Goal: Information Seeking & Learning: Learn about a topic

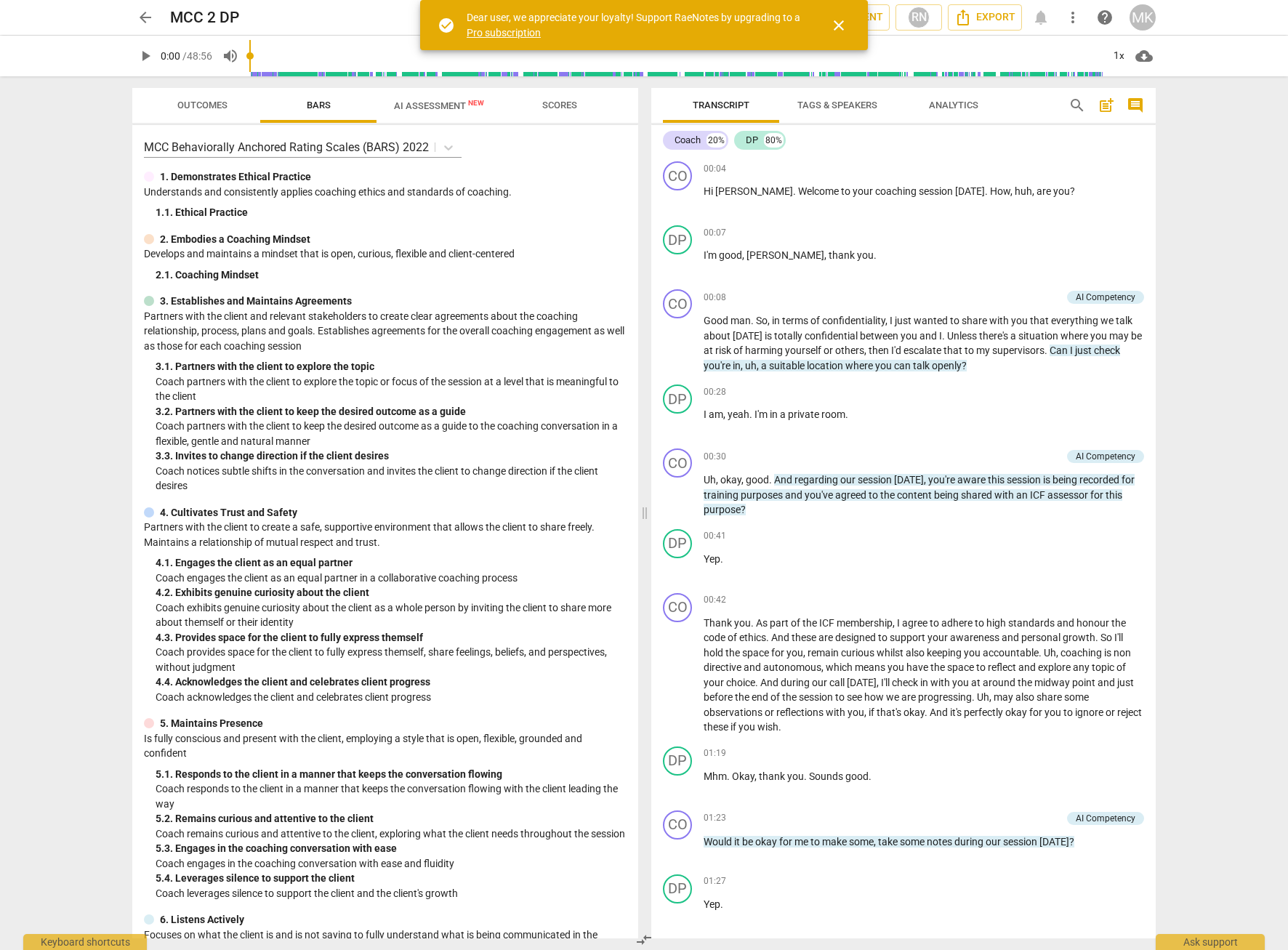
click at [1217, 262] on div "arrow_back MCC 2 DP edit star Assessment auto_fix_high AI Assessment RN Export …" at bounding box center [644, 475] width 1288 height 950
drag, startPoint x: 1065, startPoint y: 348, endPoint x: 1070, endPoint y: 365, distance: 17.7
click at [1070, 365] on p "Good man . So , in terms of confidentiality , I just wanted to share with you t…" at bounding box center [923, 343] width 440 height 60
copy p "Can I just check you're in , uh , a suitable location where you can talk openly…"
click at [849, 571] on div "00:41 + Add competency keyboard_arrow_right Yep ." at bounding box center [923, 555] width 440 height 52
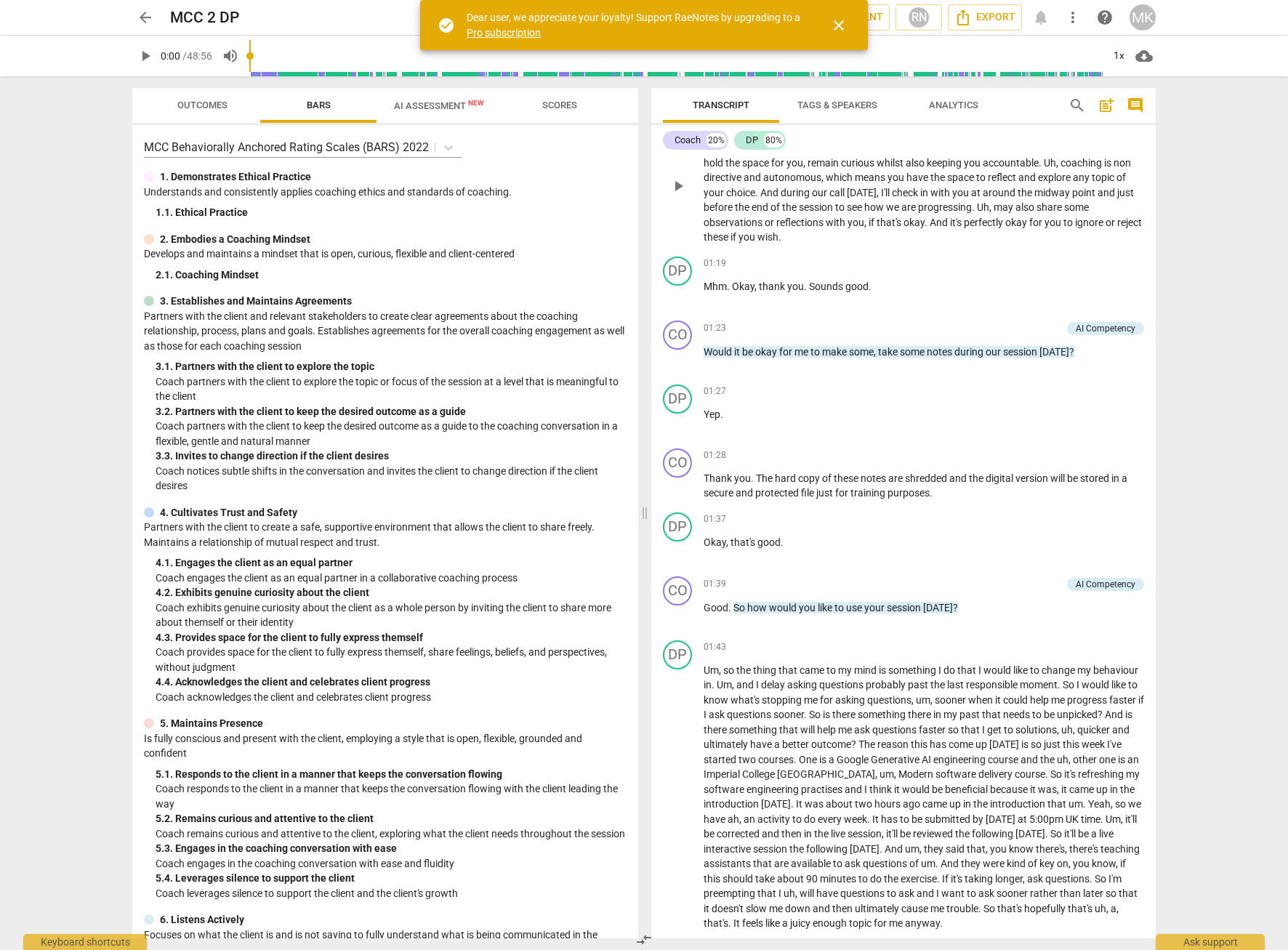
scroll to position [509, 0]
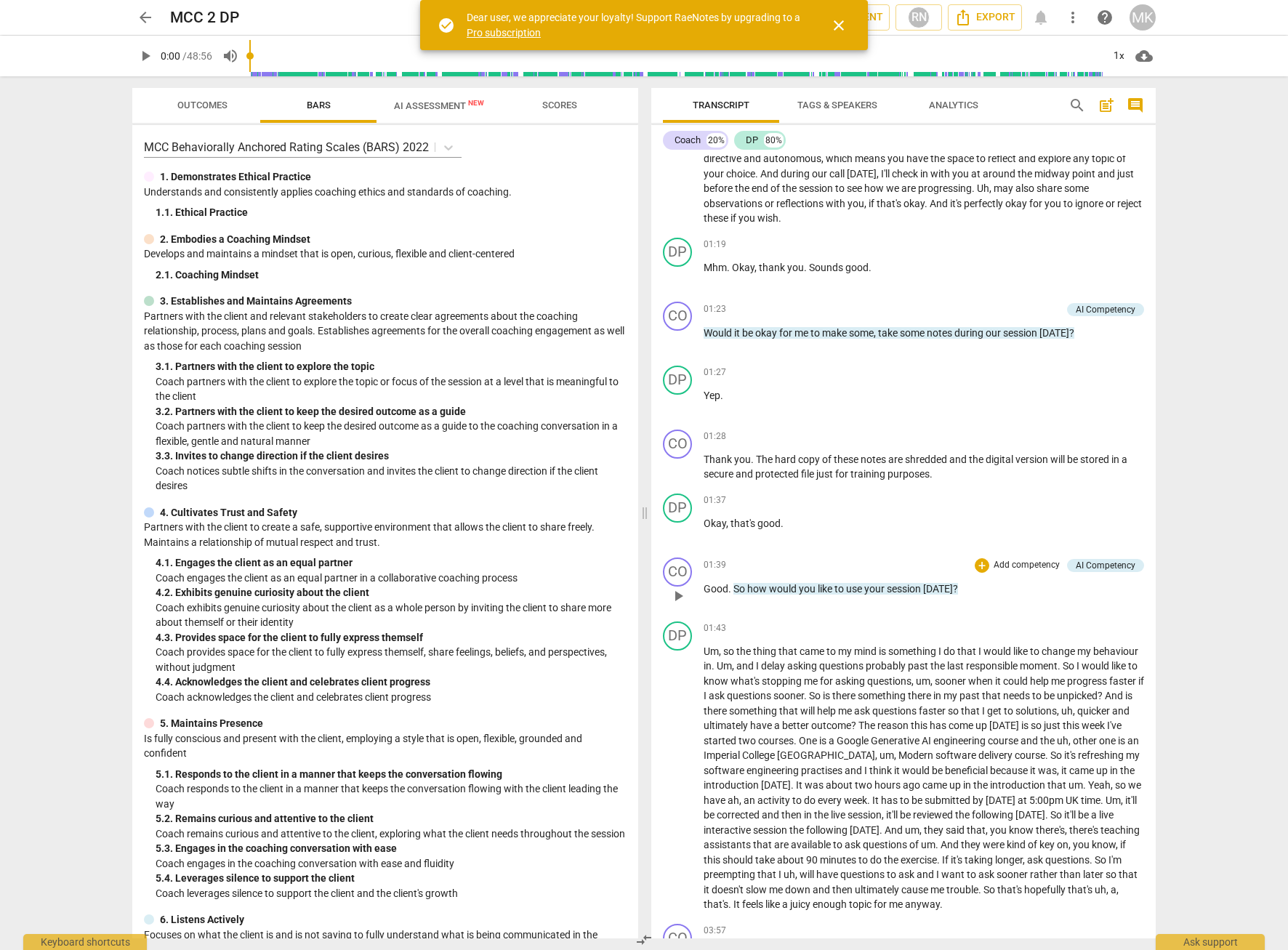
click at [940, 584] on span "[DATE]" at bounding box center [938, 589] width 30 height 12
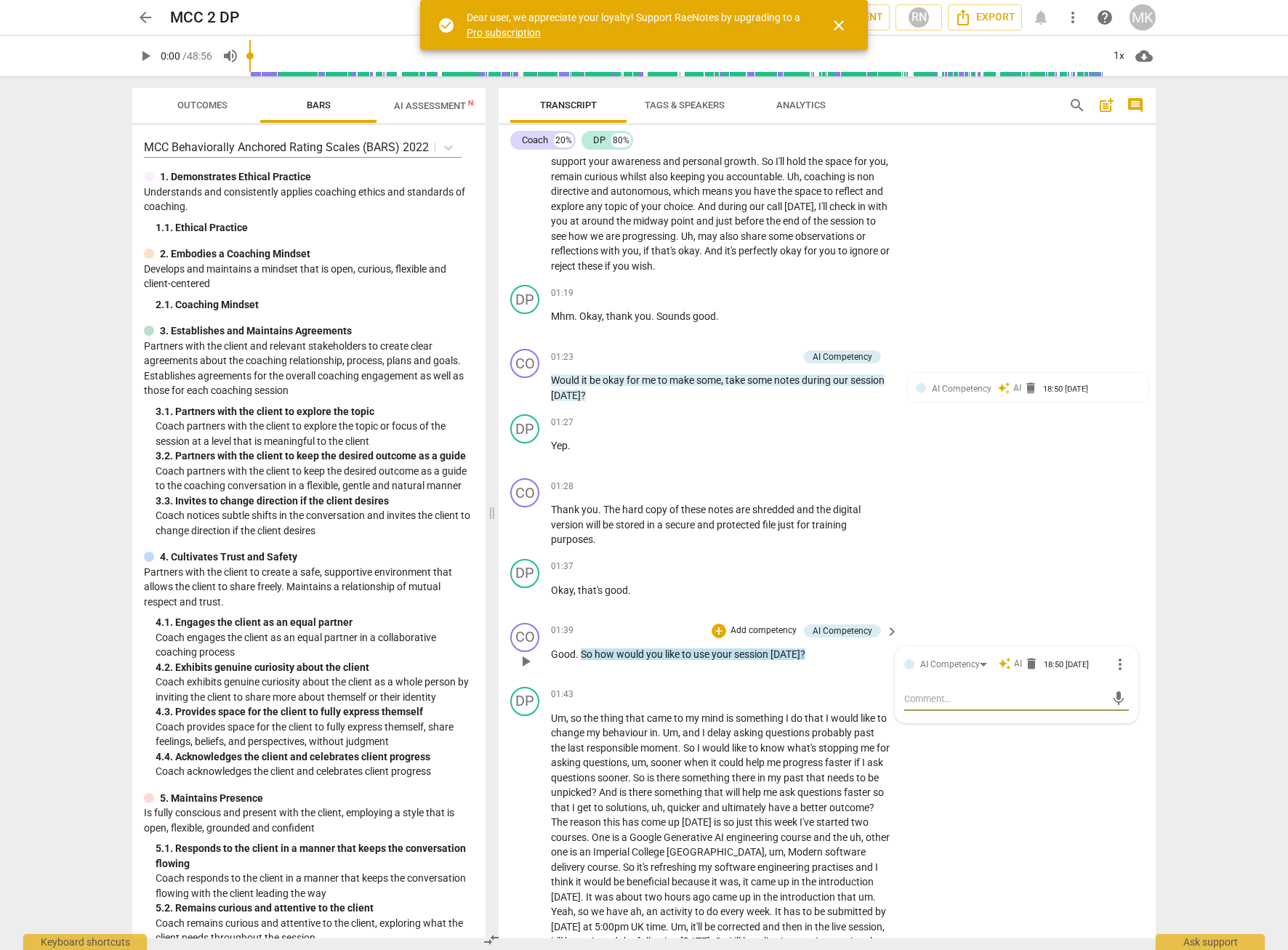
scroll to position [539, 0]
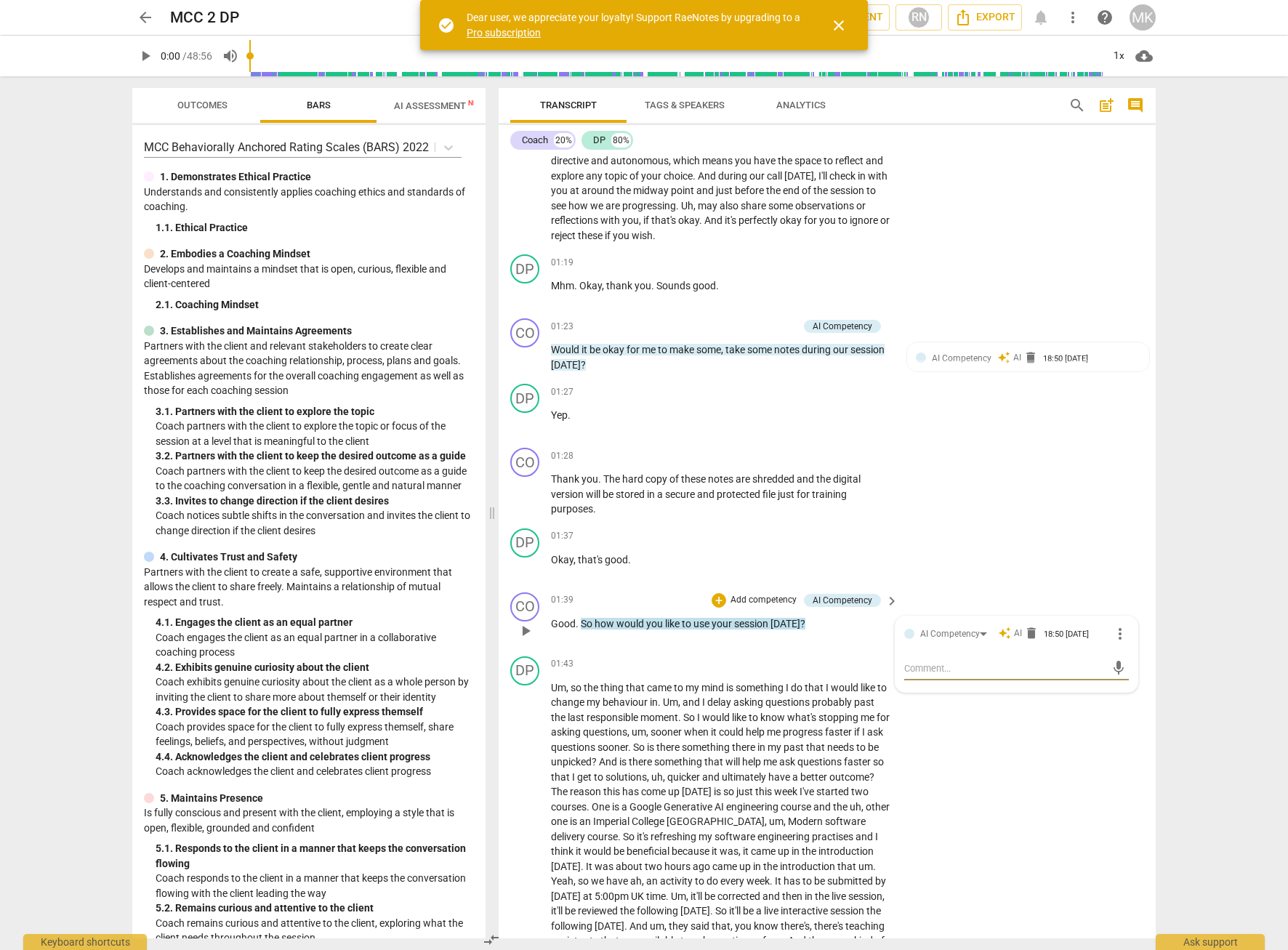
click at [580, 632] on div "01:39 + Add competency AI Competency keyboard_arrow_right Good . So how would y…" at bounding box center [725, 618] width 349 height 52
drag, startPoint x: 582, startPoint y: 618, endPoint x: 816, endPoint y: 623, distance: 234.1
click at [816, 623] on p "Good . So how would you like to use your session [DATE] ?" at bounding box center [721, 623] width 340 height 15
copy p "So how would you like to use your session [DATE] ?"
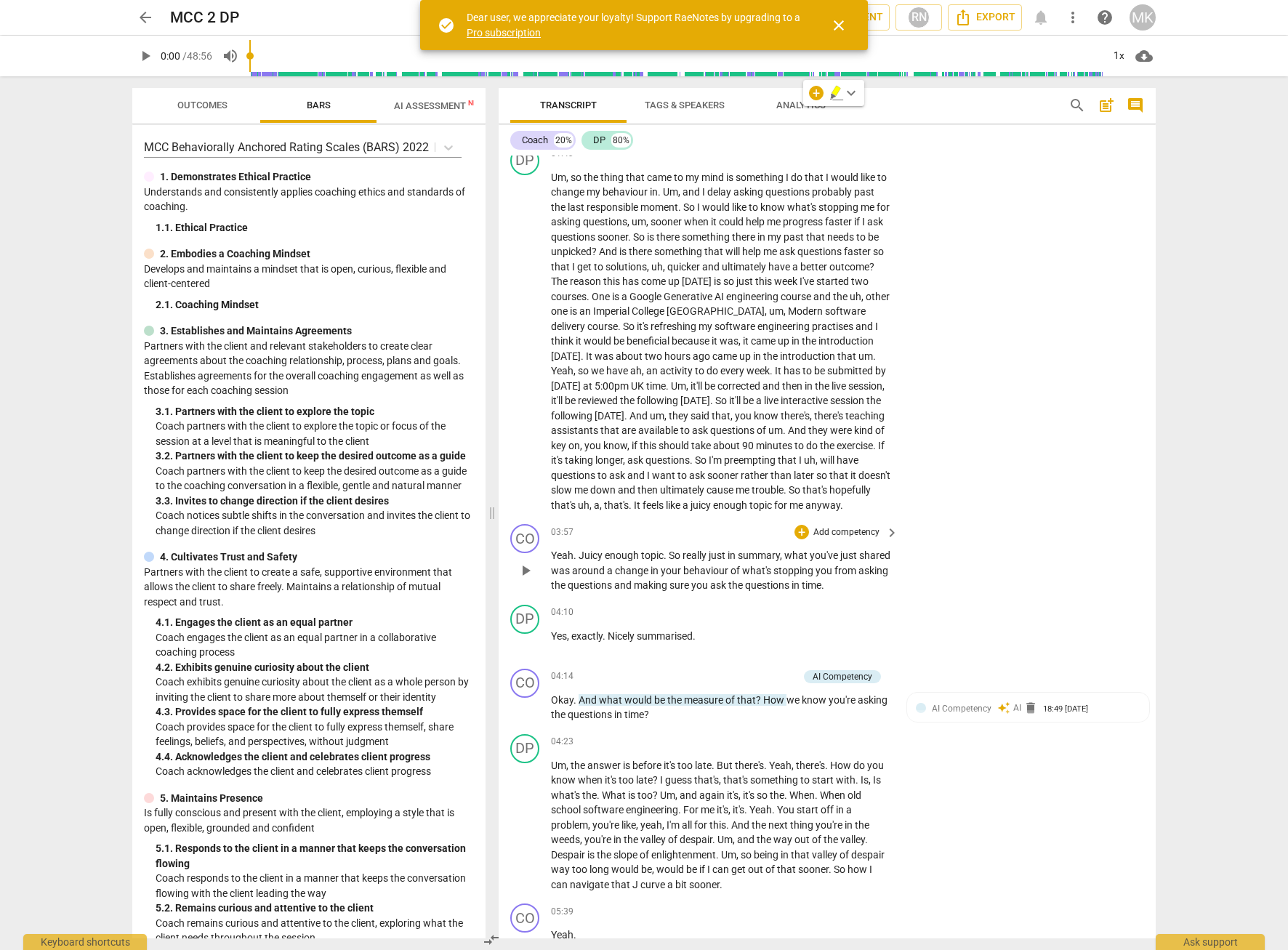
scroll to position [1120, 0]
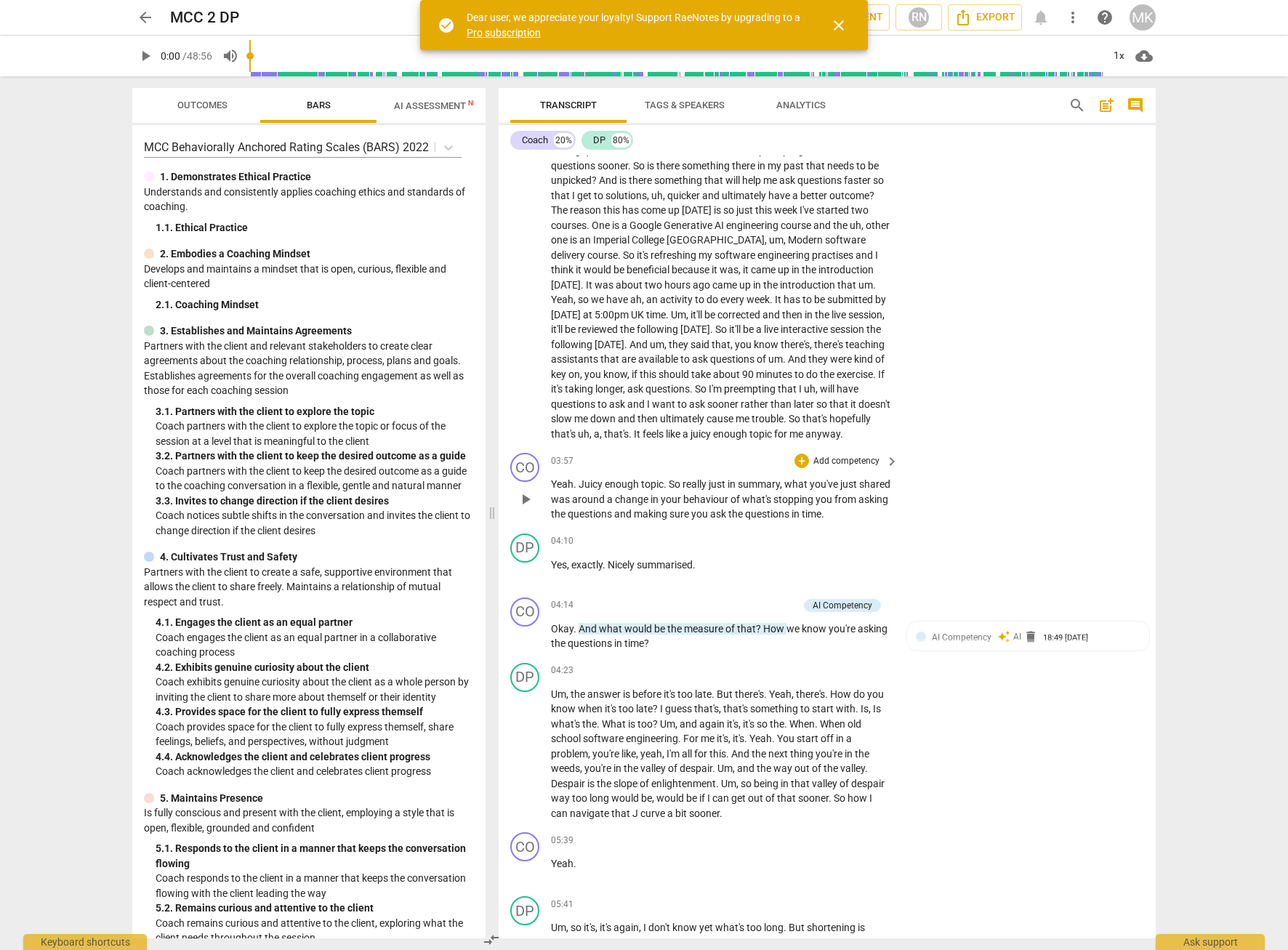
click at [526, 508] on span "play_arrow" at bounding box center [525, 499] width 17 height 17
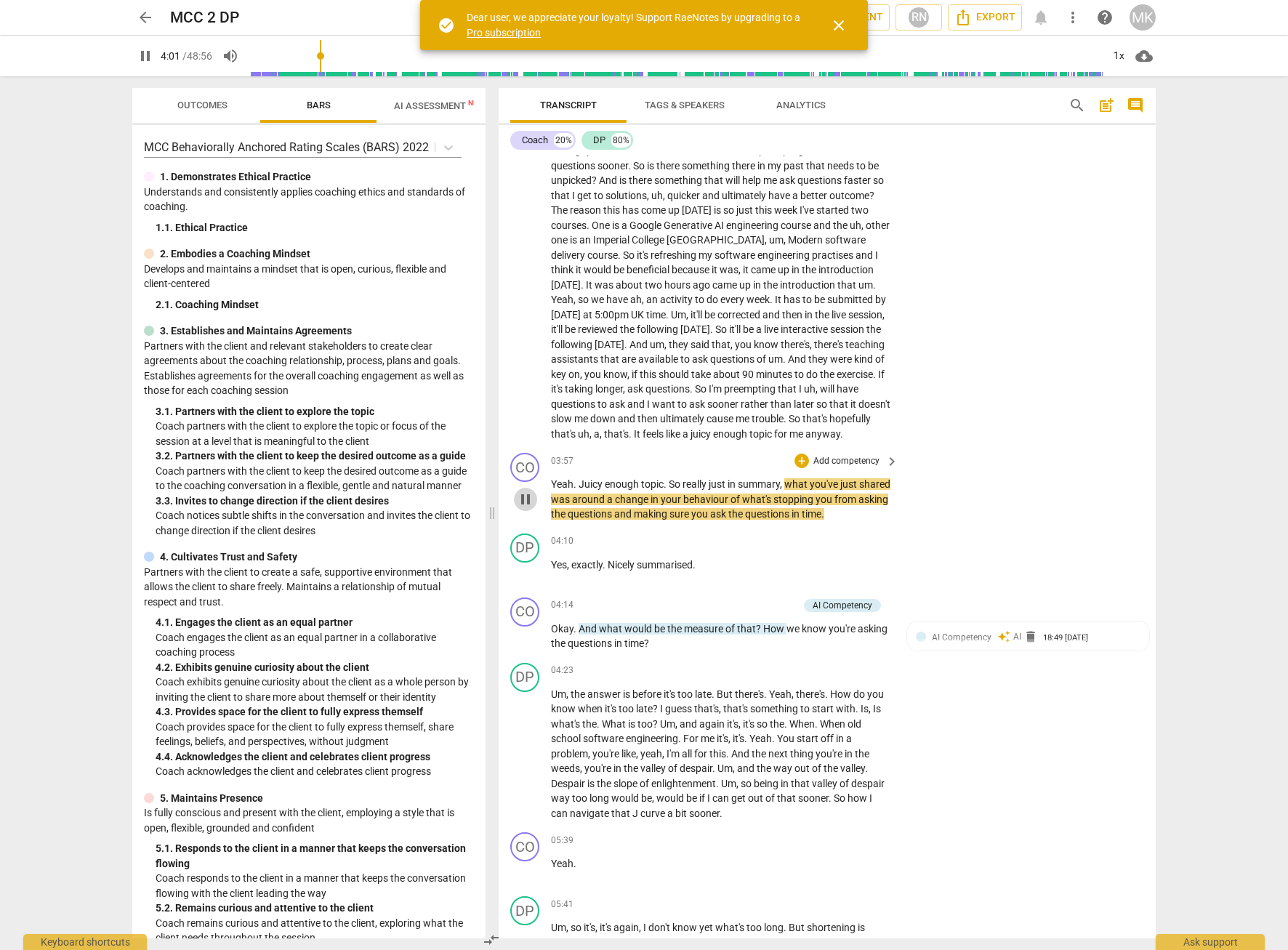
click at [523, 508] on span "pause" at bounding box center [525, 499] width 17 height 17
click at [905, 522] on div "CO play_arrow pause 03:57 + Add competency keyboard_arrow_right Yeah . Juicy en…" at bounding box center [827, 487] width 657 height 81
drag, startPoint x: 892, startPoint y: 528, endPoint x: 712, endPoint y: 501, distance: 182.0
click at [712, 501] on div "Yeah . Juicy enough topic . So really just in summary , what you've just shared…" at bounding box center [725, 499] width 349 height 45
drag, startPoint x: 669, startPoint y: 496, endPoint x: 888, endPoint y: 534, distance: 222.3
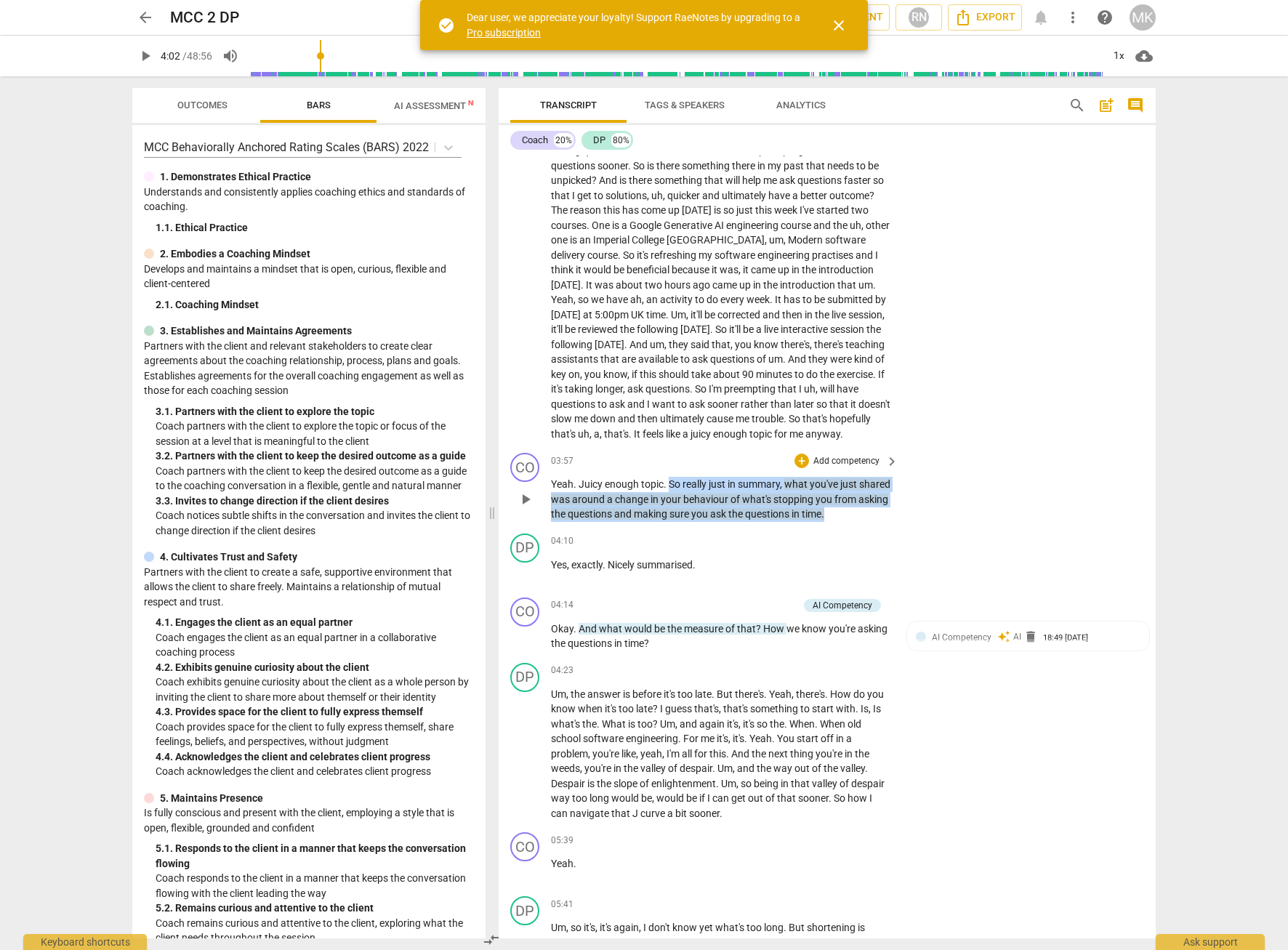
click at [888, 522] on div "Yeah . Juicy enough topic . So really just in summary , what you've just shared…" at bounding box center [725, 499] width 349 height 45
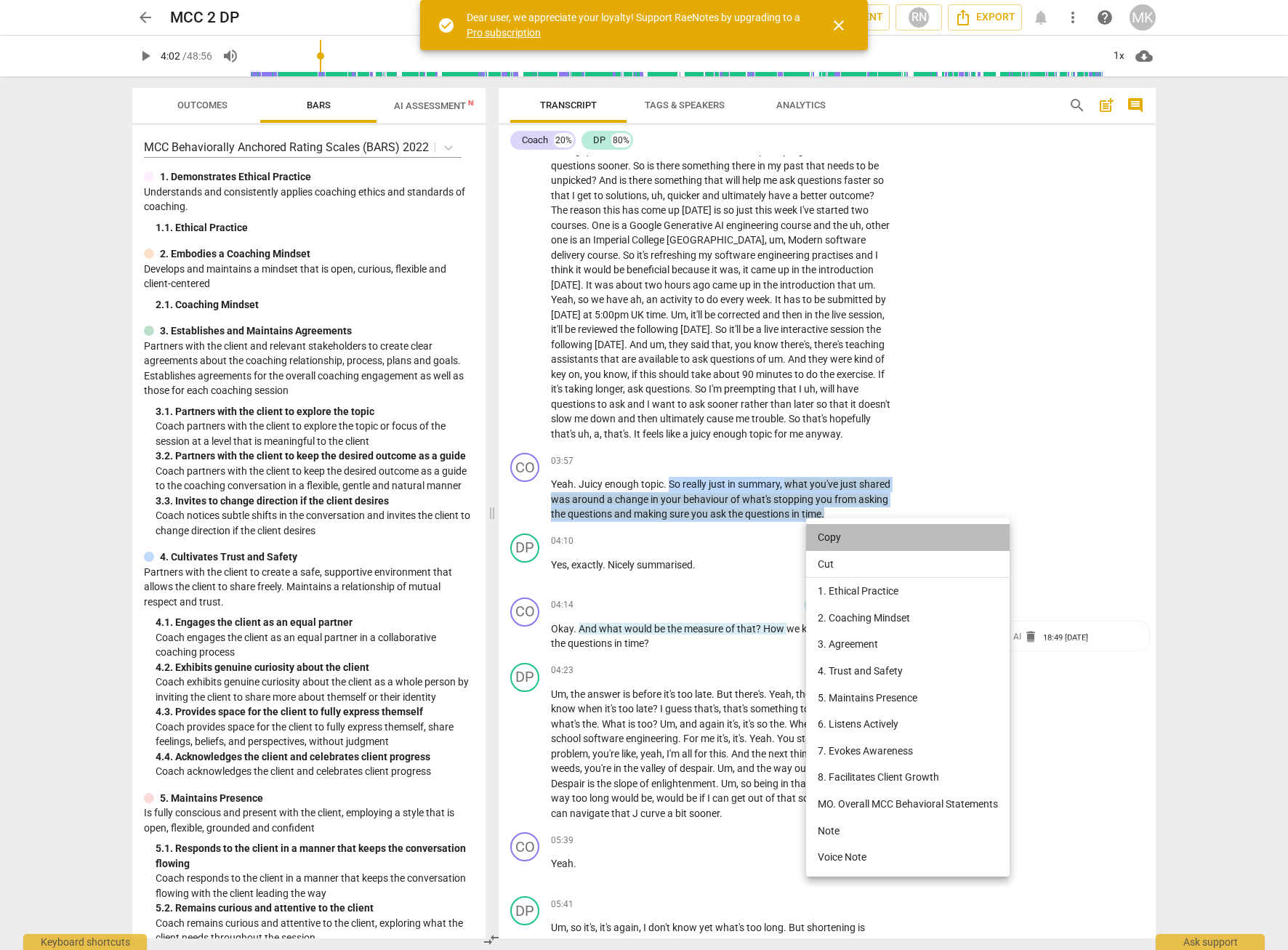
click at [841, 541] on li "Copy" at bounding box center [908, 537] width 203 height 27
copy p "So really just in summary , what you've just shared was around a change in your…"
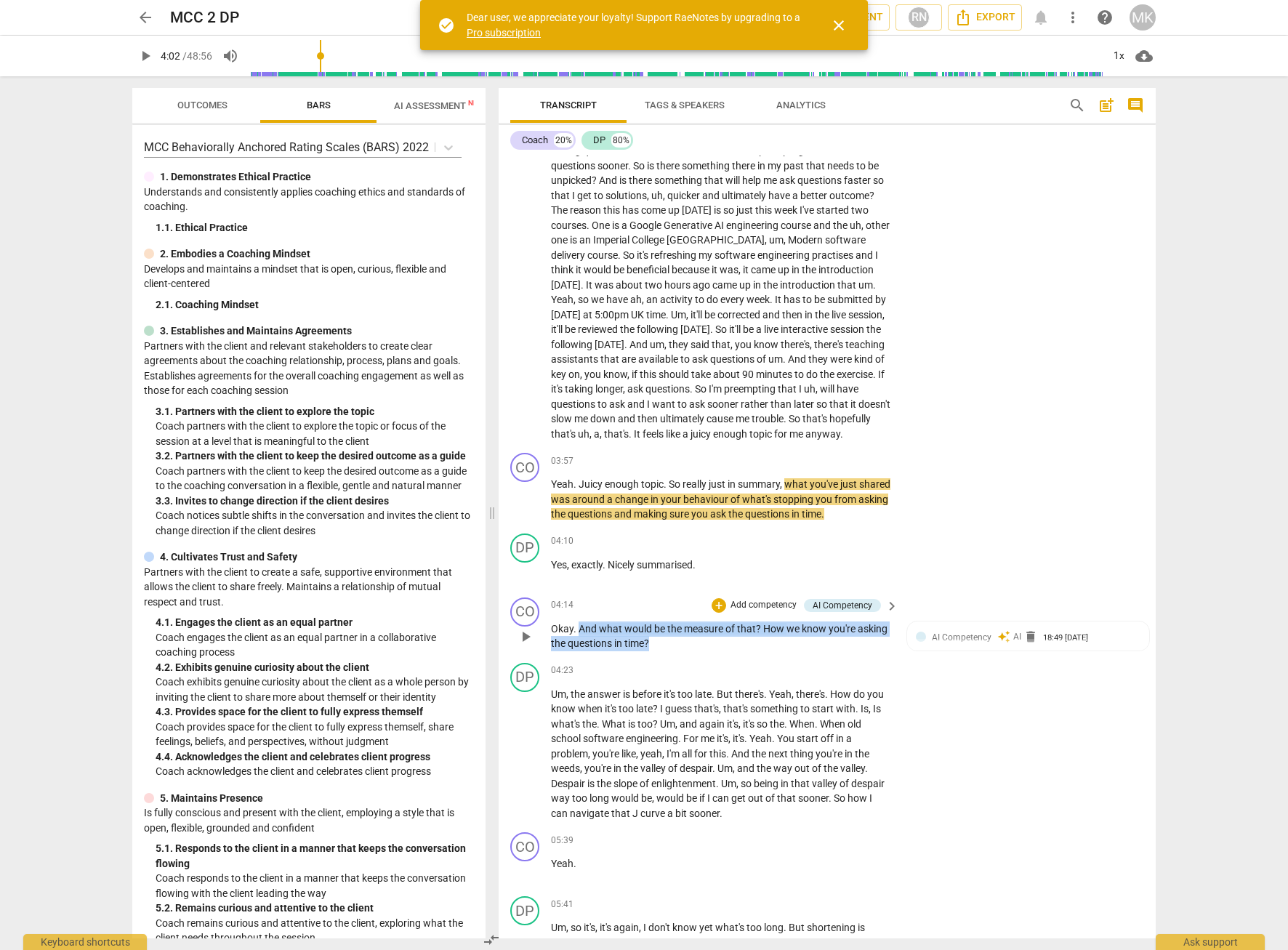
drag, startPoint x: 703, startPoint y: 654, endPoint x: 581, endPoint y: 639, distance: 122.9
click at [581, 639] on p "Okay . And what would be the measure of that ? How we know you're asking the qu…" at bounding box center [721, 636] width 340 height 30
copy p "And what would be the measure of that ? How we know you're asking the questions…"
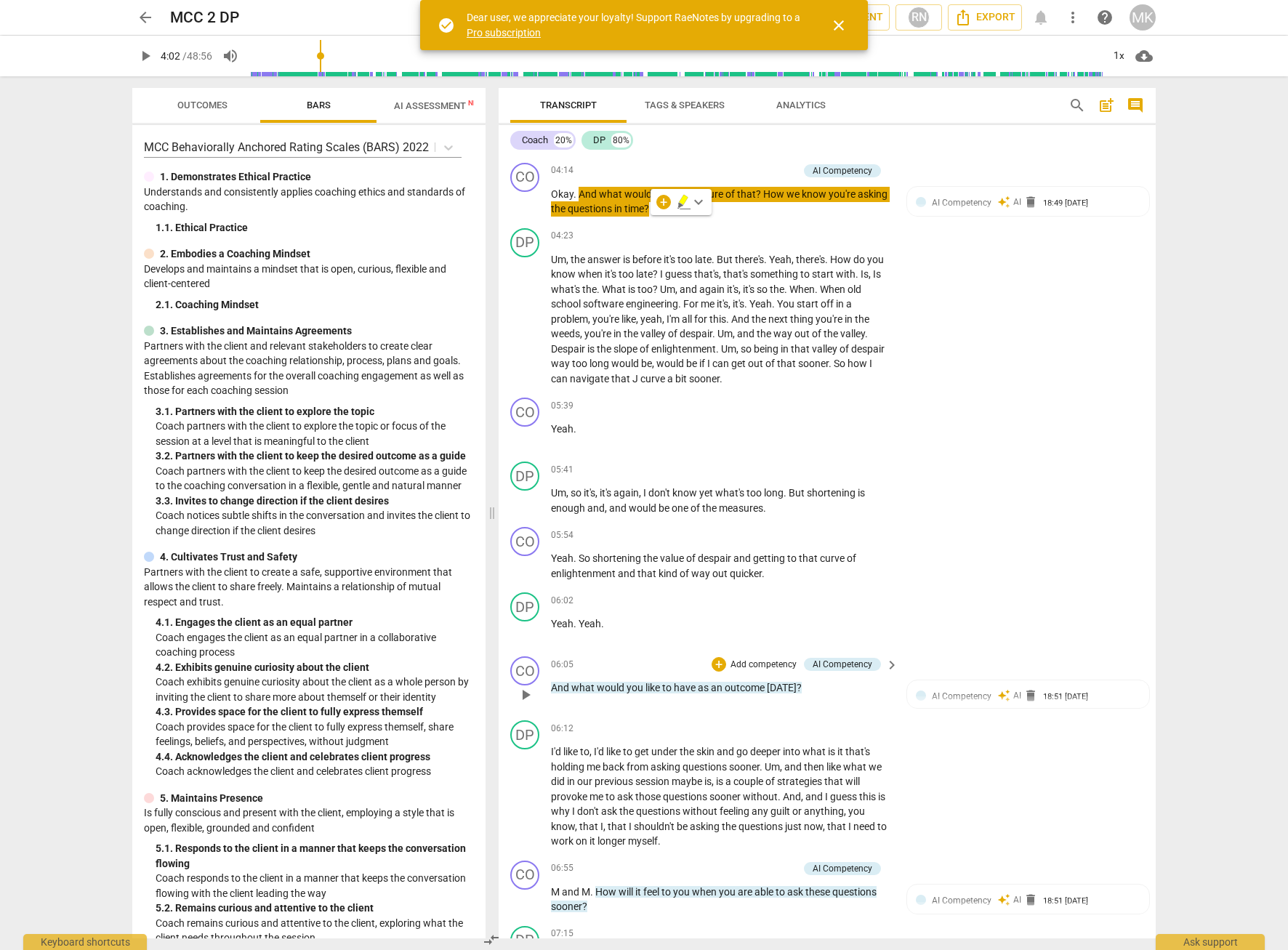
scroll to position [1556, 0]
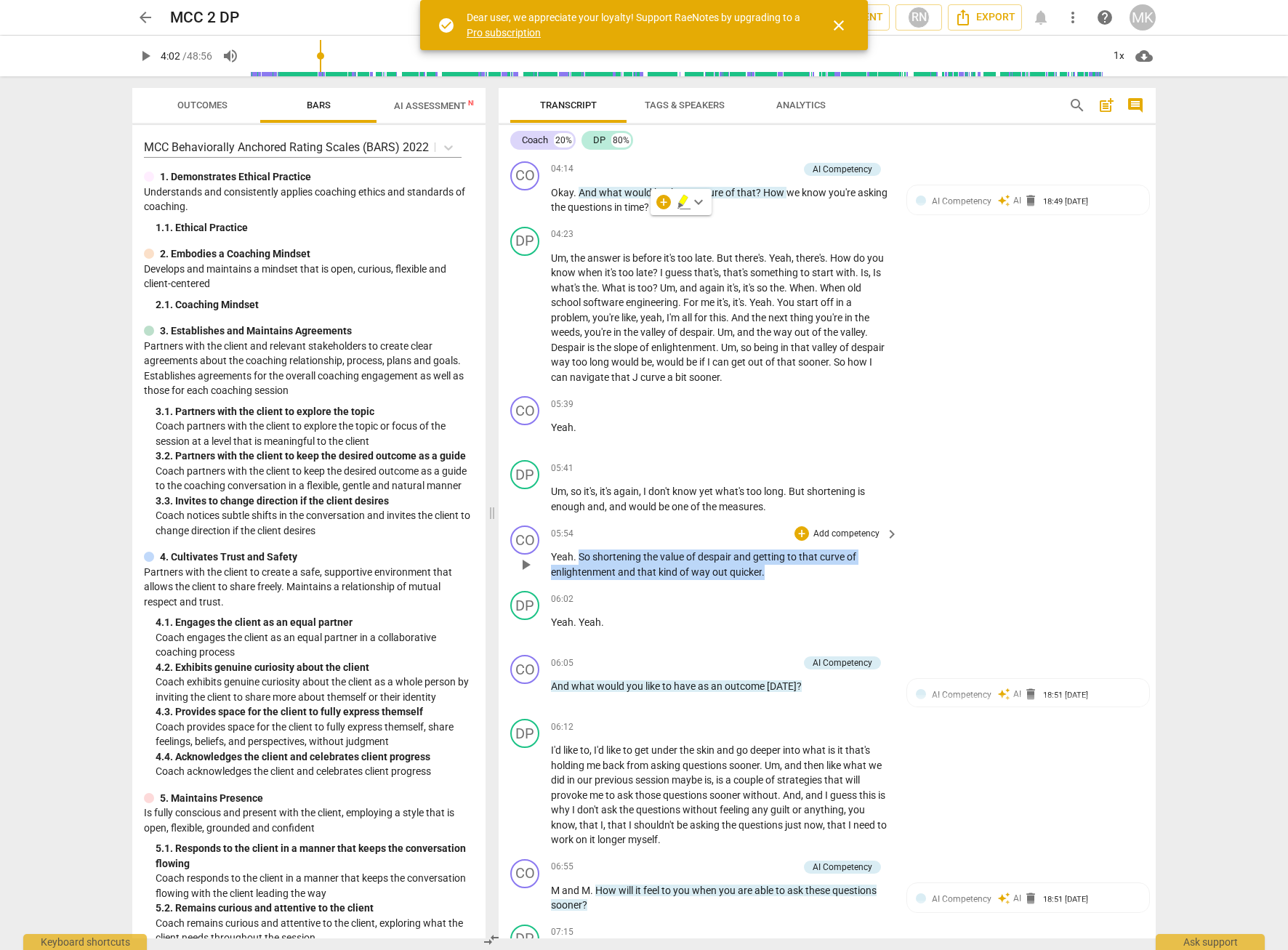
drag, startPoint x: 771, startPoint y: 588, endPoint x: 582, endPoint y: 570, distance: 189.9
click at [582, 570] on p "Yeah . So shortening the value of despair and getting to that curve of enlighte…" at bounding box center [721, 564] width 340 height 30
copy p "So shortening the value of despair and getting to that curve of enlightenment a…"
click at [819, 694] on p "And what would you like to have as an outcome [DATE] ?" at bounding box center [721, 686] width 340 height 15
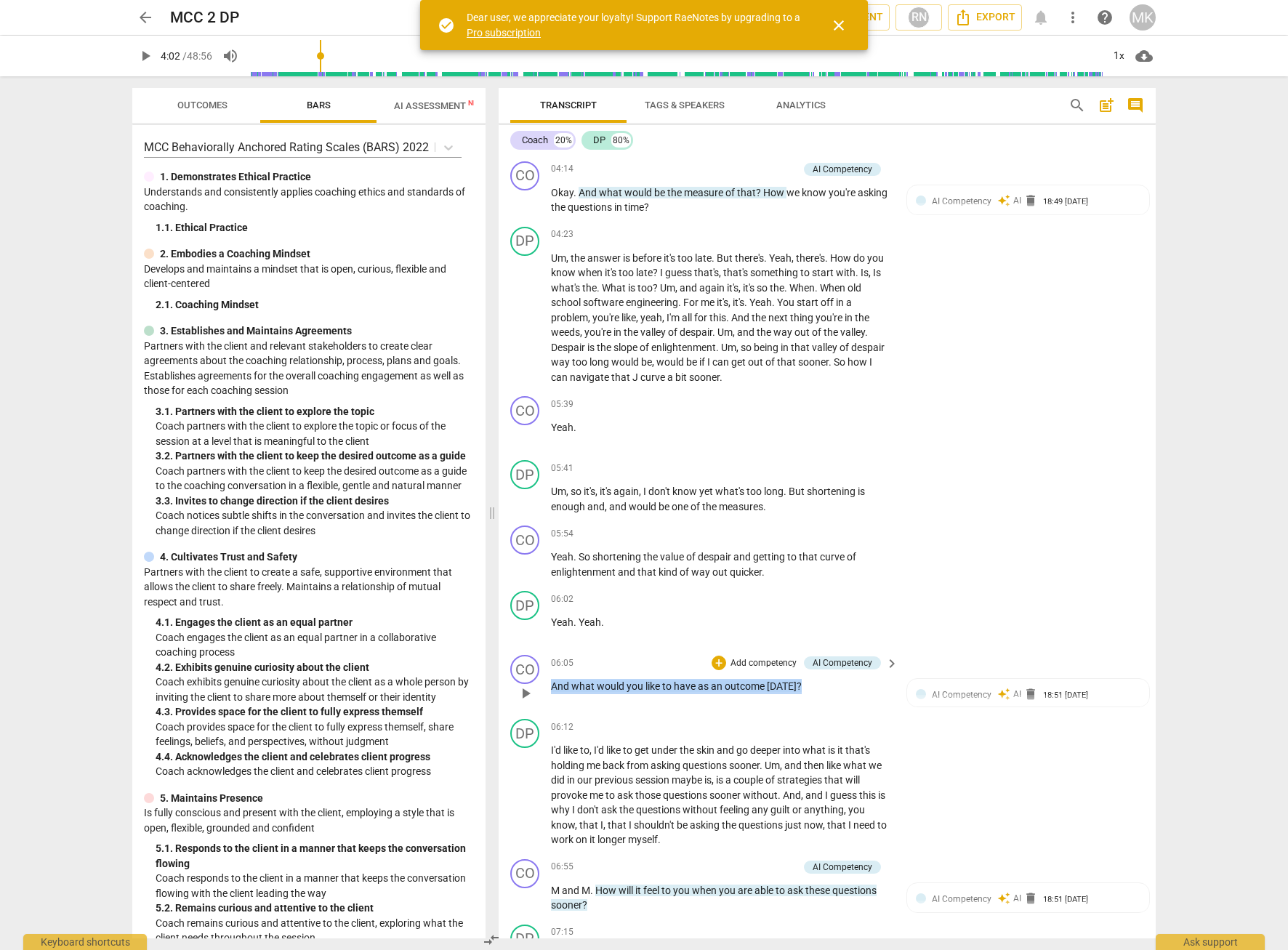
drag, startPoint x: 819, startPoint y: 701, endPoint x: 550, endPoint y: 698, distance: 269.0
click at [550, 698] on div "CO play_arrow pause 06:05 + Add competency AI Competency keyboard_arrow_right A…" at bounding box center [827, 681] width 657 height 64
copy p "And what would you like to have as an outcome [DATE] ?"
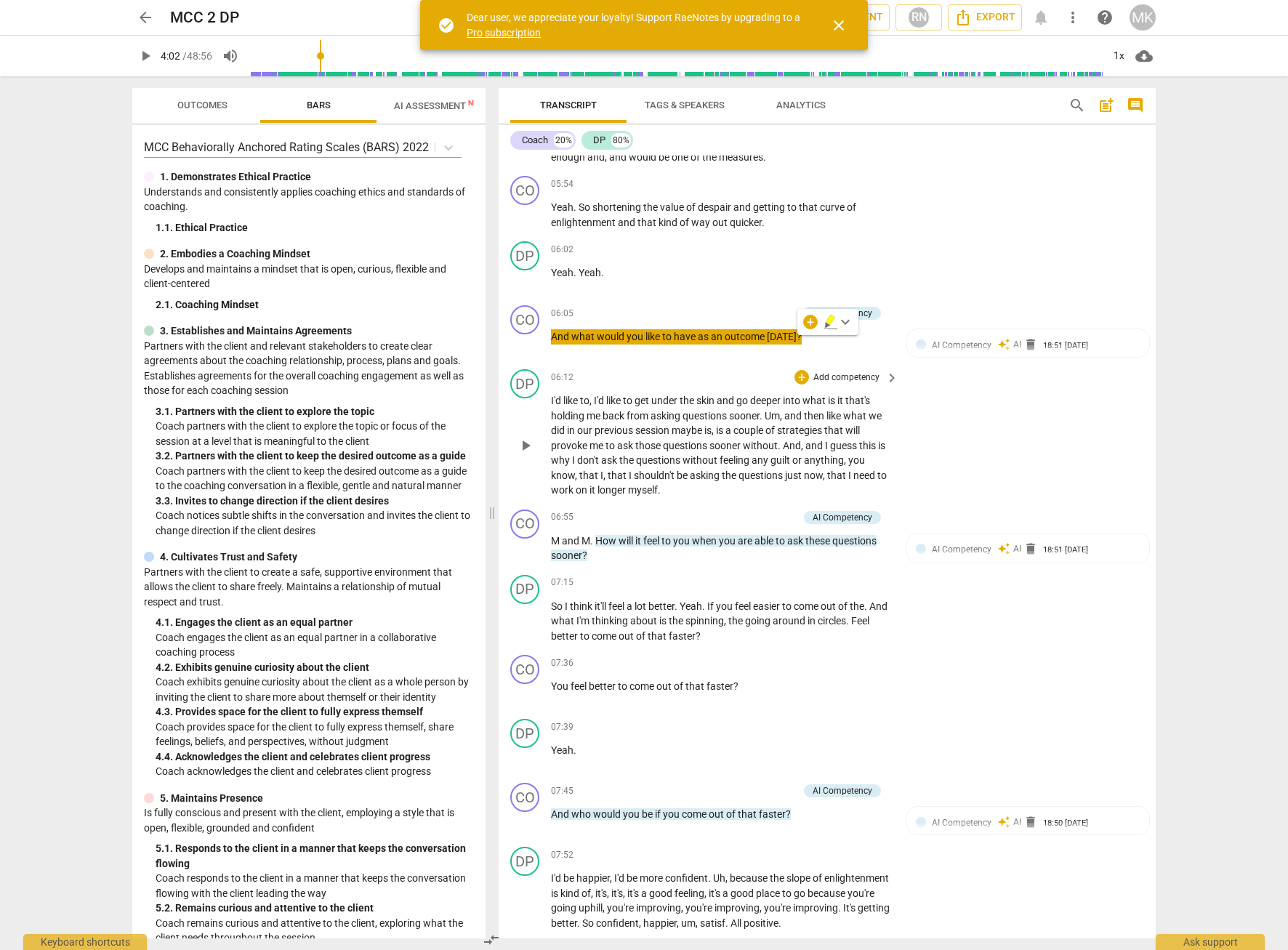
scroll to position [1920, 0]
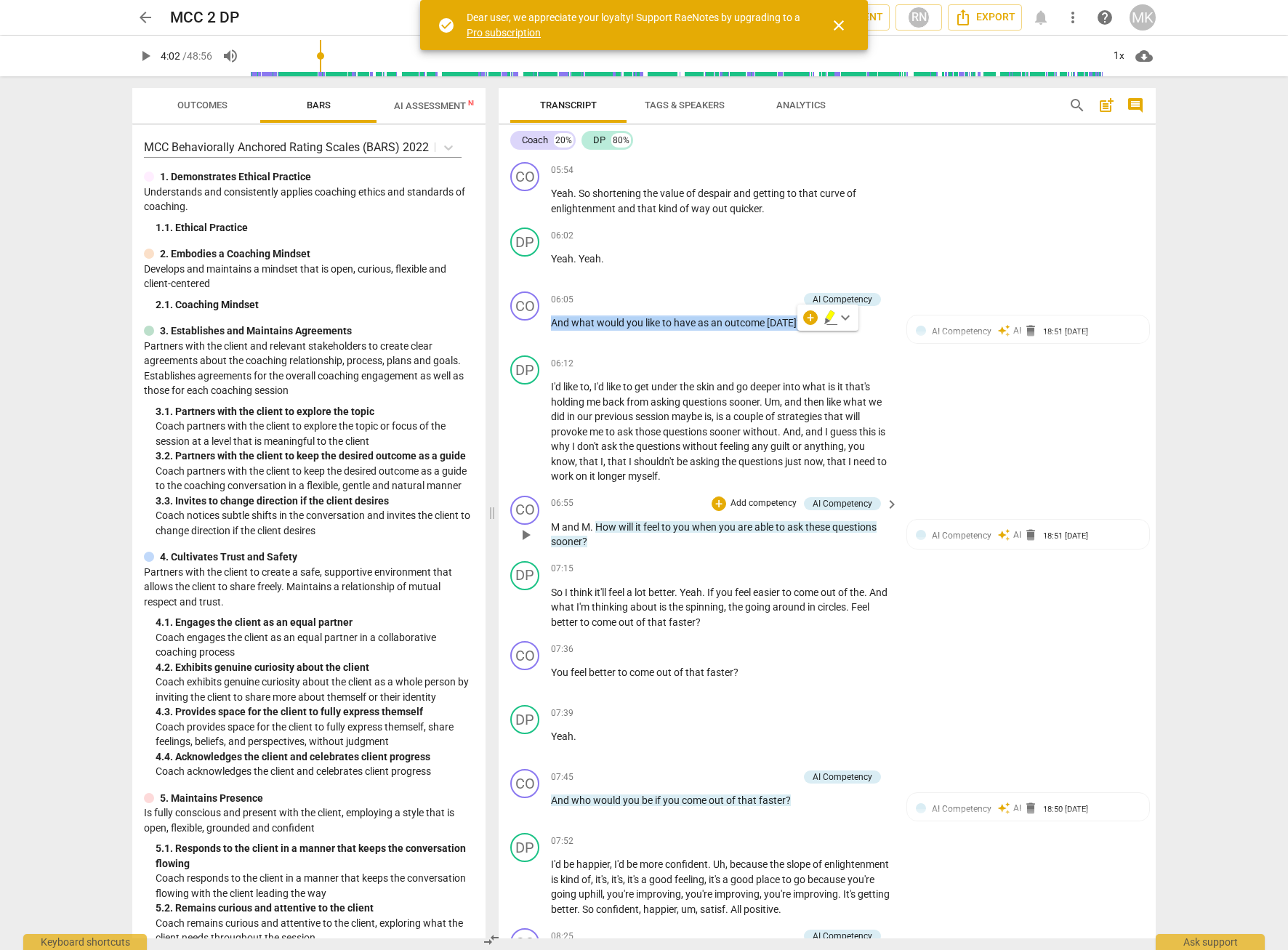
click at [650, 549] on p "M and M . How will it feel to you when you are able to ask these questions soon…" at bounding box center [721, 534] width 340 height 30
drag, startPoint x: 650, startPoint y: 556, endPoint x: 595, endPoint y: 538, distance: 57.9
click at [595, 538] on p "M and M . How will it feel to you when you are able to ask these questions soon…" at bounding box center [721, 534] width 340 height 30
copy p "How will it feel to you when you are able to ask these questions sooner ?"
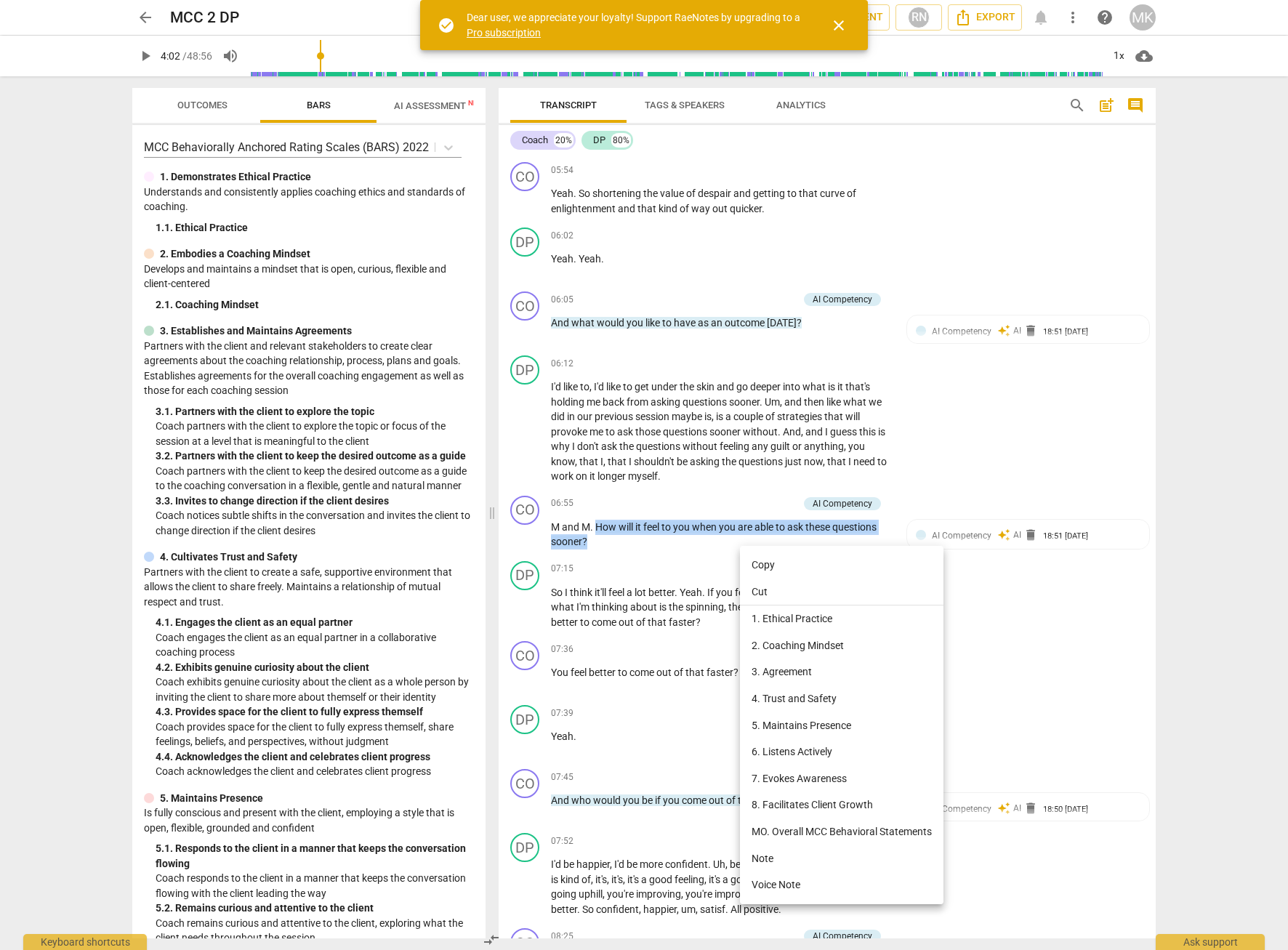
click at [753, 564] on li "Copy" at bounding box center [842, 565] width 203 height 27
copy p "How will it feel to you when you are able to ask these questions sooner ?"
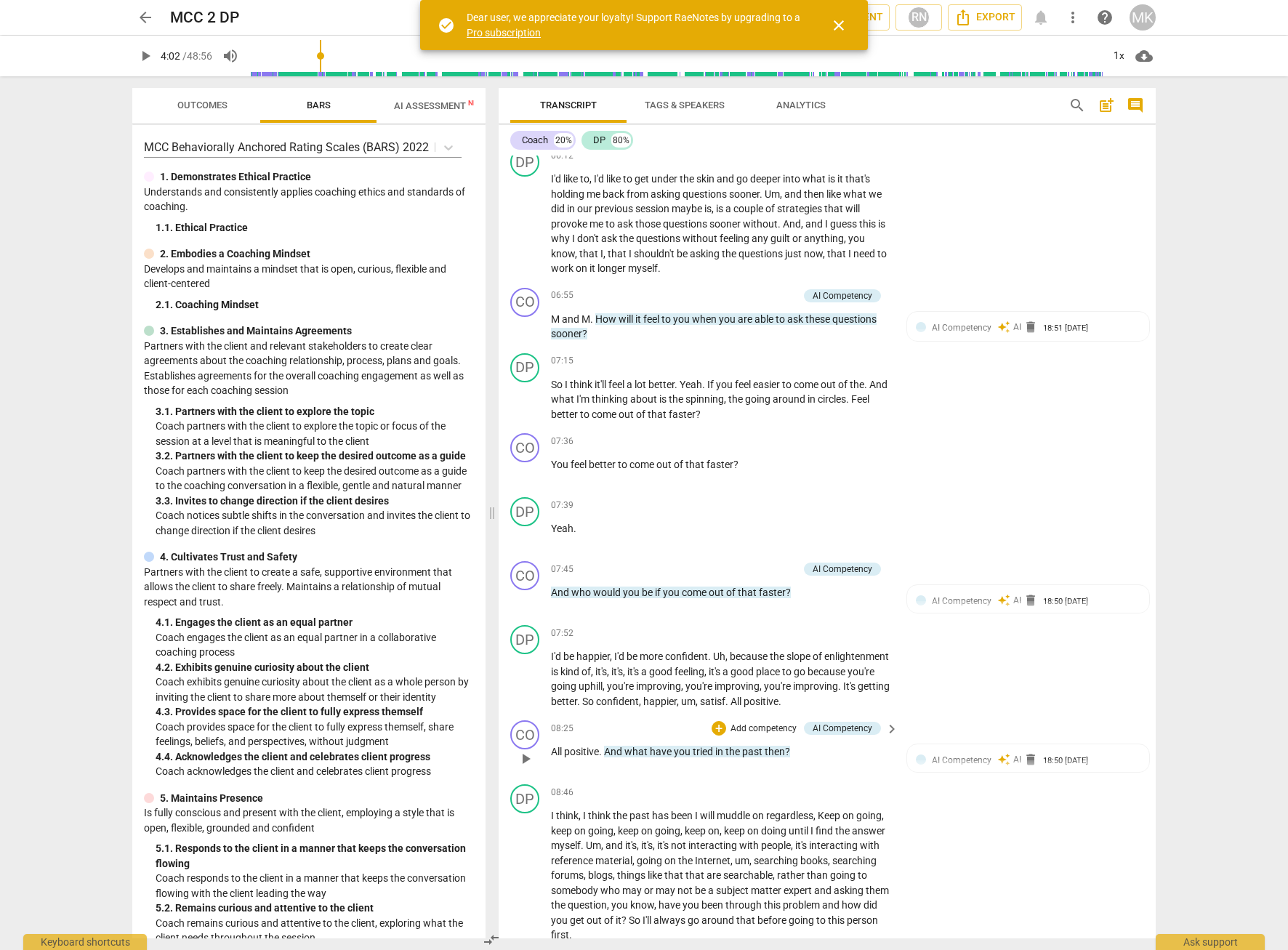
scroll to position [2138, 0]
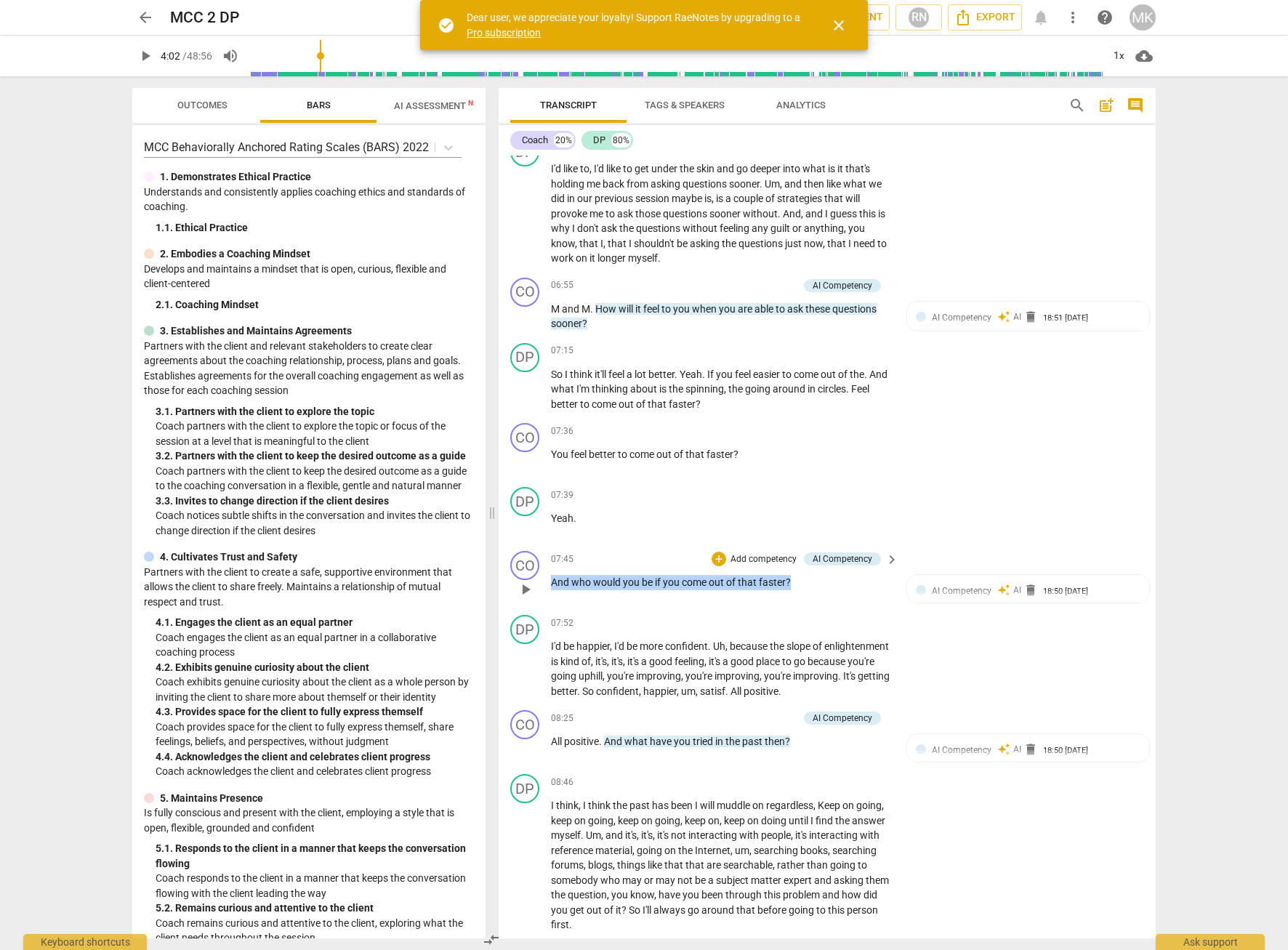
drag, startPoint x: 801, startPoint y: 595, endPoint x: 552, endPoint y: 596, distance: 249.0
click at [552, 590] on p "And who would you be if you come out of that faster ?" at bounding box center [721, 582] width 340 height 15
copy p "And who would you be if you come out of that faster ?"
drag, startPoint x: 798, startPoint y: 757, endPoint x: 605, endPoint y: 751, distance: 193.1
click at [605, 749] on p "All positive . And what have you tried in the past then ?" at bounding box center [721, 741] width 340 height 15
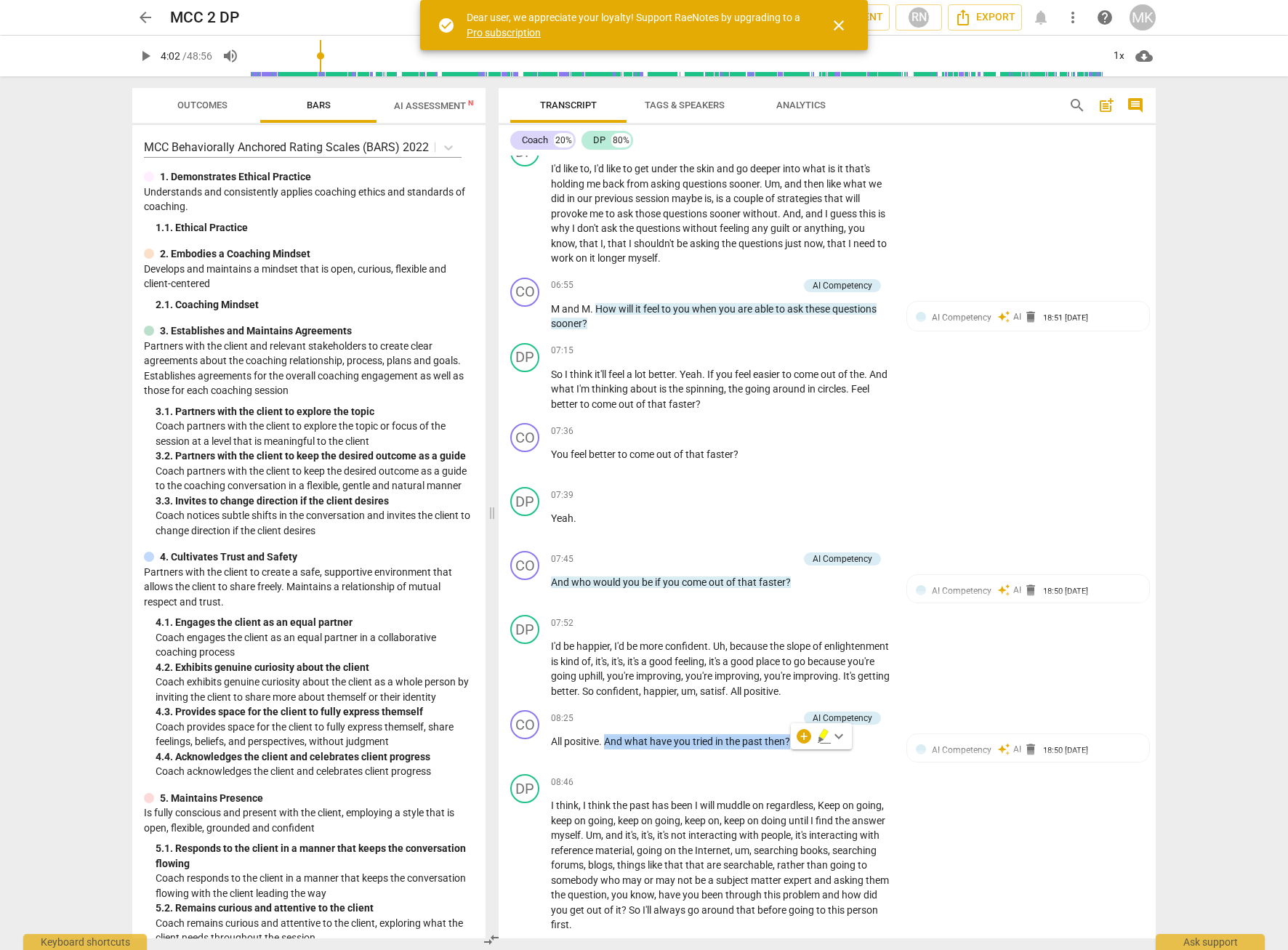
copy p "And what have you tried in the past then ?"
click at [529, 757] on span "play_arrow" at bounding box center [525, 748] width 17 height 17
click at [520, 757] on span "pause" at bounding box center [525, 748] width 17 height 17
click at [553, 745] on div "08:25 + Add competency AI Competency keyboard_arrow_right All positive . And wh…" at bounding box center [725, 736] width 349 height 52
click at [553, 747] on span "All" at bounding box center [557, 741] width 13 height 12
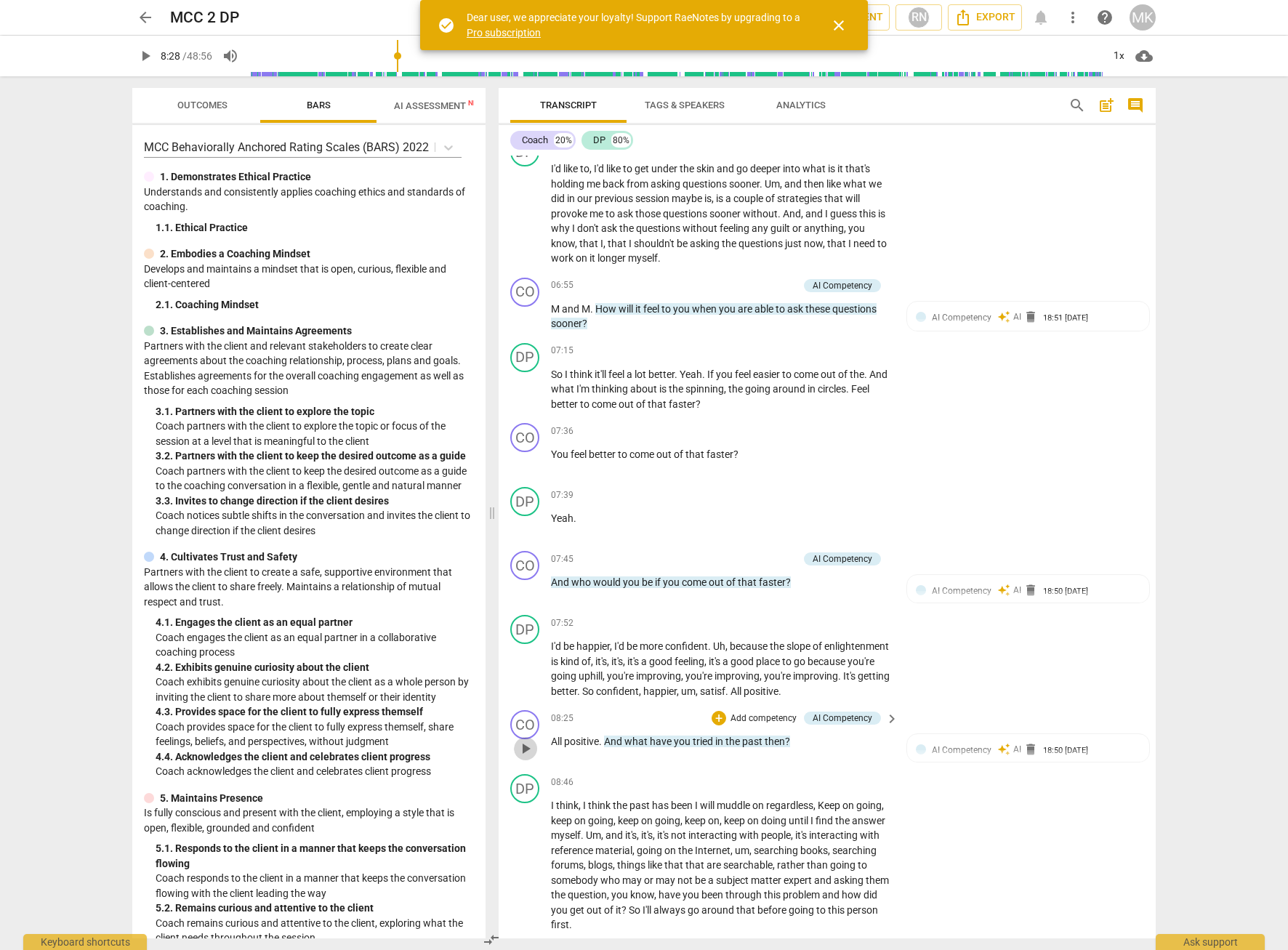
click at [524, 756] on span "play_arrow" at bounding box center [525, 748] width 17 height 17
click at [558, 747] on span "All" at bounding box center [557, 741] width 13 height 12
click at [529, 757] on span "pause" at bounding box center [525, 748] width 17 height 17
click at [528, 757] on span "play_arrow" at bounding box center [525, 748] width 17 height 17
click at [531, 757] on span "pause" at bounding box center [525, 748] width 17 height 17
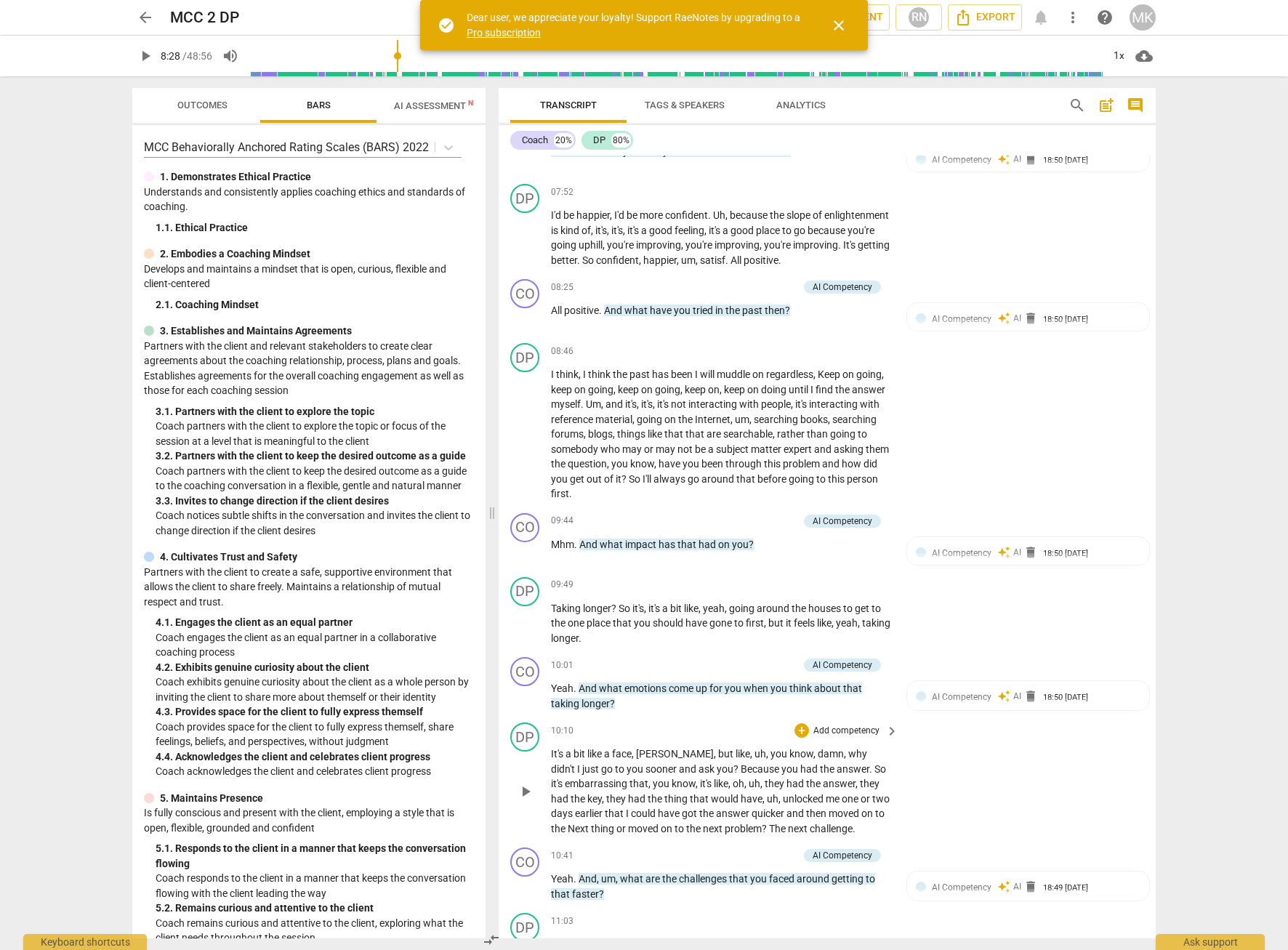
scroll to position [2573, 0]
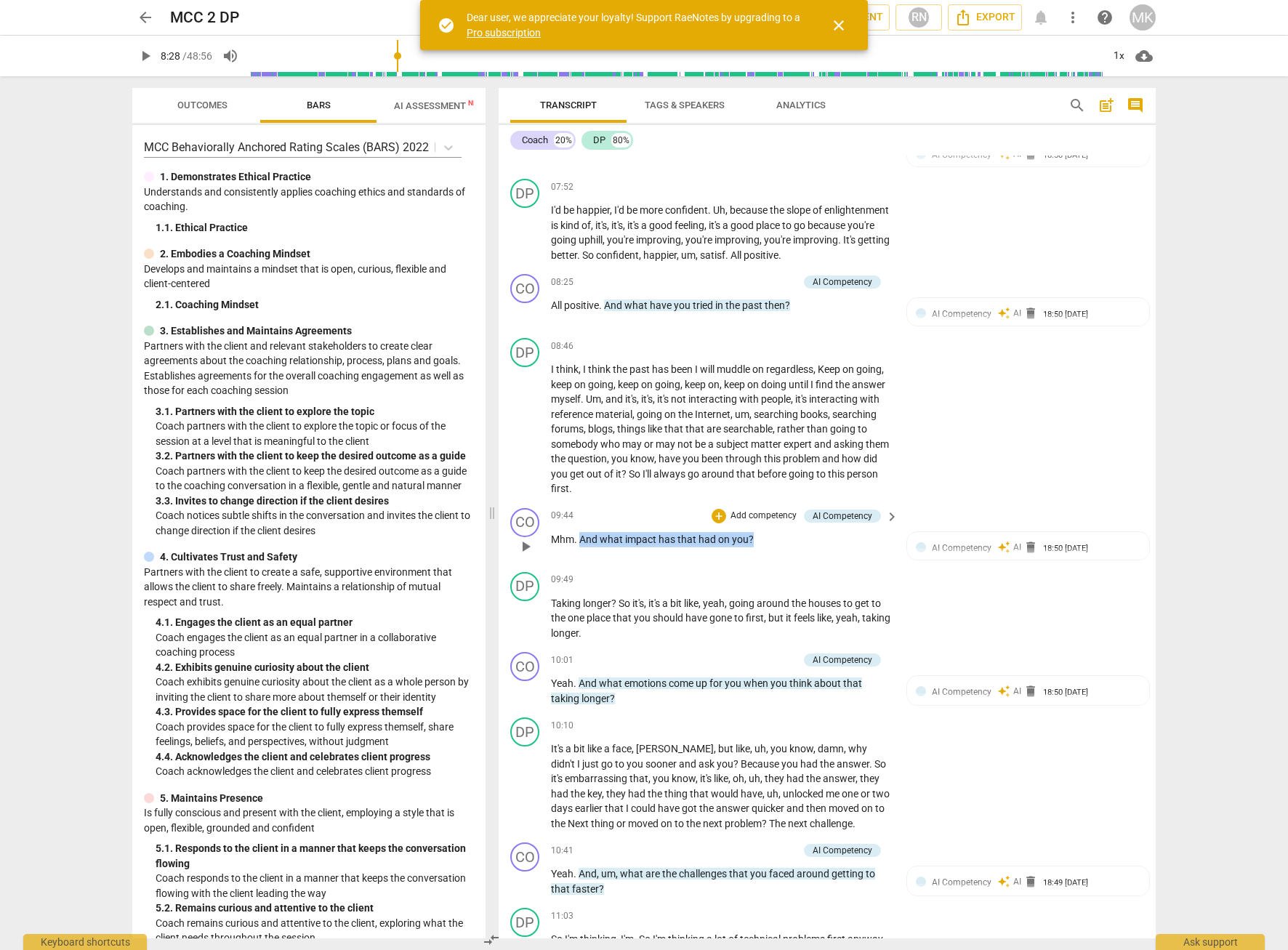
drag, startPoint x: 762, startPoint y: 551, endPoint x: 581, endPoint y: 553, distance: 181.0
click at [581, 547] on p "Mhm . And what impact has that had on you ?" at bounding box center [721, 540] width 340 height 15
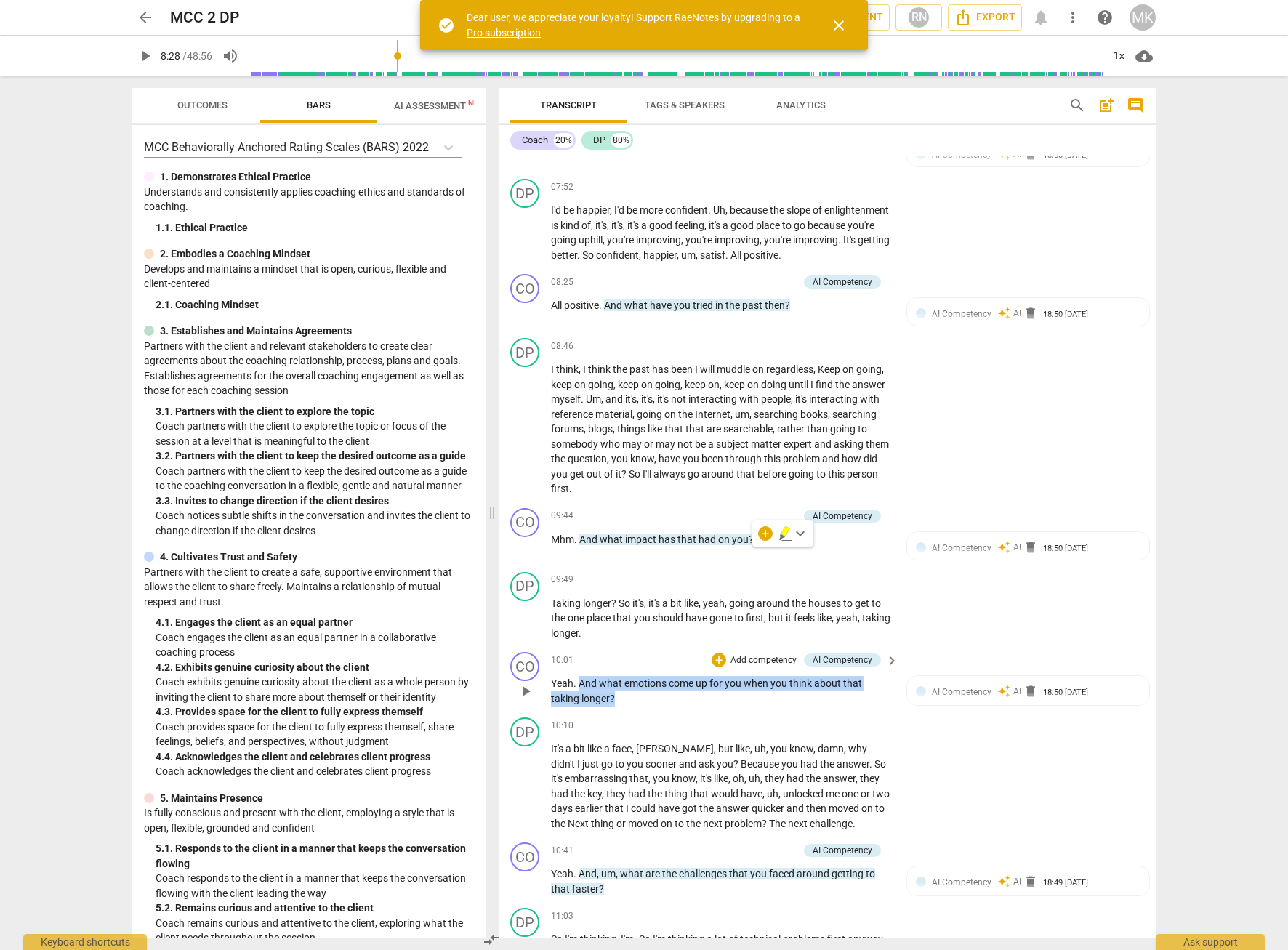
drag, startPoint x: 628, startPoint y: 714, endPoint x: 579, endPoint y: 700, distance: 51.0
click at [579, 700] on p "Yeah . And what emotions come up for you when you think about that taking longe…" at bounding box center [721, 691] width 340 height 30
click at [609, 754] on span "a" at bounding box center [608, 749] width 8 height 12
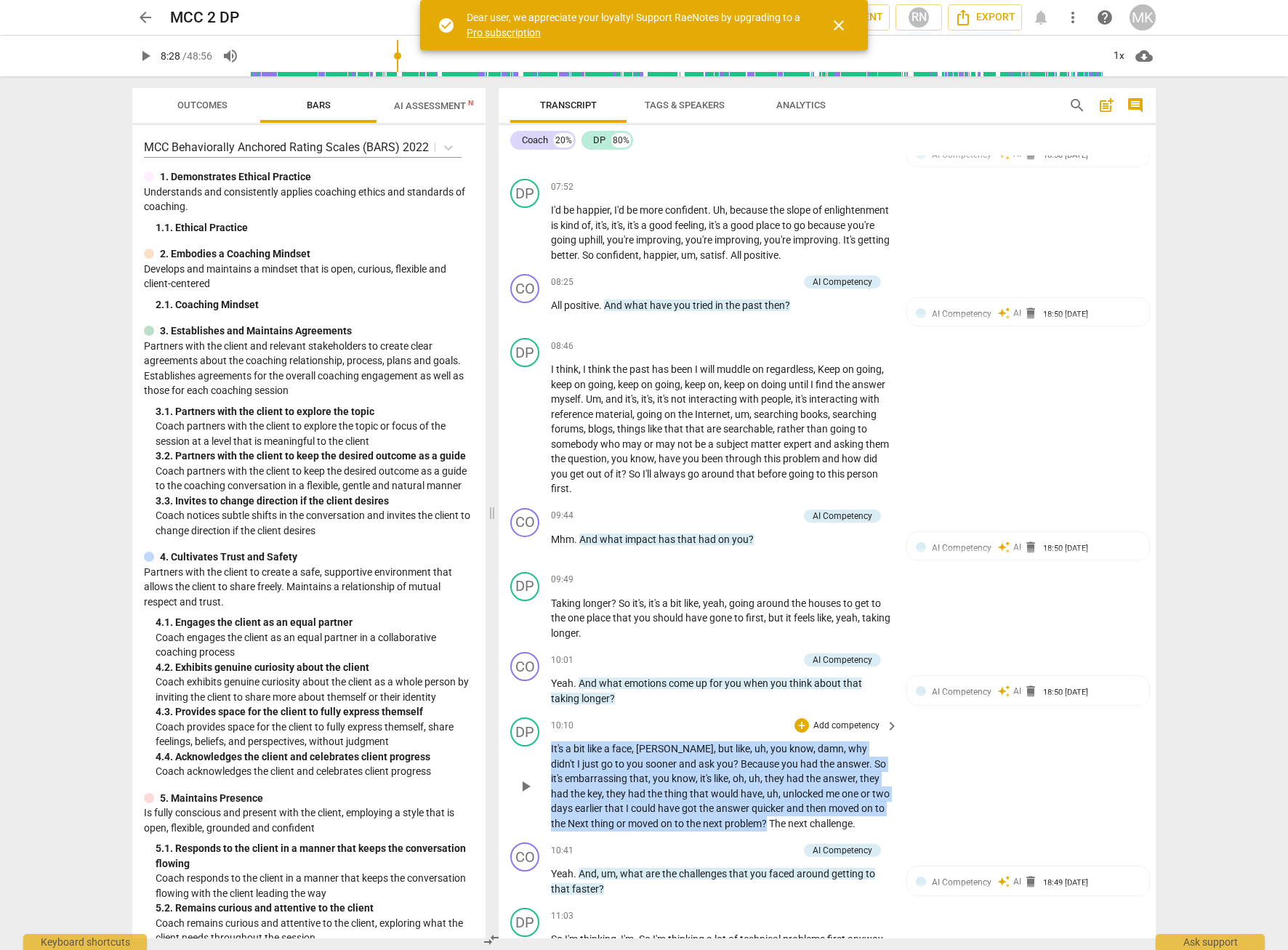
drag, startPoint x: 551, startPoint y: 763, endPoint x: 769, endPoint y: 842, distance: 231.9
click at [769, 830] on p "It's a bit like a face , [PERSON_NAME] , but like , uh , you know , damn , why …" at bounding box center [721, 786] width 340 height 90
click at [666, 706] on p "Yeah . And what emotions come up for you when you think about that taking longe…" at bounding box center [721, 691] width 340 height 30
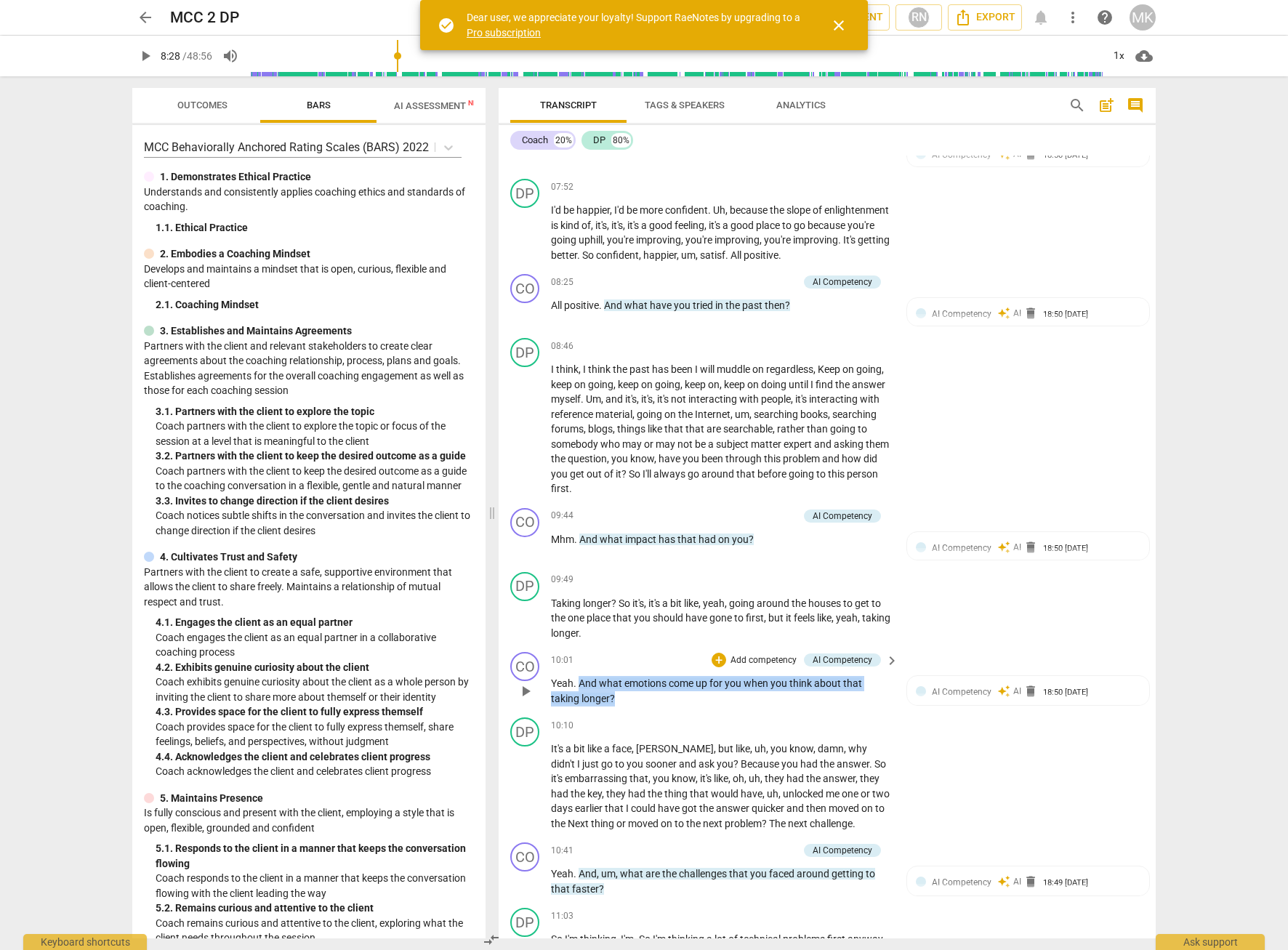
drag, startPoint x: 638, startPoint y: 714, endPoint x: 582, endPoint y: 699, distance: 58.0
click at [582, 699] on p "Yeah . And what emotions come up for you when you think about that taking longe…" at bounding box center [721, 691] width 340 height 30
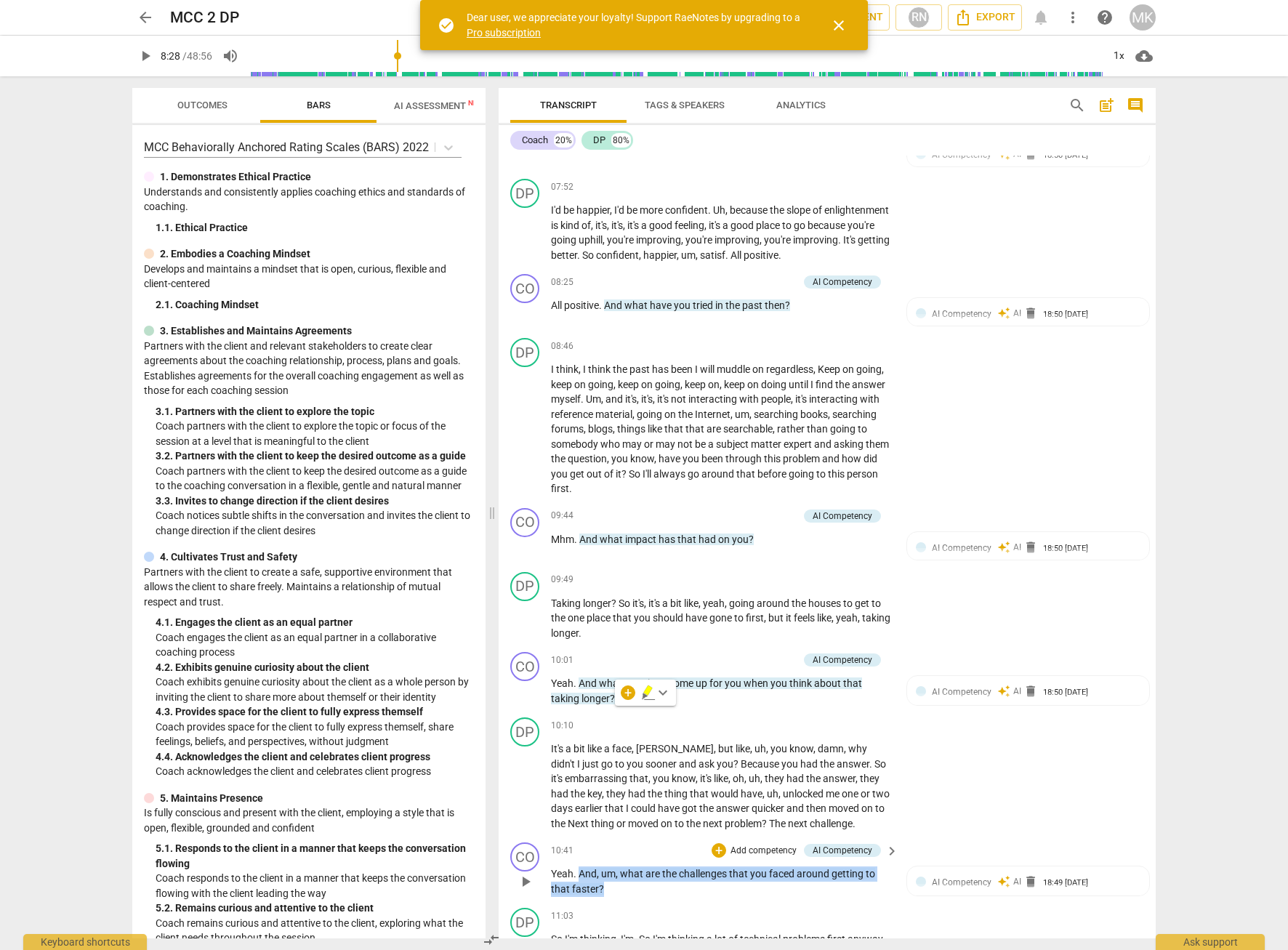
drag, startPoint x: 621, startPoint y: 903, endPoint x: 579, endPoint y: 887, distance: 44.9
click at [579, 887] on p "Yeah . And , um , what are the challenges that you faced around getting to that…" at bounding box center [721, 881] width 340 height 30
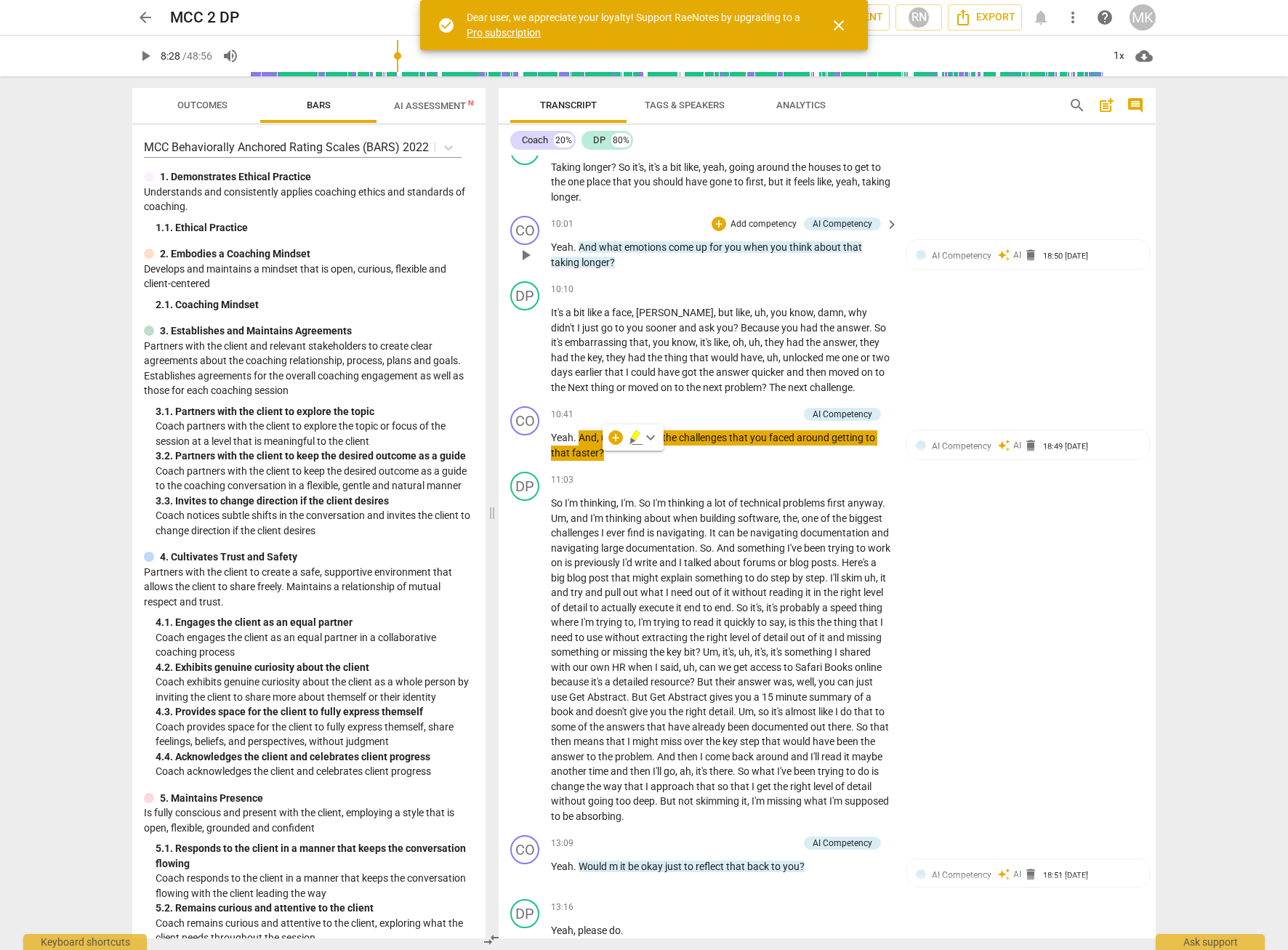
scroll to position [3082, 0]
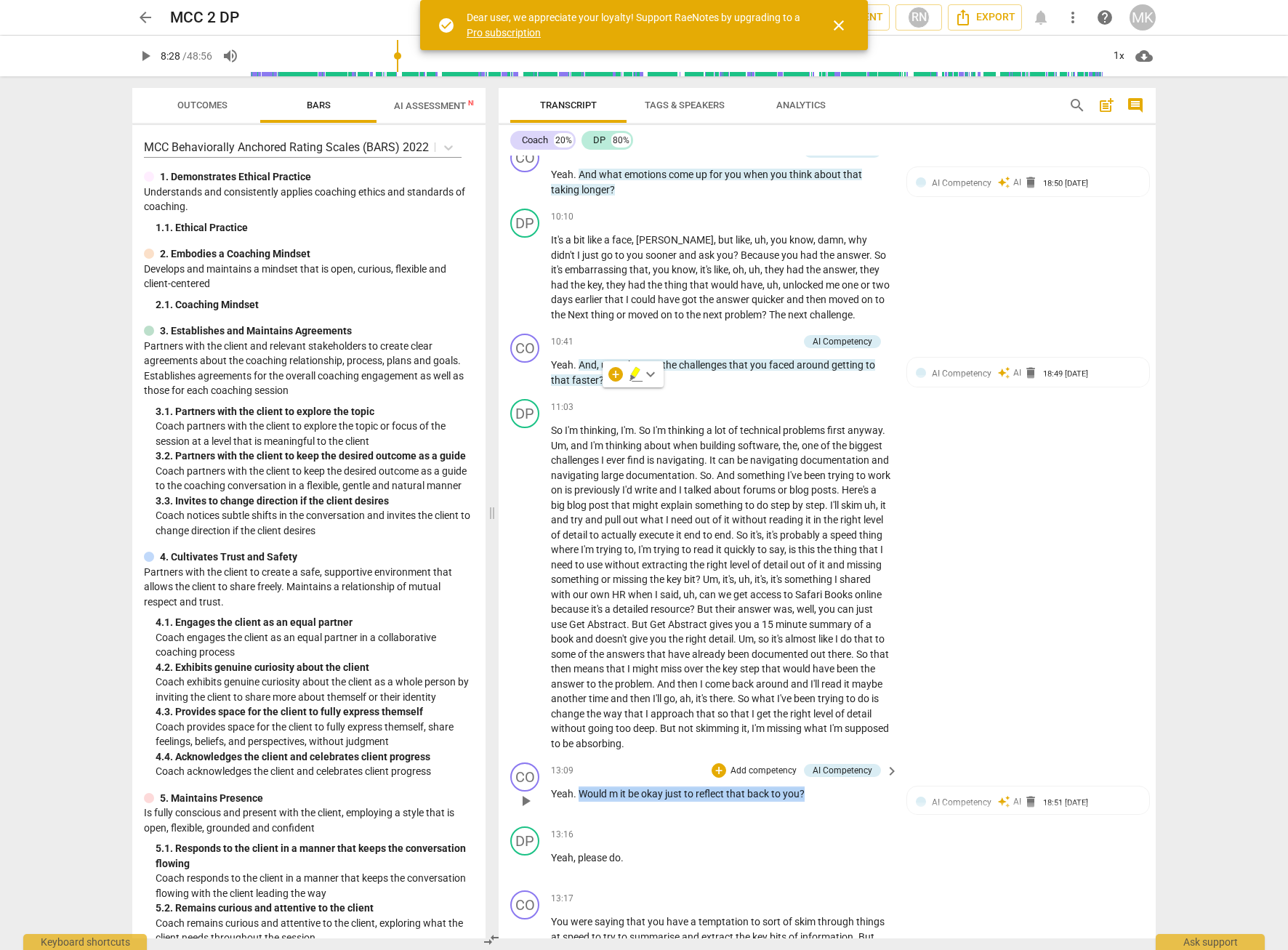
drag, startPoint x: 810, startPoint y: 808, endPoint x: 578, endPoint y: 797, distance: 232.3
click at [578, 797] on div "13:09 + Add competency AI Competency keyboard_arrow_right Yeah . Would m it be …" at bounding box center [725, 789] width 349 height 52
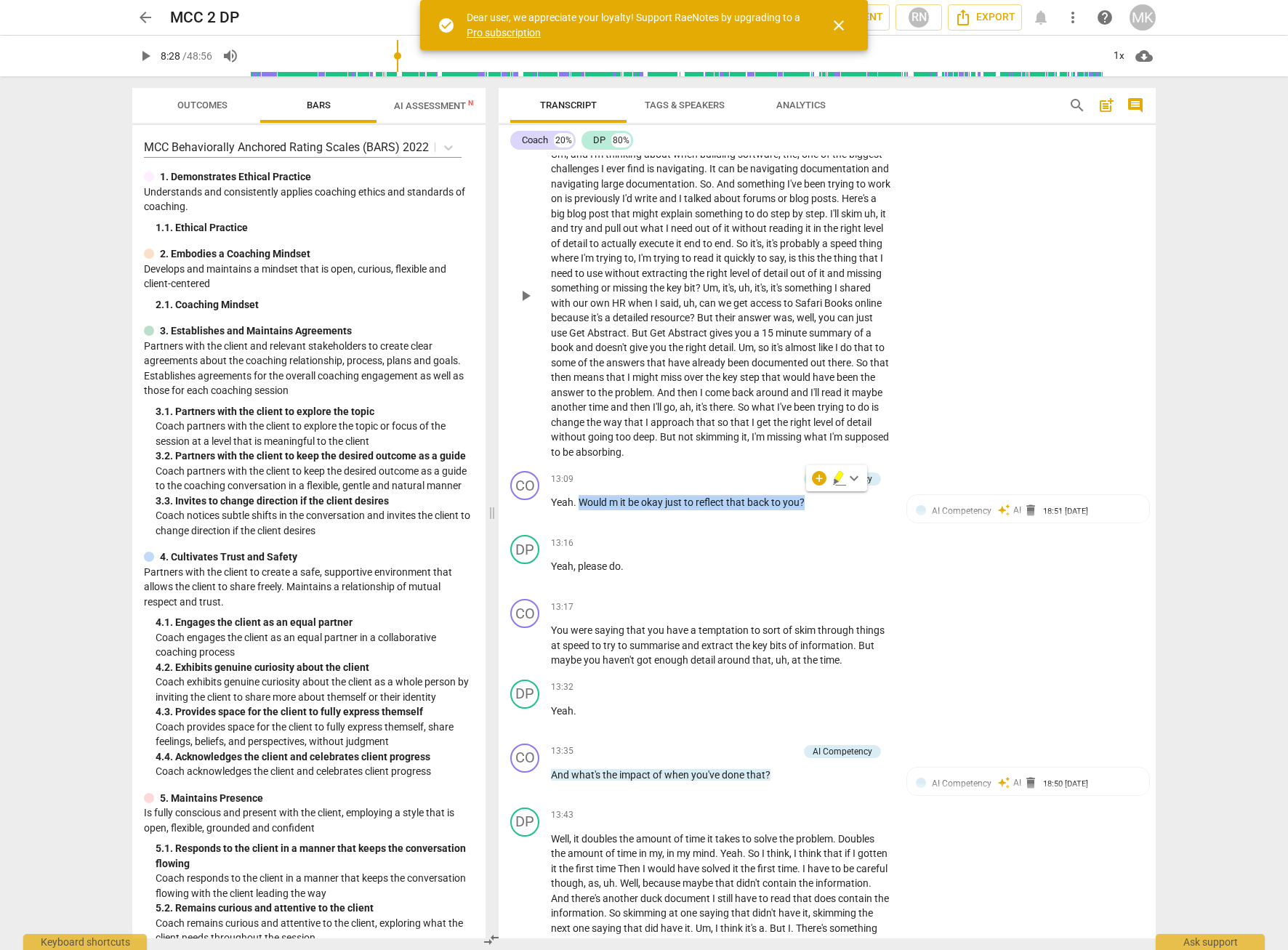
scroll to position [3446, 0]
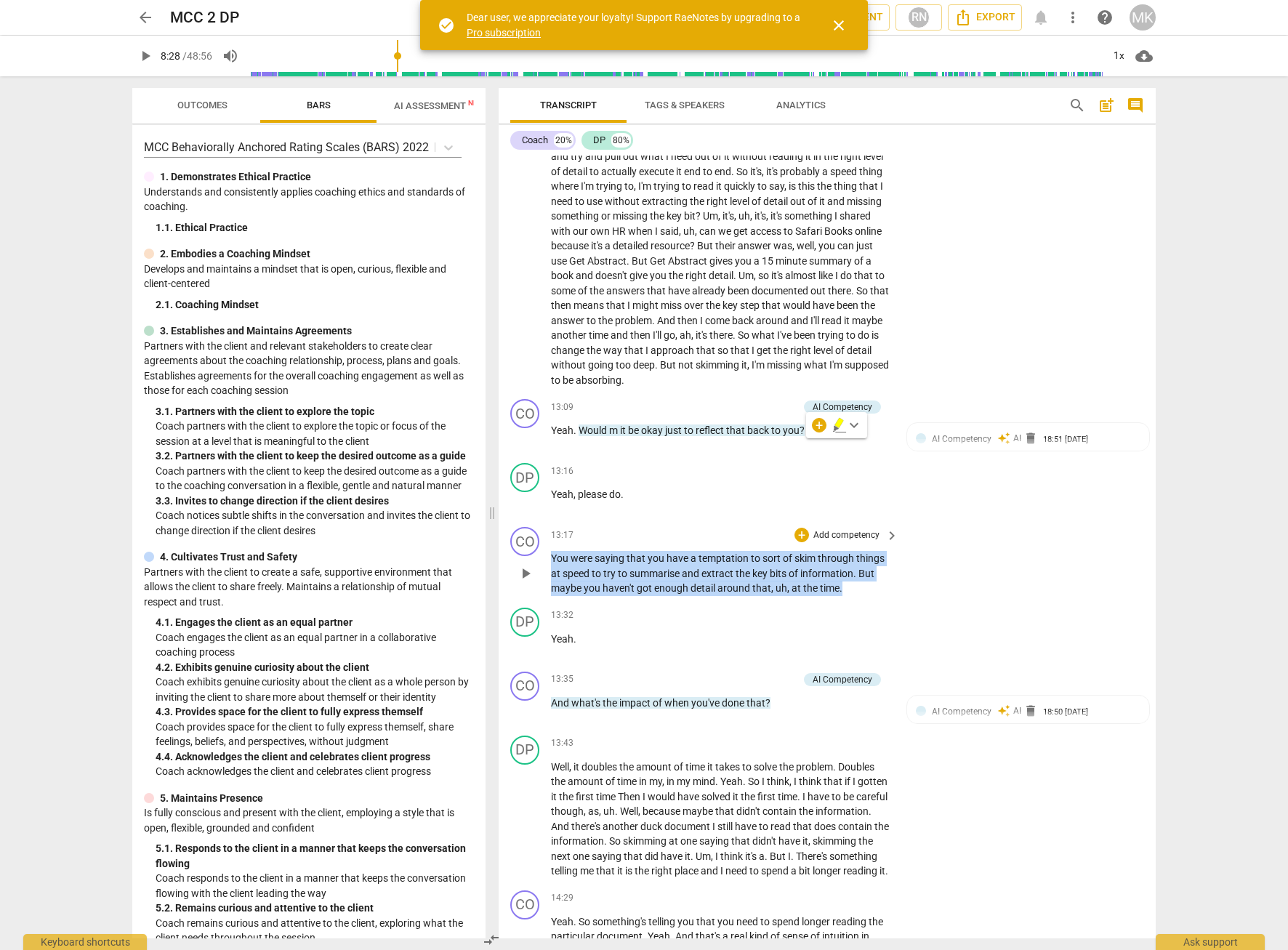
drag, startPoint x: 854, startPoint y: 605, endPoint x: 553, endPoint y: 577, distance: 302.3
click at [553, 577] on p "You were saying that you have a temptation to sort of skim through things at sp…" at bounding box center [721, 573] width 340 height 45
click at [782, 711] on p "And what's the impact of when you've done that ?" at bounding box center [721, 703] width 340 height 15
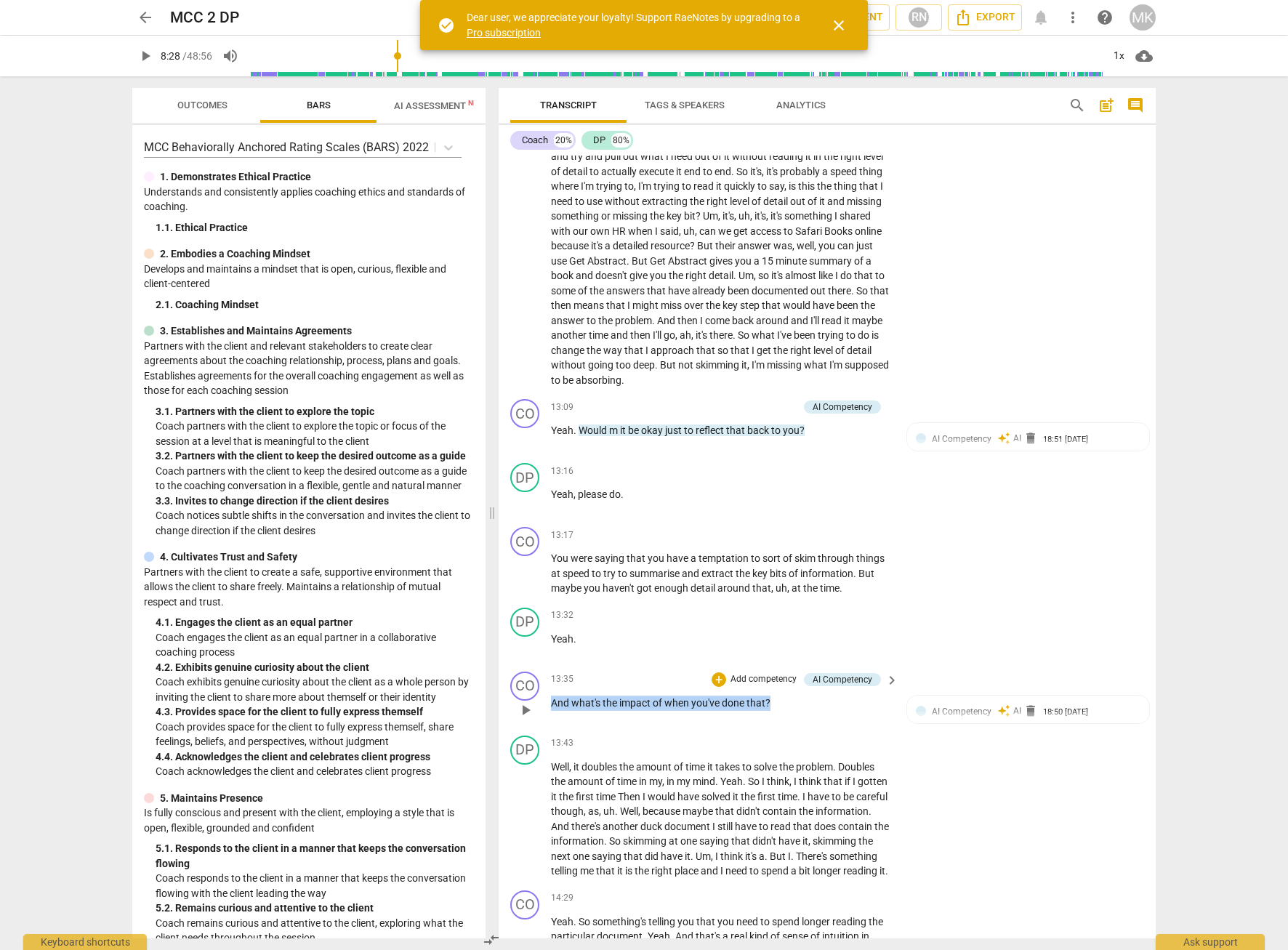
drag, startPoint x: 780, startPoint y: 716, endPoint x: 554, endPoint y: 711, distance: 226.1
click at [554, 711] on p "And what's the impact of when you've done that ?" at bounding box center [721, 703] width 340 height 15
click at [554, 709] on span "And" at bounding box center [561, 703] width 20 height 12
click at [778, 711] on p "And what's the impact of when you've done that ?" at bounding box center [721, 703] width 340 height 15
drag, startPoint x: 780, startPoint y: 714, endPoint x: 547, endPoint y: 715, distance: 233.0
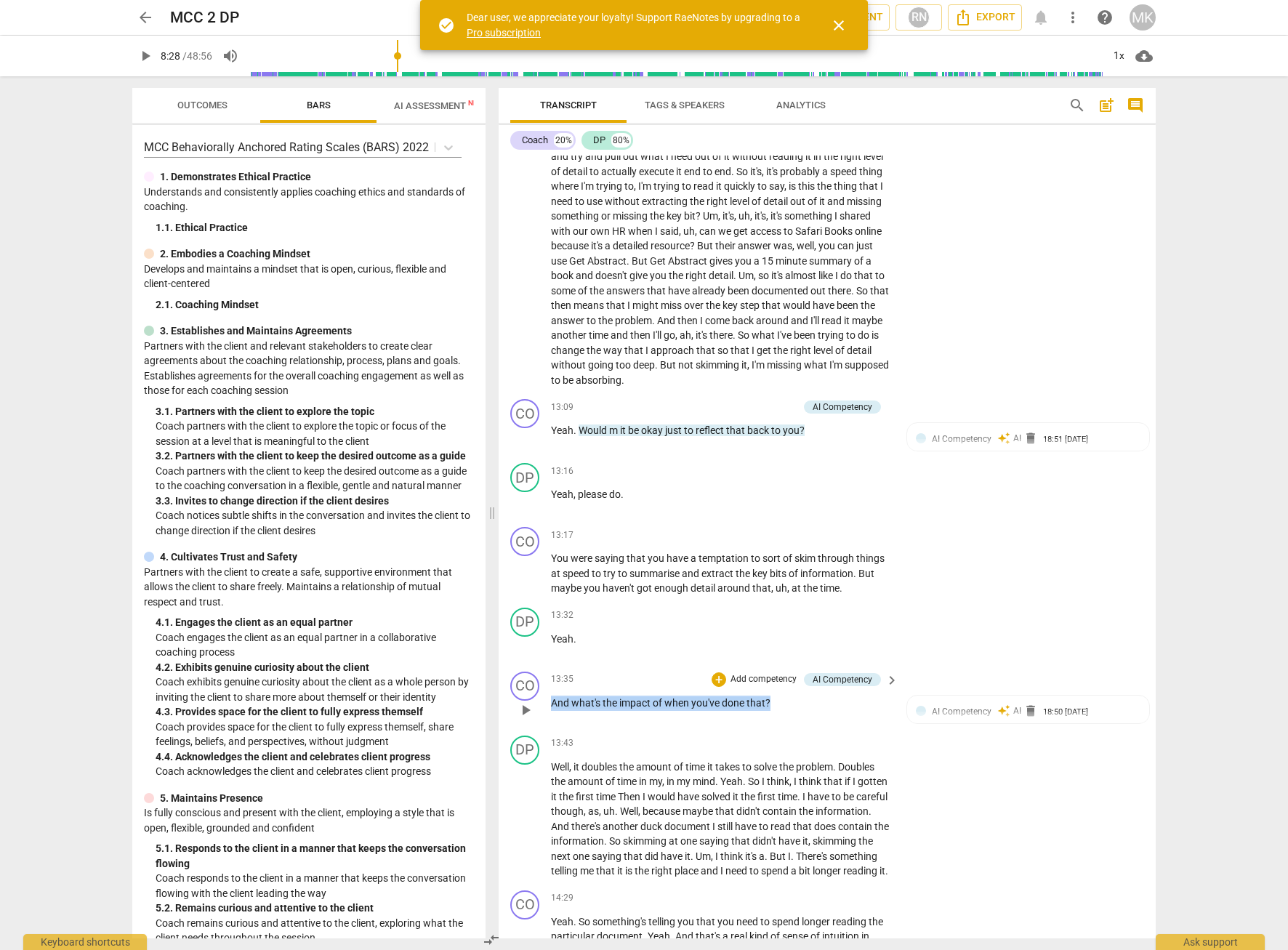
click at [547, 715] on div "CO play_arrow pause 13:35 + Add competency AI Competency keyboard_arrow_right A…" at bounding box center [827, 698] width 657 height 64
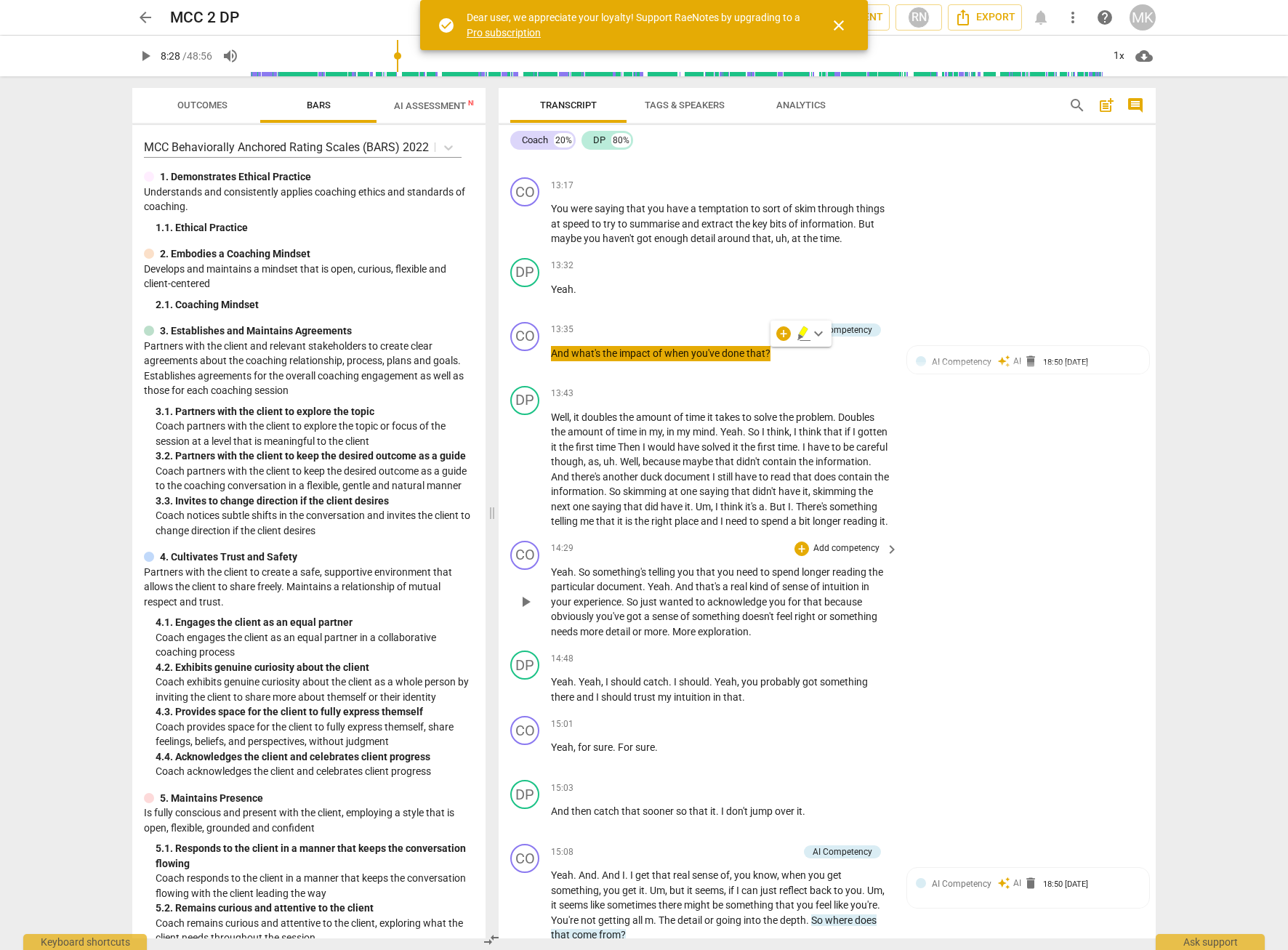
scroll to position [3809, 0]
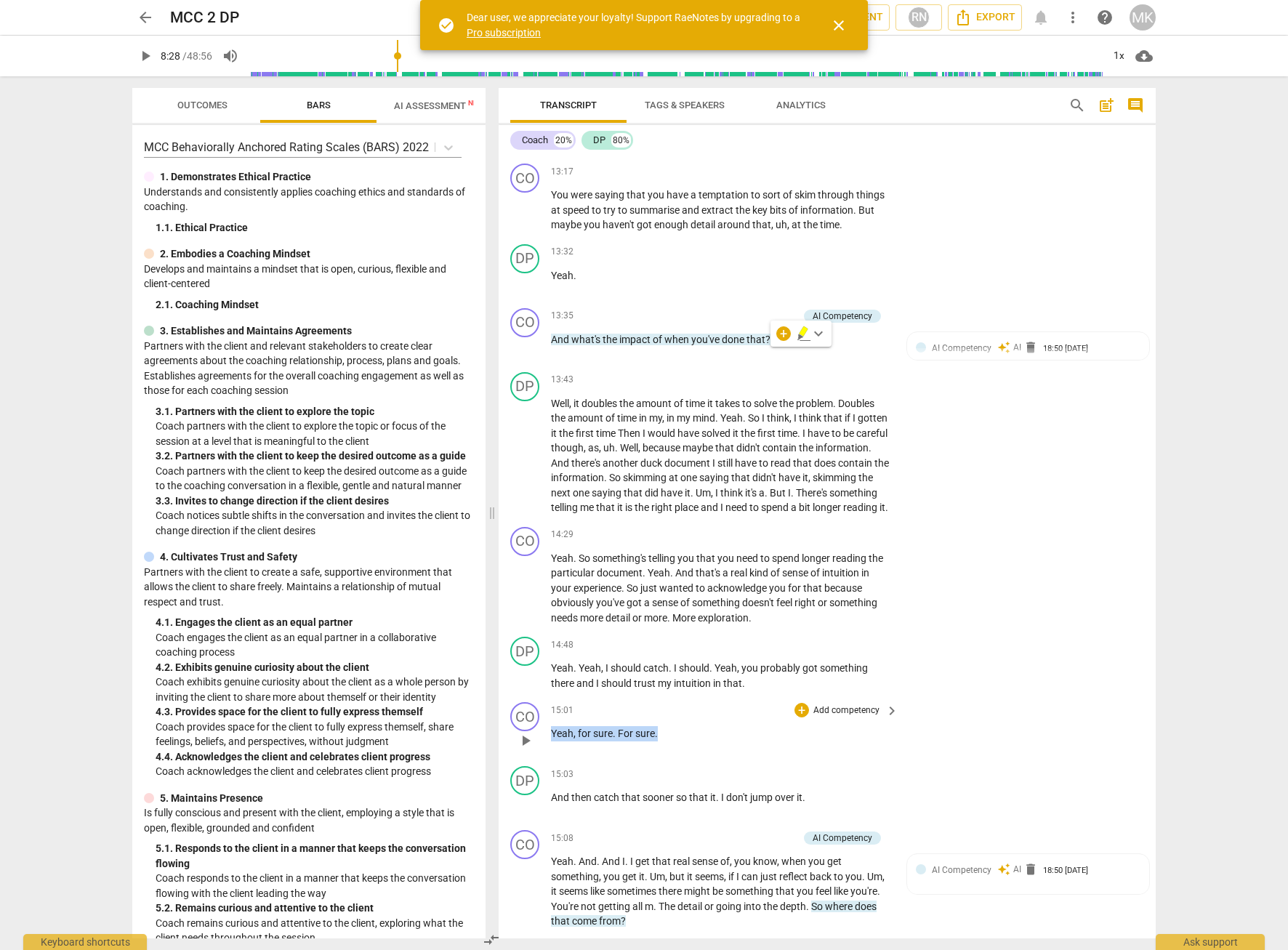
drag, startPoint x: 658, startPoint y: 759, endPoint x: 551, endPoint y: 762, distance: 107.0
click at [551, 741] on p "Yeah , for sure . For sure ." at bounding box center [721, 733] width 340 height 15
click at [522, 596] on span "play_arrow" at bounding box center [525, 587] width 17 height 17
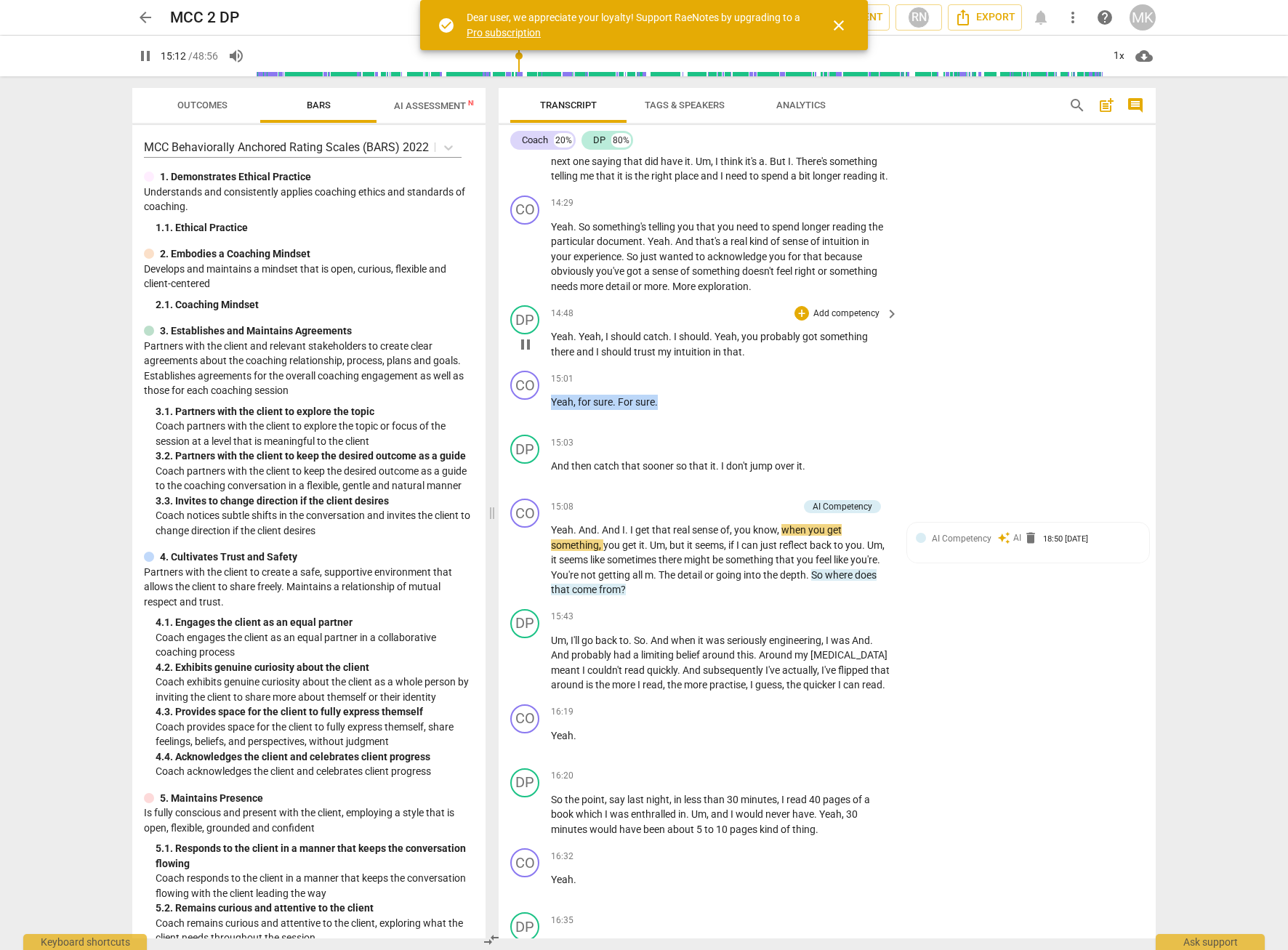
scroll to position [4172, 0]
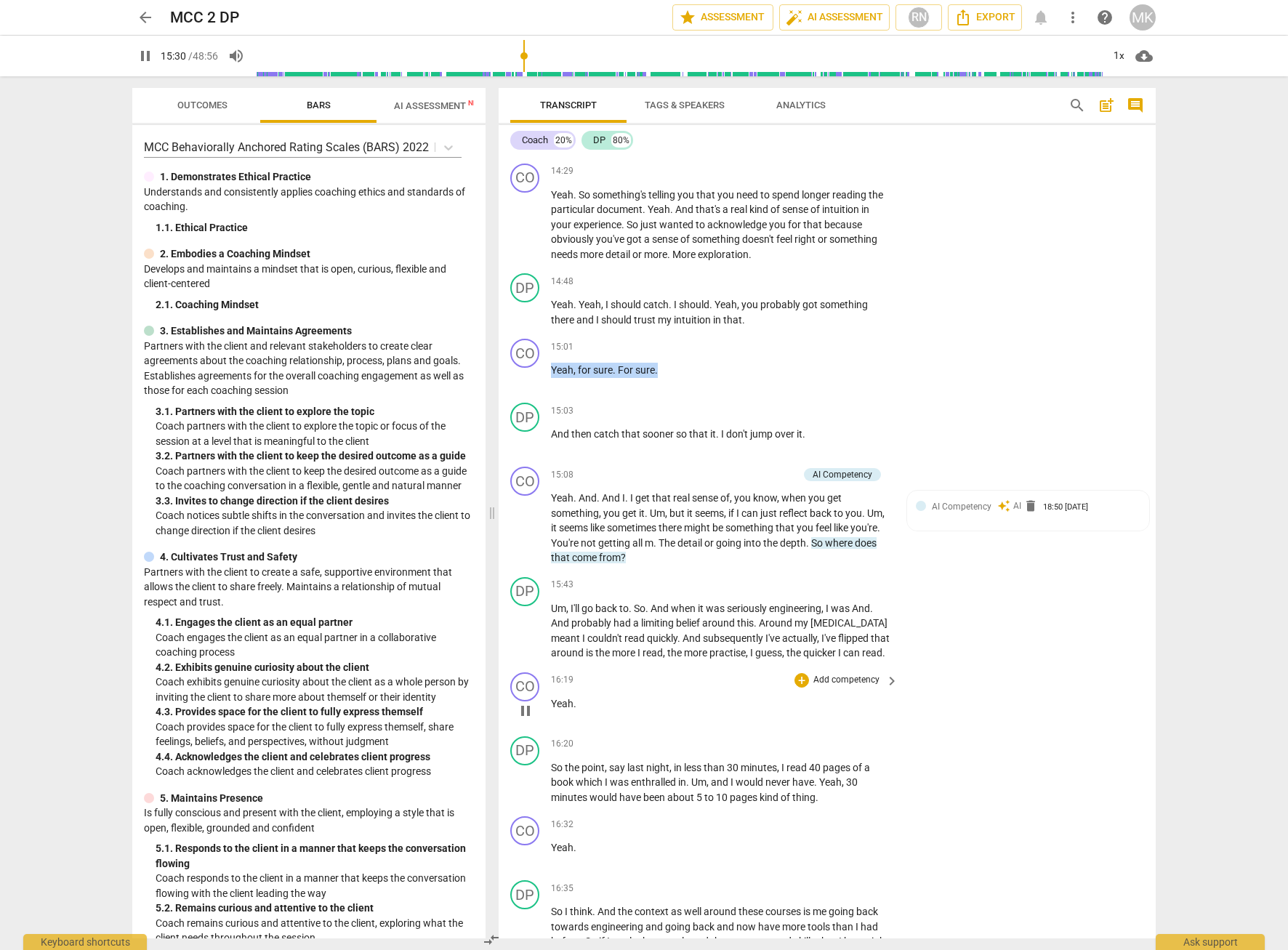
drag, startPoint x: 520, startPoint y: 560, endPoint x: 570, endPoint y: 724, distance: 171.5
click at [520, 537] on span "pause" at bounding box center [525, 528] width 17 height 17
drag, startPoint x: 844, startPoint y: 568, endPoint x: 842, endPoint y: 582, distance: 14.1
click at [842, 565] on p "Yeah . And . And I . I get that real sense of , you know , when you get somethi…" at bounding box center [721, 528] width 340 height 75
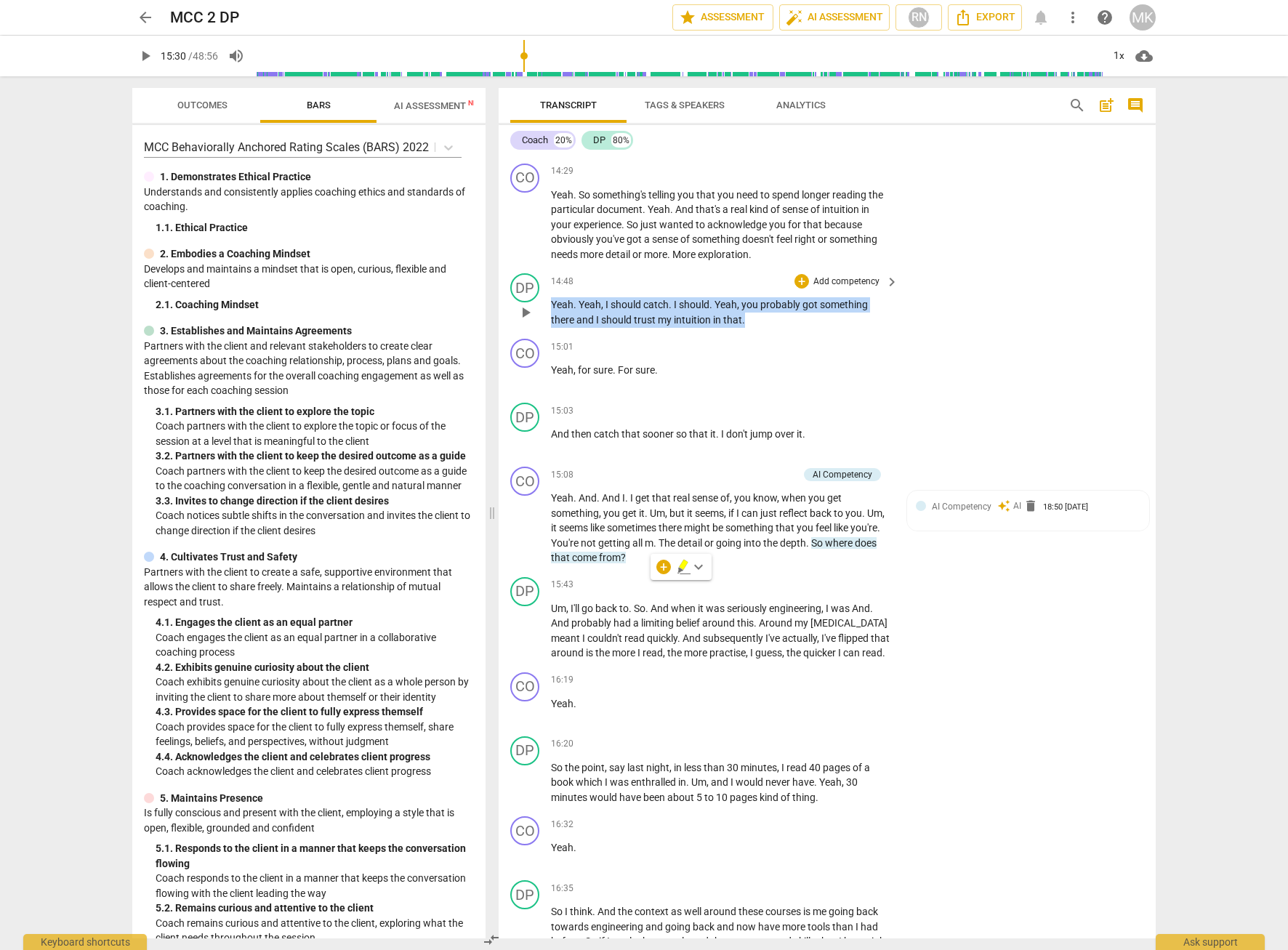
drag, startPoint x: 748, startPoint y: 349, endPoint x: 551, endPoint y: 330, distance: 197.9
click at [551, 327] on p "Yeah . Yeah , I should catch . I should . Yeah , you probably got something the…" at bounding box center [721, 312] width 340 height 30
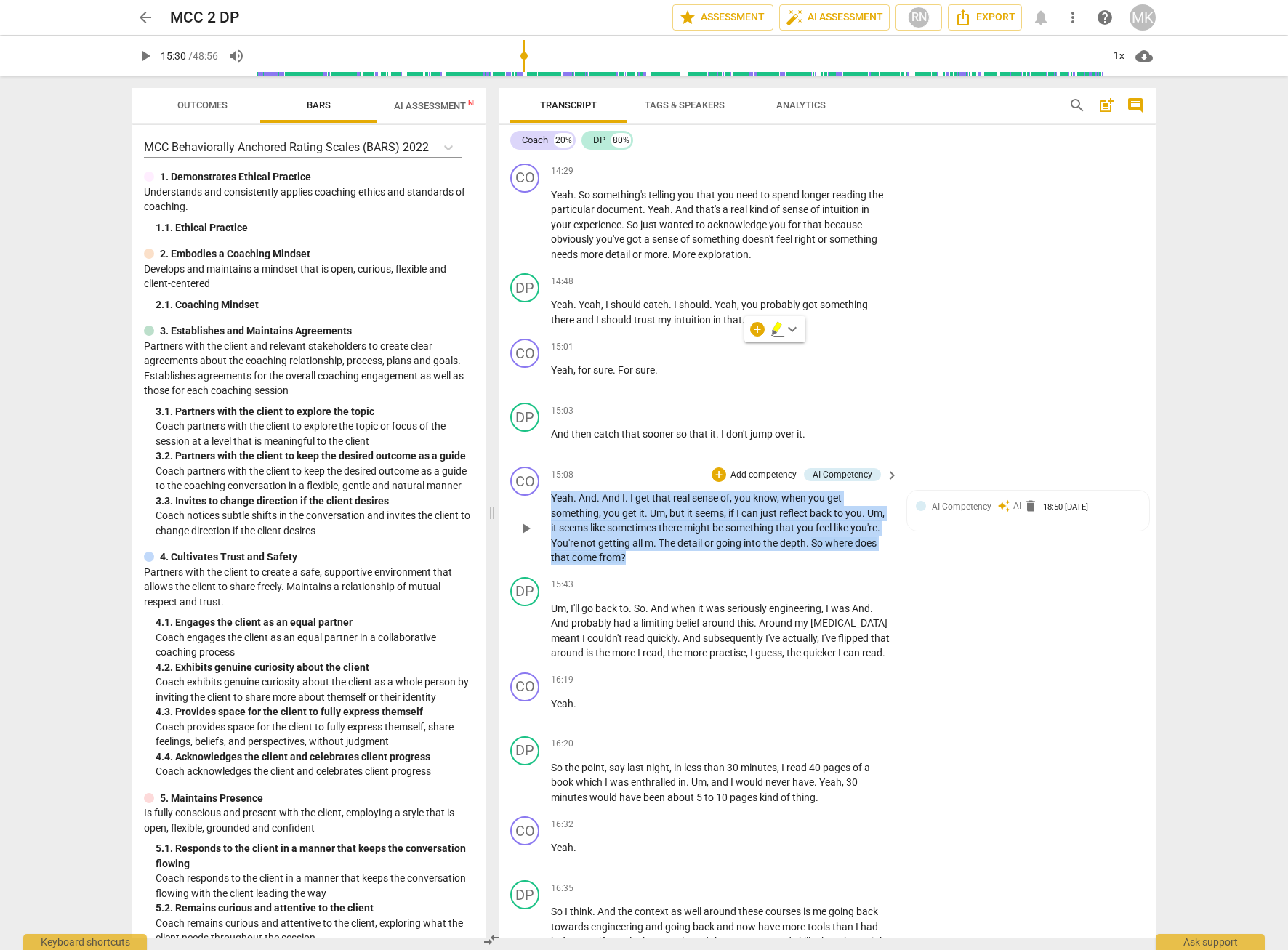
drag, startPoint x: 668, startPoint y: 587, endPoint x: 549, endPoint y: 525, distance: 134.2
click at [549, 525] on div "CO play_arrow pause 15:08 + Add competency AI Competency keyboard_arrow_right Y…" at bounding box center [827, 516] width 657 height 111
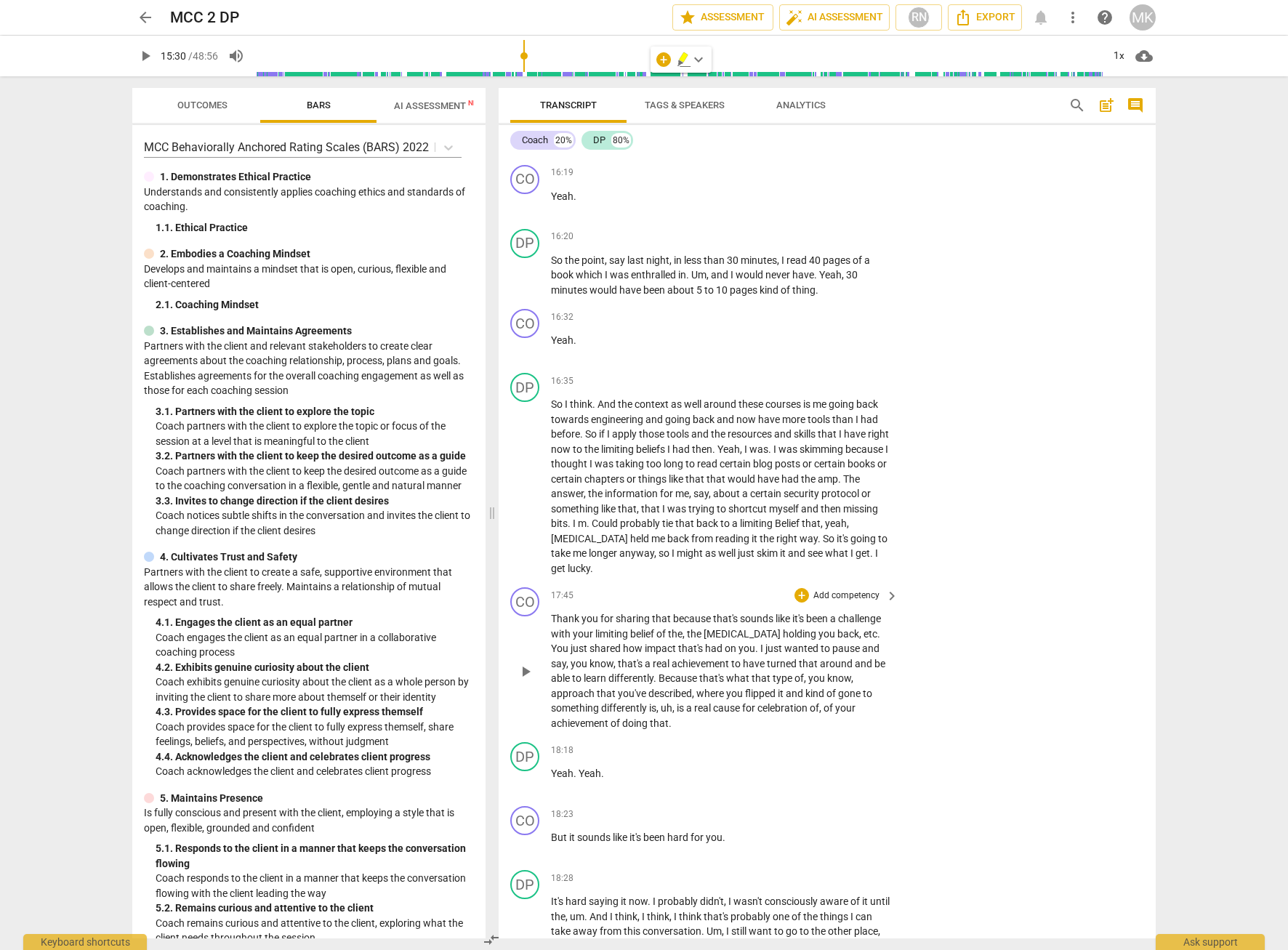
scroll to position [4681, 0]
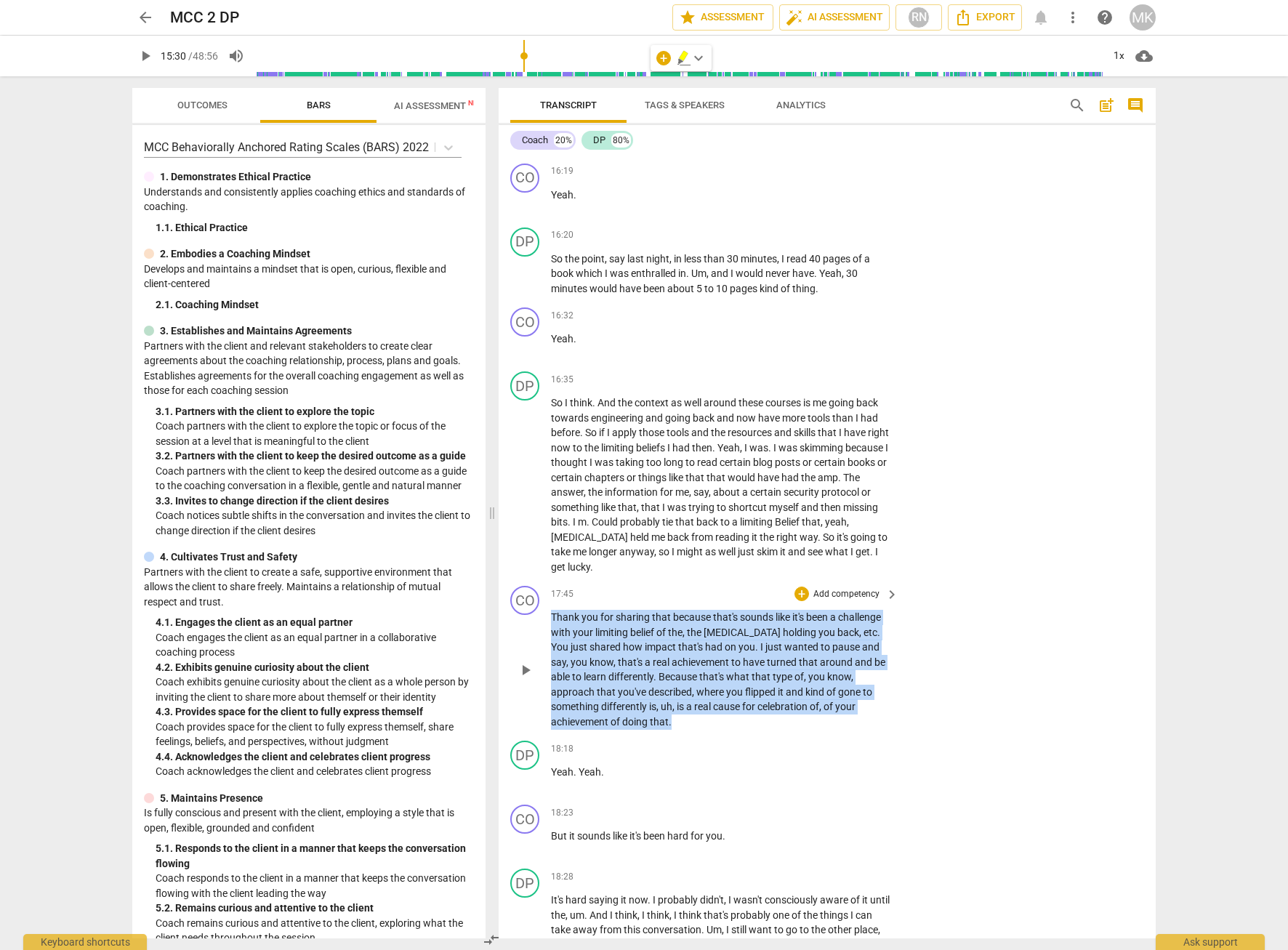
drag, startPoint x: 552, startPoint y: 660, endPoint x: 614, endPoint y: 766, distance: 122.8
click at [614, 729] on p "Thank you for sharing that because that's sounds like it's been a challenge wit…" at bounding box center [721, 669] width 340 height 119
click at [960, 798] on div "DP play_arrow pause 18:18 + Add competency keyboard_arrow_right Yeah . Yeah ." at bounding box center [827, 767] width 657 height 64
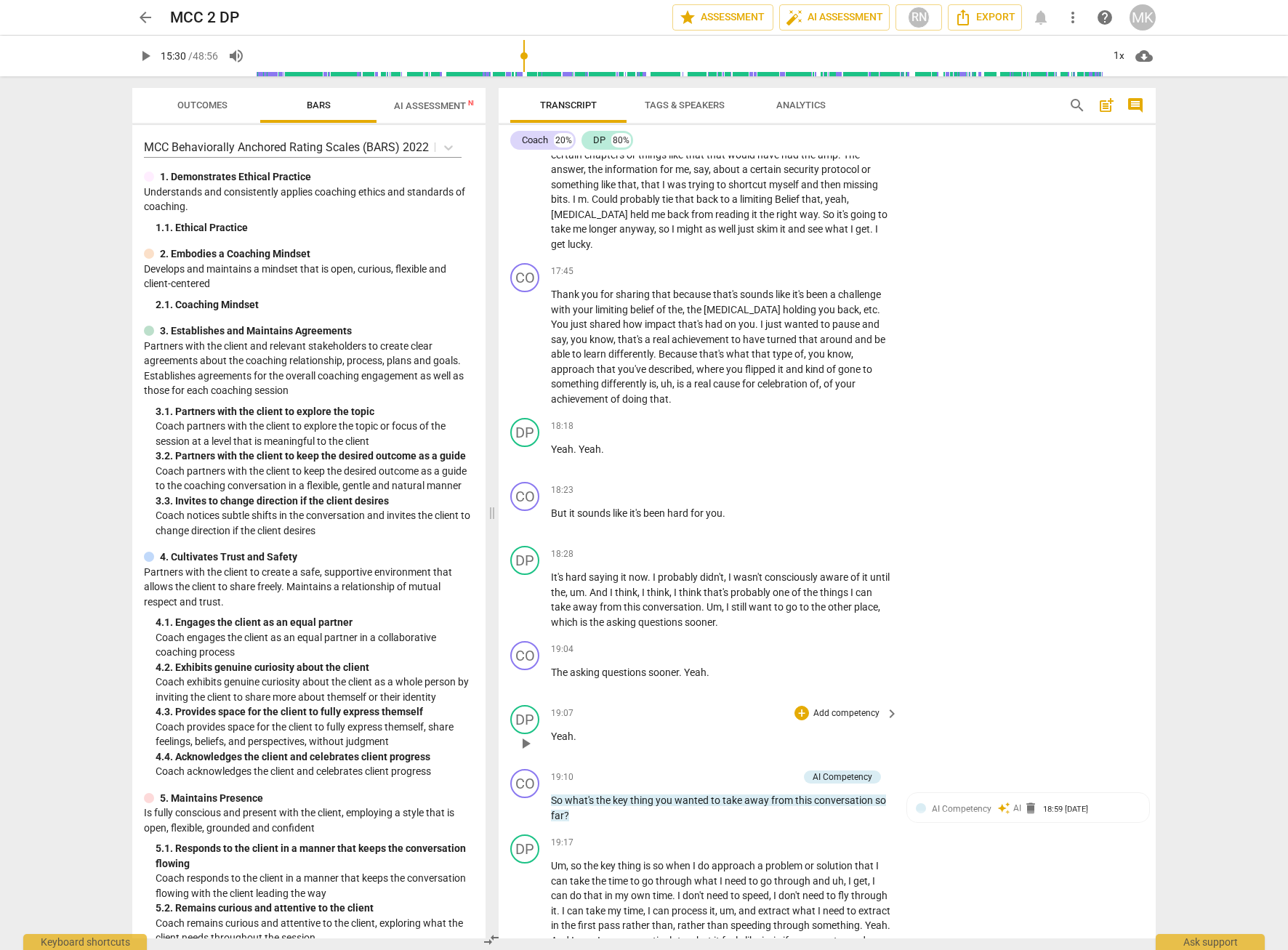
scroll to position [5044, 0]
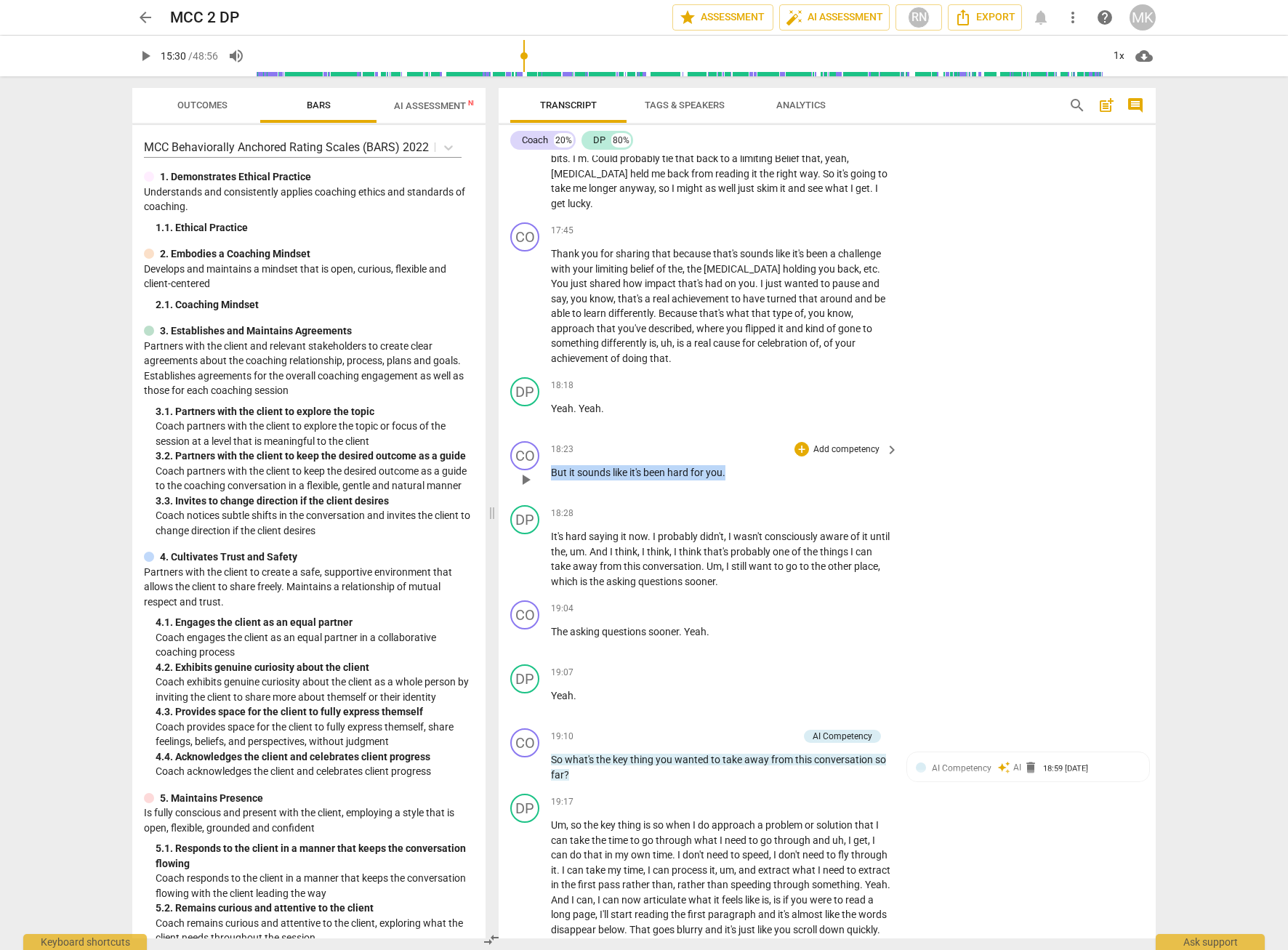
drag, startPoint x: 737, startPoint y: 515, endPoint x: 548, endPoint y: 508, distance: 189.1
click at [548, 499] on div "CO play_arrow pause 18:23 + Add competency keyboard_arrow_right But it sounds l…" at bounding box center [827, 467] width 657 height 64
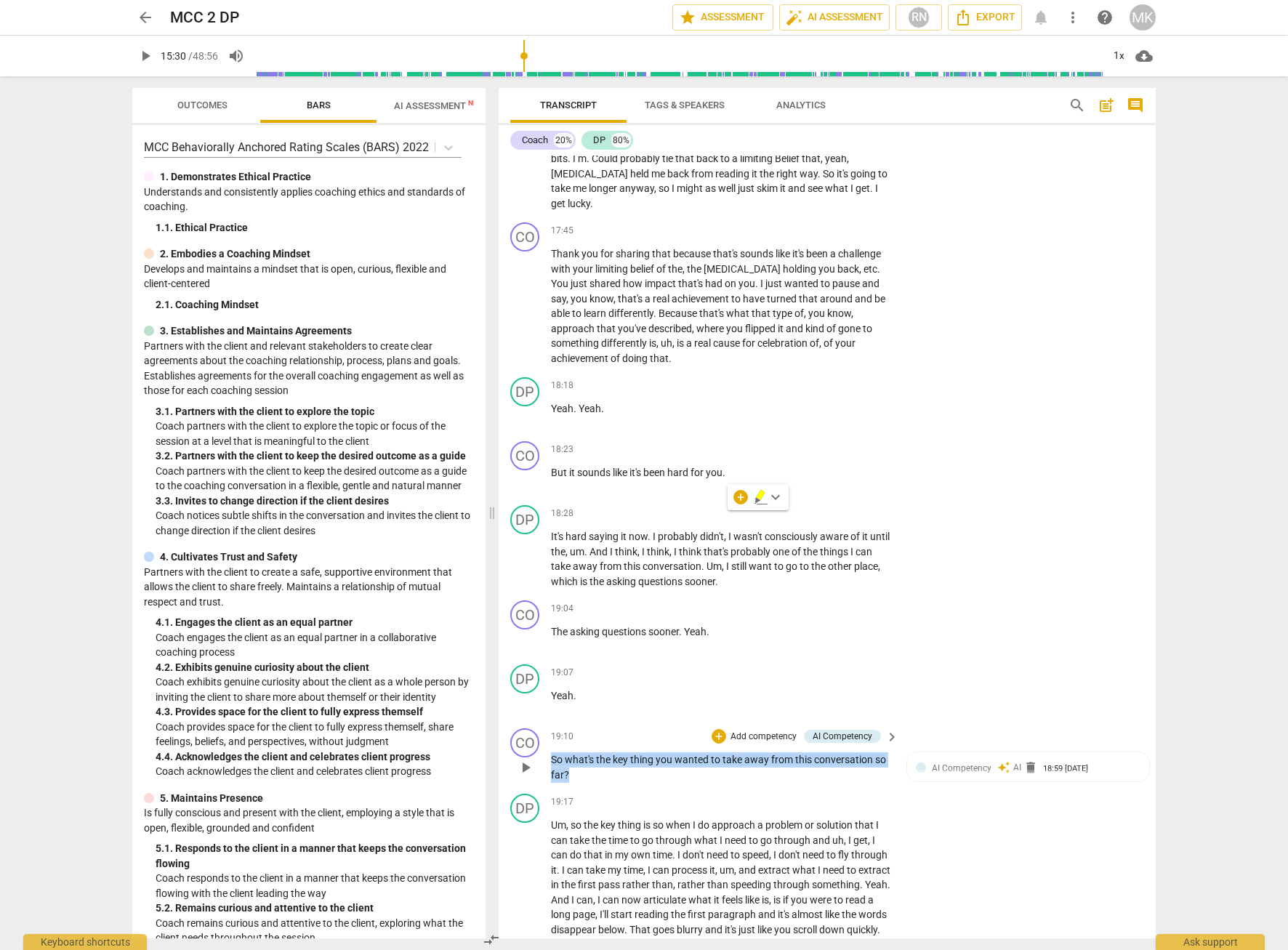
drag, startPoint x: 585, startPoint y: 816, endPoint x: 555, endPoint y: 809, distance: 30.8
click at [552, 782] on p "So what's the key thing you wanted to take away from this conversation so far ?" at bounding box center [721, 767] width 340 height 30
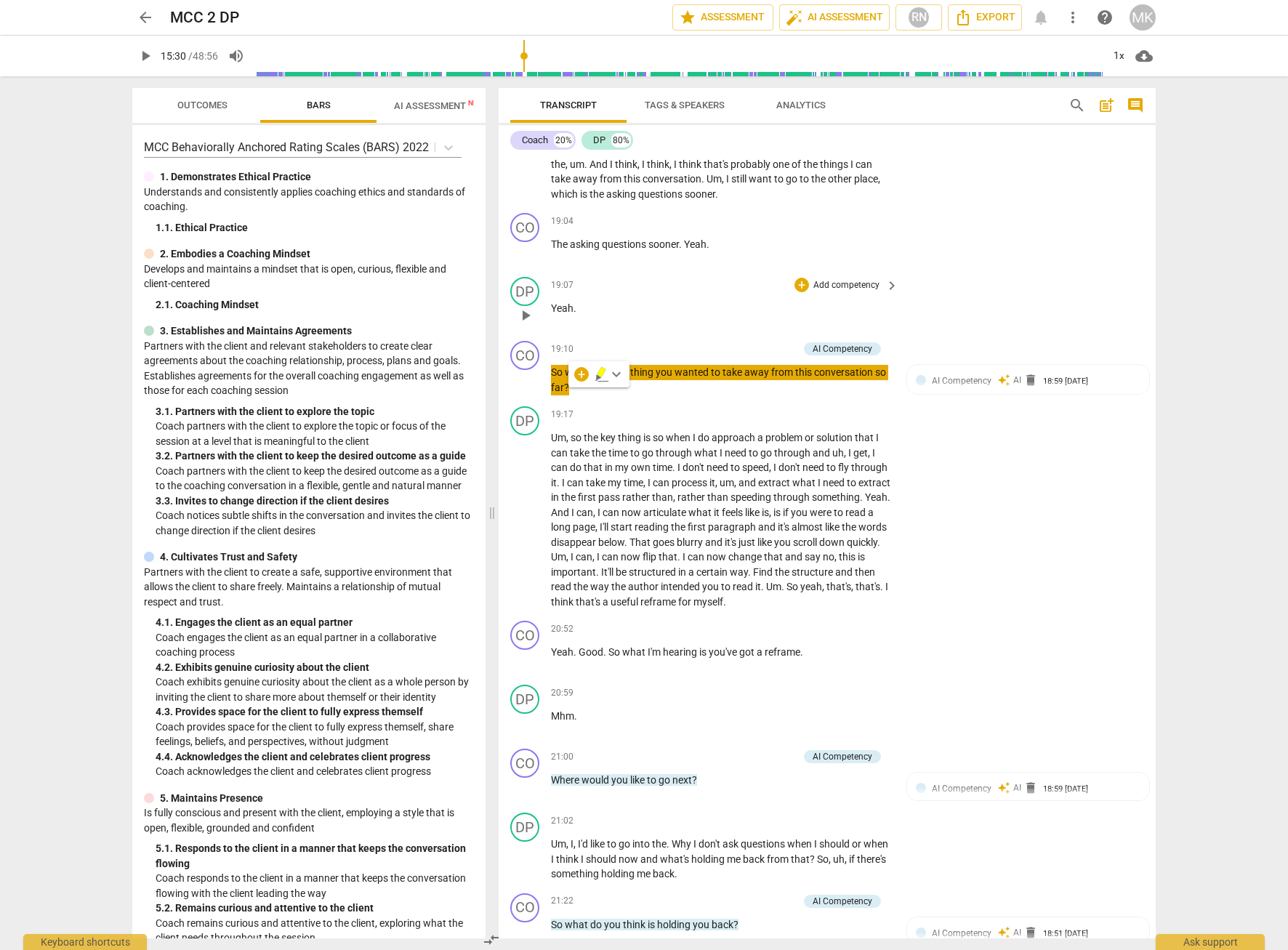
scroll to position [5480, 0]
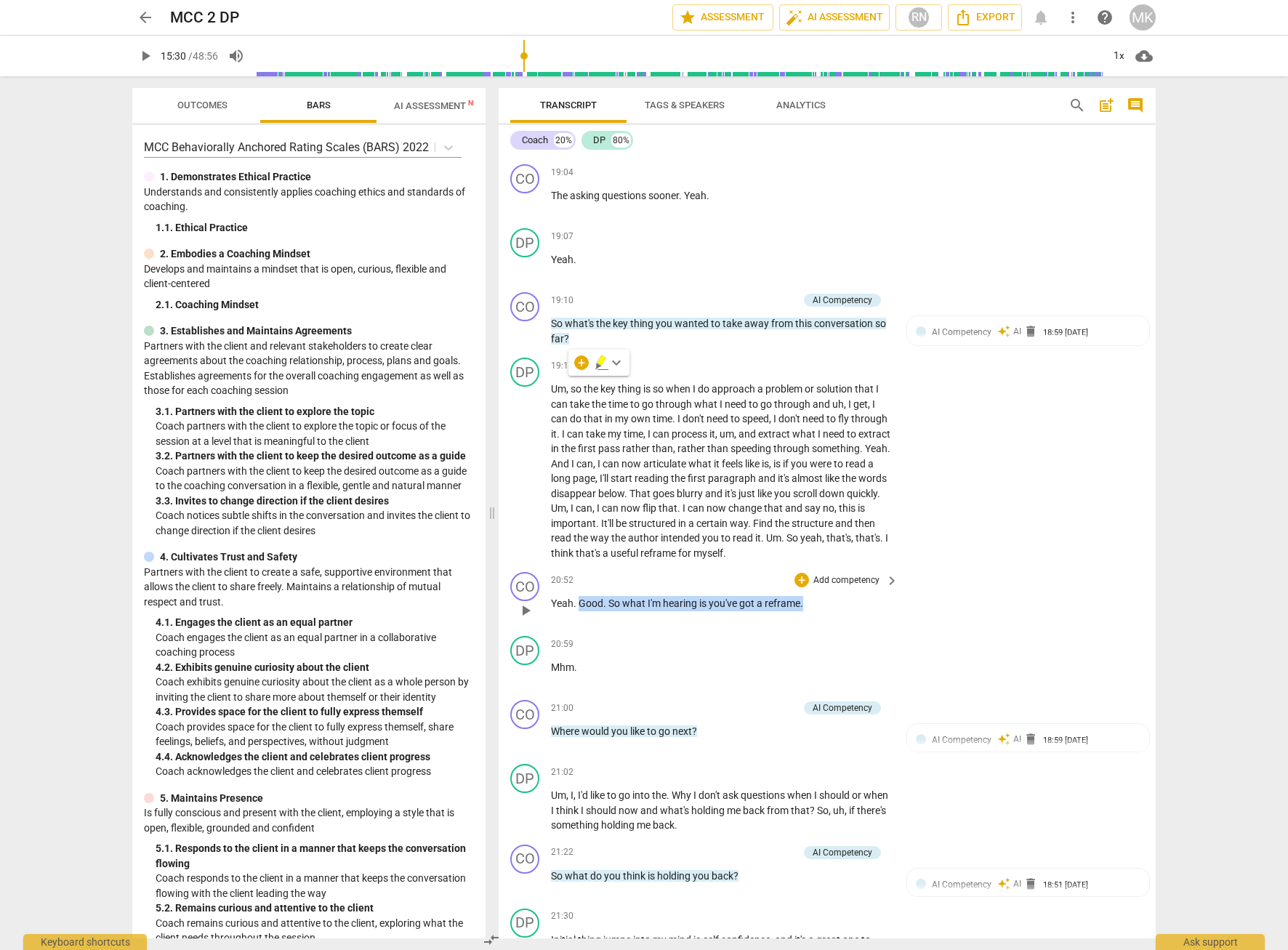
drag, startPoint x: 809, startPoint y: 648, endPoint x: 580, endPoint y: 632, distance: 229.6
click at [580, 624] on div "20:52 + Add competency keyboard_arrow_right Yeah . Good . So what I'm hearing i…" at bounding box center [725, 598] width 349 height 52
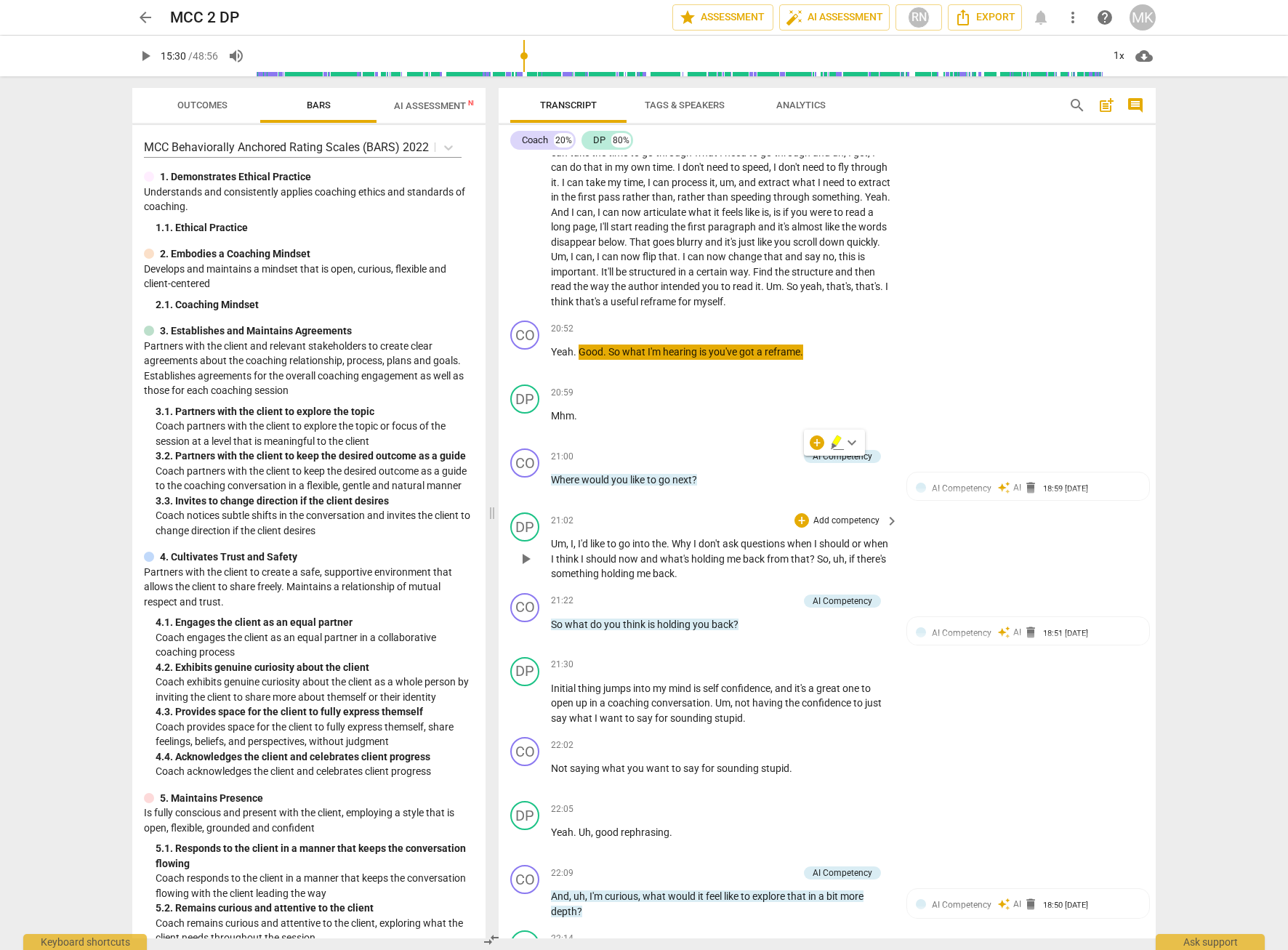
scroll to position [5844, 0]
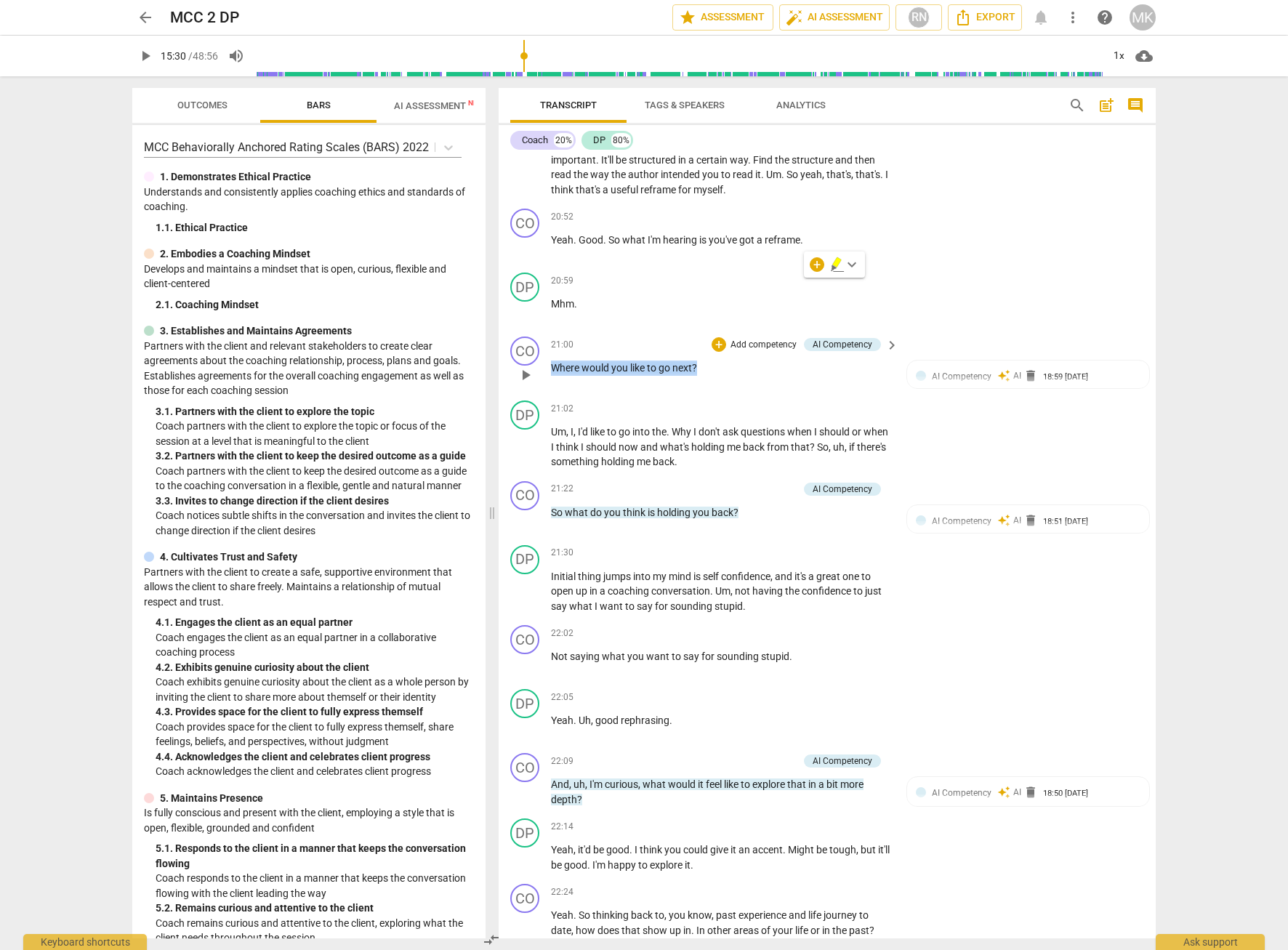
drag, startPoint x: 712, startPoint y: 407, endPoint x: 555, endPoint y: 422, distance: 157.7
click at [555, 389] on div "21:00 + Add competency AI Competency keyboard_arrow_right Where would you like …" at bounding box center [725, 363] width 349 height 52
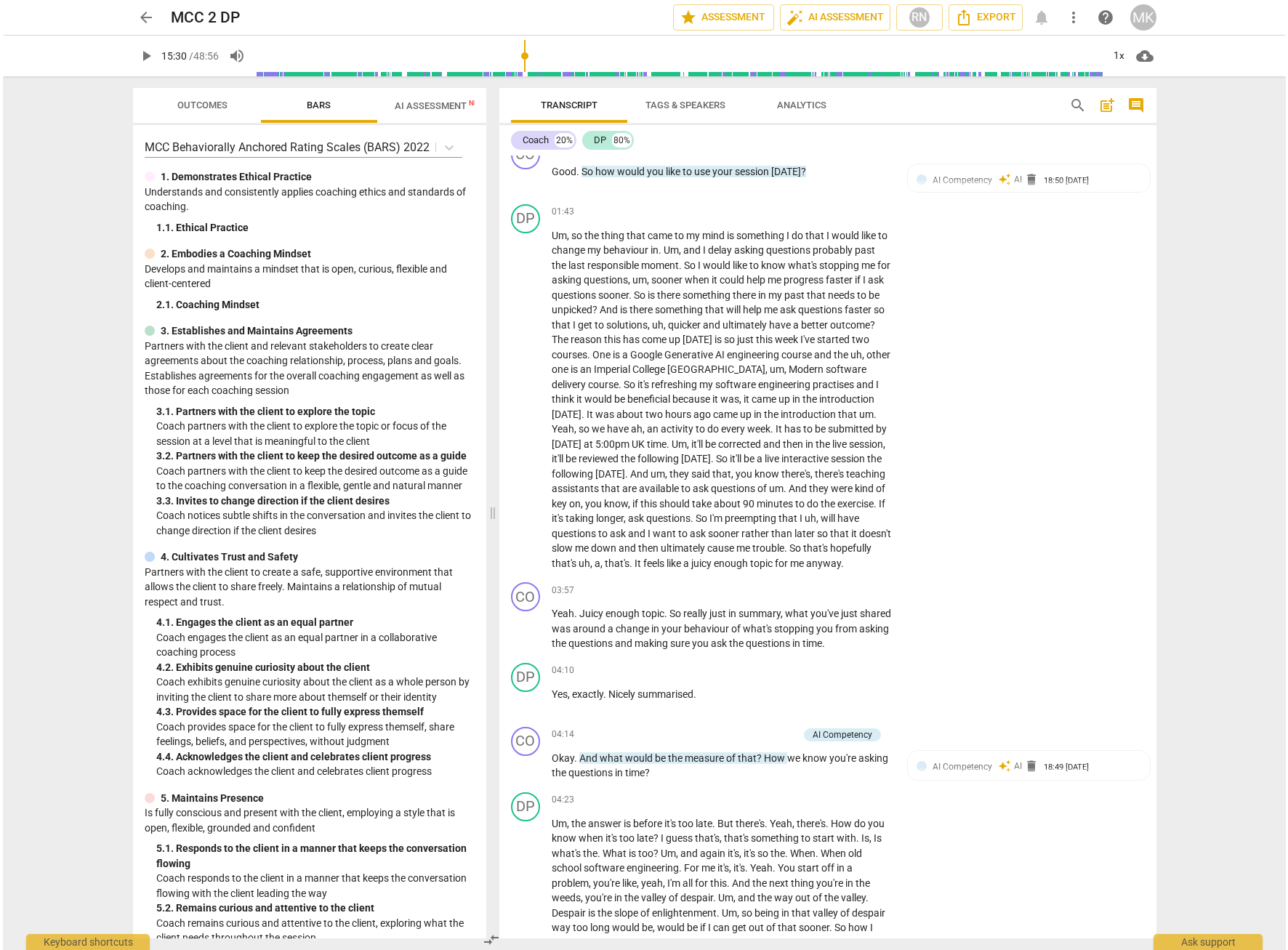
scroll to position [685, 0]
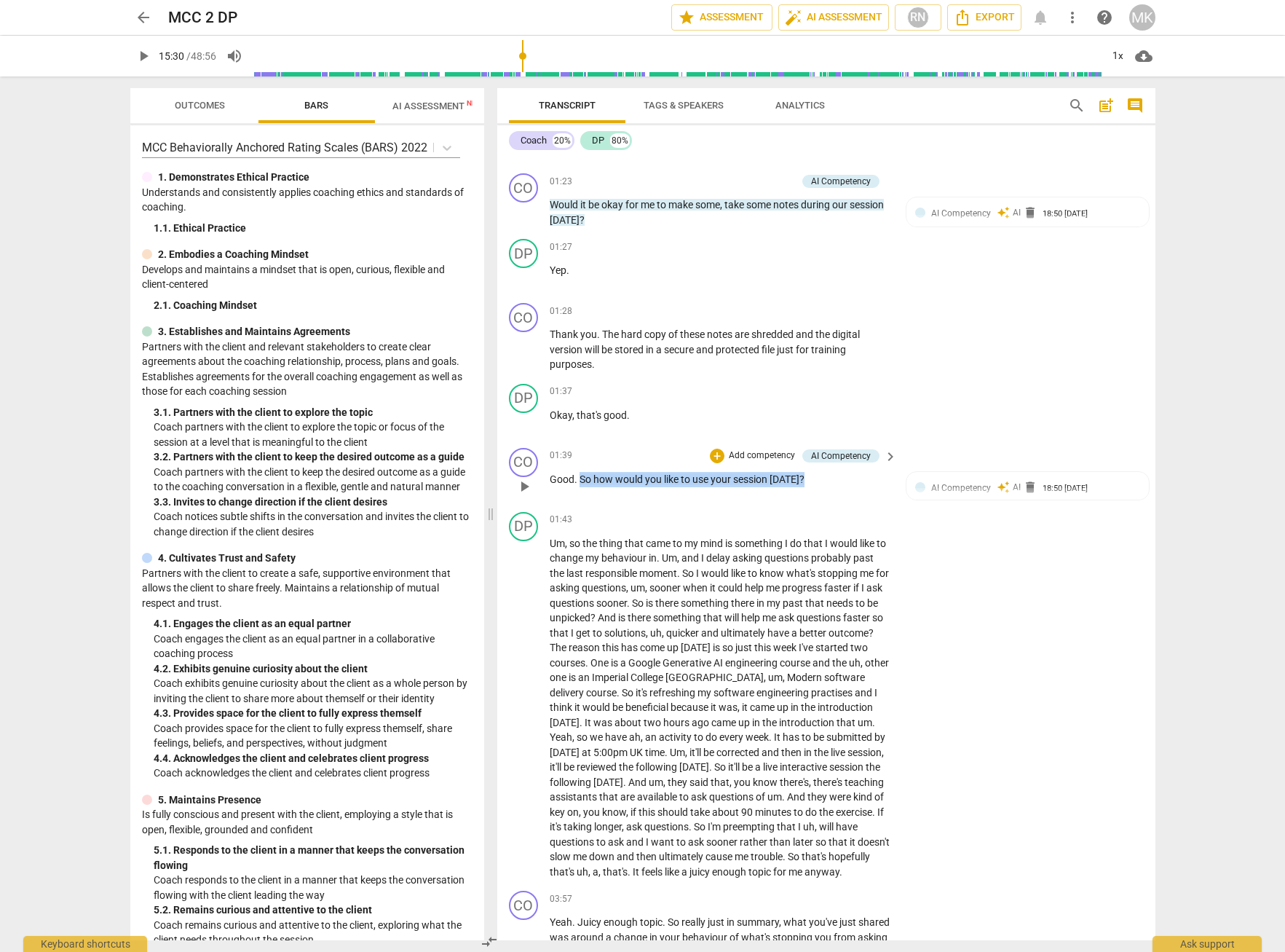
drag, startPoint x: 819, startPoint y: 479, endPoint x: 582, endPoint y: 480, distance: 237.0
click at [582, 480] on p "Good . So how would you like to use your session [DATE] ?" at bounding box center [720, 479] width 341 height 15
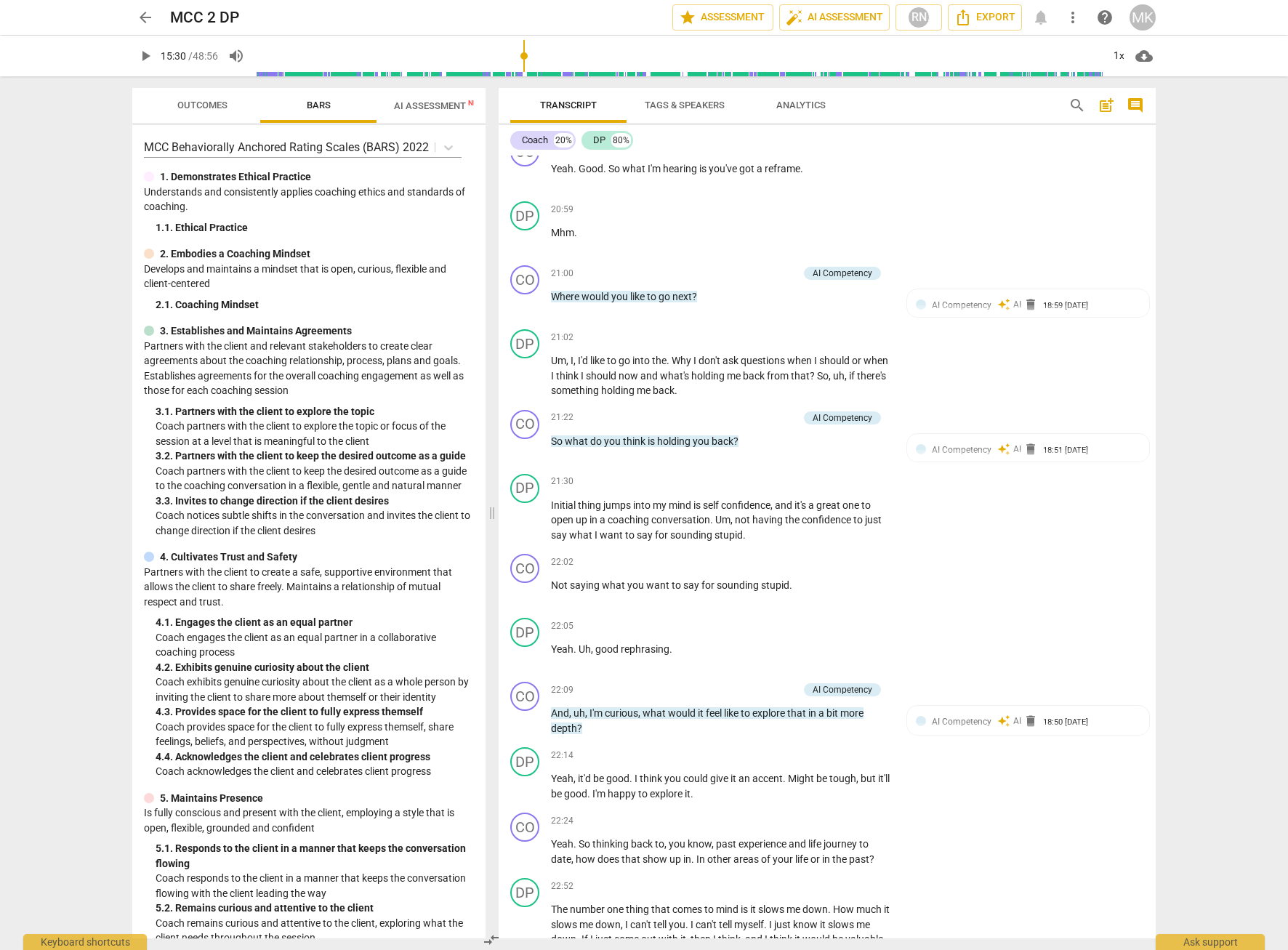
scroll to position [6027, 0]
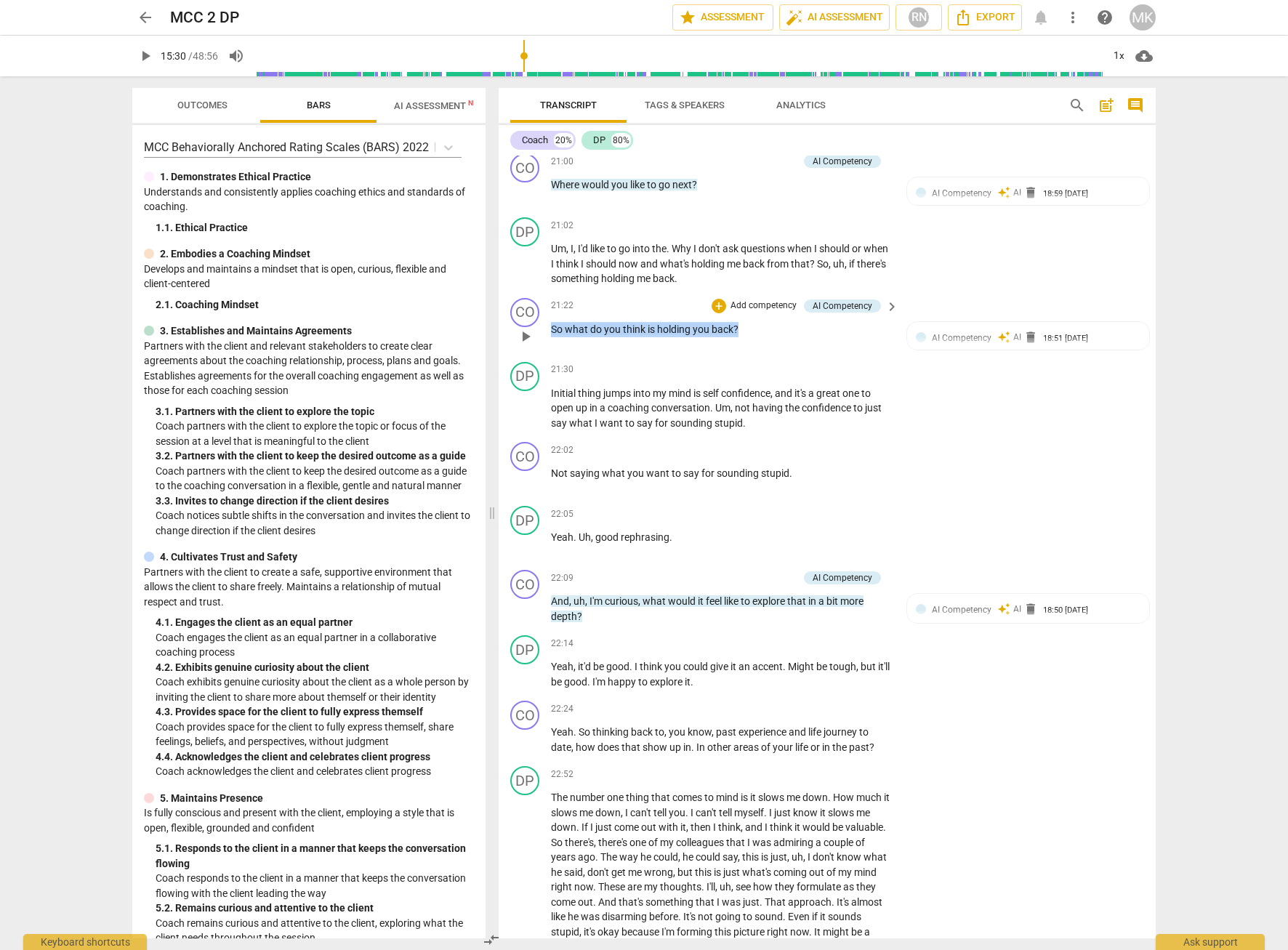
drag, startPoint x: 759, startPoint y: 369, endPoint x: 553, endPoint y: 371, distance: 206.0
click at [553, 337] on p "So what do you think is holding you back ?" at bounding box center [721, 330] width 340 height 15
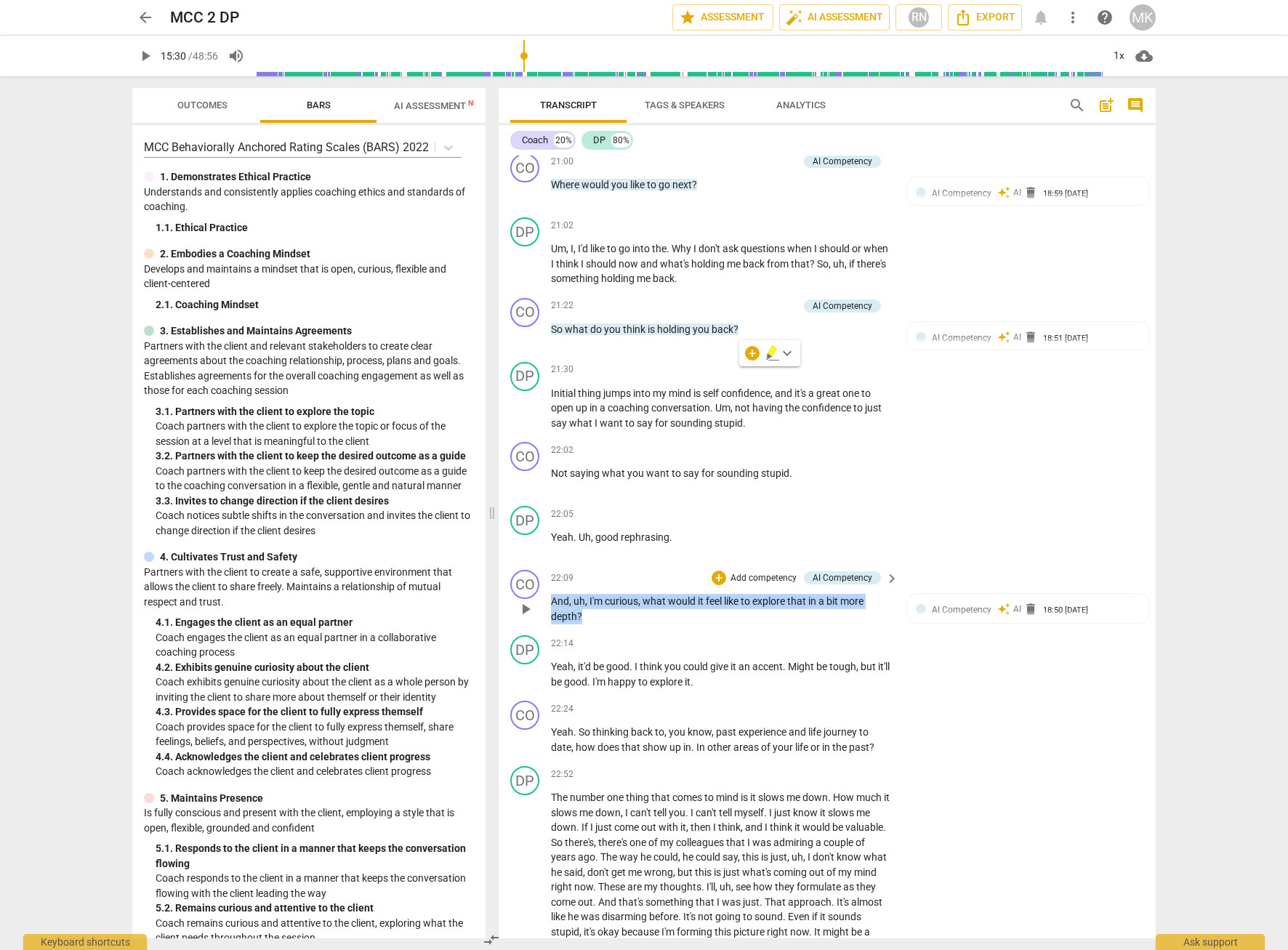
drag, startPoint x: 591, startPoint y: 658, endPoint x: 553, endPoint y: 647, distance: 39.6
click at [553, 623] on p "And , uh , I'm curious , what would it feel like to explore that in a bit more …" at bounding box center [721, 608] width 340 height 30
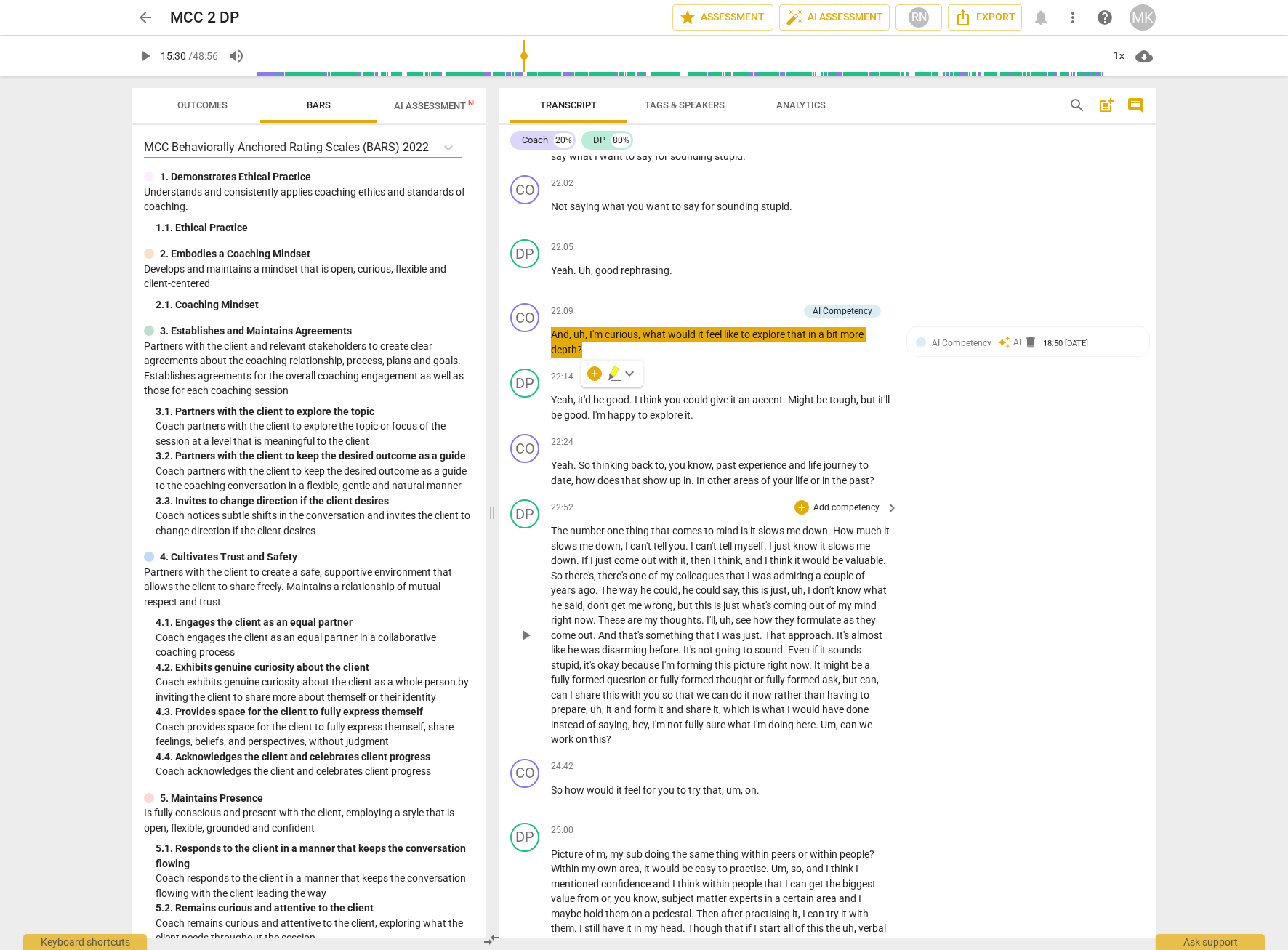
scroll to position [6317, 0]
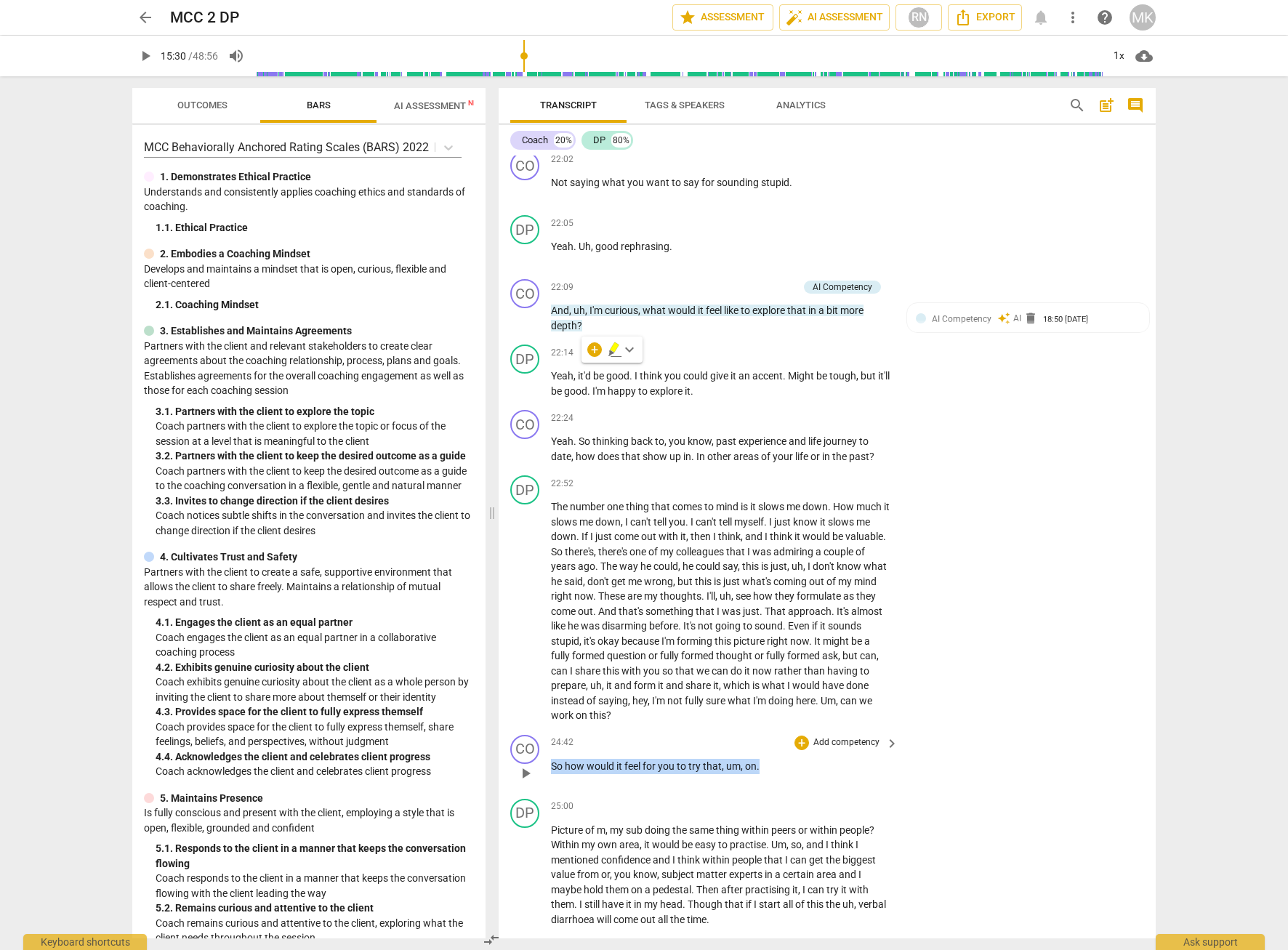
drag, startPoint x: 775, startPoint y: 810, endPoint x: 540, endPoint y: 801, distance: 235.2
click at [540, 793] on div "CO play_arrow pause 24:42 + Add competency keyboard_arrow_right So how would it…" at bounding box center [827, 761] width 657 height 64
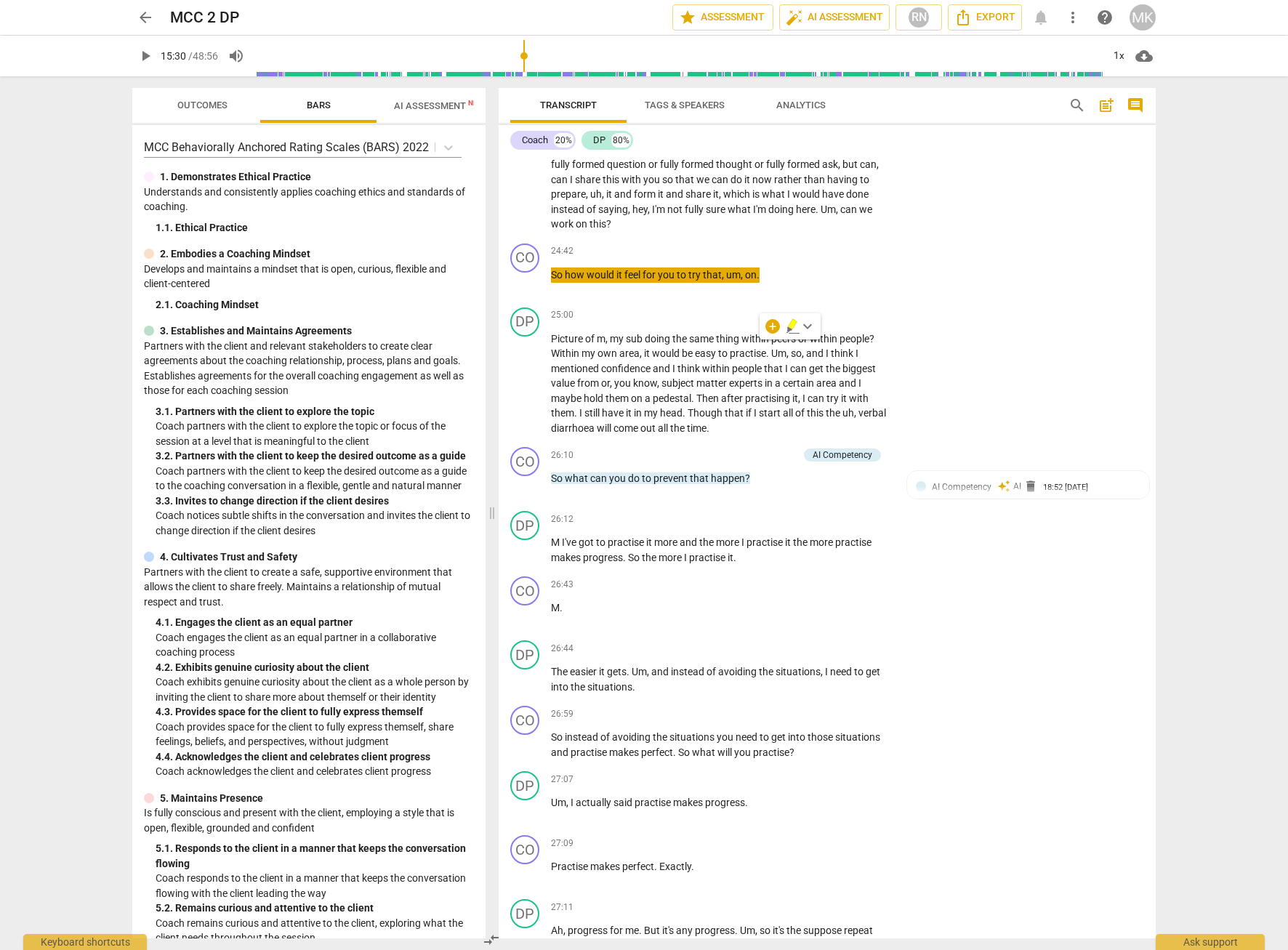
scroll to position [6826, 0]
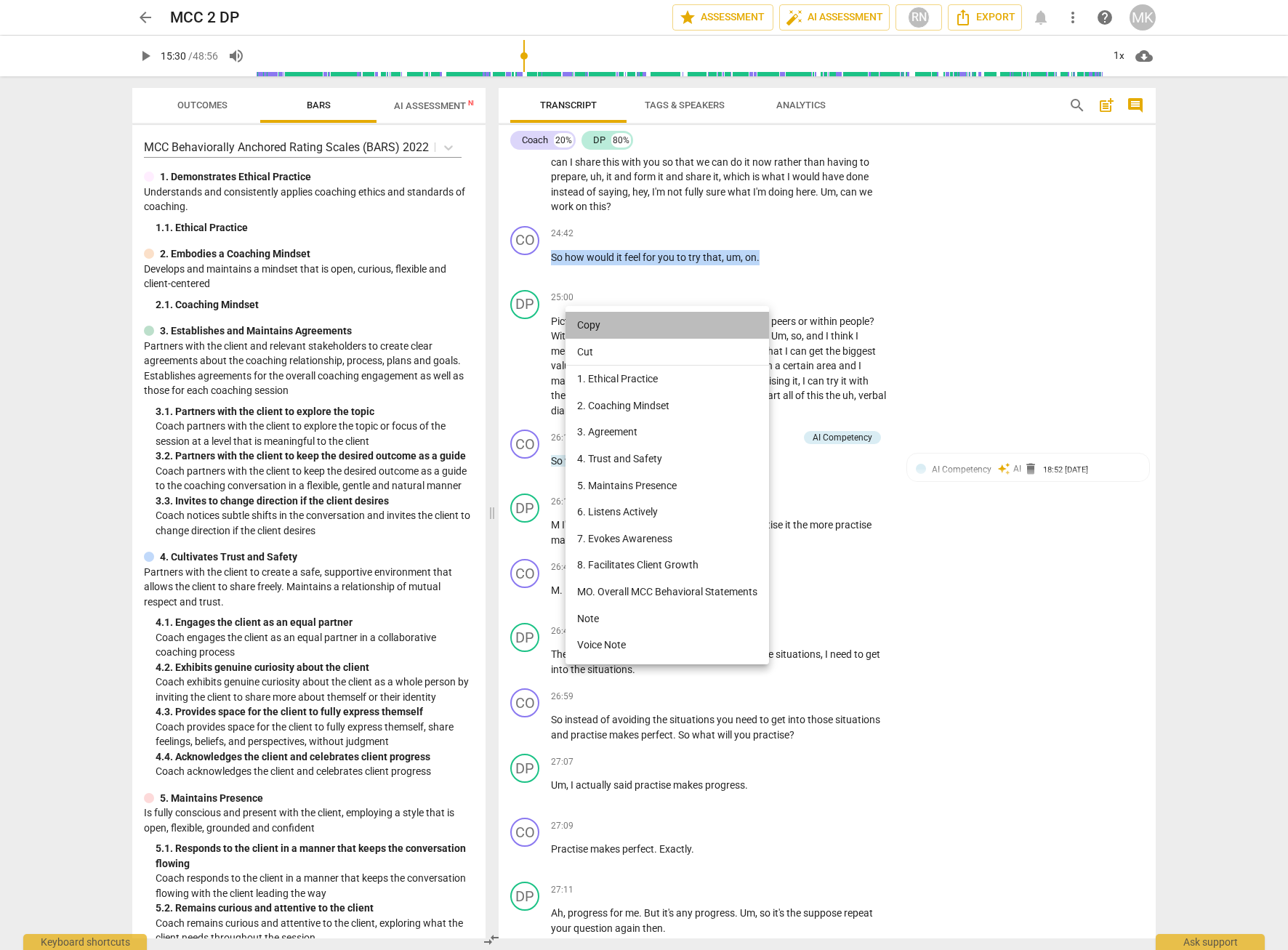
click at [617, 327] on li "Copy" at bounding box center [667, 325] width 203 height 27
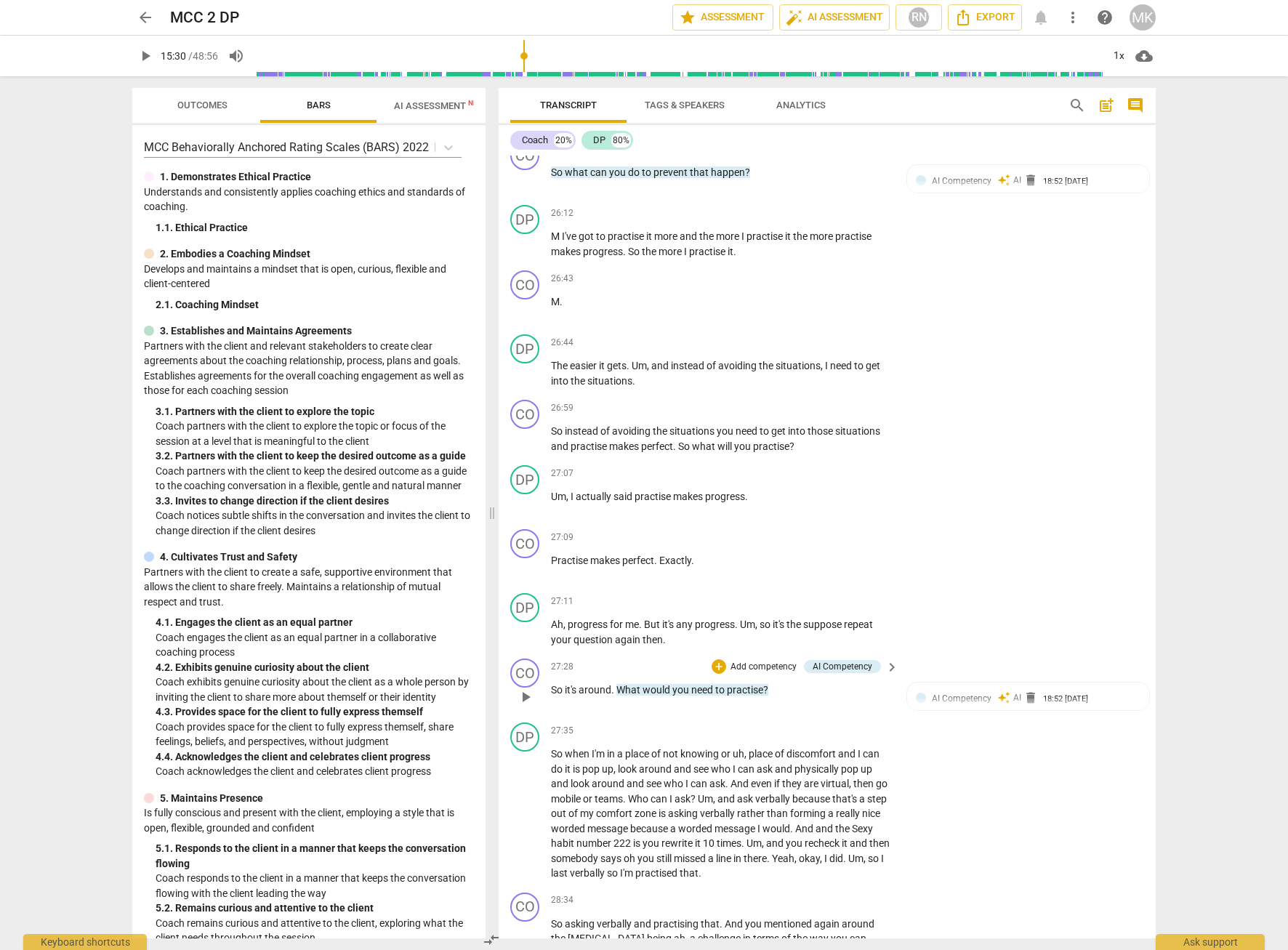
scroll to position [7117, 0]
drag, startPoint x: 699, startPoint y: 603, endPoint x: 554, endPoint y: 608, distance: 145.1
click at [554, 566] on p "Practise makes perfect . Exactly ." at bounding box center [721, 558] width 340 height 15
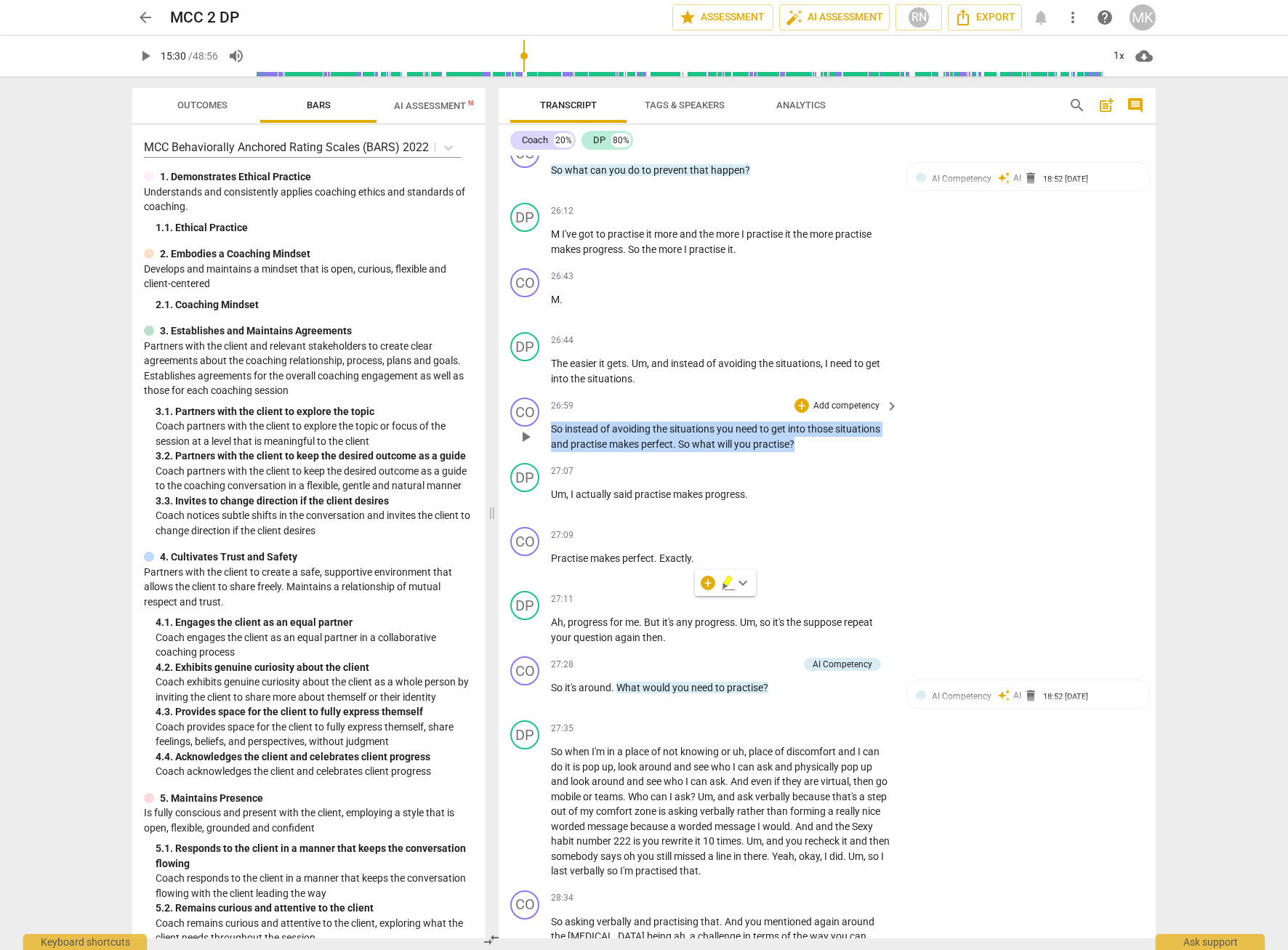
drag, startPoint x: 810, startPoint y: 484, endPoint x: 552, endPoint y: 475, distance: 258.2
click at [552, 451] on p "So instead of avoiding the situations you need to get into those situations and…" at bounding box center [721, 437] width 340 height 30
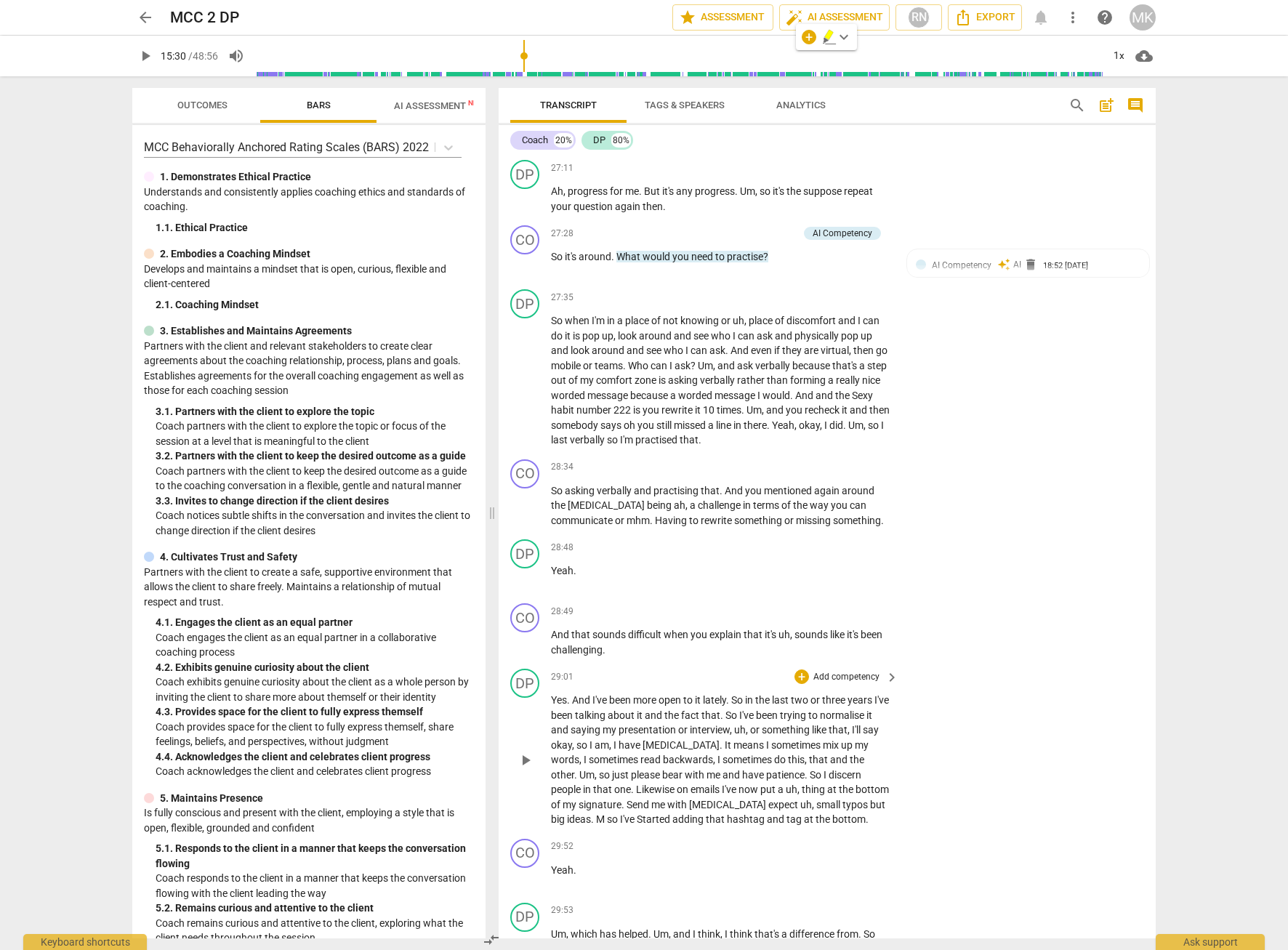
scroll to position [7553, 0]
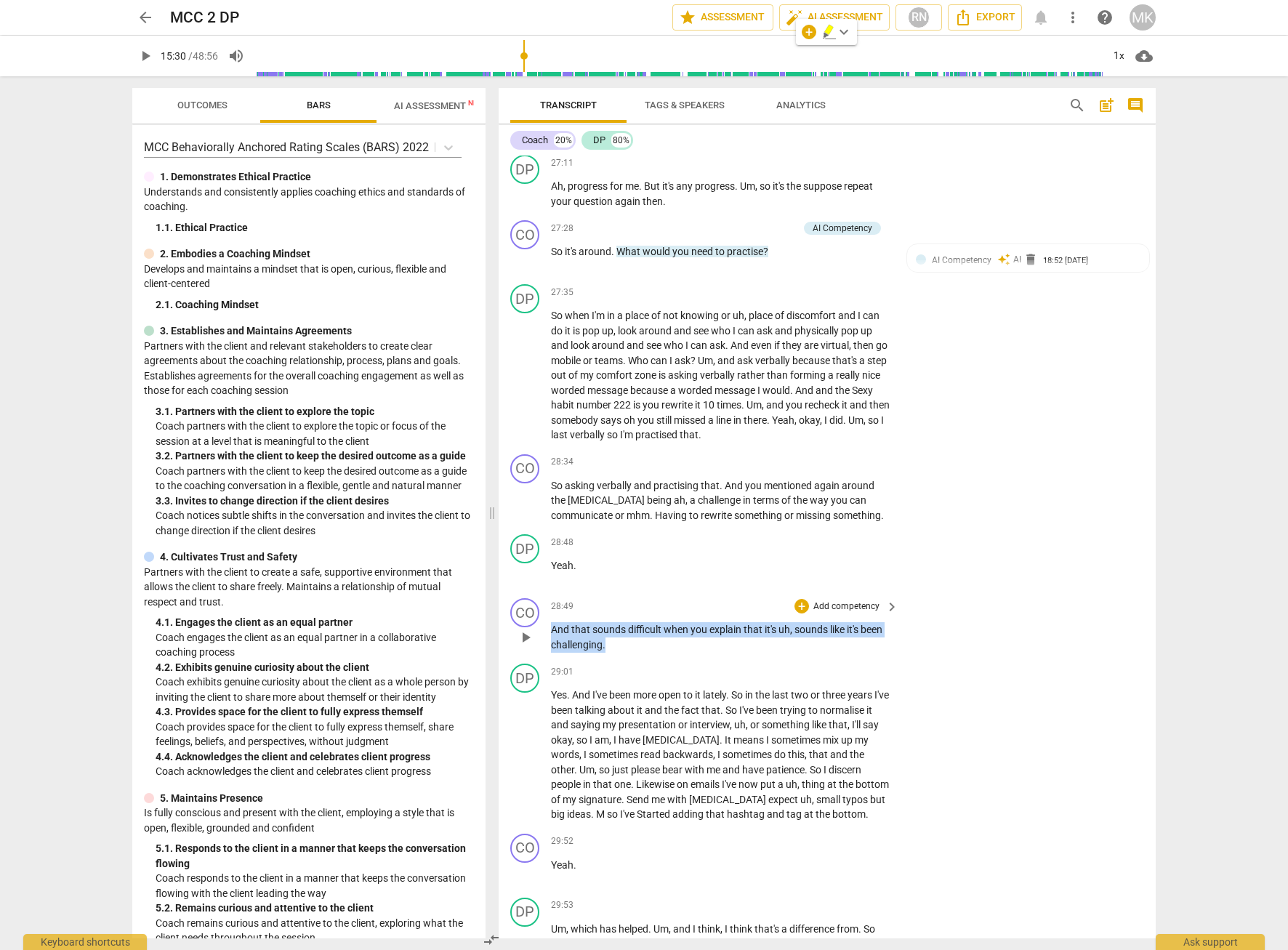
drag, startPoint x: 620, startPoint y: 691, endPoint x: 552, endPoint y: 673, distance: 70.3
click at [552, 652] on p "And that sounds difficult when you explain that it's uh , sounds like it's been…" at bounding box center [721, 637] width 340 height 30
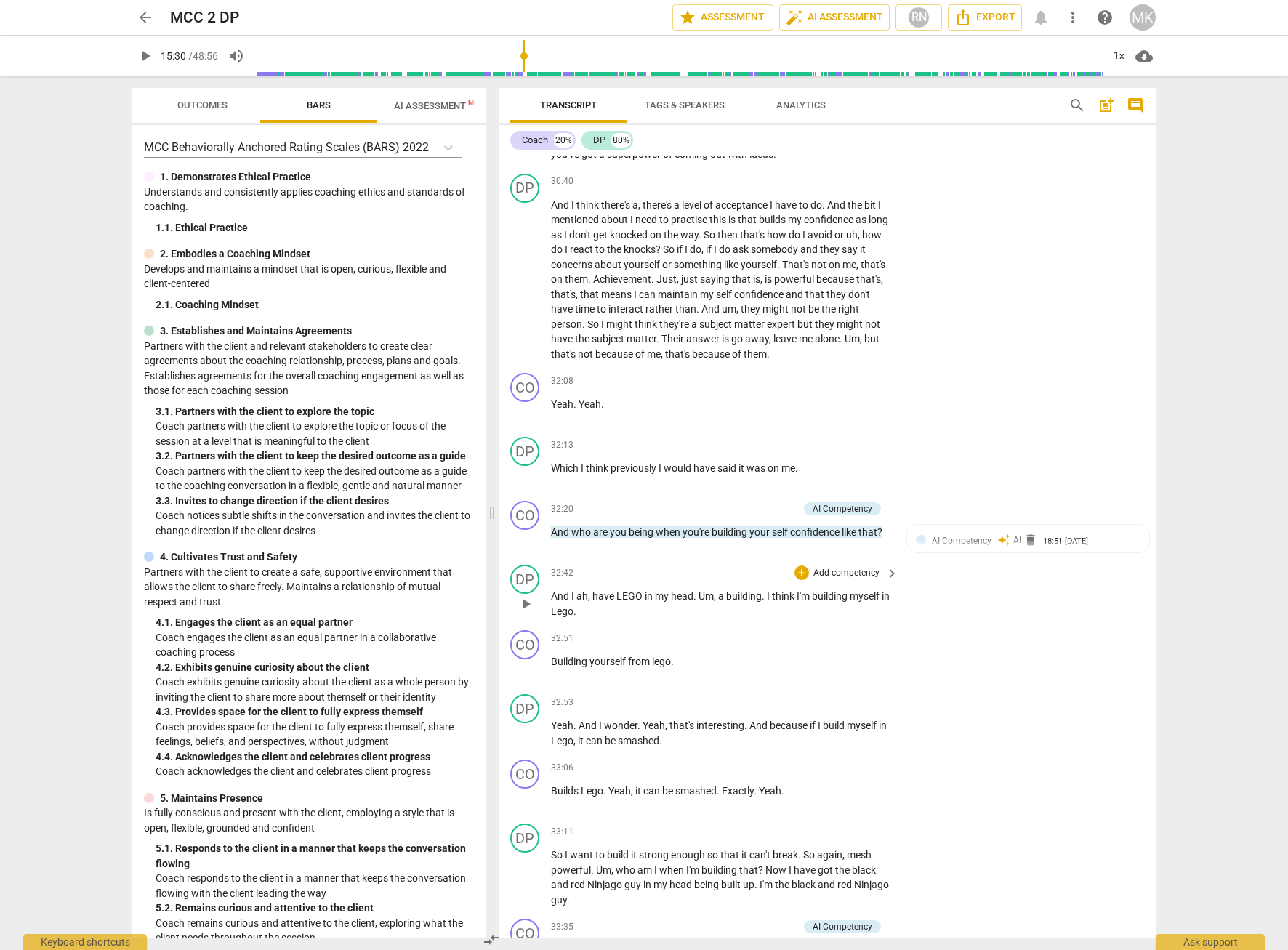
scroll to position [8498, 0]
drag, startPoint x: 890, startPoint y: 574, endPoint x: 549, endPoint y: 570, distance: 341.0
click at [549, 558] on div "CO play_arrow pause 32:20 + Add competency AI Competency keyboard_arrow_right A…" at bounding box center [827, 526] width 657 height 64
drag, startPoint x: 559, startPoint y: 571, endPoint x: 890, endPoint y: 579, distance: 331.1
click at [890, 539] on div "And who are you being when you're building your self confidence like that ?" at bounding box center [725, 531] width 349 height 15
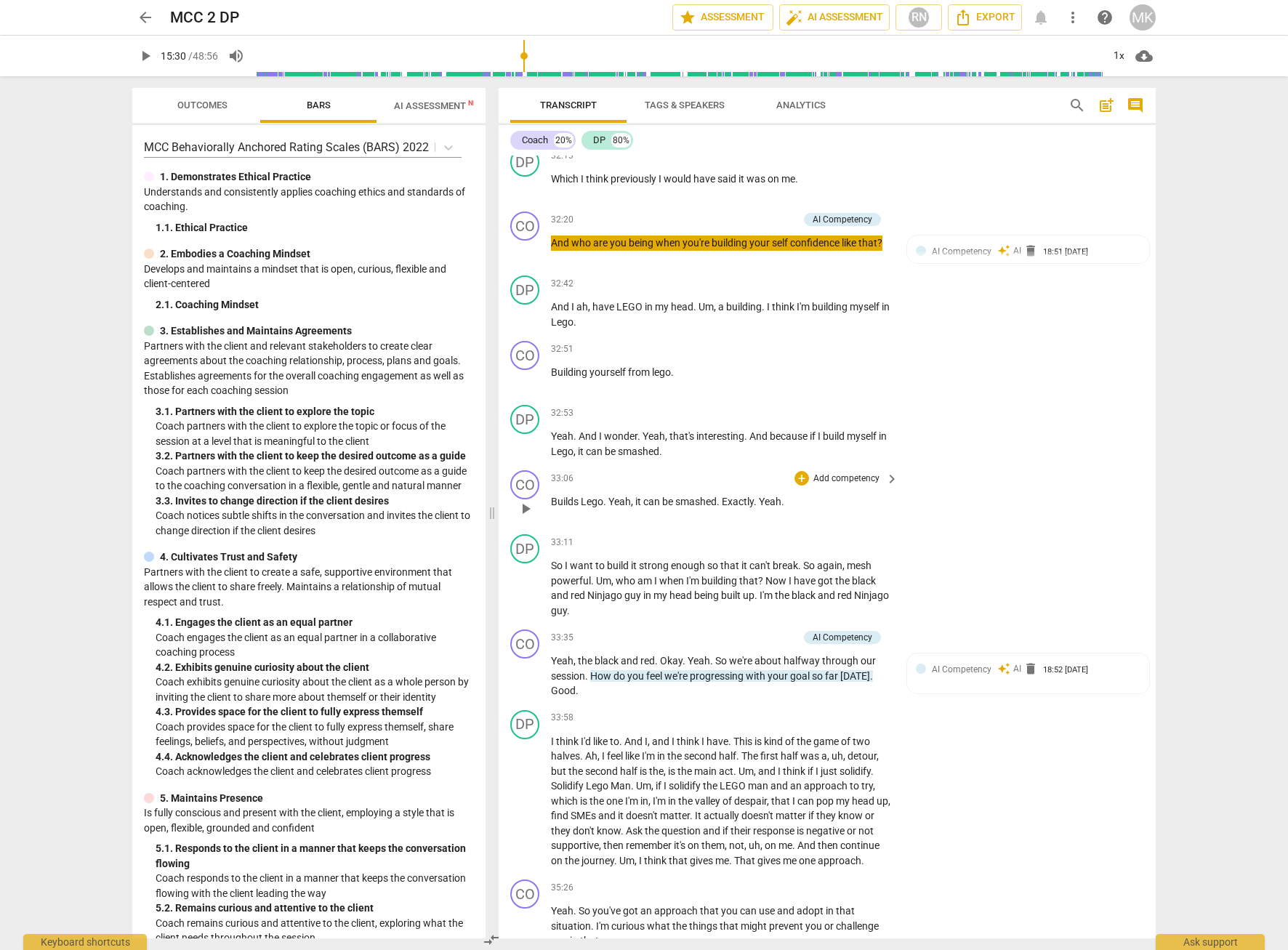
scroll to position [8788, 0]
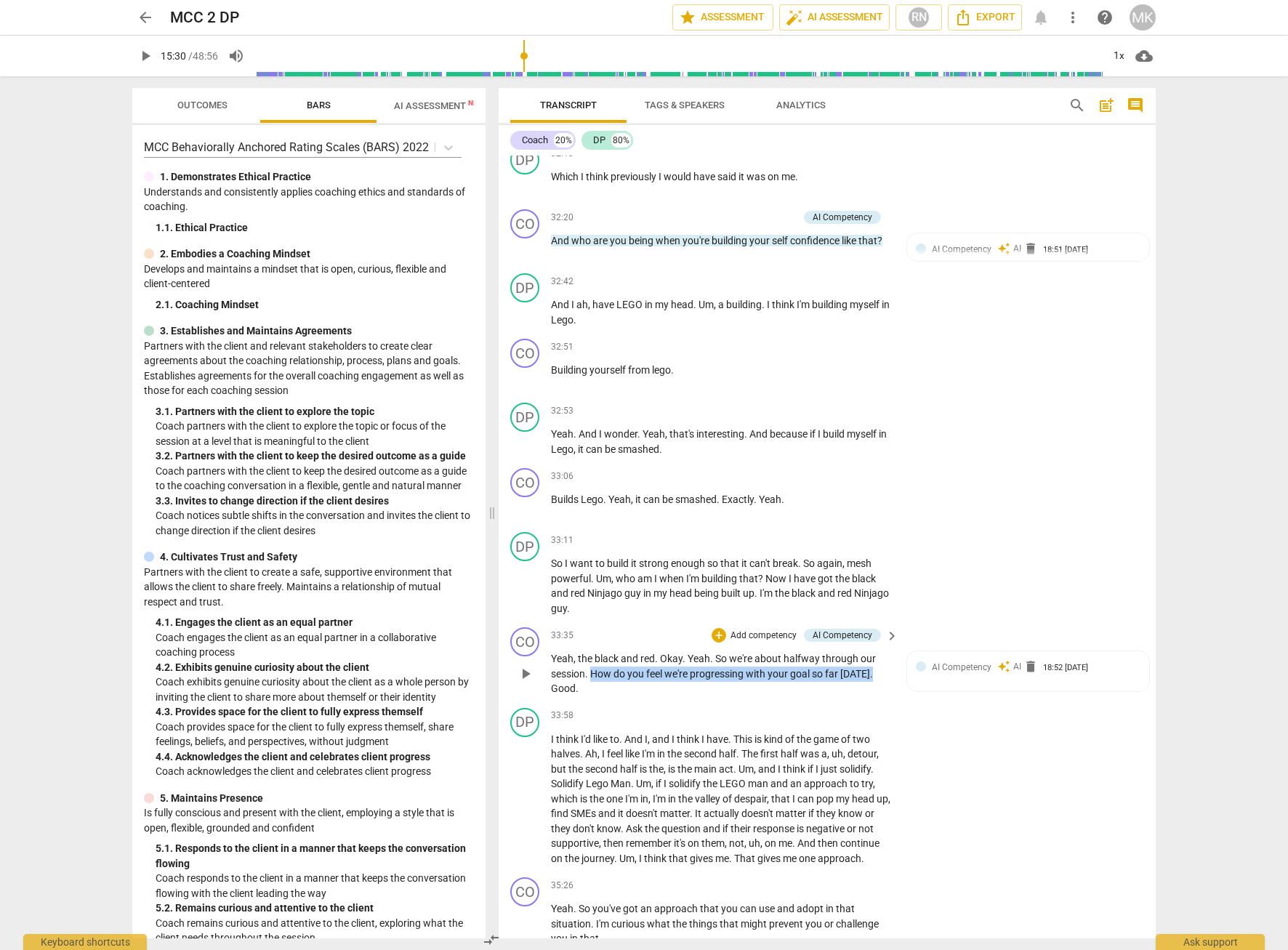
drag, startPoint x: 879, startPoint y: 714, endPoint x: 591, endPoint y: 723, distance: 288.1
click at [591, 696] on p "Yeah , the black and red . Okay . Yeah . So we're about halfway through our ses…" at bounding box center [721, 673] width 340 height 45
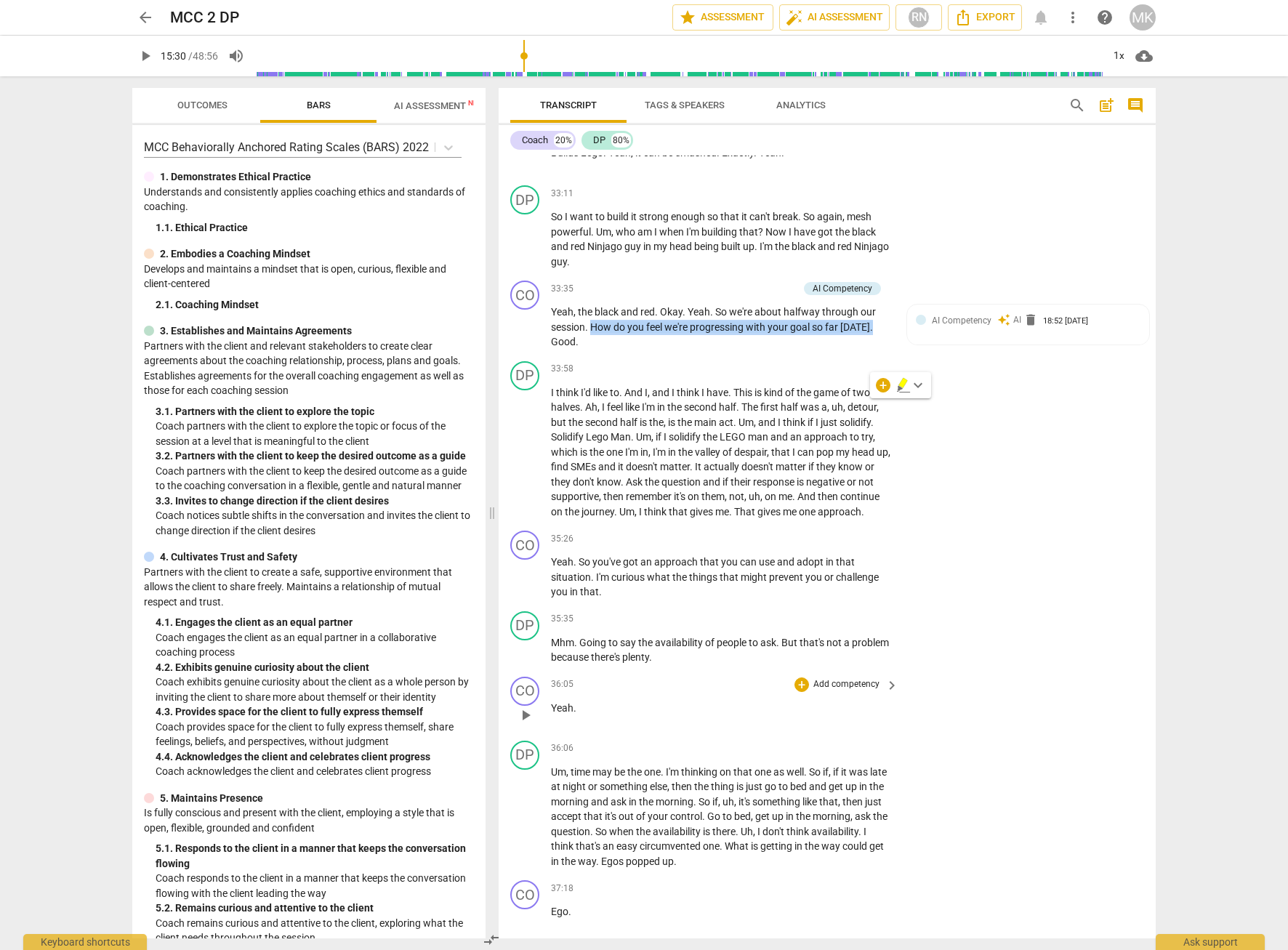
scroll to position [9152, 0]
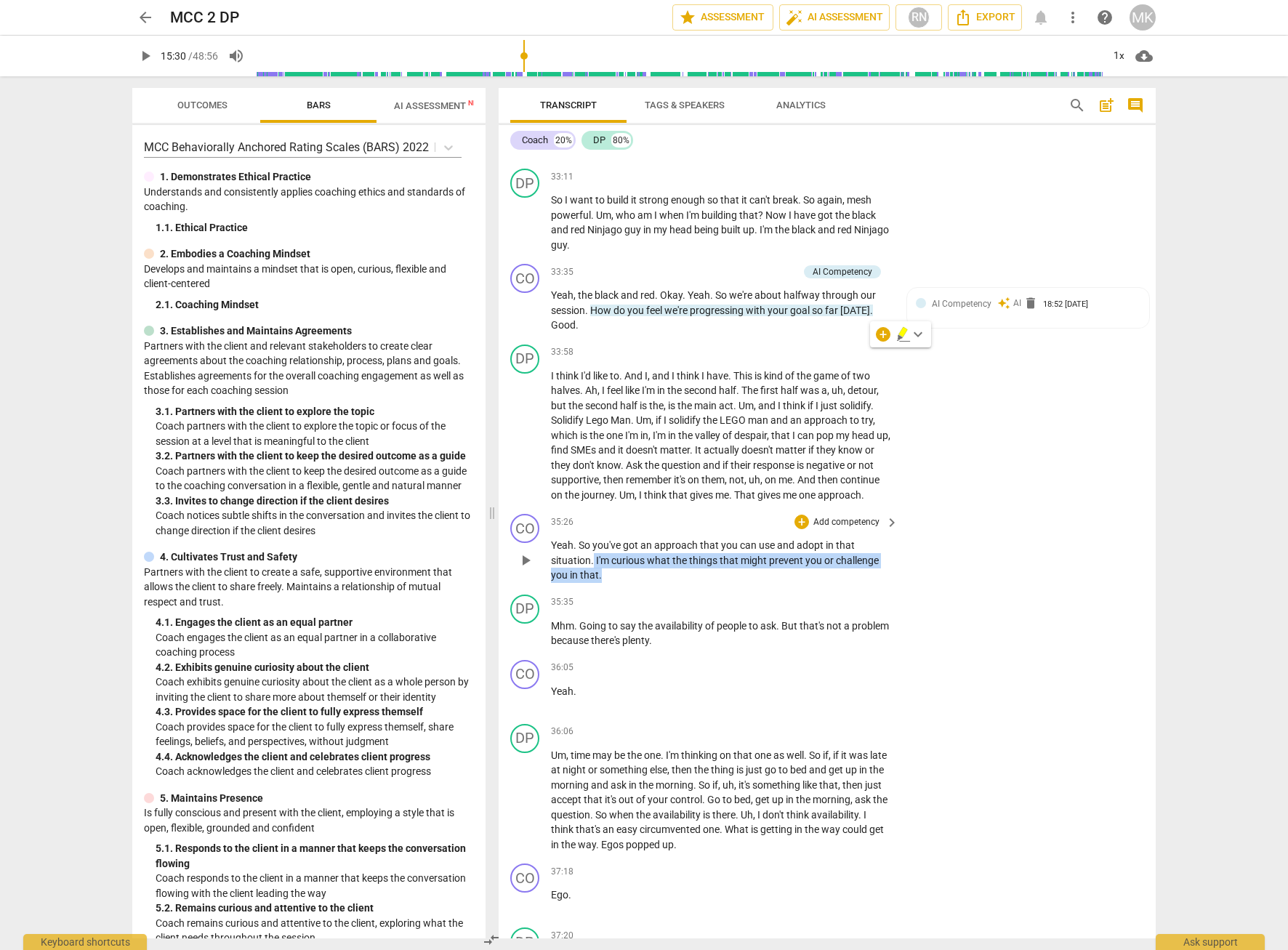
drag, startPoint x: 618, startPoint y: 631, endPoint x: 593, endPoint y: 619, distance: 27.7
click at [593, 583] on p "Yeah . So you've got an approach that you can use and adopt in that situation .…" at bounding box center [721, 560] width 340 height 45
click at [622, 333] on p "Yeah , the black and red . Okay . Yeah . So we're about halfway through our ses…" at bounding box center [721, 310] width 340 height 45
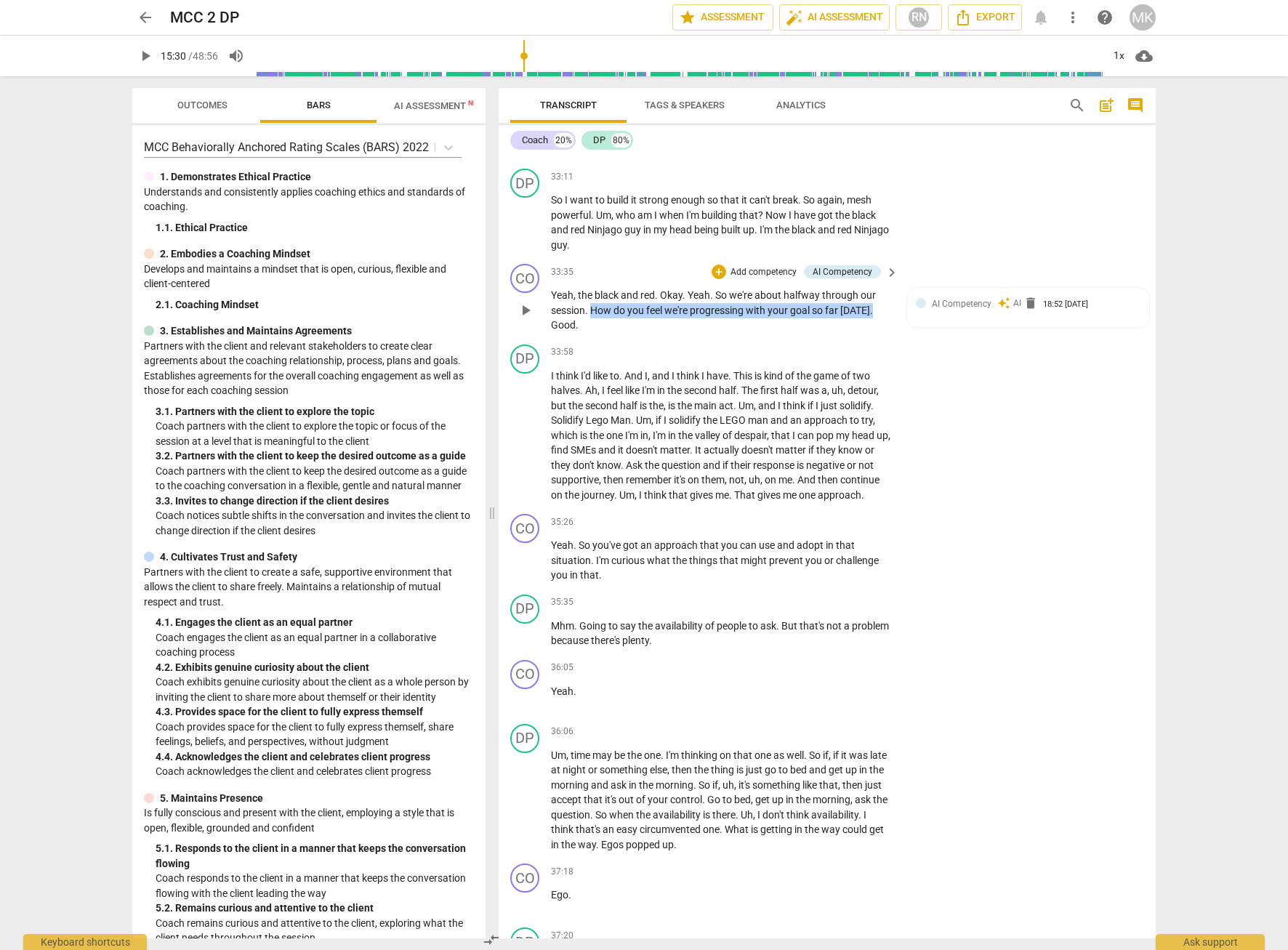
drag, startPoint x: 592, startPoint y: 352, endPoint x: 872, endPoint y: 360, distance: 280.1
click at [872, 333] on p "Yeah , the black and red . Okay . Yeah . So we're about halfway through our ses…" at bounding box center [721, 310] width 340 height 45
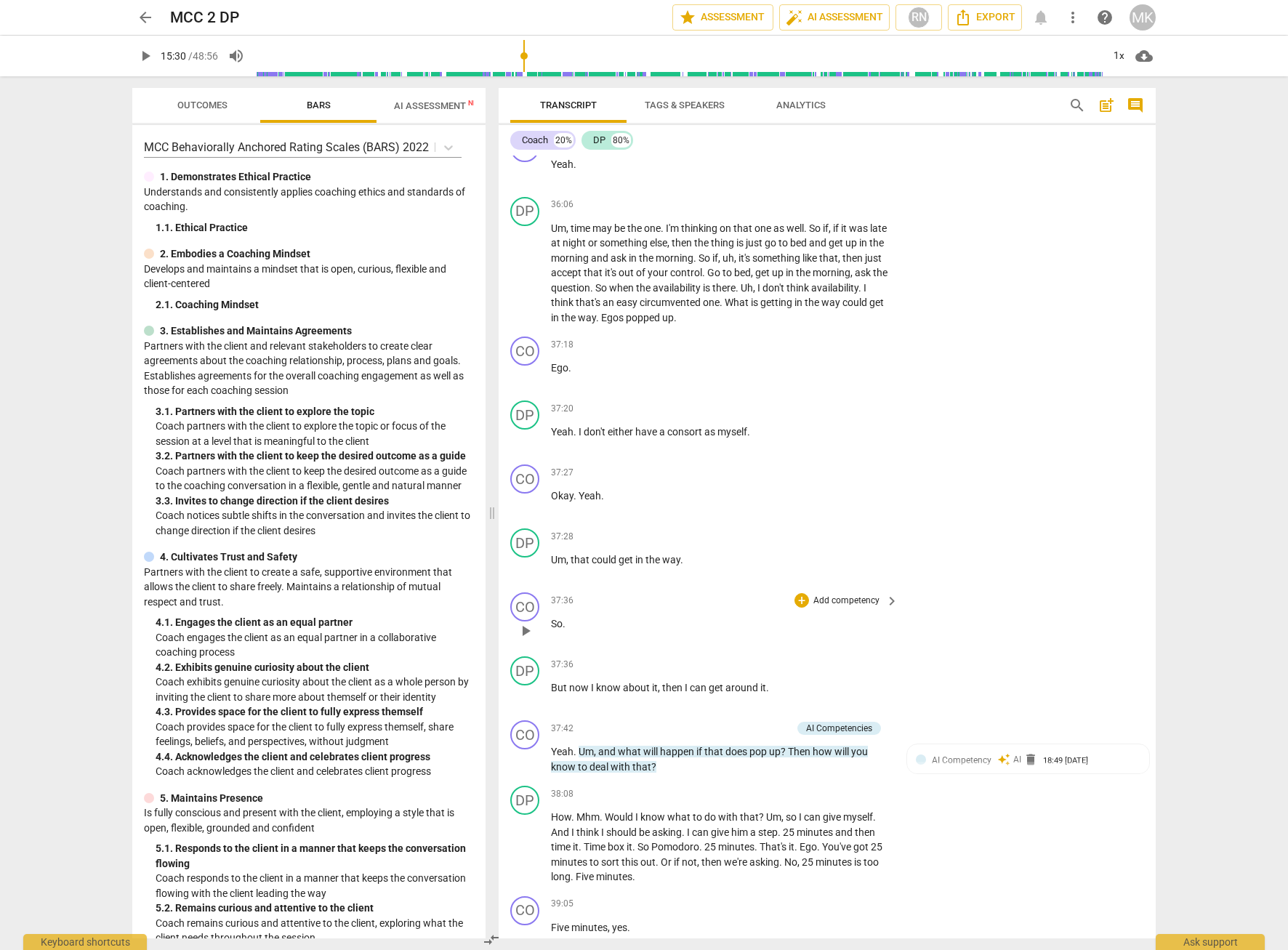
scroll to position [9732, 0]
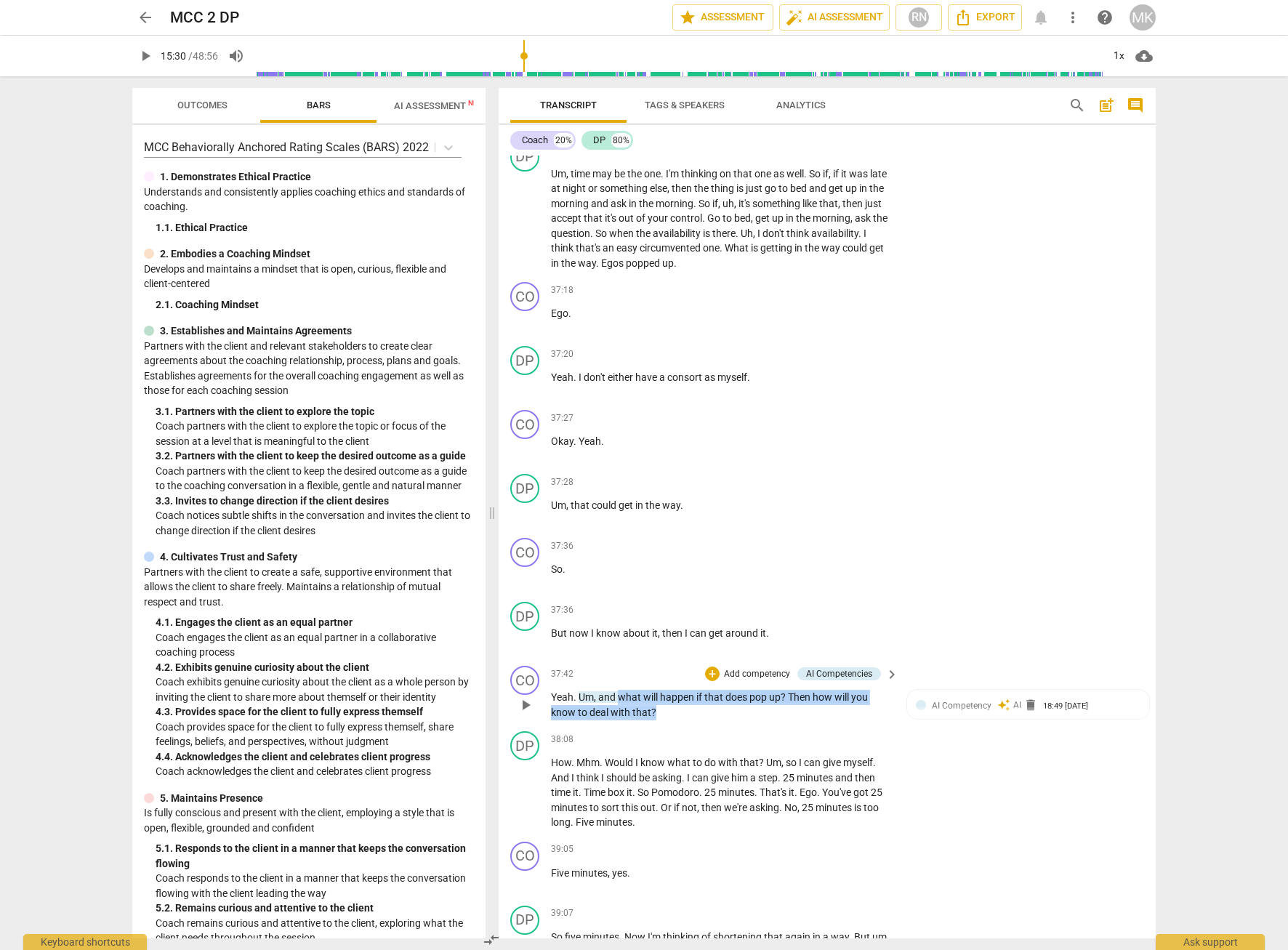
drag, startPoint x: 673, startPoint y: 768, endPoint x: 620, endPoint y: 757, distance: 54.1
click at [620, 719] on p "Yeah . Um , and what will happen if that does pop up ? Then how will you know t…" at bounding box center [721, 705] width 340 height 30
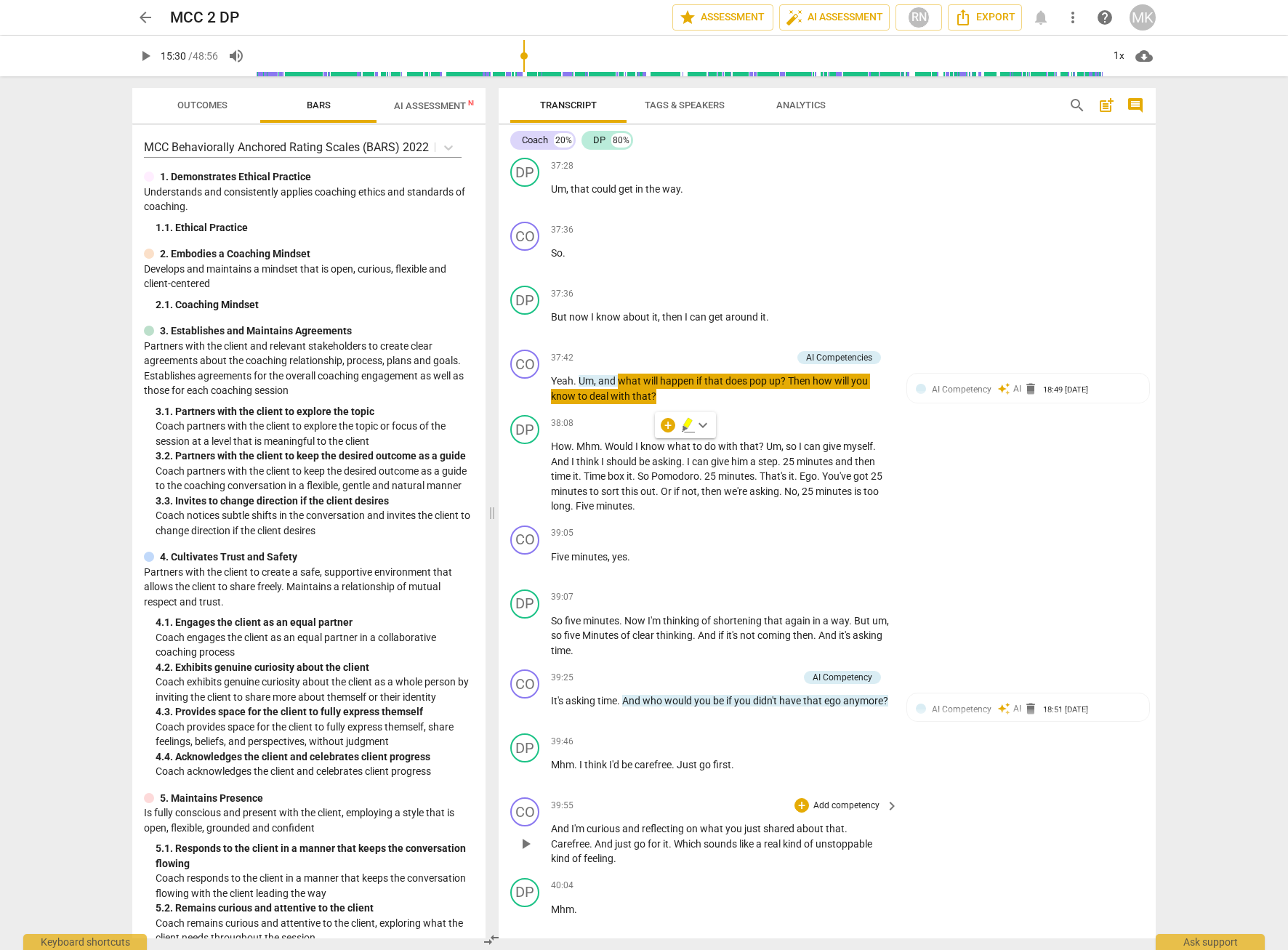
scroll to position [10096, 0]
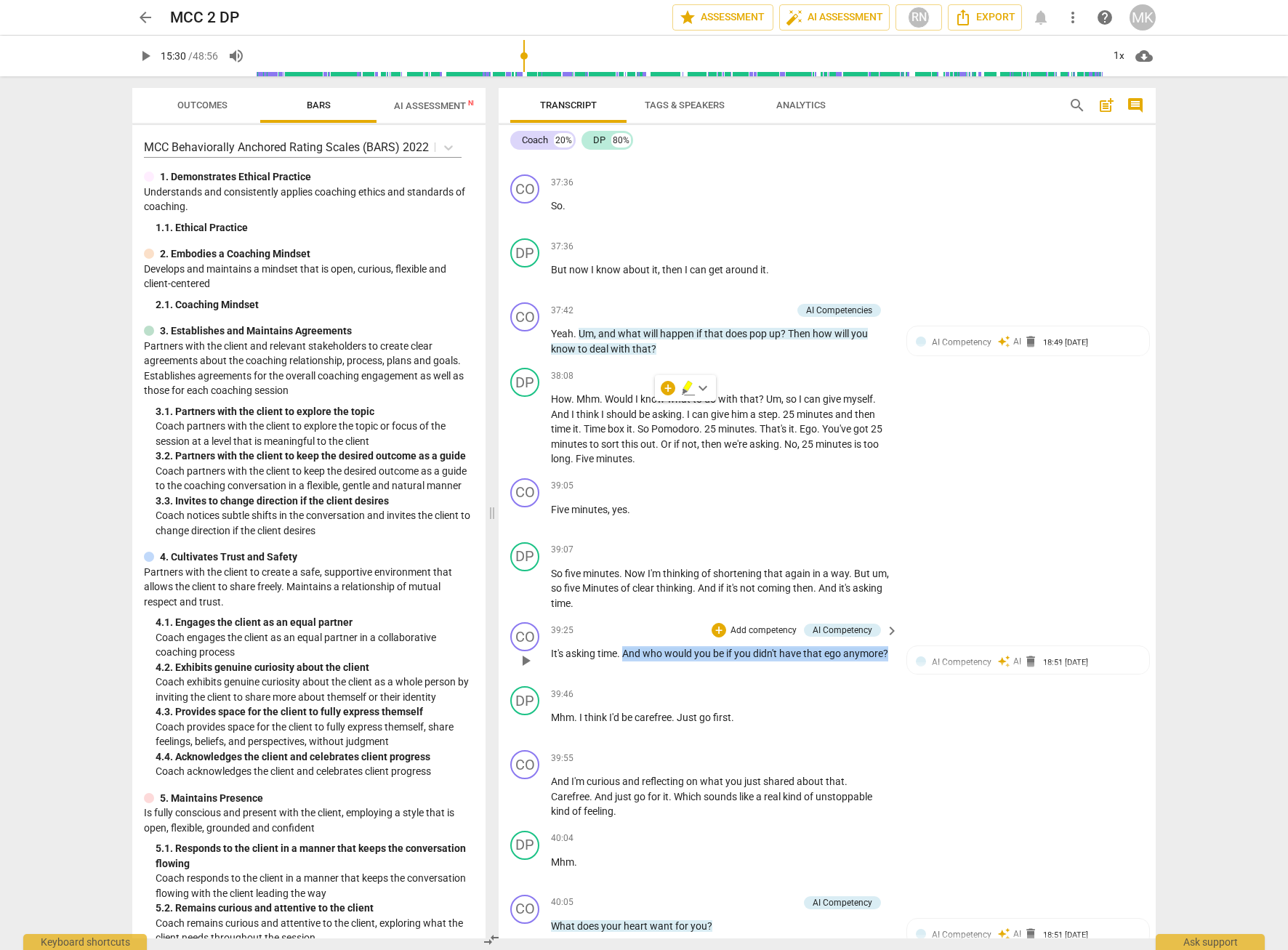
drag, startPoint x: 624, startPoint y: 712, endPoint x: 632, endPoint y: 727, distance: 17.0
click at [632, 661] on p "It's asking time . And who would you be if you didn't have that ego anymore ?" at bounding box center [721, 653] width 340 height 15
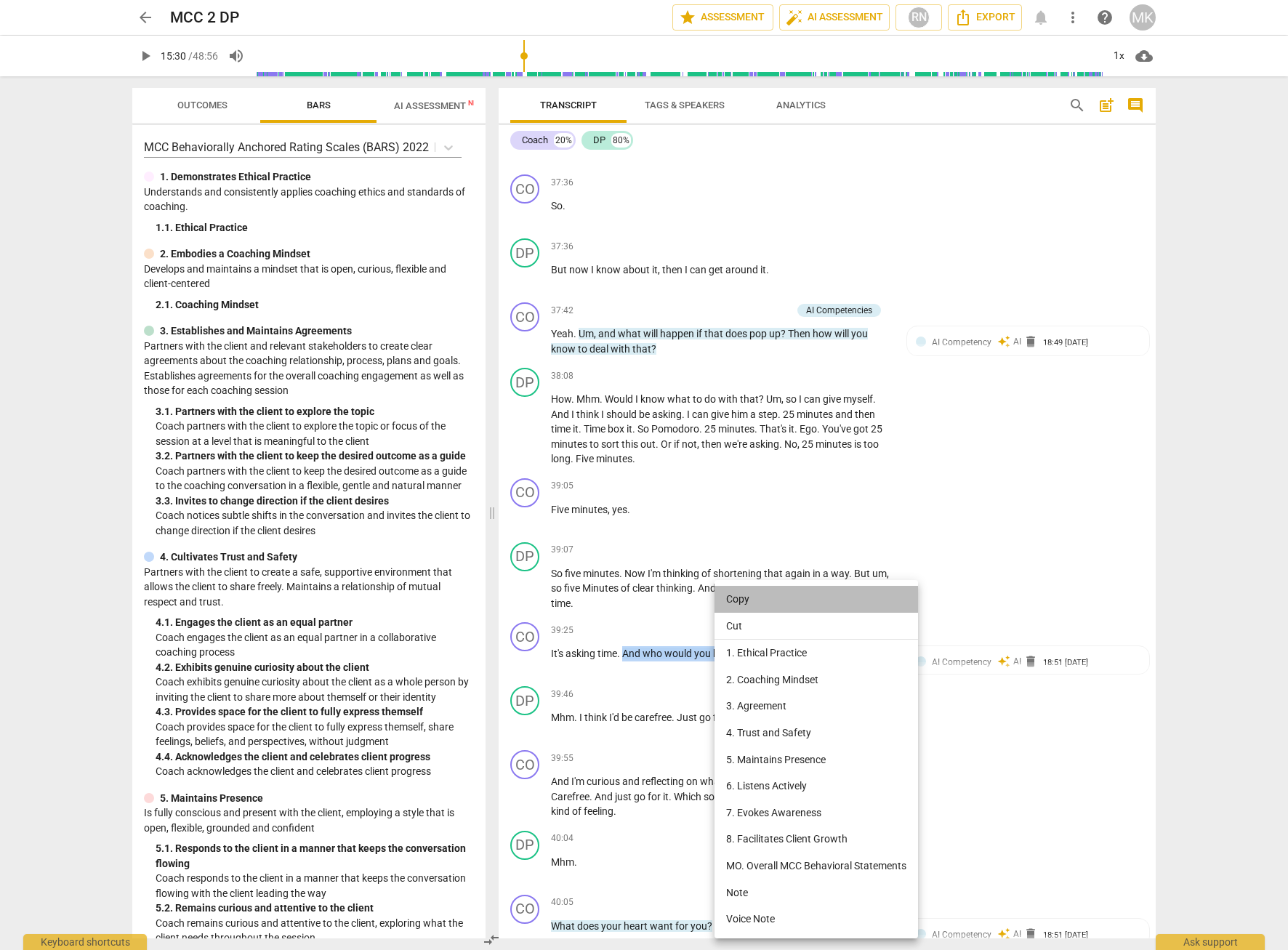
click at [737, 591] on li "Copy" at bounding box center [816, 599] width 203 height 27
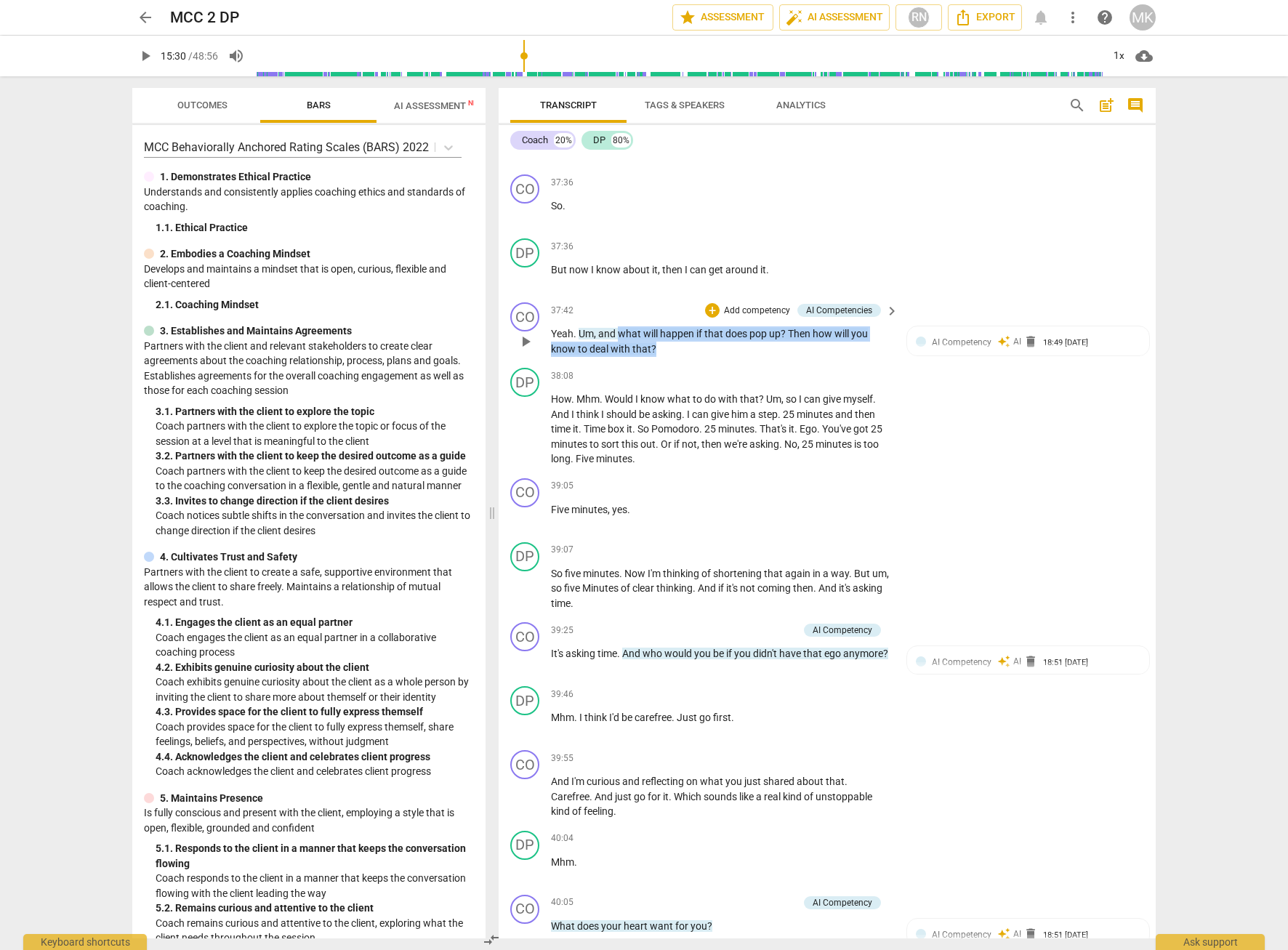
drag, startPoint x: 675, startPoint y: 407, endPoint x: 618, endPoint y: 395, distance: 58.2
click at [618, 356] on p "Yeah . Um , and what will happen if that does pop up ? Then how will you know t…" at bounding box center [721, 342] width 340 height 30
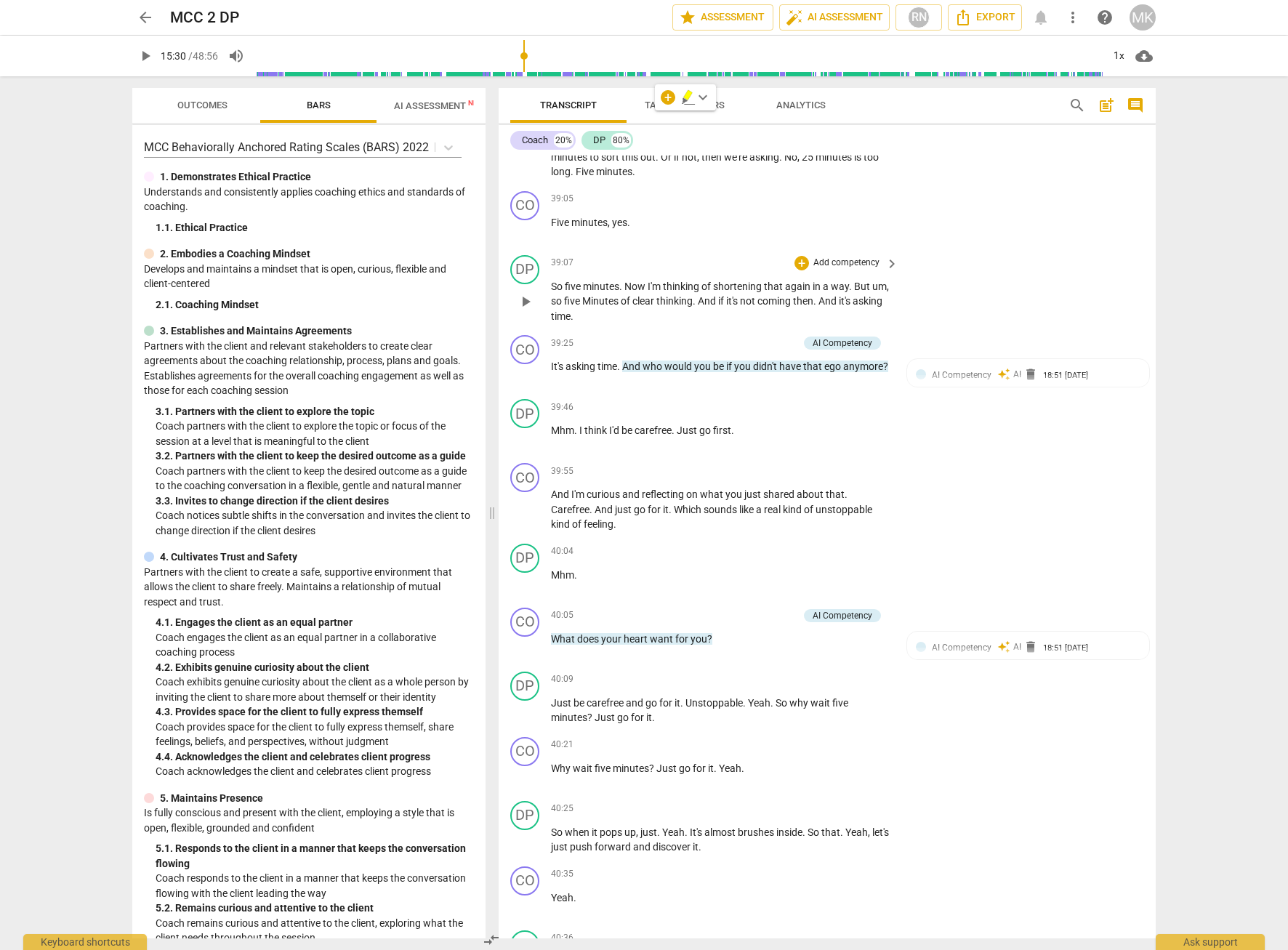
scroll to position [10386, 0]
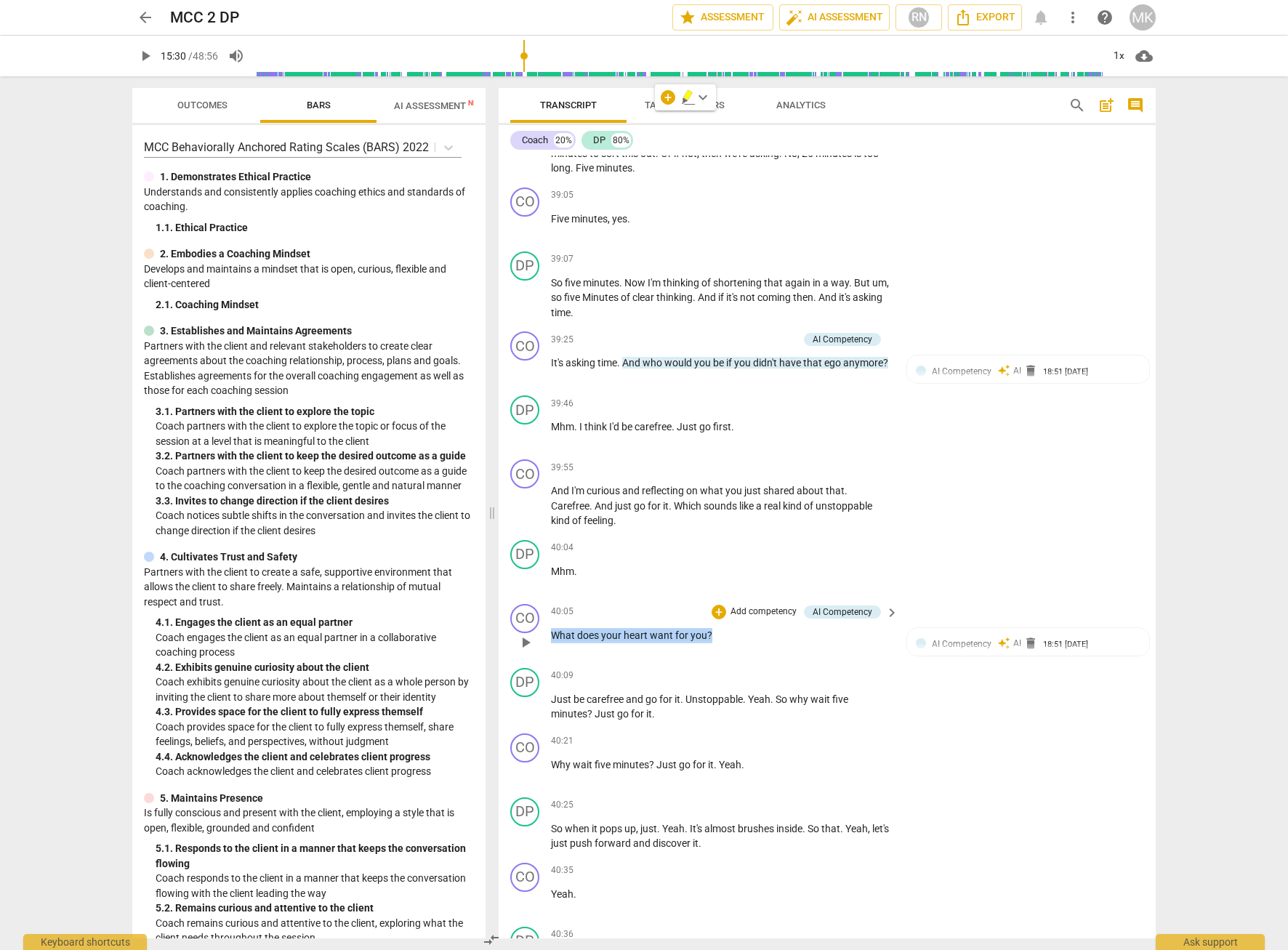
drag, startPoint x: 728, startPoint y: 689, endPoint x: 554, endPoint y: 687, distance: 174.0
click at [554, 643] on p "What does your heart want for you ?" at bounding box center [721, 635] width 340 height 15
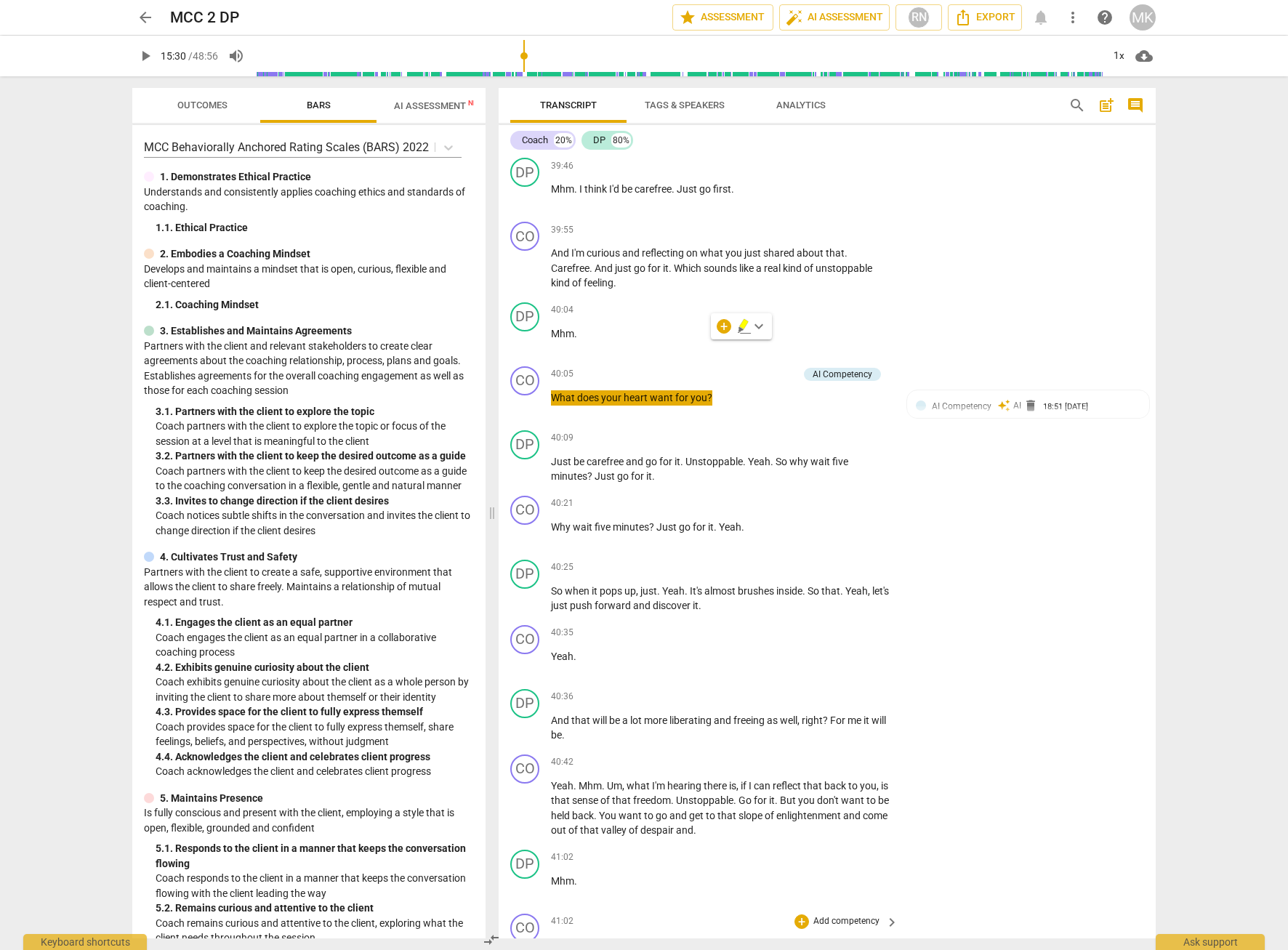
scroll to position [10750, 0]
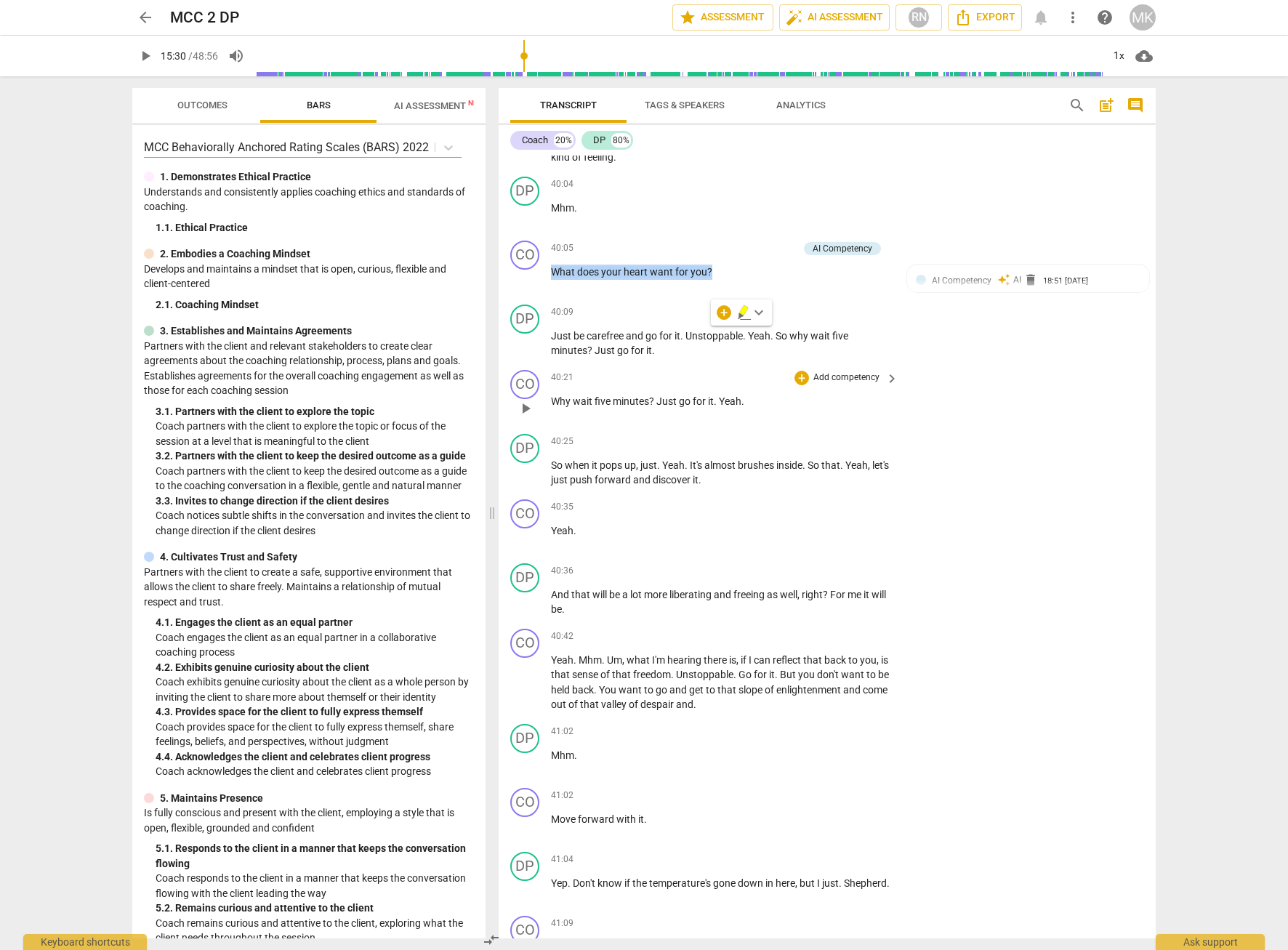
click at [526, 417] on span "play_arrow" at bounding box center [525, 408] width 17 height 17
click at [523, 417] on span "pause" at bounding box center [525, 408] width 17 height 17
click at [523, 417] on span "play_arrow" at bounding box center [525, 408] width 17 height 17
click at [519, 482] on span "pause" at bounding box center [525, 472] width 17 height 17
type input "2428"
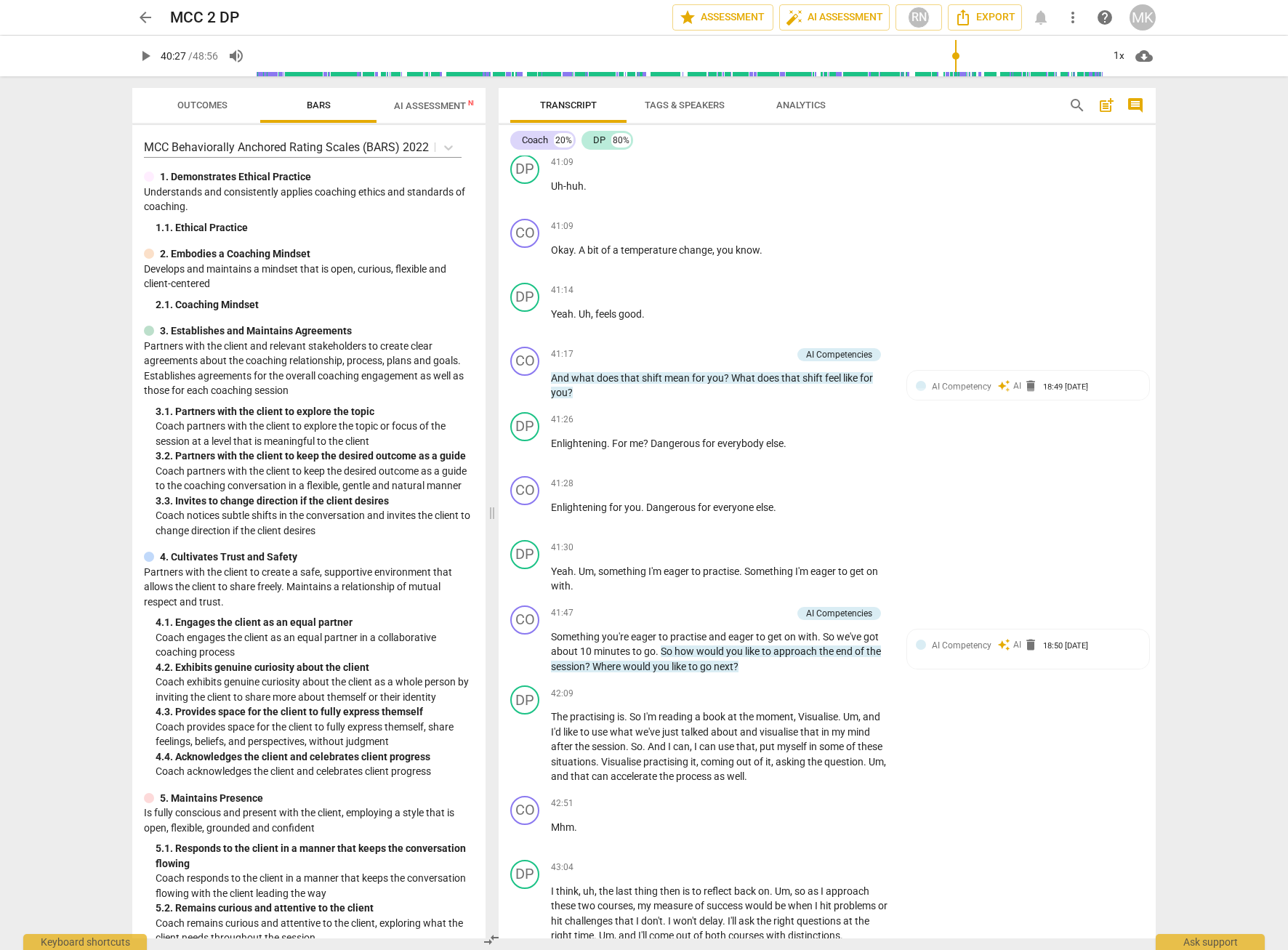
scroll to position [11622, 0]
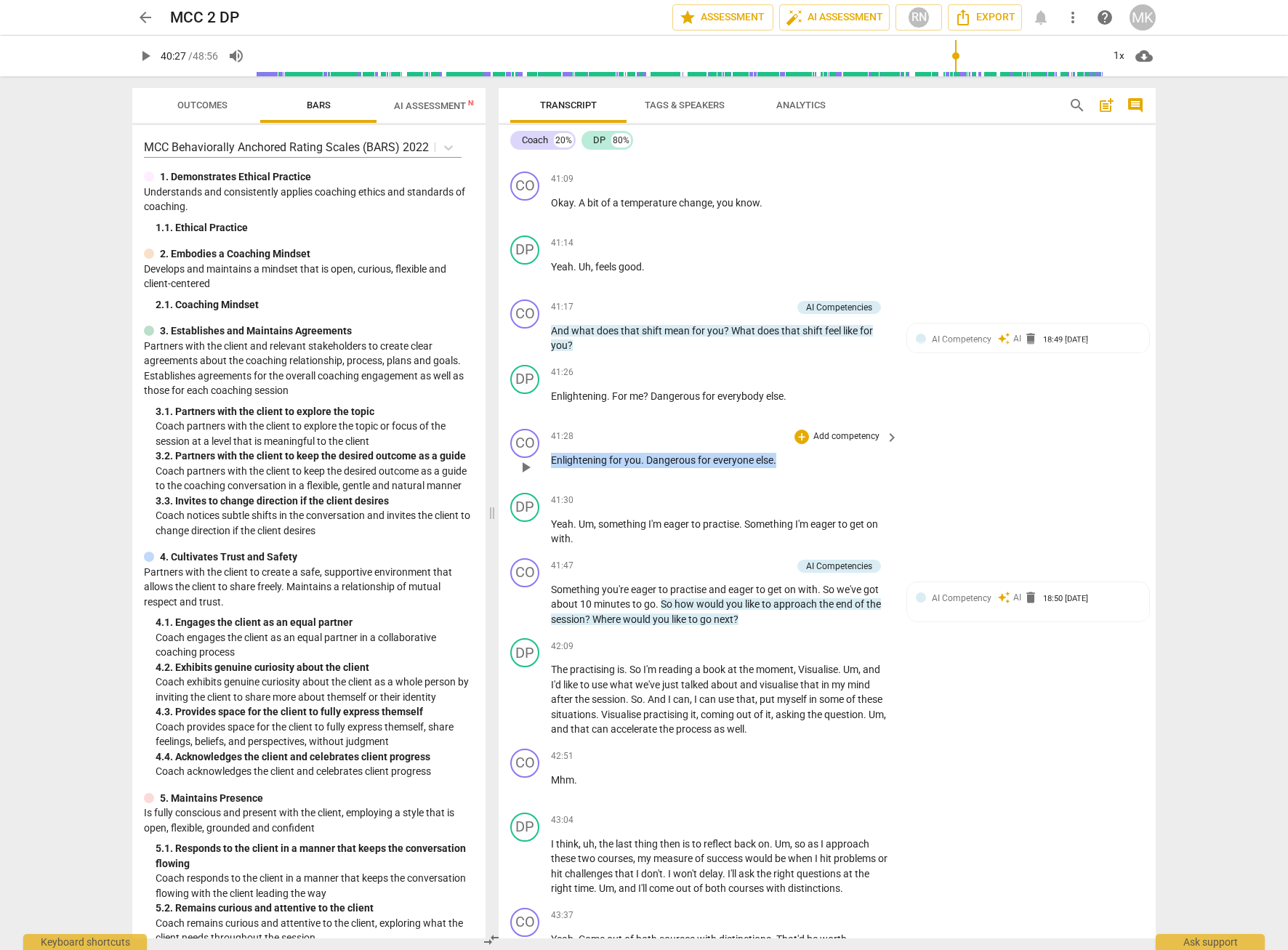
drag, startPoint x: 779, startPoint y: 520, endPoint x: 548, endPoint y: 533, distance: 231.4
click at [548, 487] on div "CO play_arrow pause 41:28 + Add competency keyboard_arrow_right Enlightening fo…" at bounding box center [827, 455] width 657 height 64
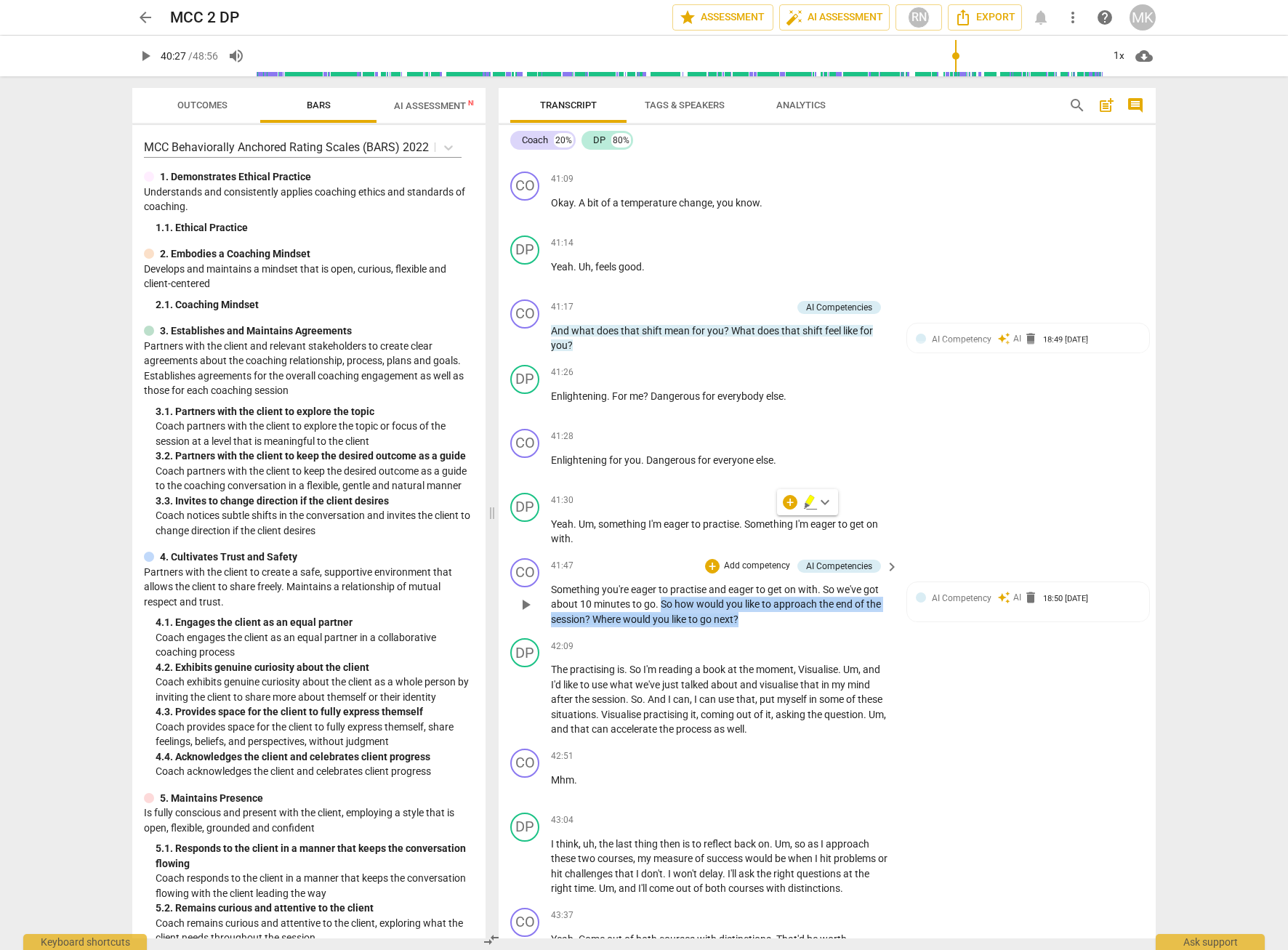
drag, startPoint x: 757, startPoint y: 684, endPoint x: 663, endPoint y: 664, distance: 96.1
click at [663, 627] on p "Something you're eager to practise and eager to get on with . So we've got abou…" at bounding box center [721, 605] width 340 height 45
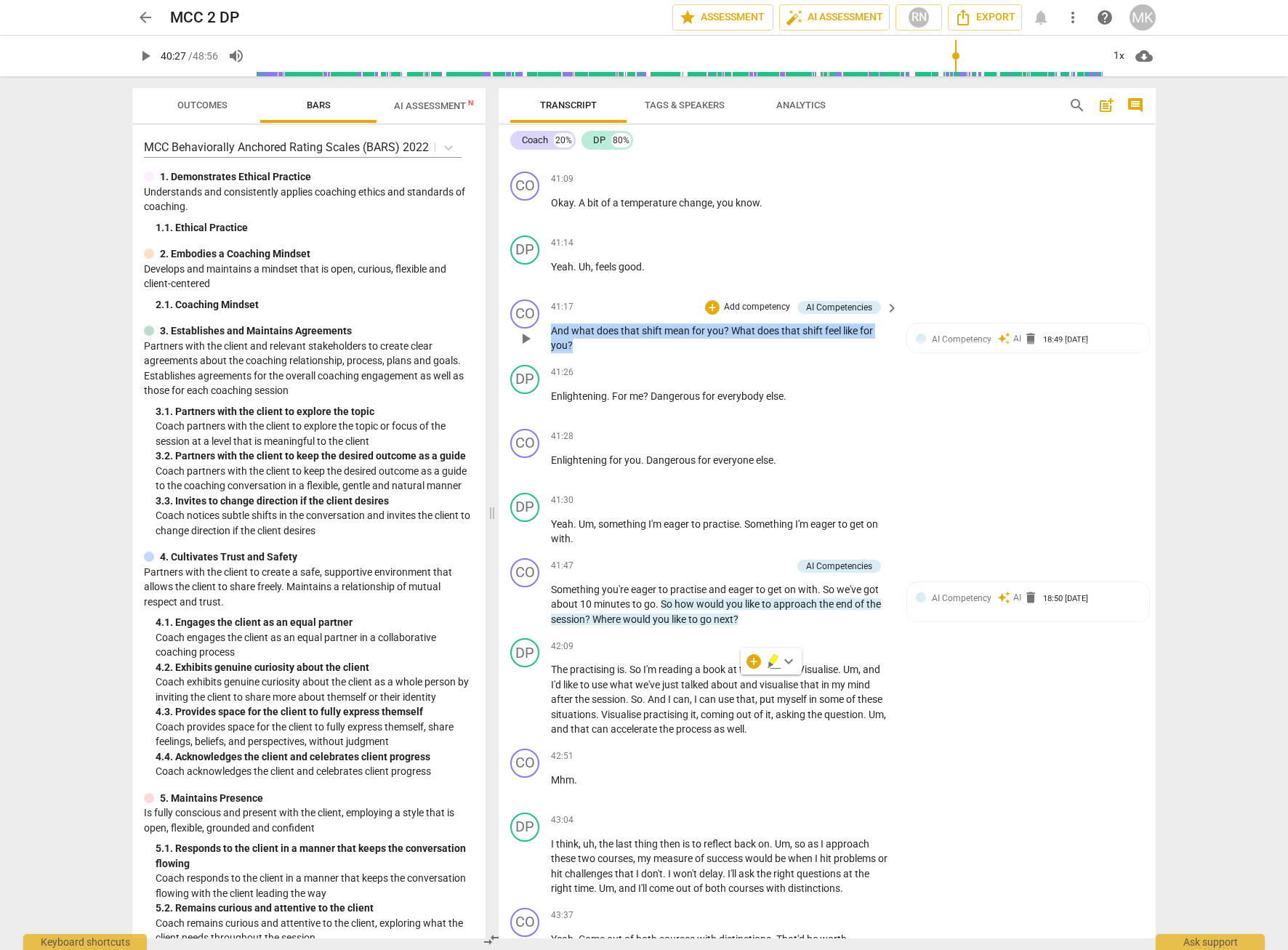
drag, startPoint x: 605, startPoint y: 412, endPoint x: 552, endPoint y: 395, distance: 55.7
click at [552, 353] on p "And what does that shift mean for you ? What does that shift feel like for you ?" at bounding box center [721, 339] width 340 height 30
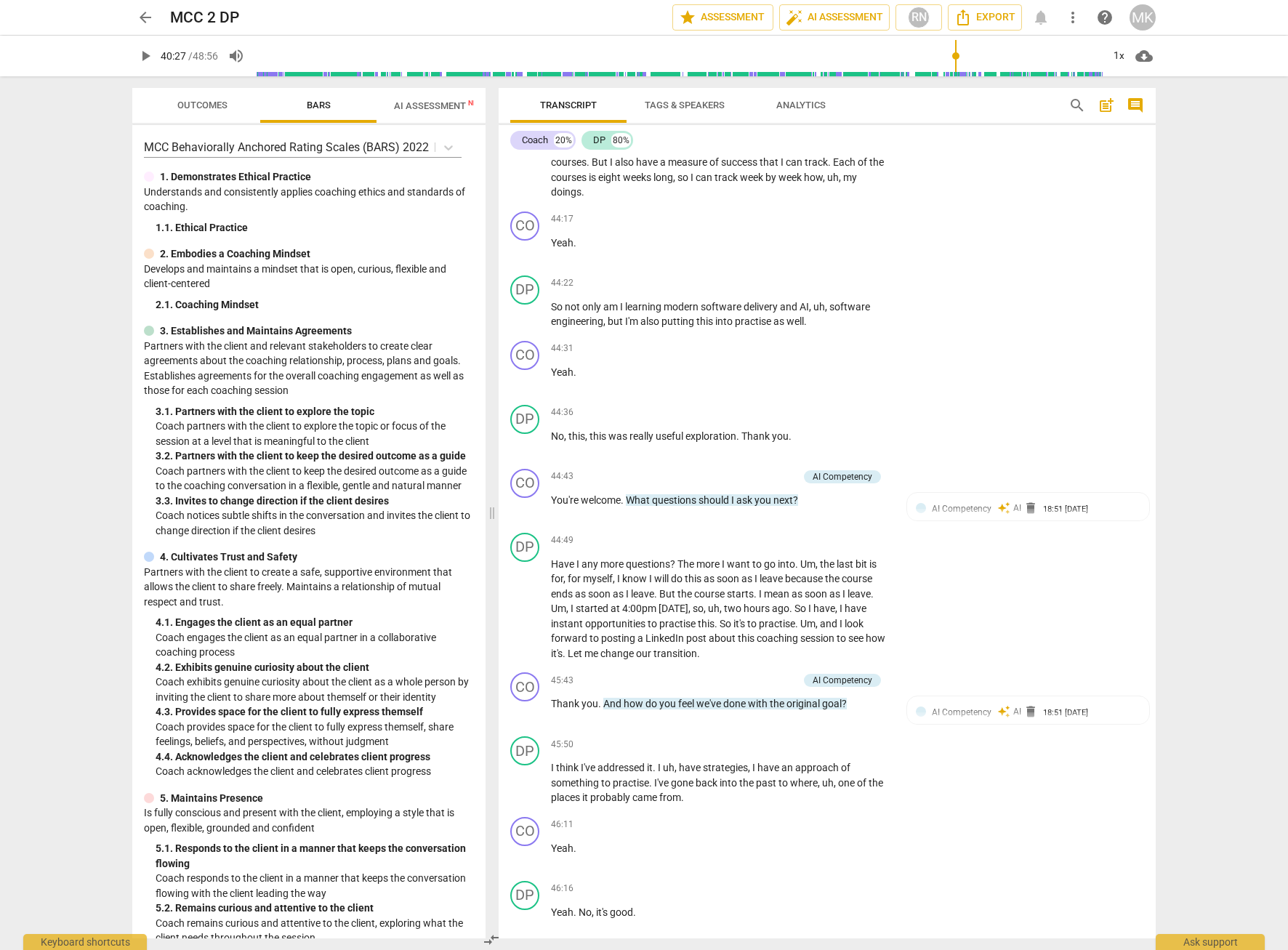
scroll to position [12639, 0]
drag, startPoint x: 831, startPoint y: 560, endPoint x: 631, endPoint y: 555, distance: 200.1
click at [631, 505] on p "You're welcome . What questions should I ask you next ?" at bounding box center [721, 497] width 340 height 15
click at [1059, 623] on div "DP play_arrow pause 44:49 + Add competency keyboard_arrow_right Have I any more…" at bounding box center [827, 594] width 657 height 141
click at [954, 511] on span "AI Competency" at bounding box center [961, 506] width 60 height 10
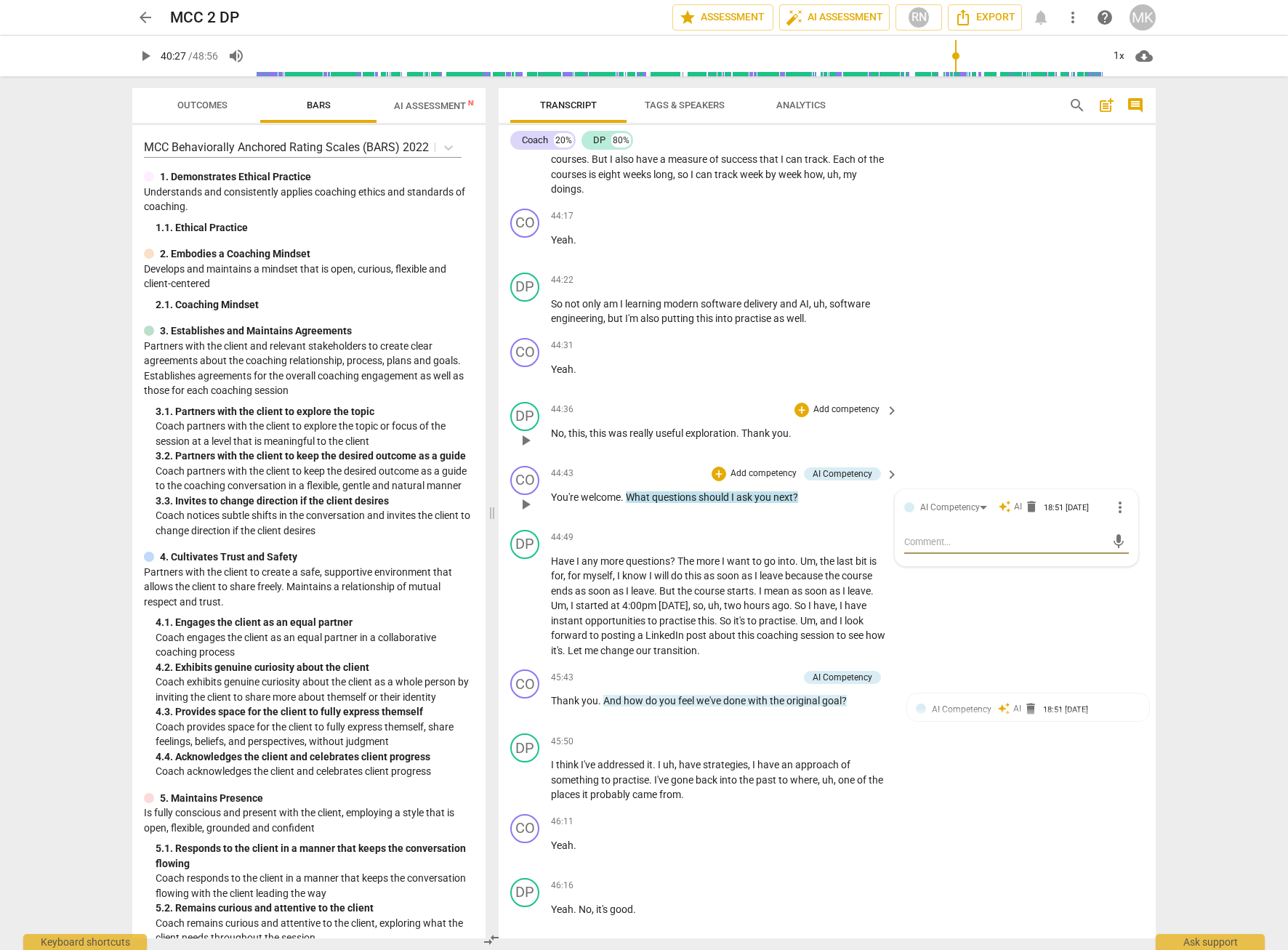
click at [1102, 460] on div "DP play_arrow pause 44:36 + Add competency keyboard_arrow_right No , this , thi…" at bounding box center [827, 428] width 657 height 64
drag, startPoint x: 861, startPoint y: 762, endPoint x: 600, endPoint y: 770, distance: 261.1
click at [600, 721] on div "45:43 + Add competency AI Competency keyboard_arrow_right Thank you . And how d…" at bounding box center [725, 695] width 349 height 52
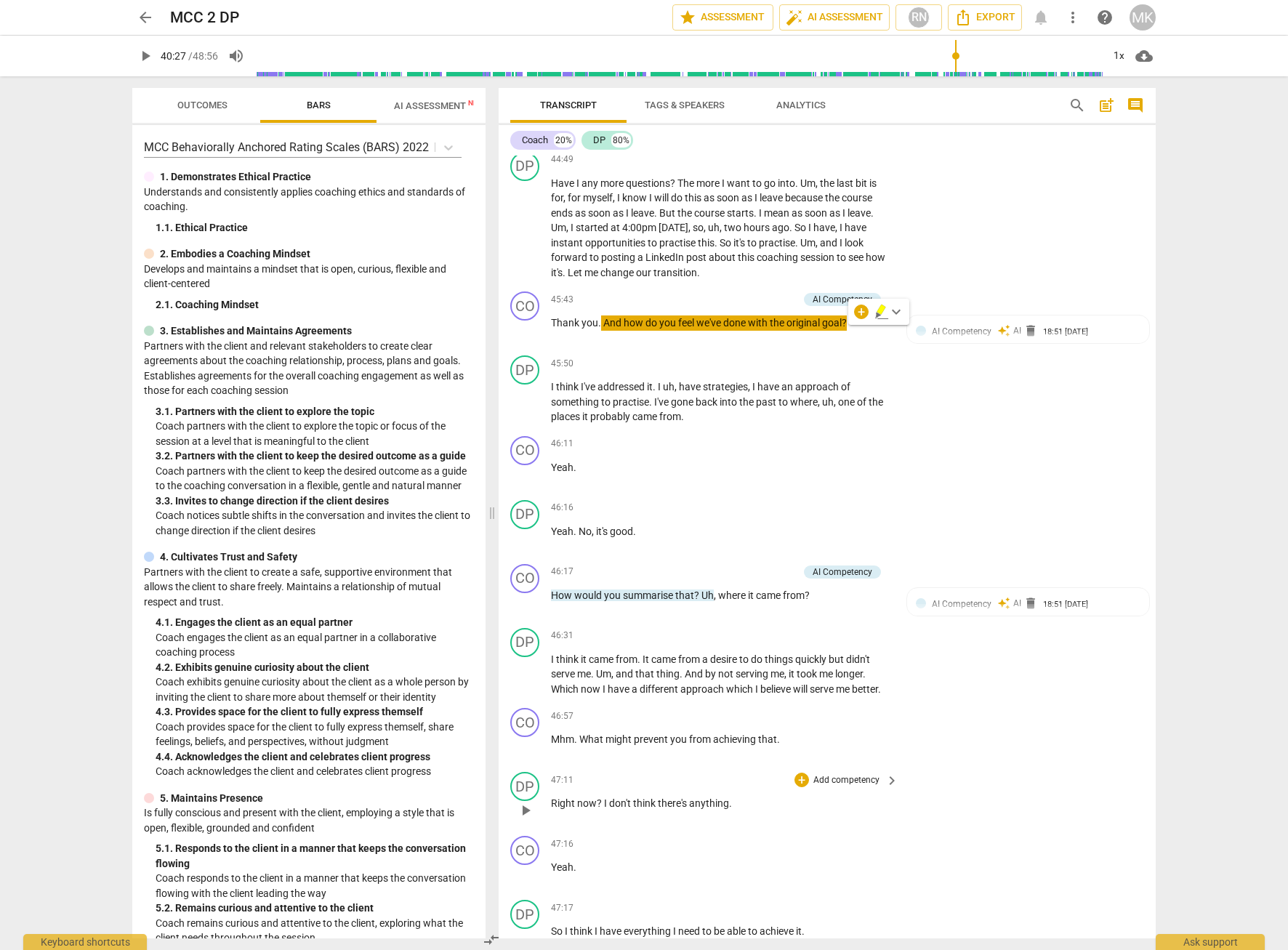
scroll to position [13075, 0]
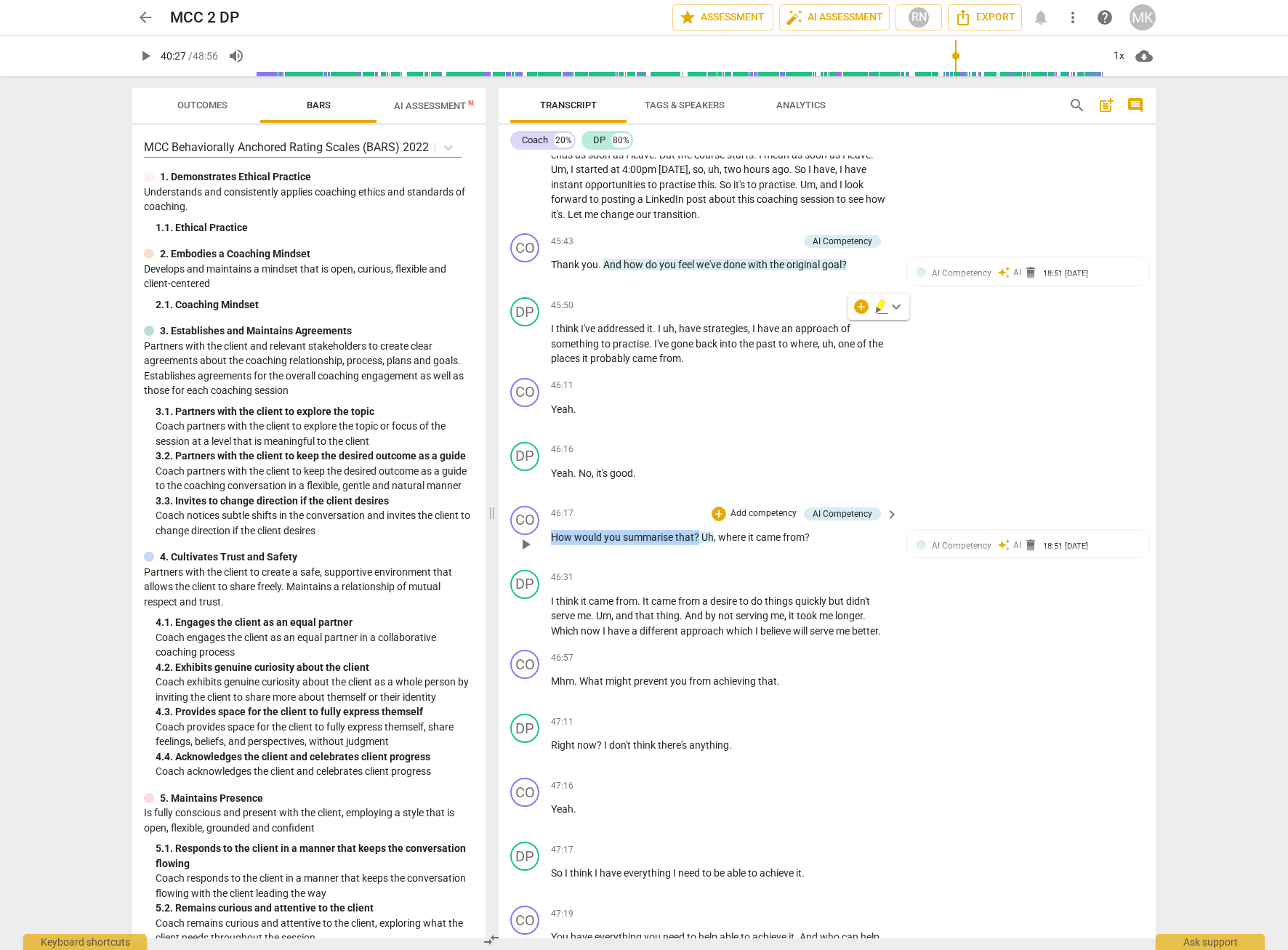
drag, startPoint x: 552, startPoint y: 598, endPoint x: 697, endPoint y: 605, distance: 145.2
click at [697, 545] on p "How would you summarise that ? Uh , where it came from ?" at bounding box center [721, 537] width 340 height 15
drag, startPoint x: 781, startPoint y: 744, endPoint x: 581, endPoint y: 764, distance: 201.0
click at [581, 708] on div "CO play_arrow pause 46:57 + Add competency keyboard_arrow_right Mhm . What migh…" at bounding box center [827, 676] width 657 height 64
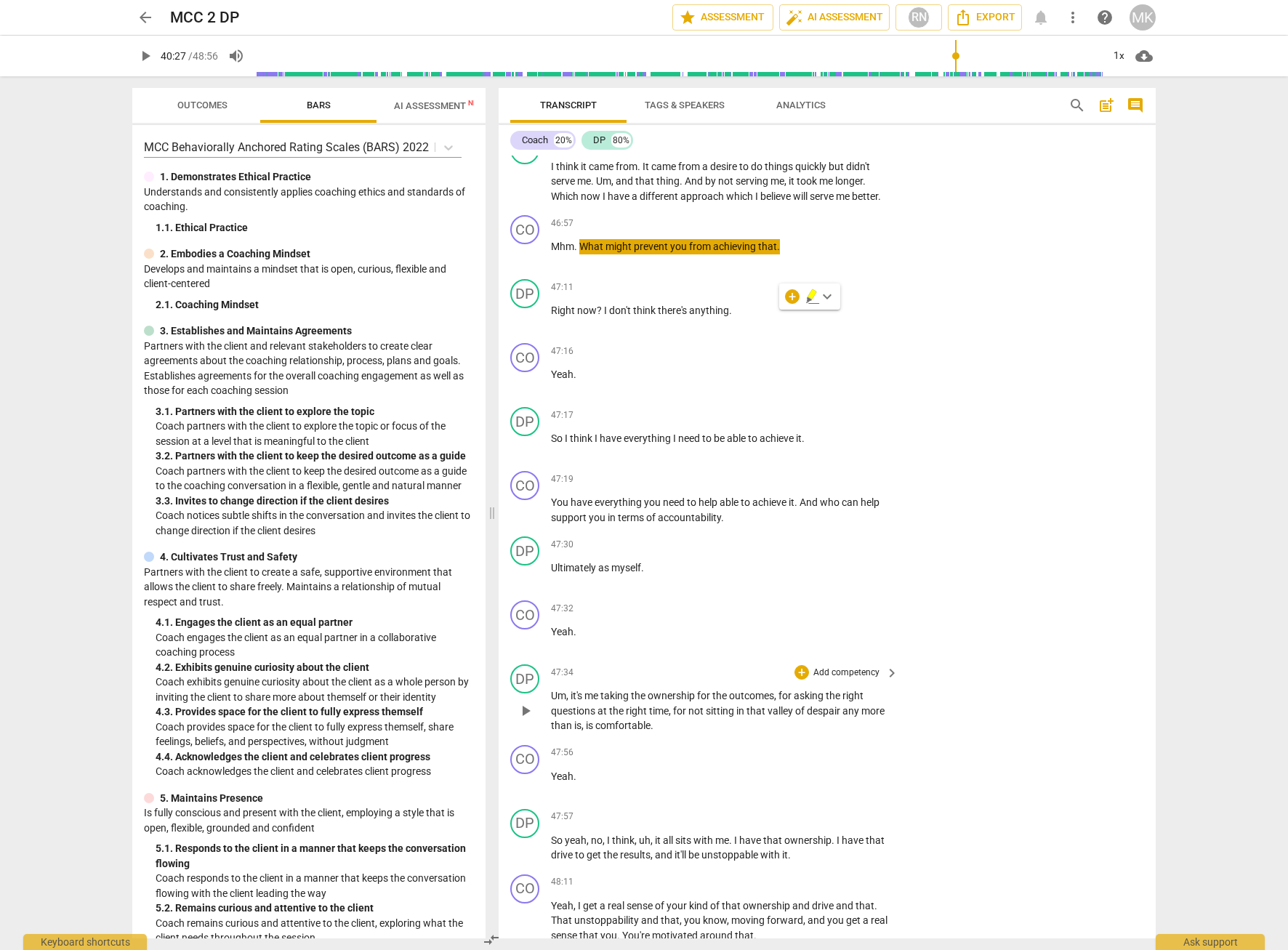
scroll to position [13512, 0]
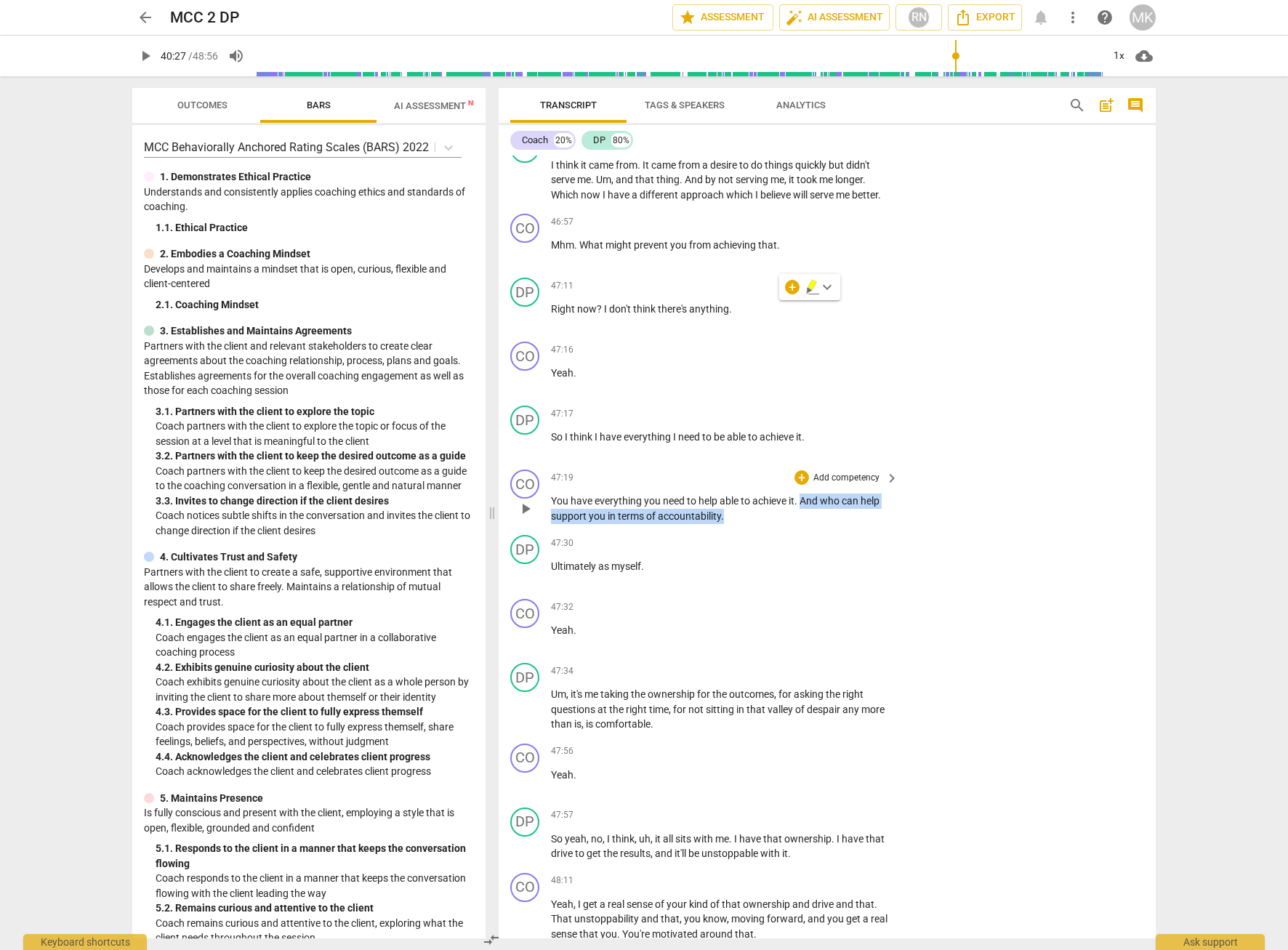
drag, startPoint x: 748, startPoint y: 581, endPoint x: 802, endPoint y: 569, distance: 55.3
click at [802, 523] on p "You have everything you need to help able to achieve it . And who can help supp…" at bounding box center [721, 508] width 340 height 30
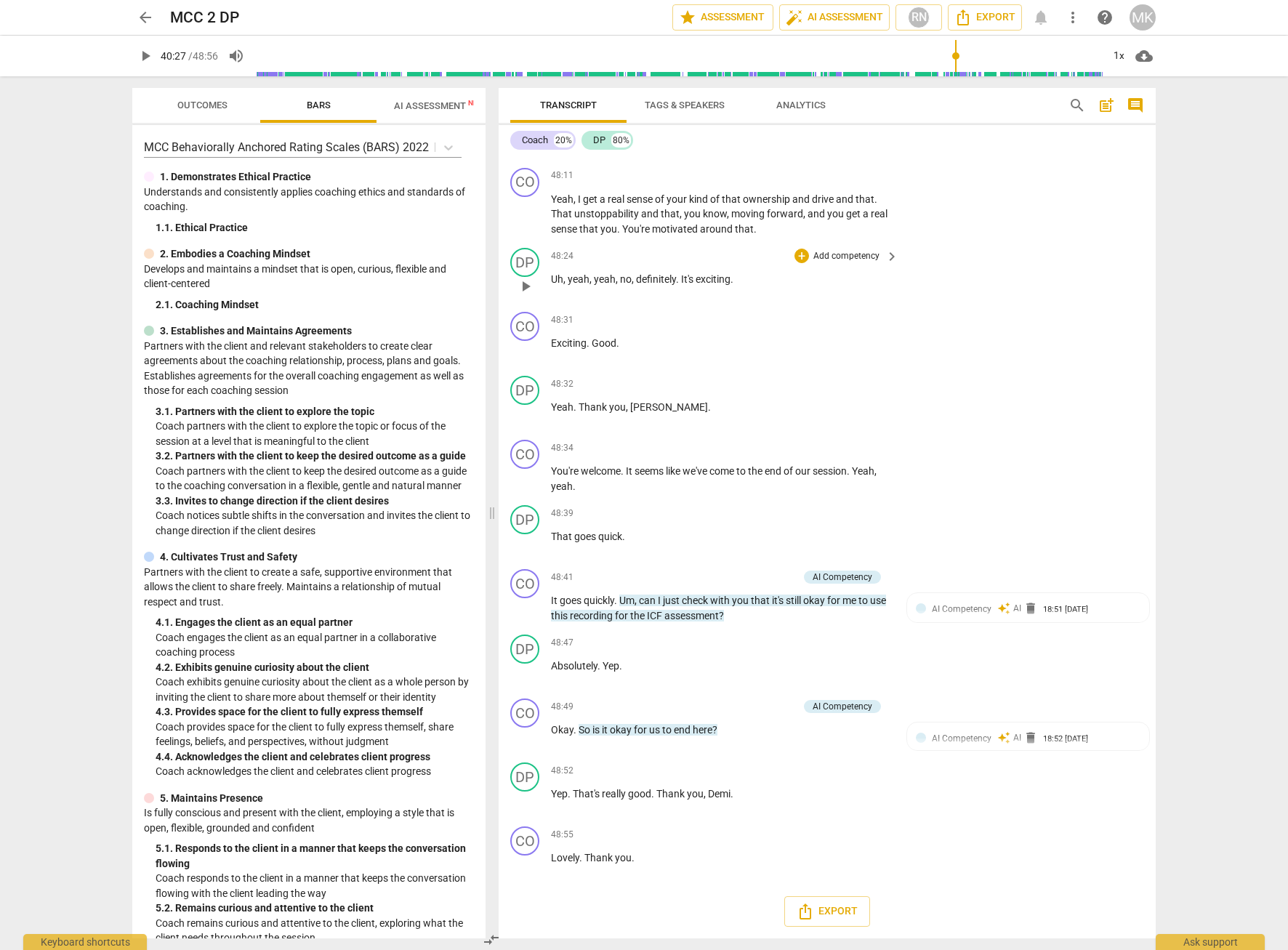
scroll to position [14277, 0]
drag, startPoint x: 731, startPoint y: 727, endPoint x: 579, endPoint y: 732, distance: 152.1
click at [579, 732] on p "Okay . So is it okay for us to end here ?" at bounding box center [721, 730] width 340 height 15
click at [697, 765] on div "48:52 + Add competency keyboard_arrow_right" at bounding box center [725, 770] width 349 height 16
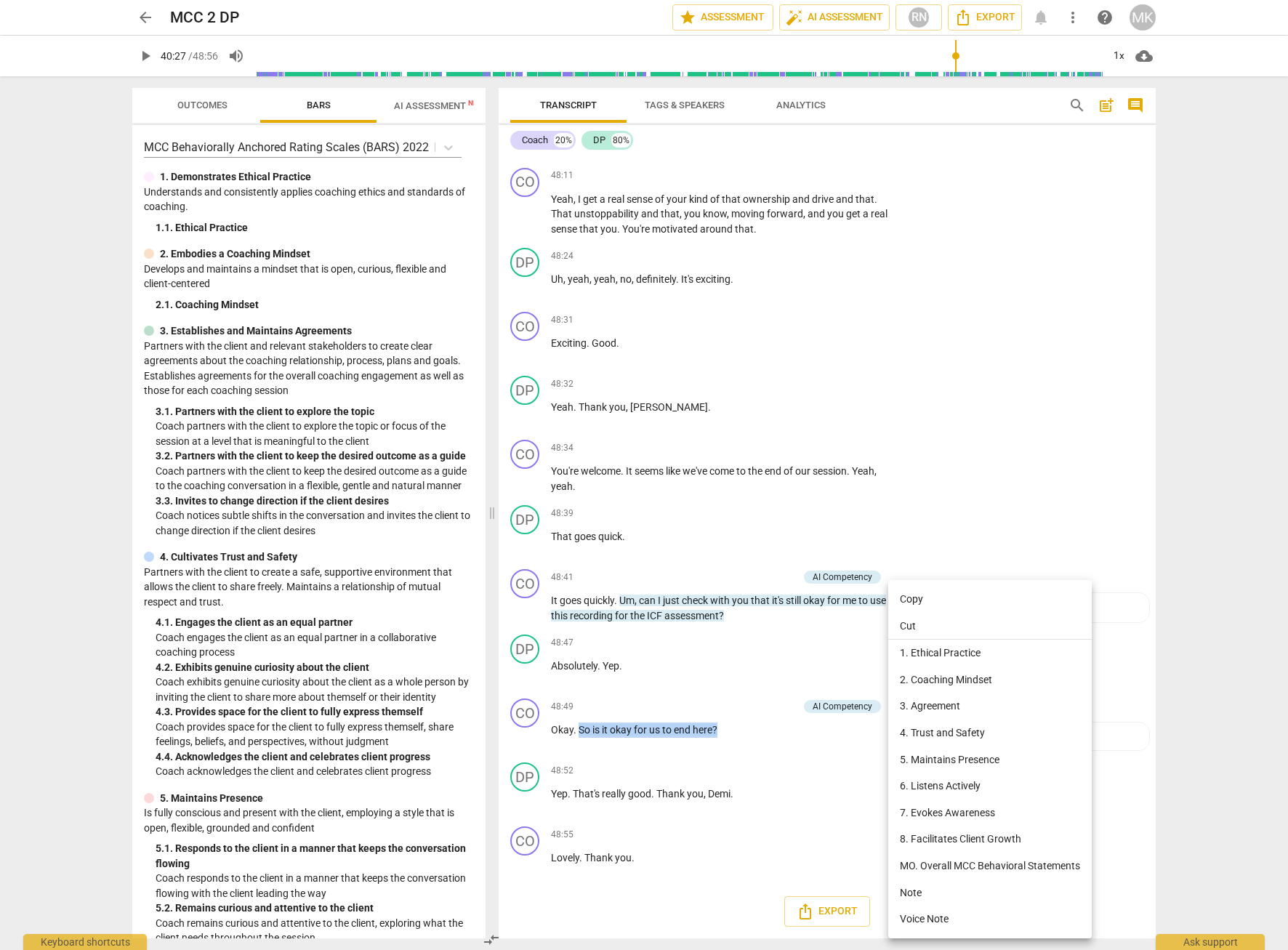
click at [918, 609] on li "Copy" at bounding box center [990, 599] width 203 height 27
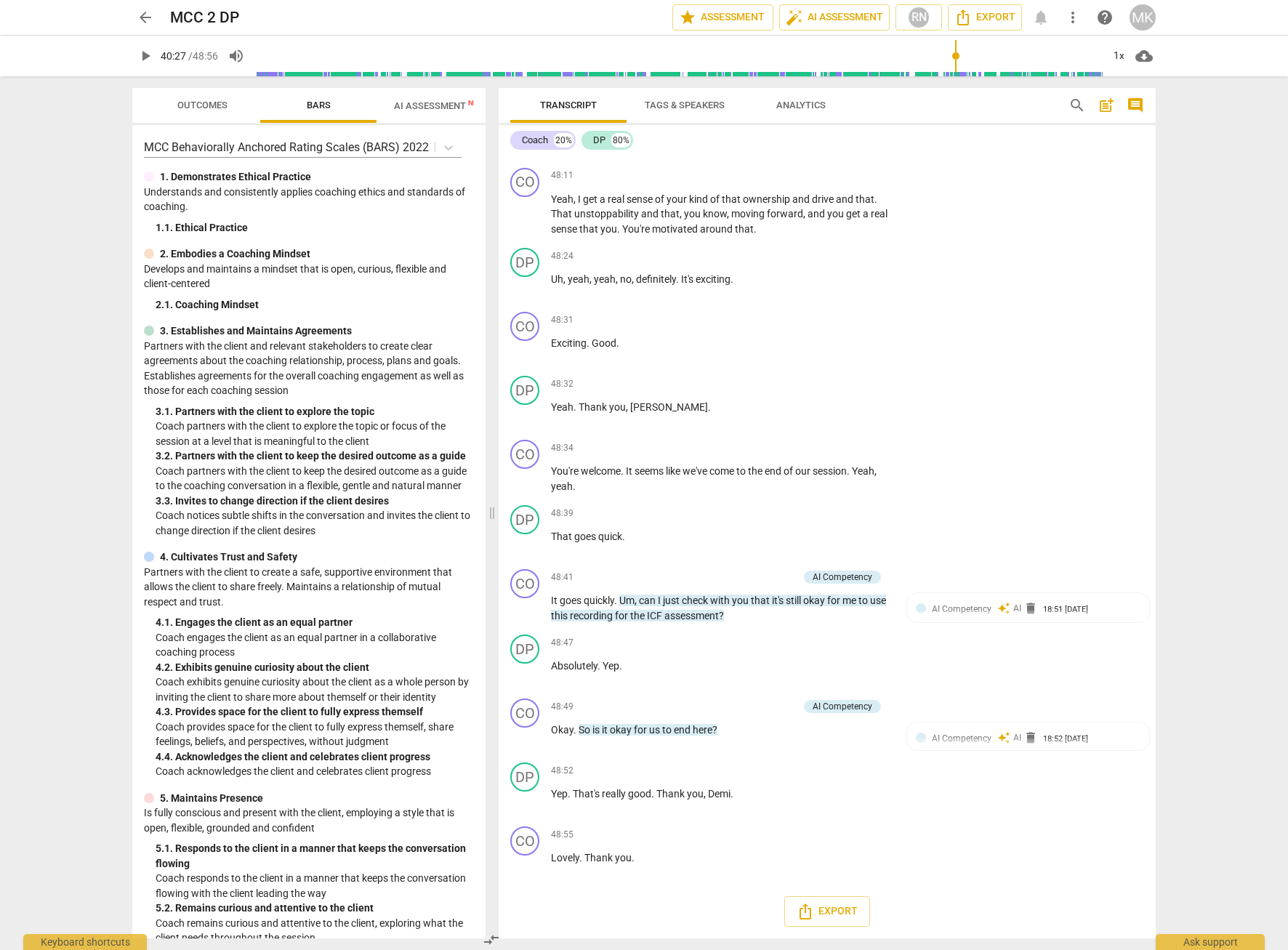
click at [148, 16] on span "arrow_back" at bounding box center [145, 17] width 17 height 17
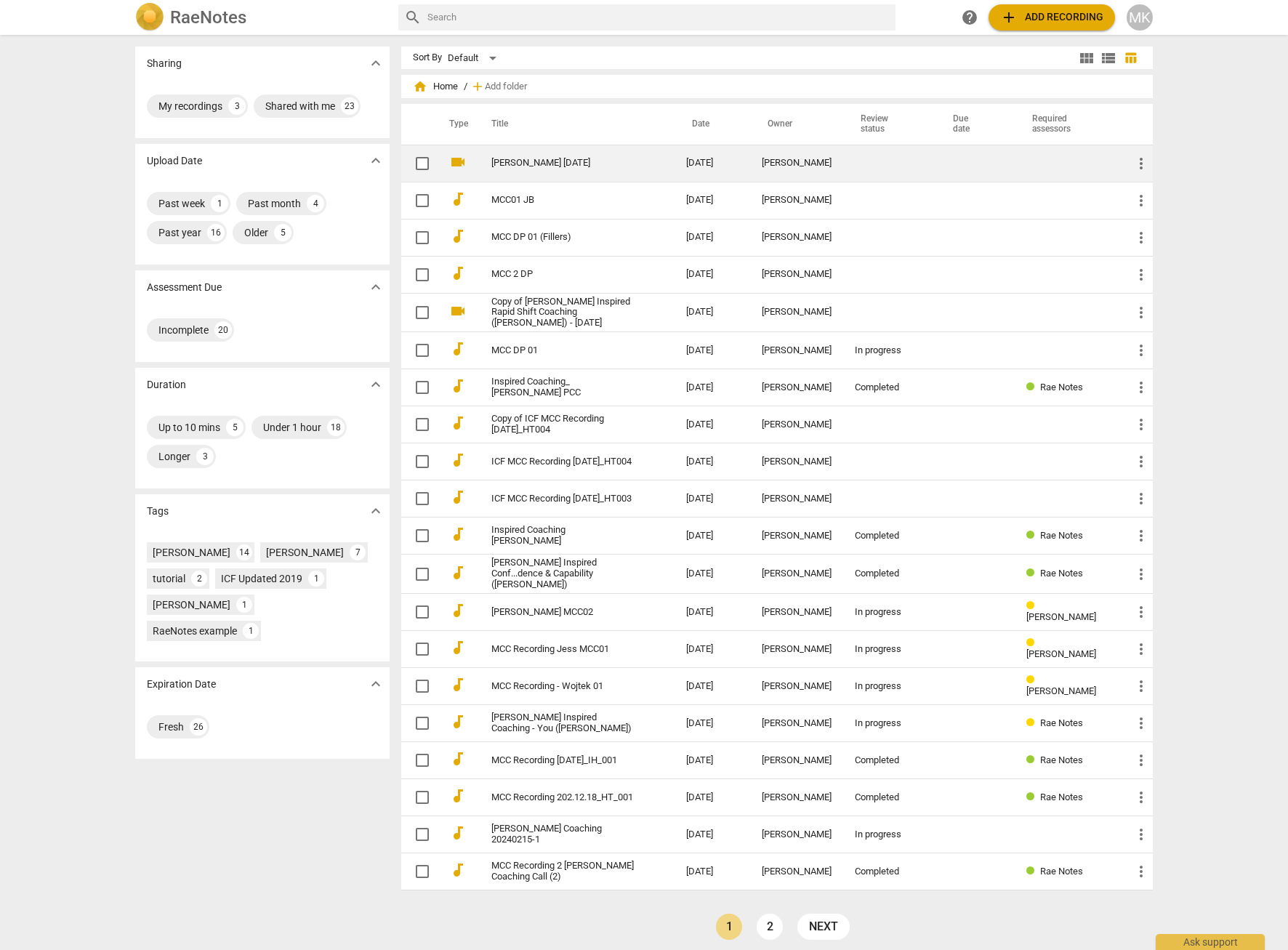
click at [506, 158] on link "[PERSON_NAME] [DATE]" at bounding box center [562, 163] width 143 height 11
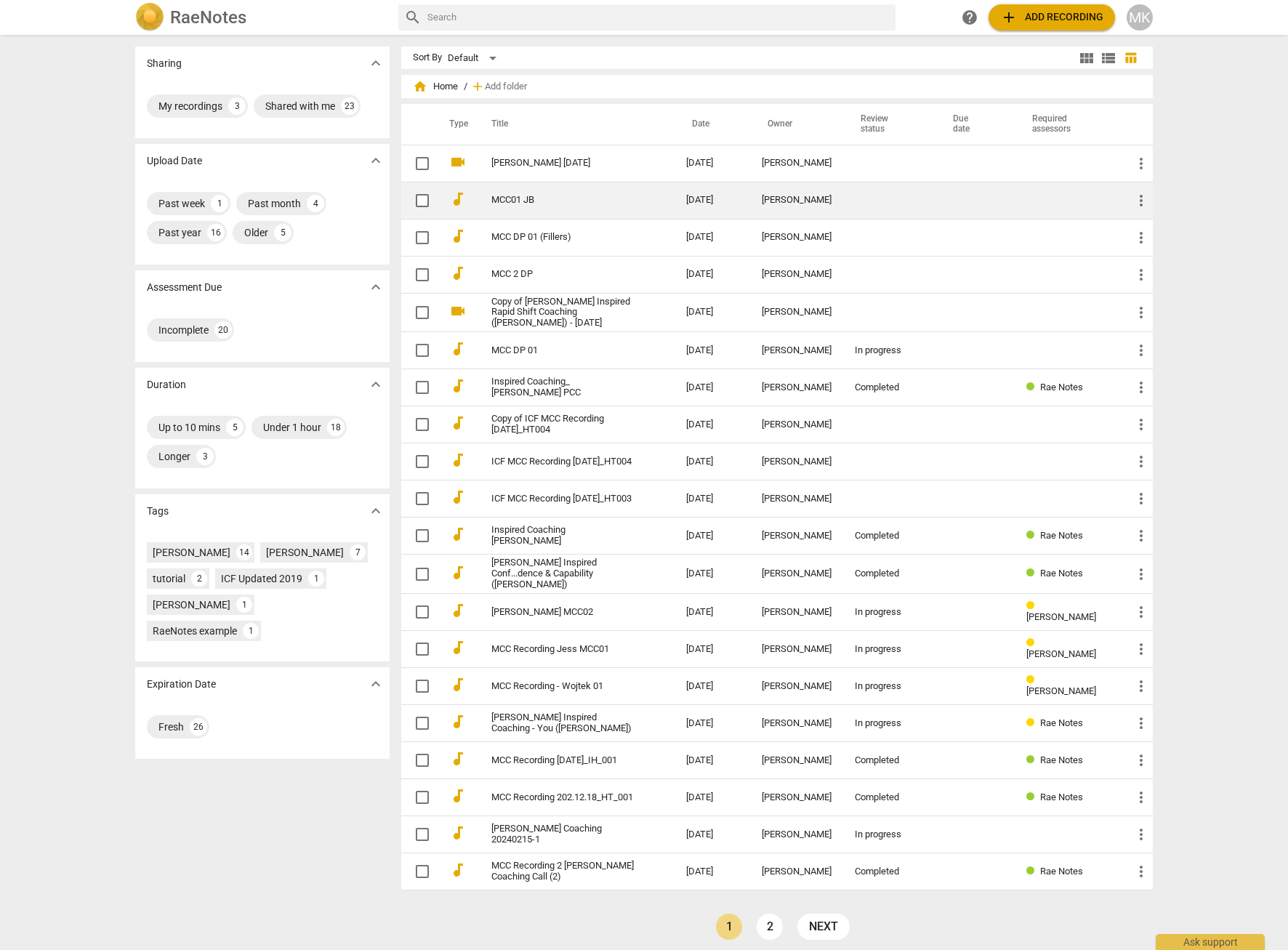
click at [511, 200] on link "MCC01 JB" at bounding box center [562, 200] width 143 height 11
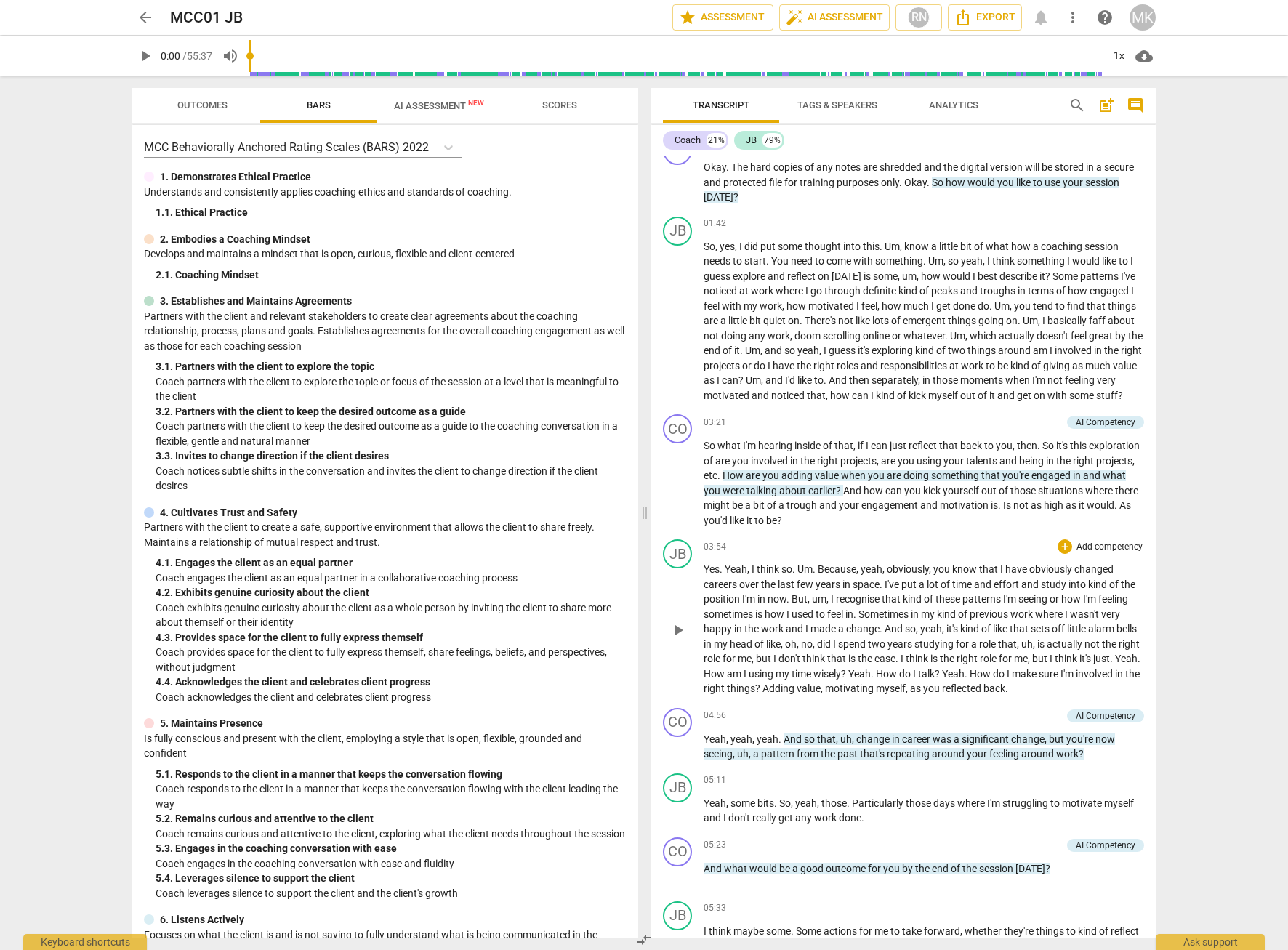
scroll to position [872, 0]
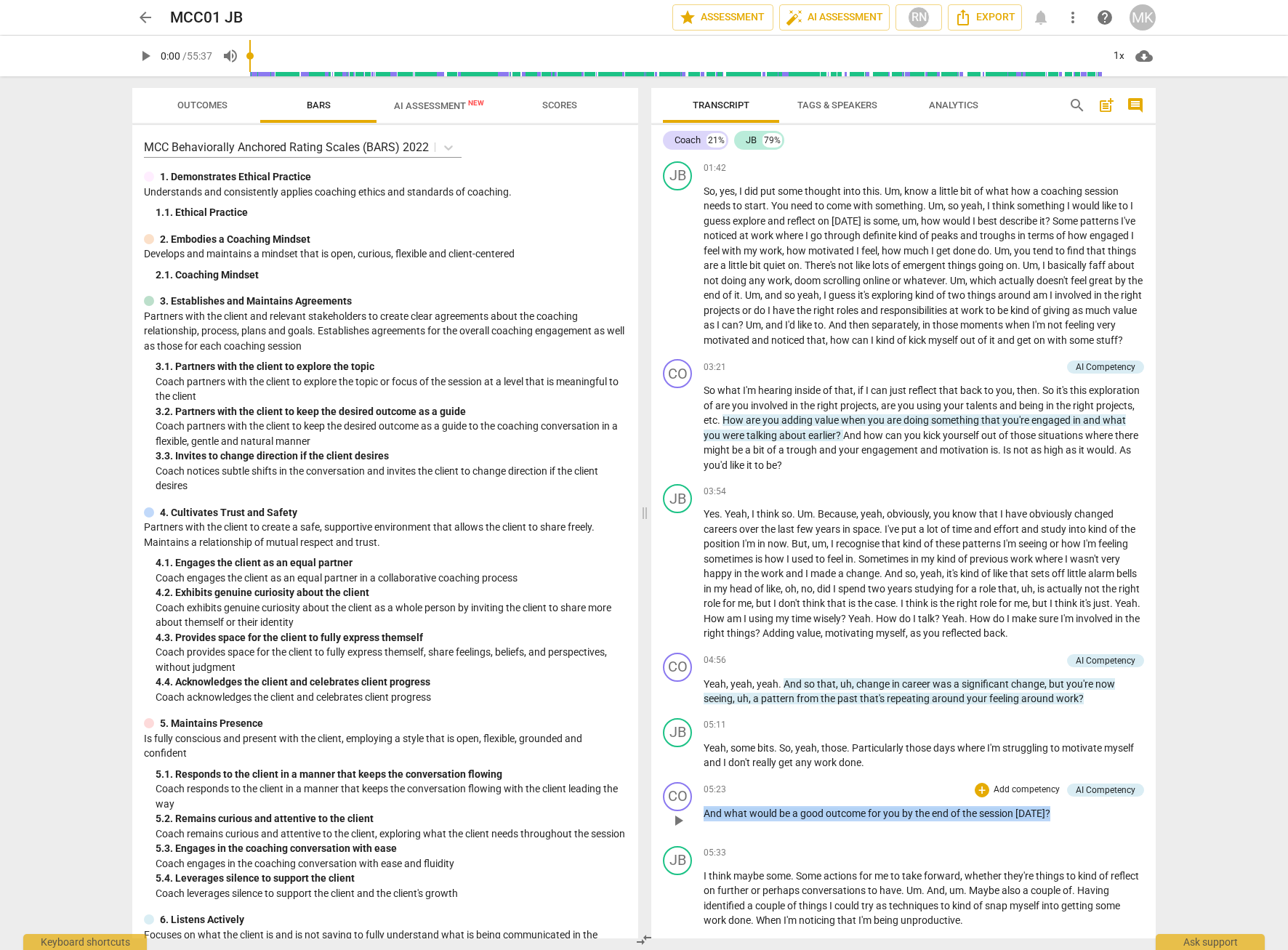
drag, startPoint x: 1072, startPoint y: 843, endPoint x: 706, endPoint y: 842, distance: 366.0
click at [706, 821] on p "And what would be a good outcome for you by the end of the session [DATE] ?" at bounding box center [923, 813] width 440 height 15
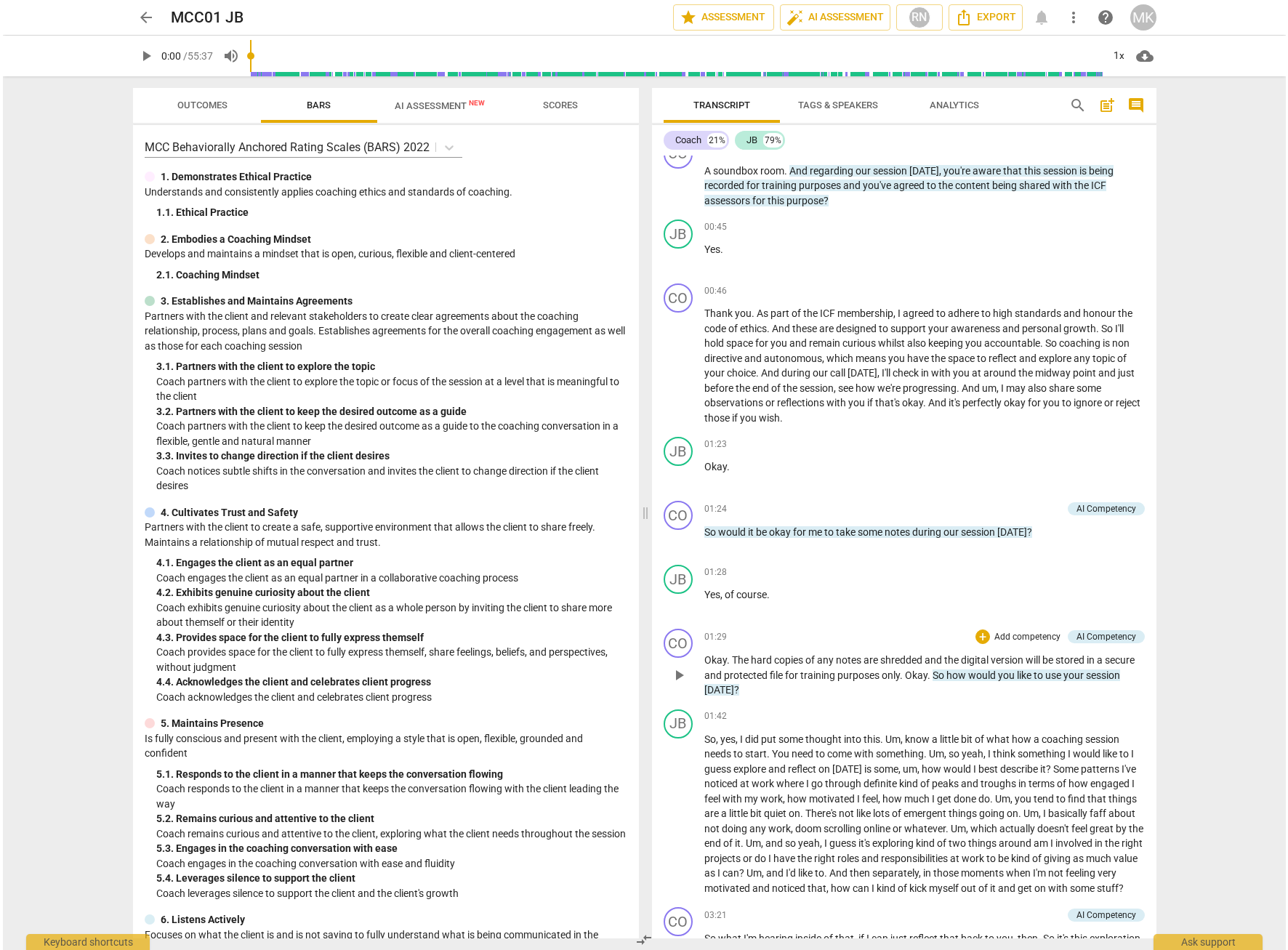
scroll to position [0, 0]
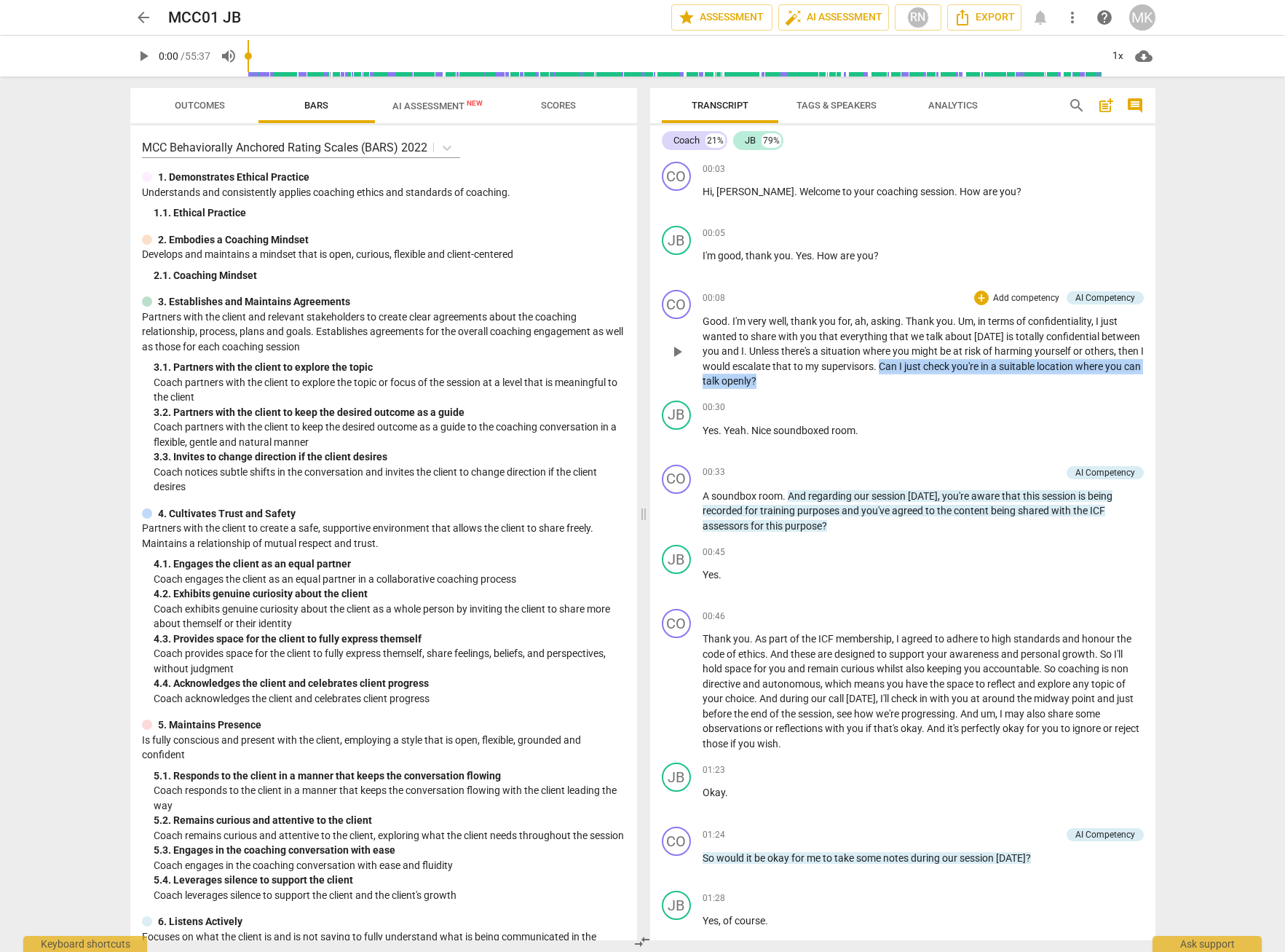
drag, startPoint x: 908, startPoint y: 363, endPoint x: 920, endPoint y: 375, distance: 17.0
click at [920, 375] on p "Good . I'm very well , thank you for , ah , asking . Thank you . Um , in terms …" at bounding box center [923, 351] width 441 height 75
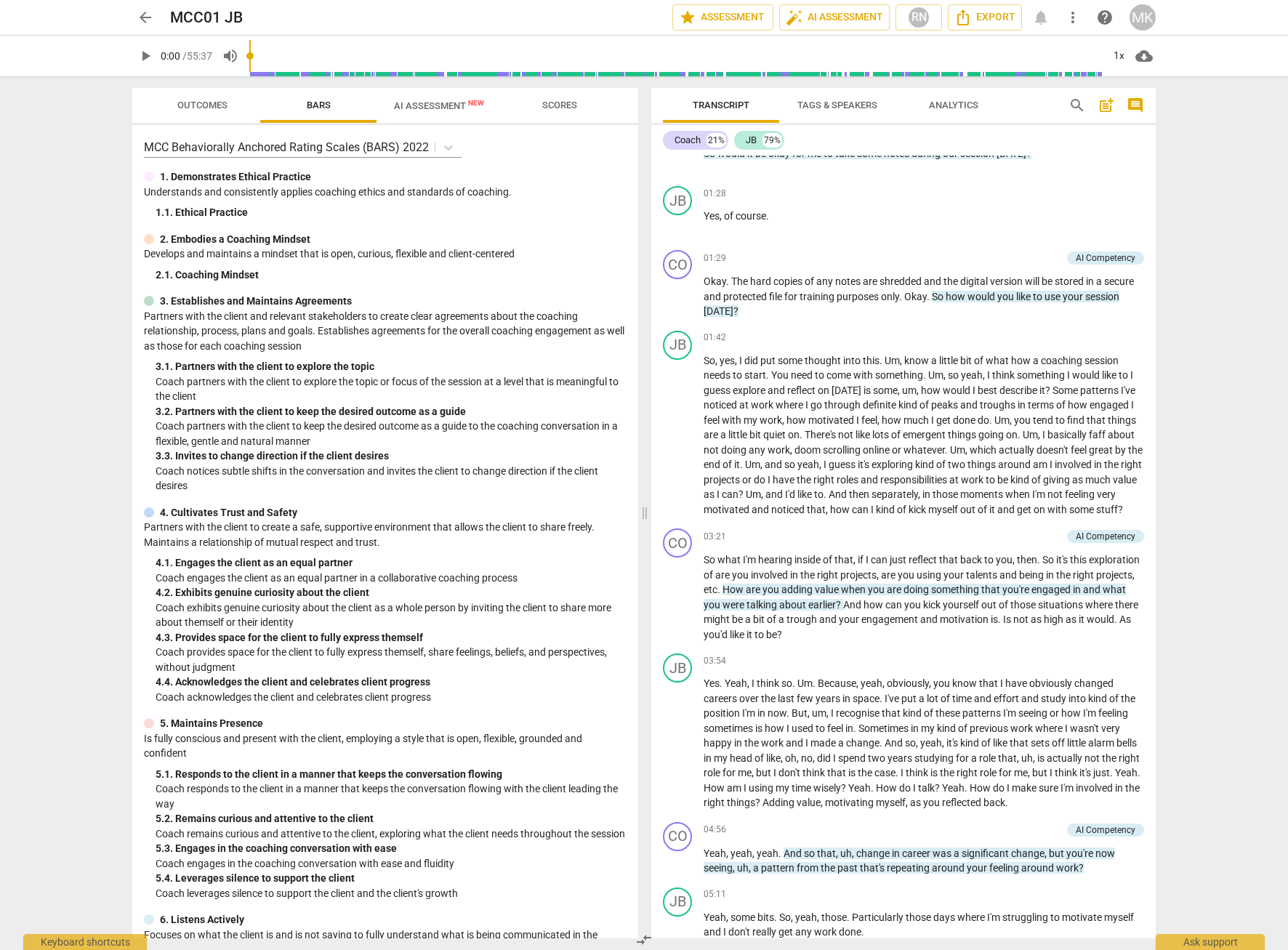
scroll to position [872, 0]
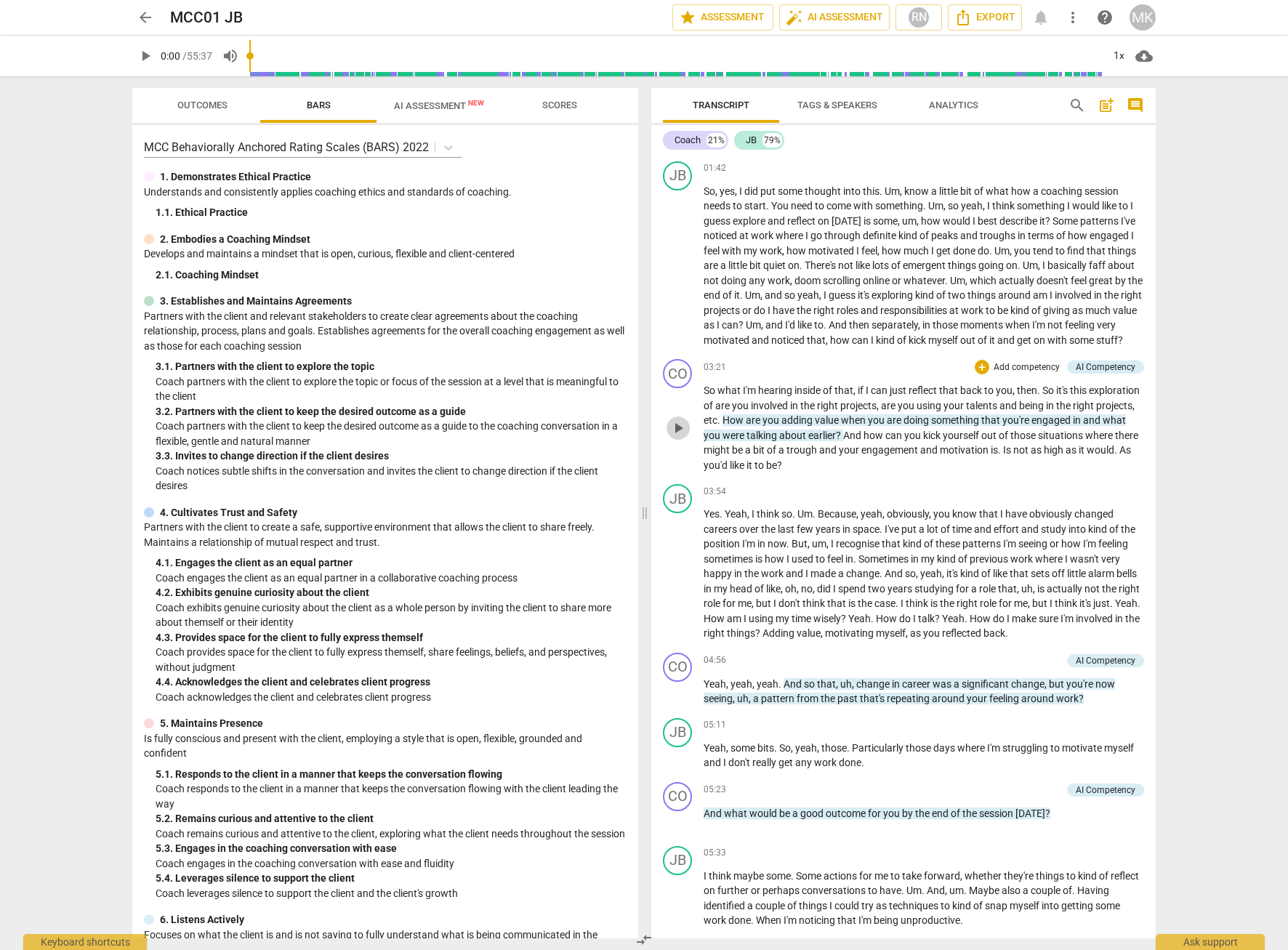
click at [682, 437] on span "play_arrow" at bounding box center [677, 428] width 17 height 17
click at [671, 437] on span "pause" at bounding box center [677, 428] width 17 height 17
type input "234"
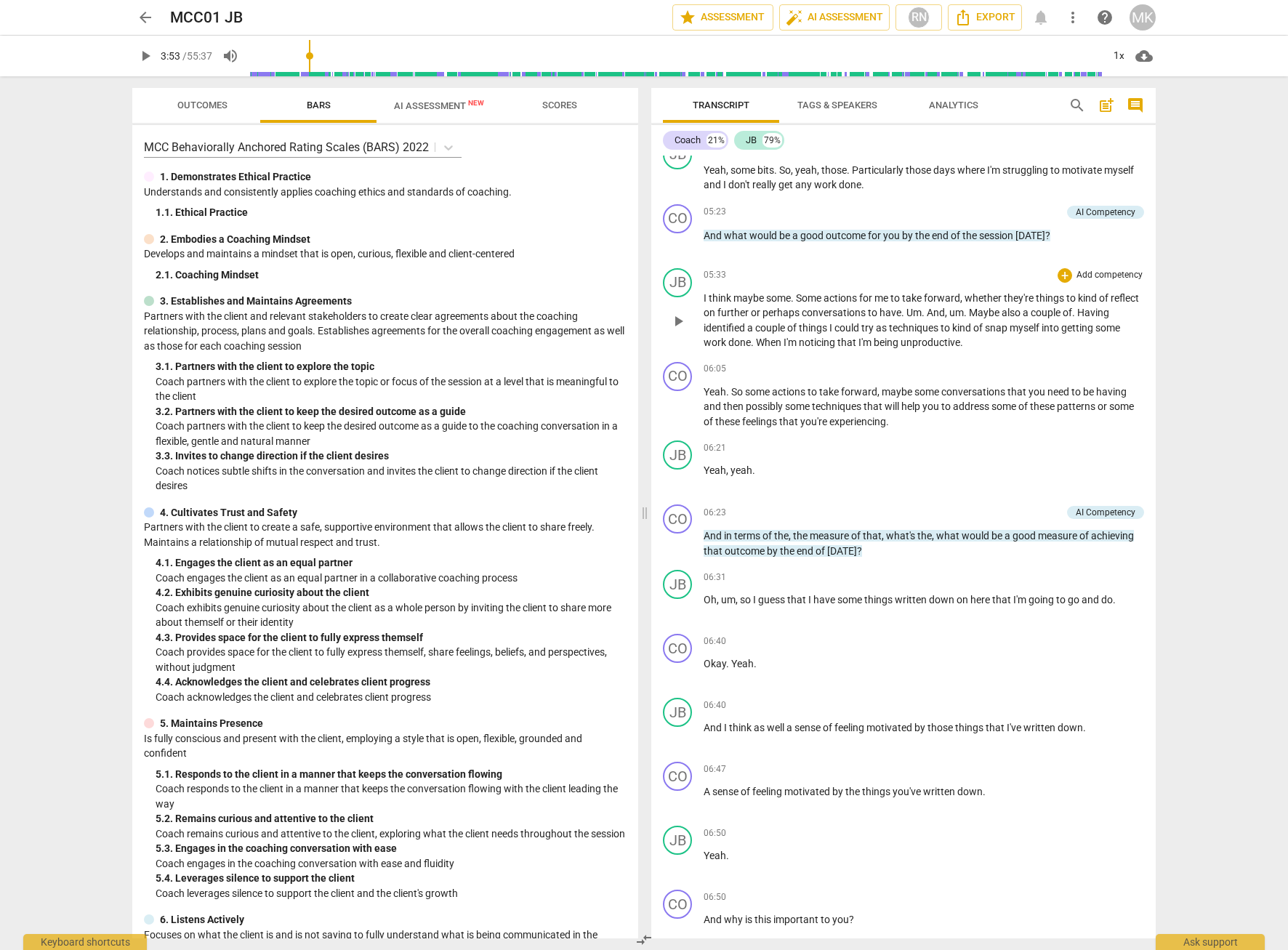
scroll to position [1453, 0]
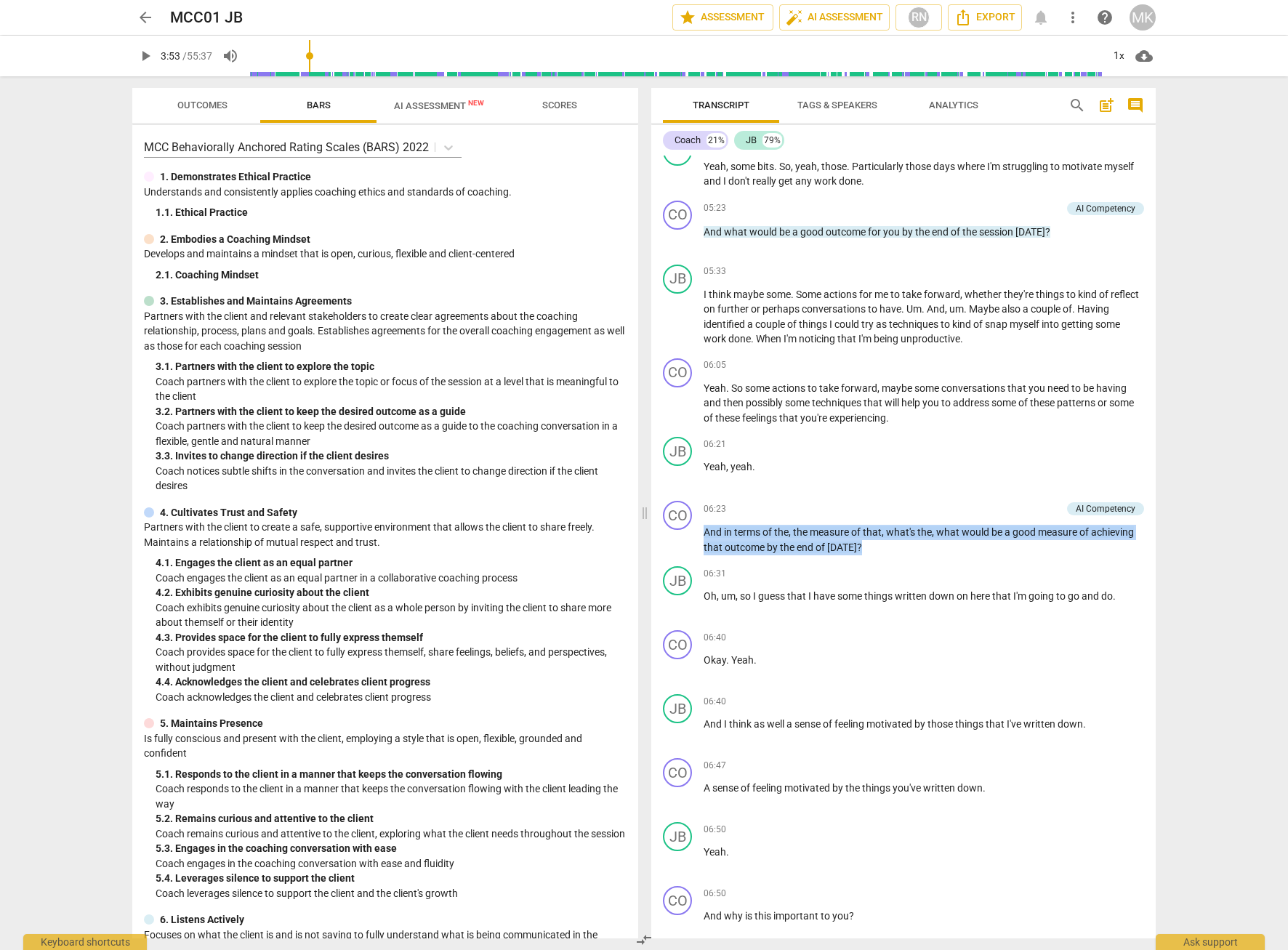
drag, startPoint x: 877, startPoint y: 578, endPoint x: 650, endPoint y: 545, distance: 229.4
click at [650, 545] on div "Transcript Tags & Speakers Analytics search post_add comment Coach 21% JB 79% C…" at bounding box center [906, 513] width 522 height 874
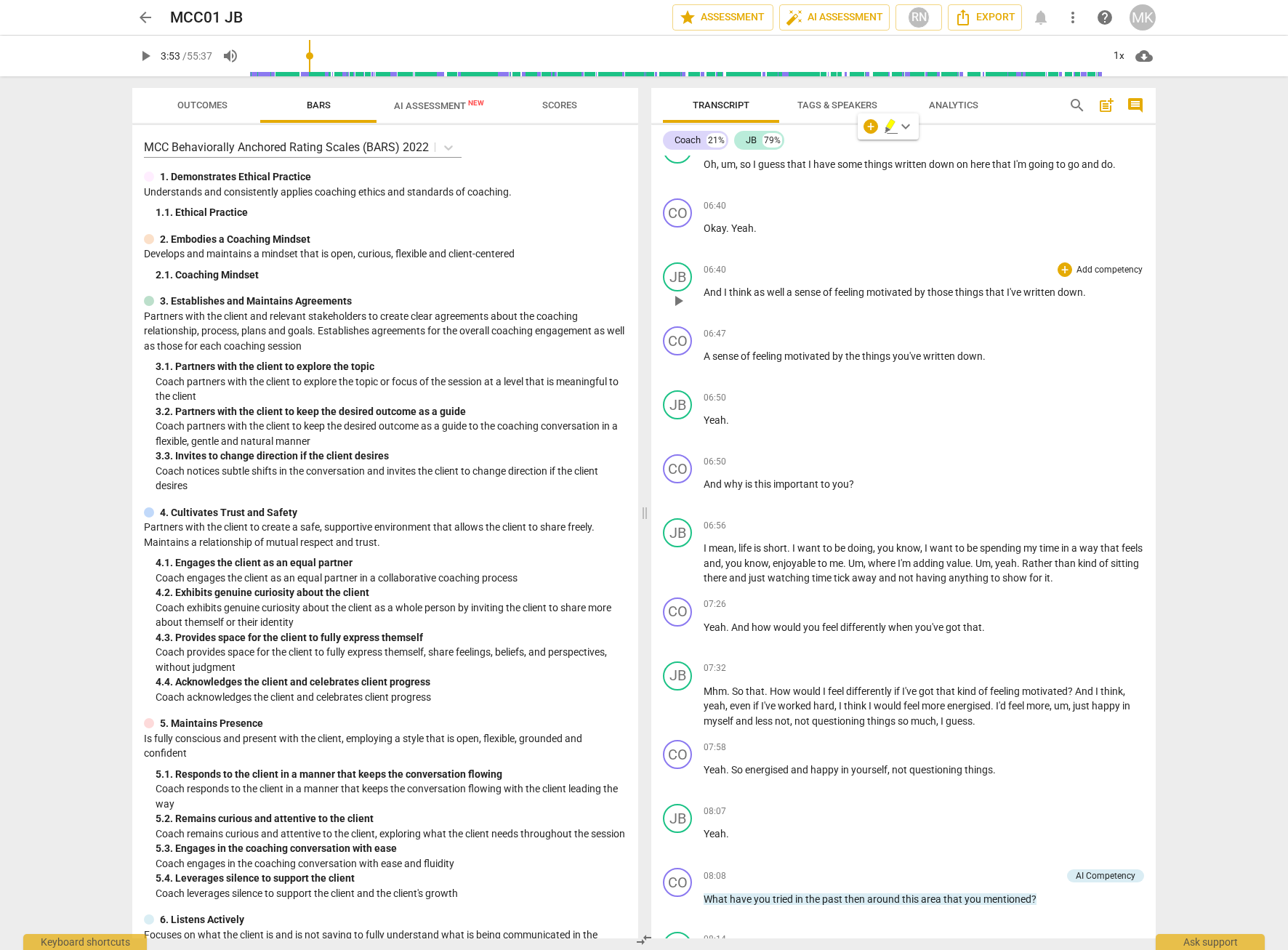
scroll to position [1890, 0]
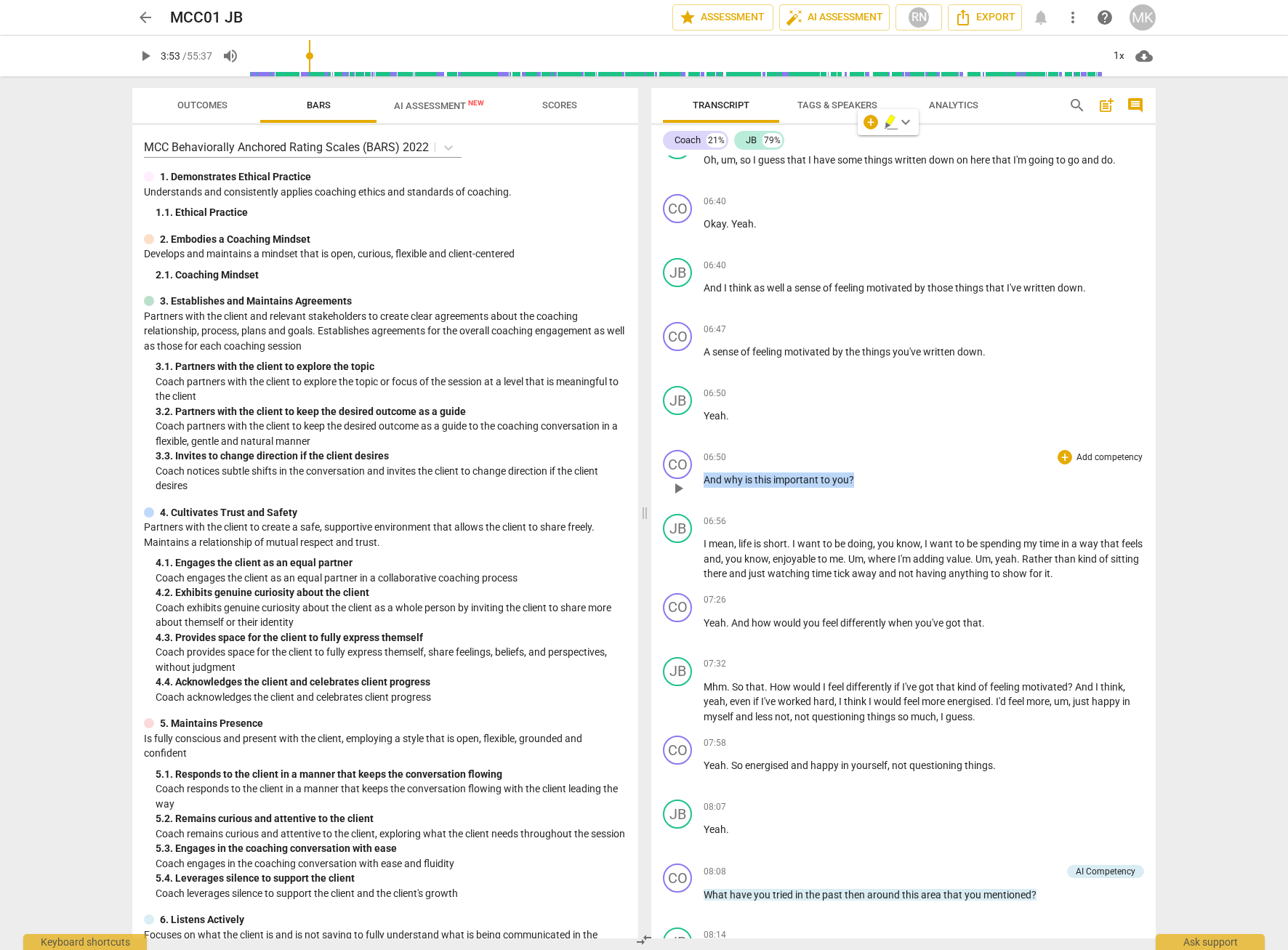
drag, startPoint x: 860, startPoint y: 510, endPoint x: 706, endPoint y: 516, distance: 154.1
click at [706, 487] on p "And why is this important to you ?" at bounding box center [923, 480] width 440 height 15
click at [1233, 210] on div "arrow_back MCC01 JB edit star Assessment auto_fix_high AI Assessment RN Export …" at bounding box center [644, 475] width 1288 height 950
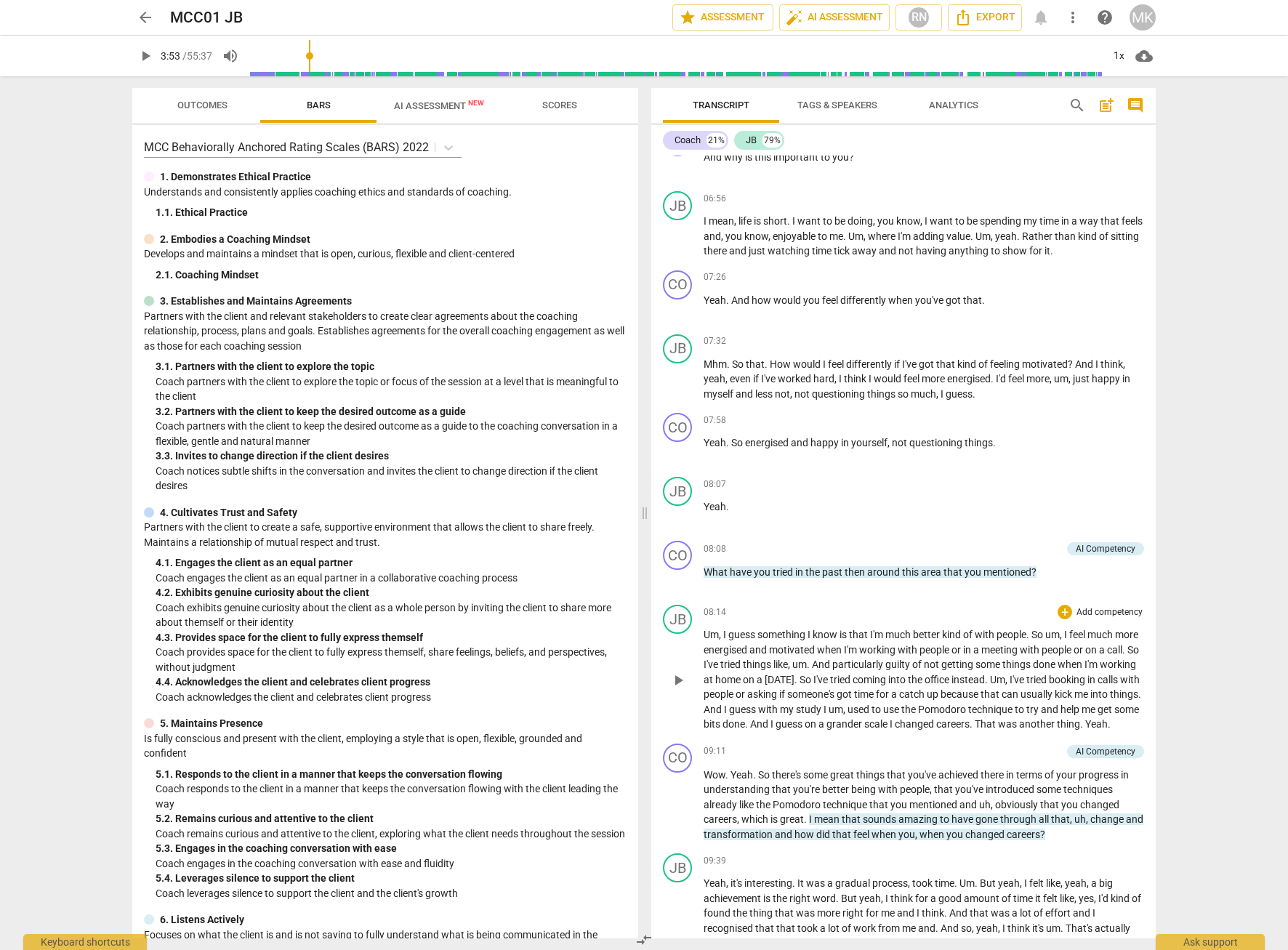
scroll to position [2253, 0]
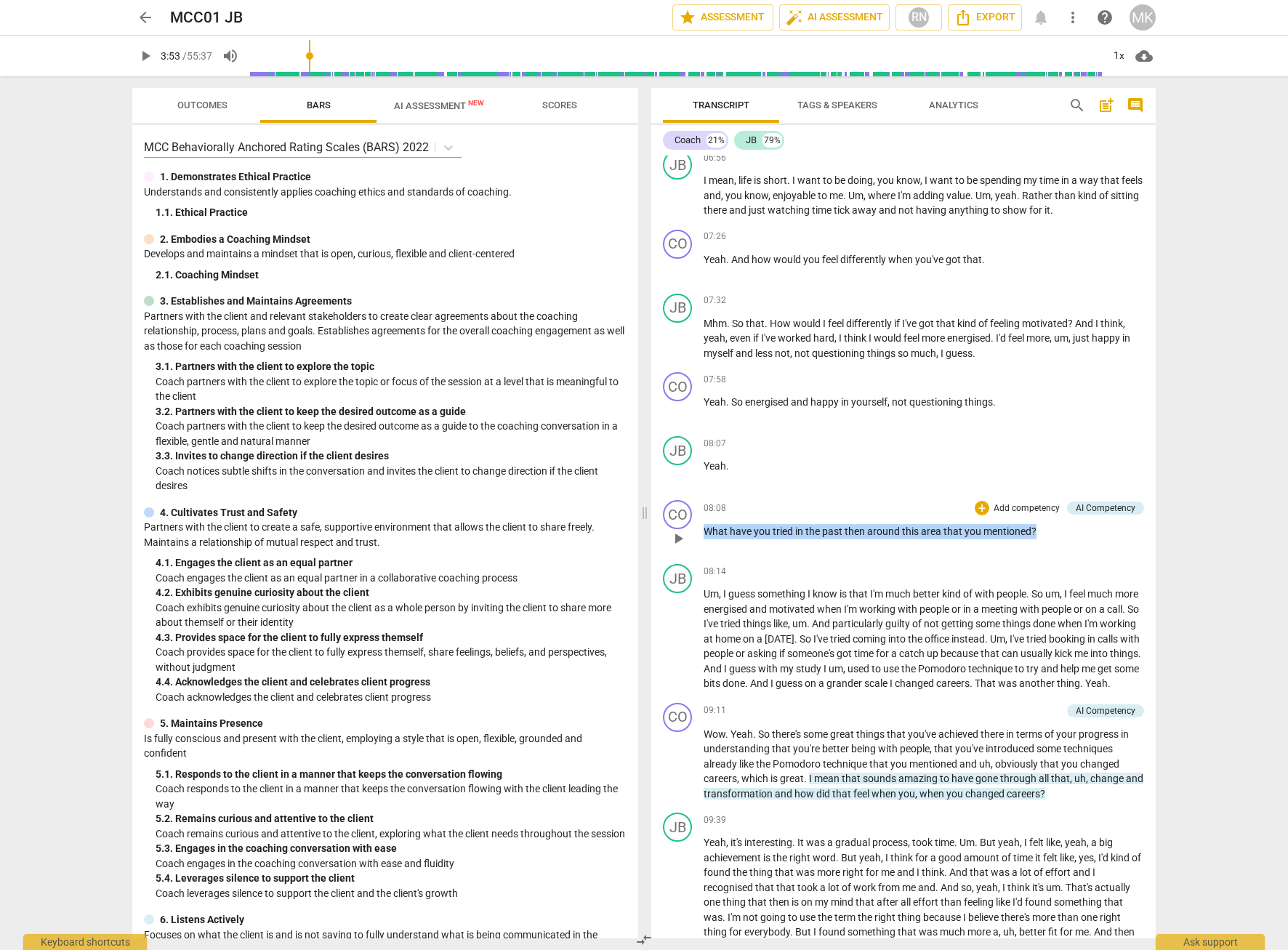
drag, startPoint x: 1054, startPoint y: 561, endPoint x: 704, endPoint y: 557, distance: 350.0
click at [704, 539] on p "What have you tried in the past then around this area that you mentioned ?" at bounding box center [923, 531] width 440 height 15
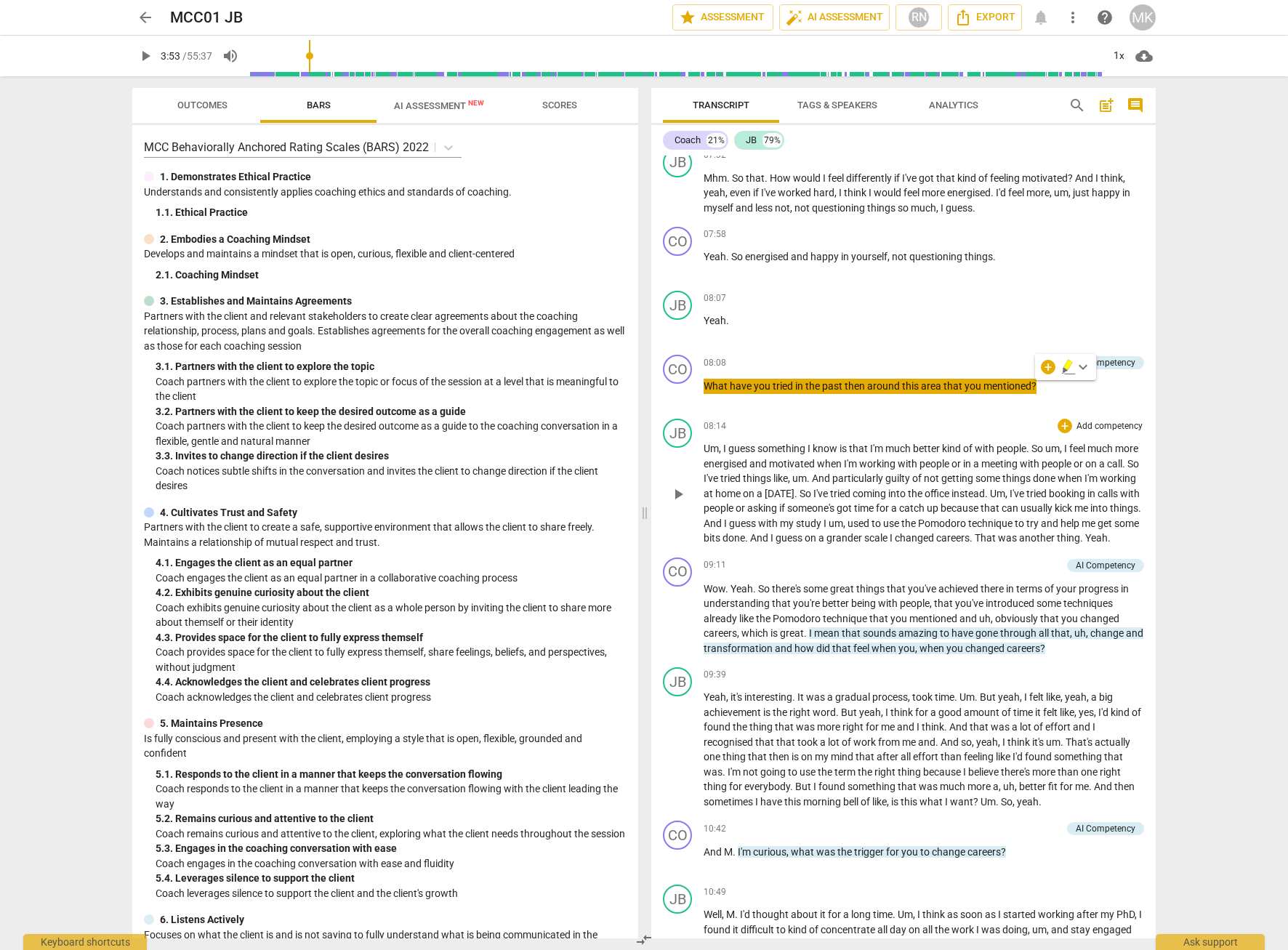
scroll to position [2470, 0]
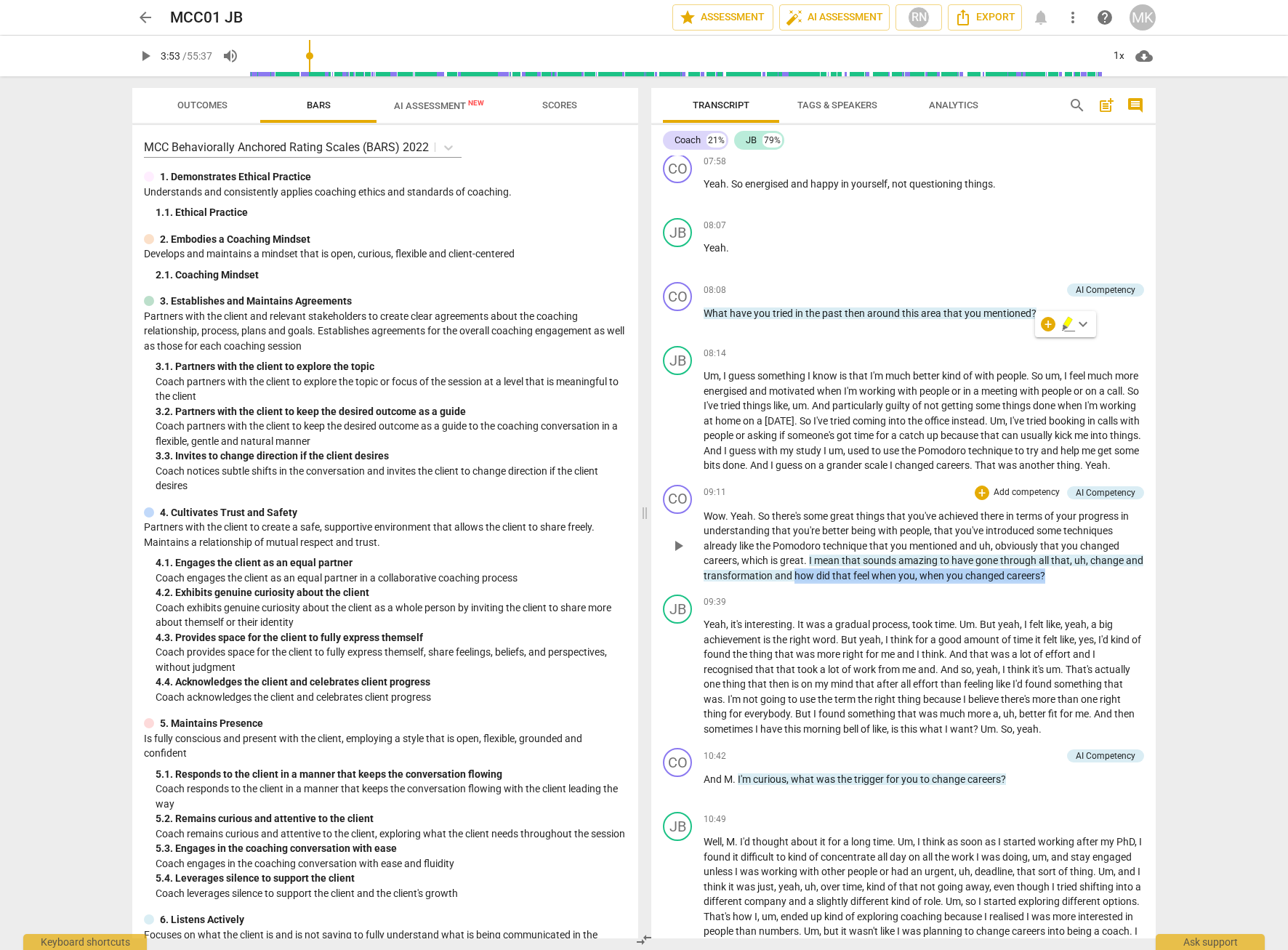
drag, startPoint x: 1076, startPoint y: 625, endPoint x: 813, endPoint y: 626, distance: 263.0
click at [813, 584] on p "Wow . Yeah . So there's some great things that you've achieved there in terms o…" at bounding box center [923, 546] width 440 height 75
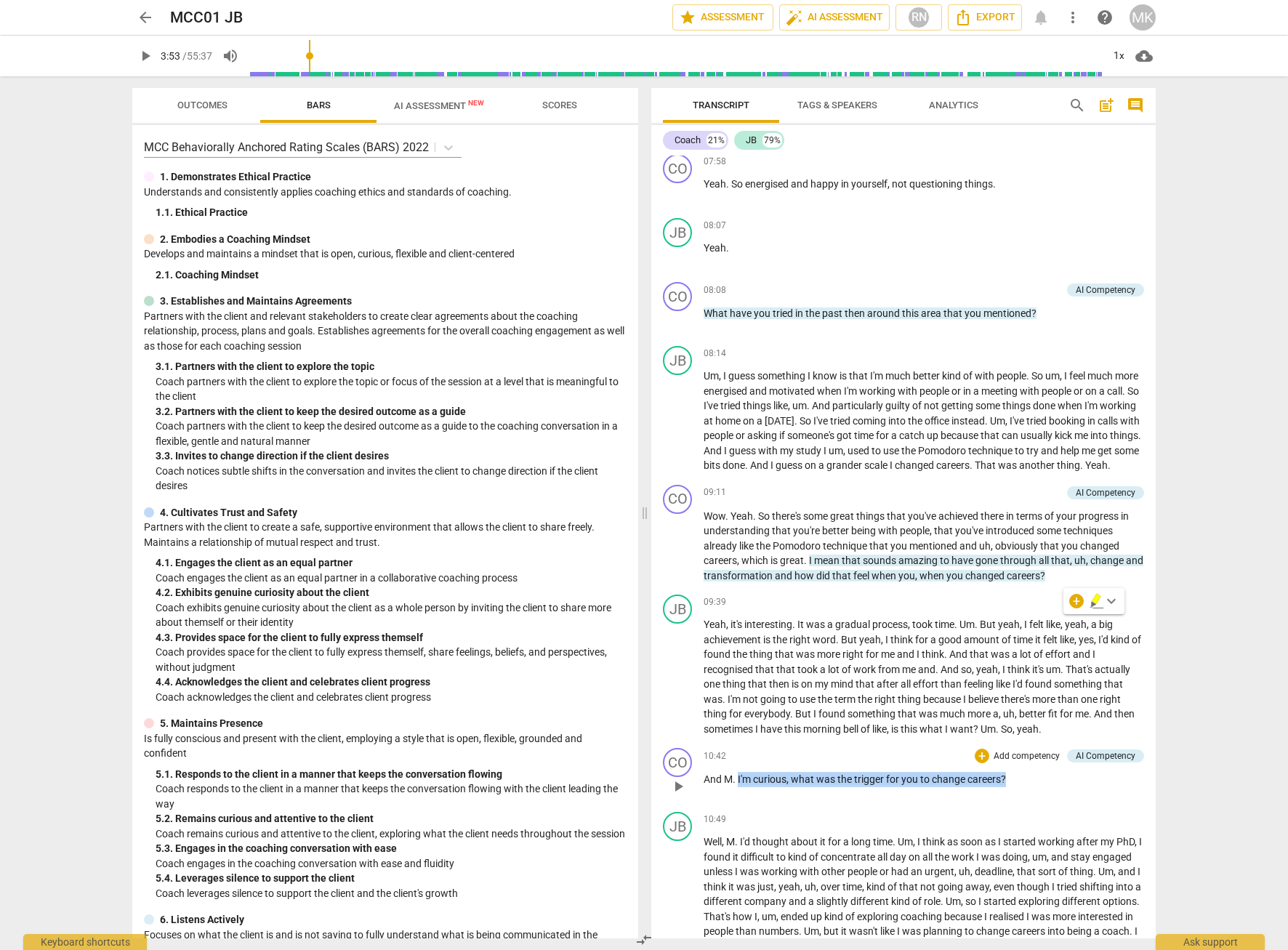
drag, startPoint x: 1011, startPoint y: 822, endPoint x: 739, endPoint y: 819, distance: 272.0
click at [739, 787] on p "And M . I'm curious , what was the trigger for you to change careers ?" at bounding box center [923, 779] width 440 height 15
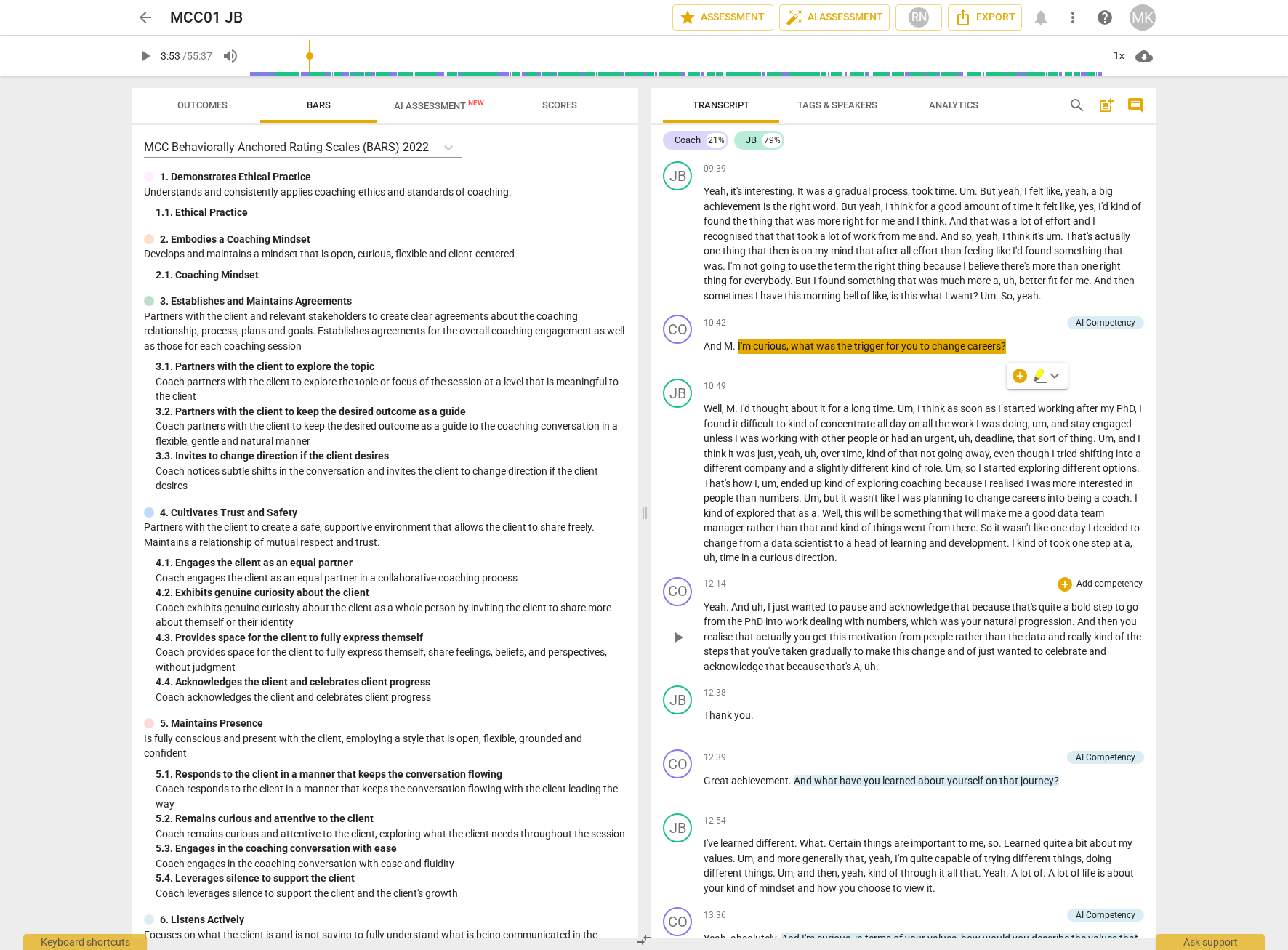
scroll to position [2907, 0]
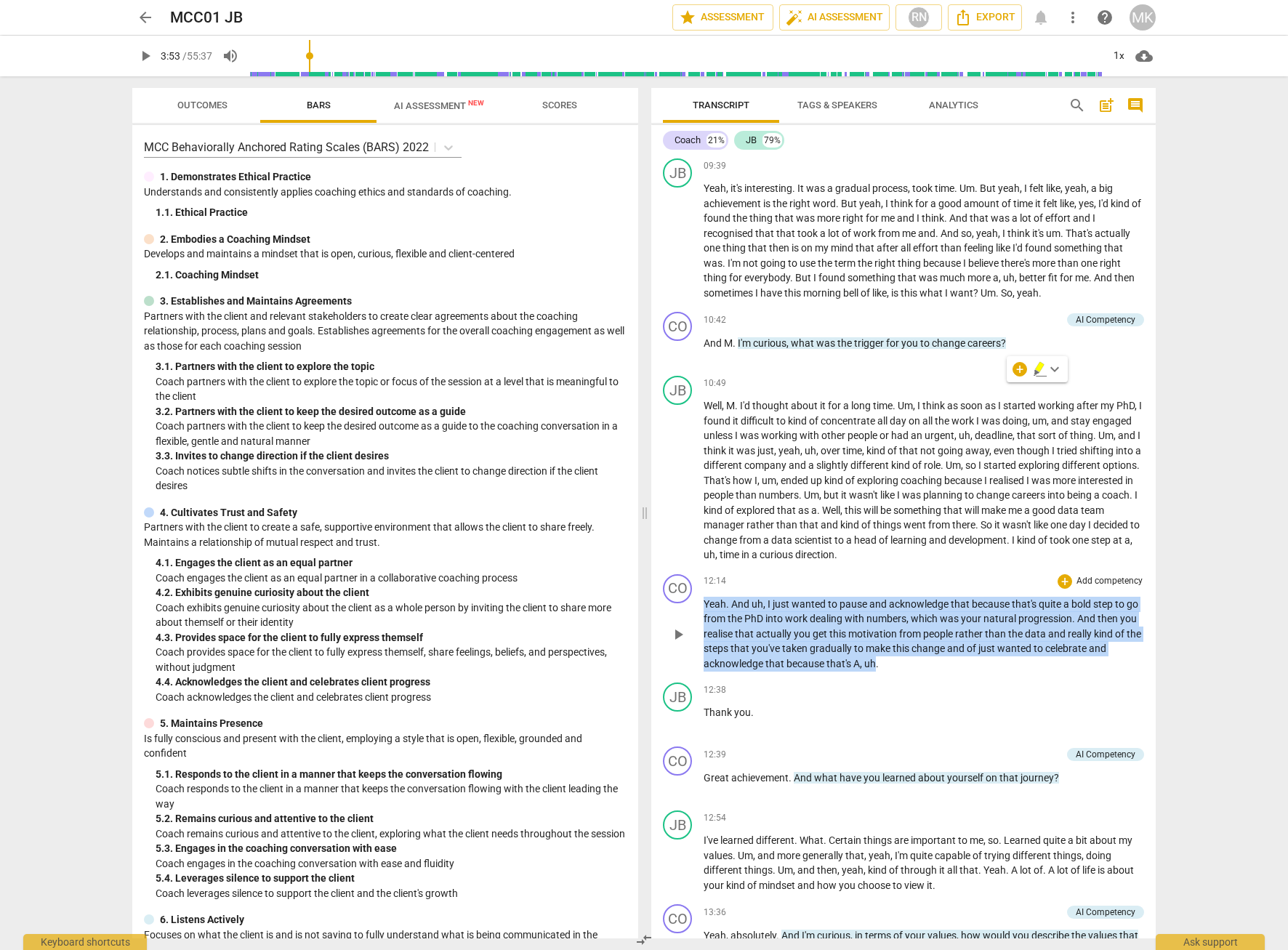
drag, startPoint x: 705, startPoint y: 650, endPoint x: 877, endPoint y: 712, distance: 182.8
click at [877, 671] on p "Yeah . And uh , I just wanted to pause and acknowledge that because that's quit…" at bounding box center [923, 634] width 440 height 75
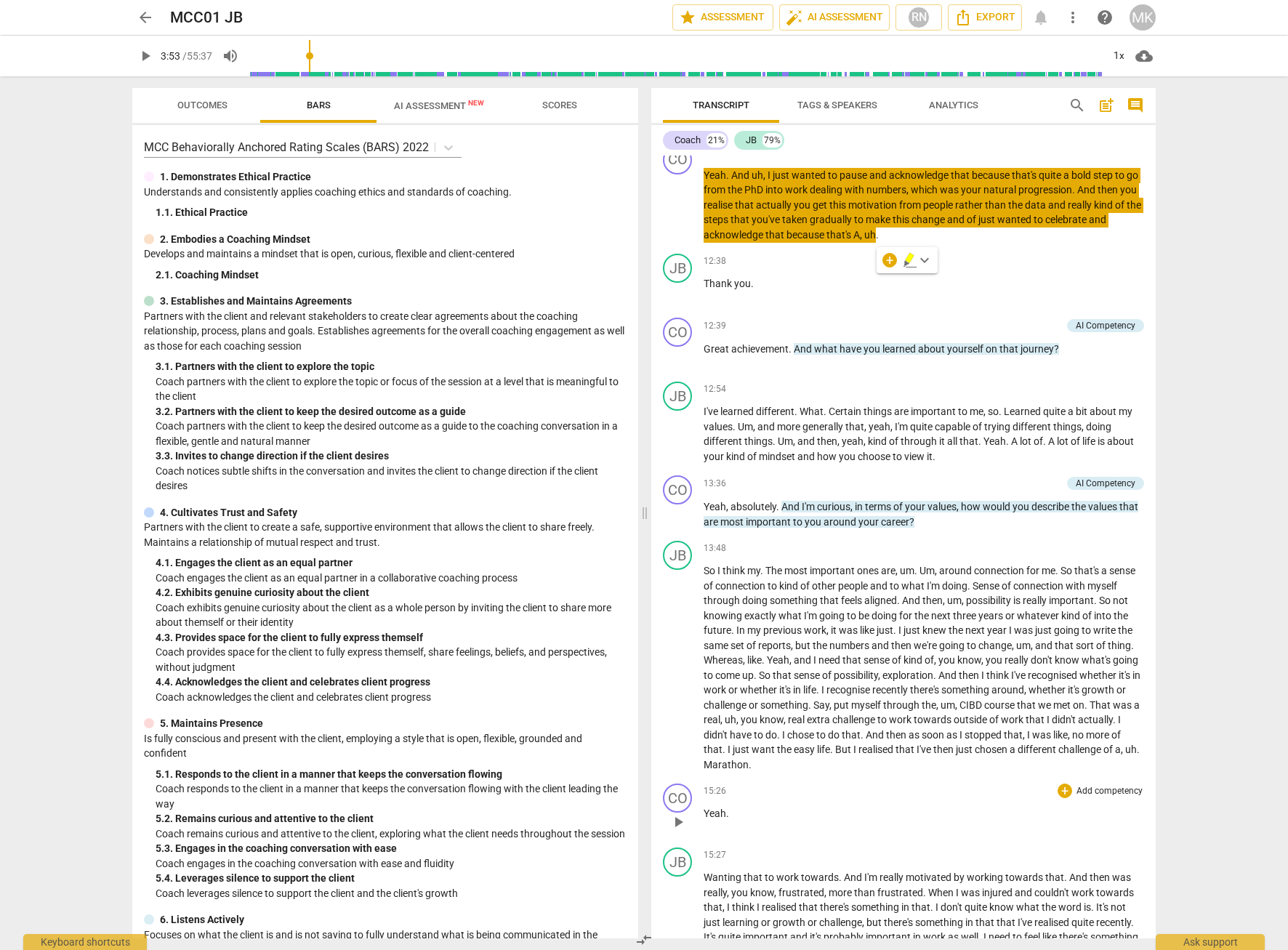
scroll to position [3343, 0]
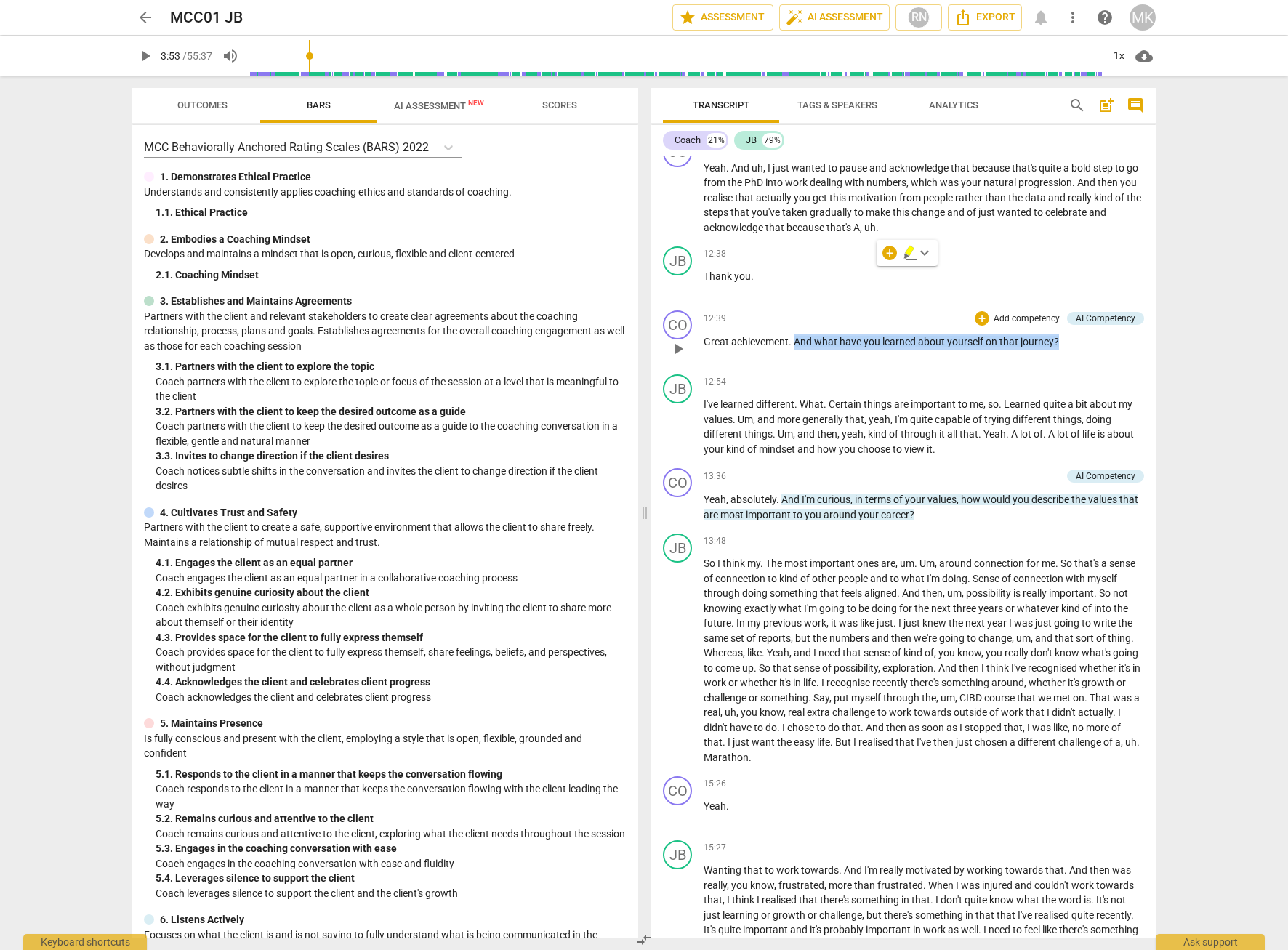
drag, startPoint x: 1070, startPoint y: 386, endPoint x: 795, endPoint y: 392, distance: 275.1
click at [795, 350] on p "Great achievement . And what have you learned about yourself on that journey ?" at bounding box center [923, 342] width 440 height 15
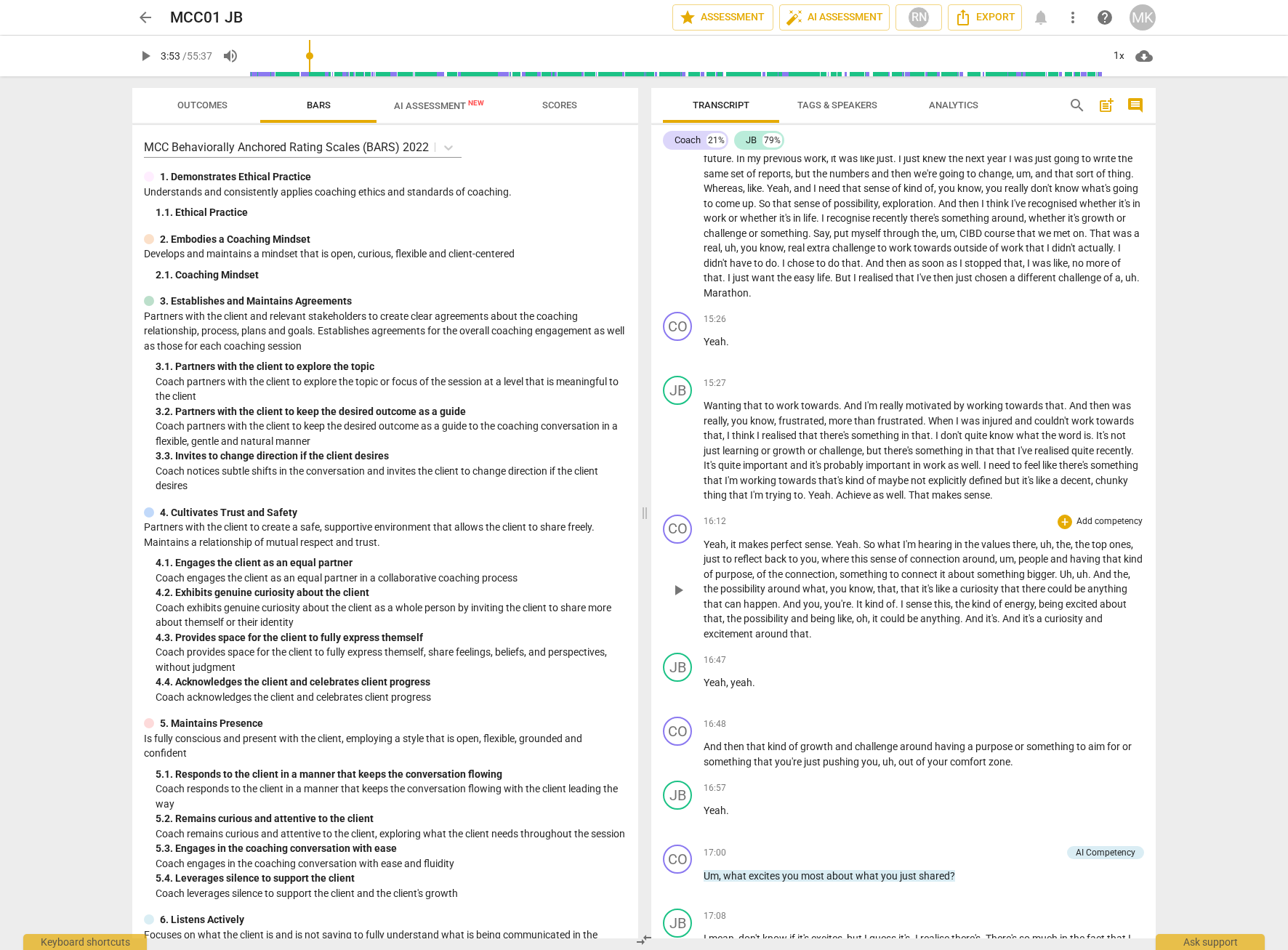
scroll to position [3852, 0]
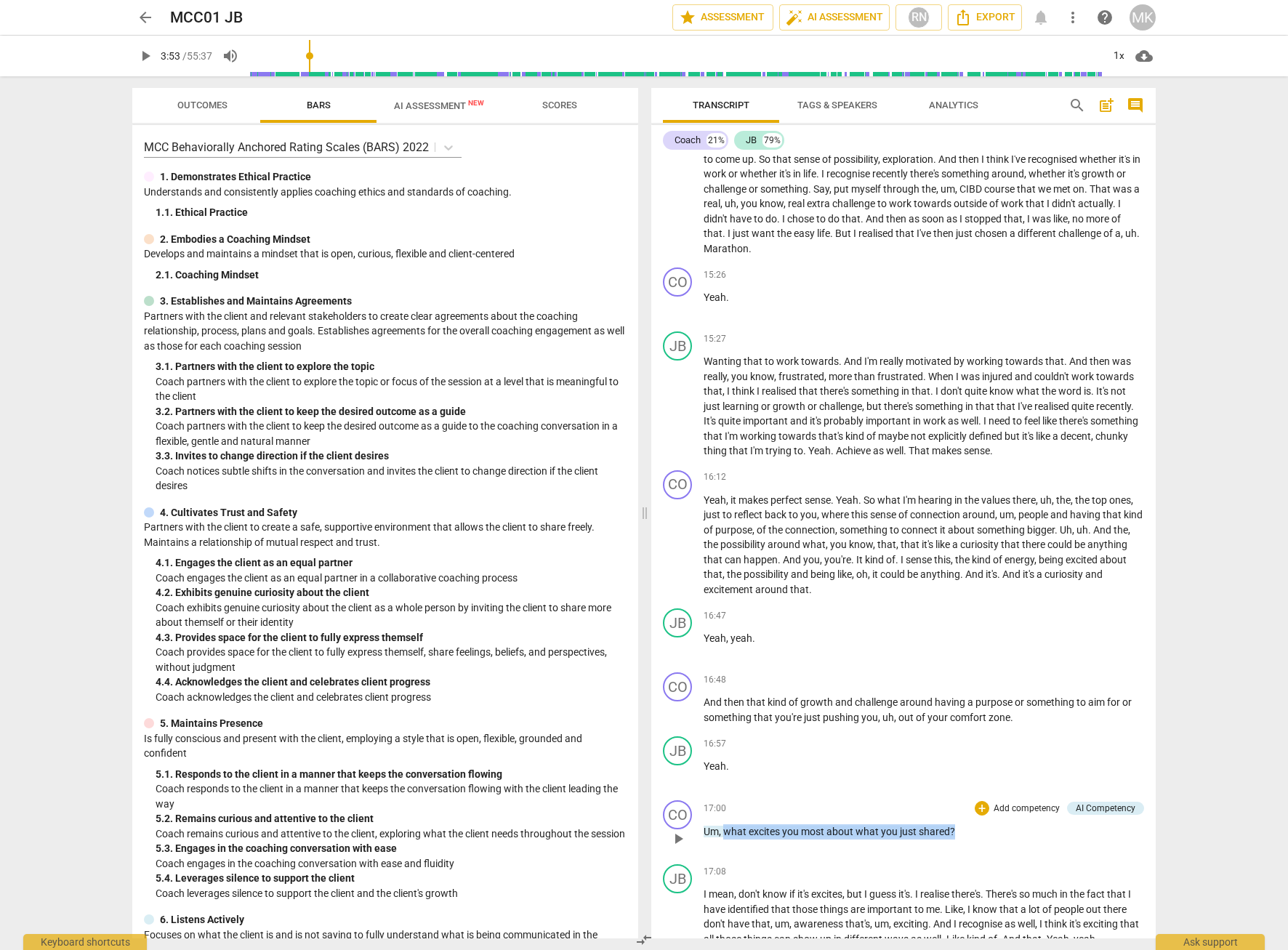
drag, startPoint x: 969, startPoint y: 874, endPoint x: 724, endPoint y: 866, distance: 245.1
click at [724, 852] on div "17:00 + Add competency AI Competency keyboard_arrow_right Um , what excites you…" at bounding box center [923, 826] width 440 height 52
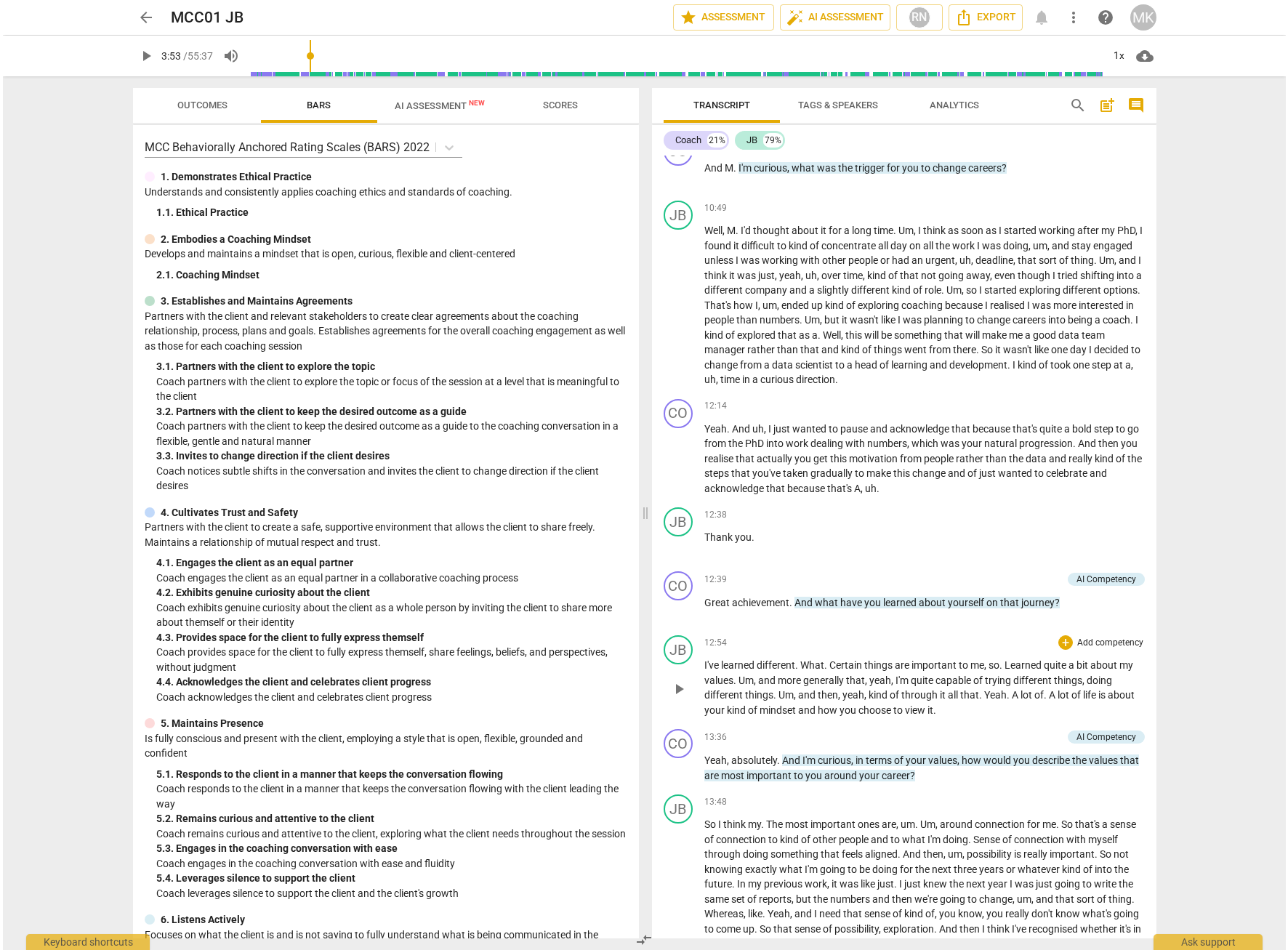
scroll to position [3198, 0]
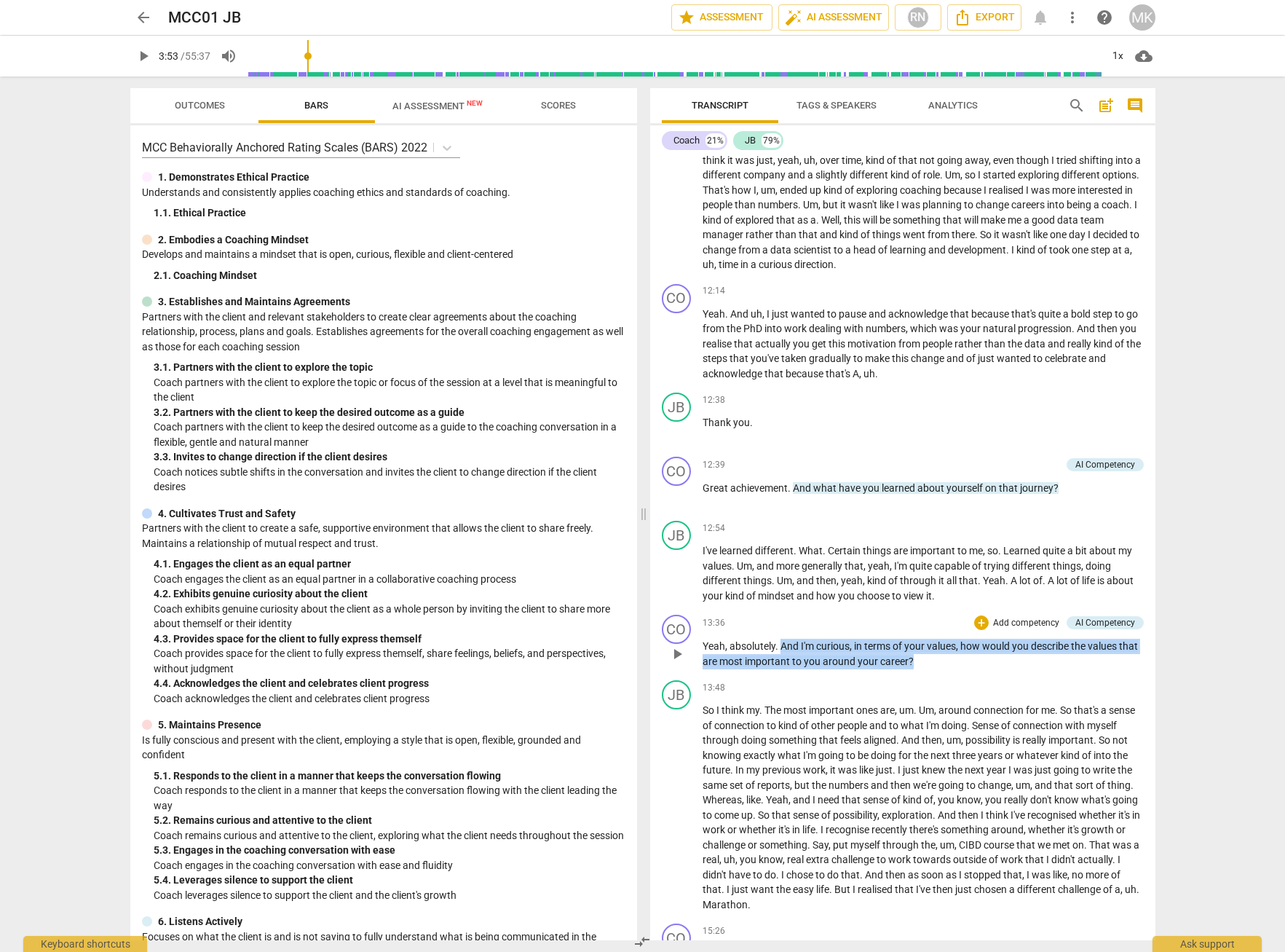
drag, startPoint x: 933, startPoint y: 703, endPoint x: 781, endPoint y: 677, distance: 154.2
click at [781, 668] on div "13:36 + Add competency AI Competency keyboard_arrow_right Yeah , absolutely . A…" at bounding box center [923, 642] width 441 height 54
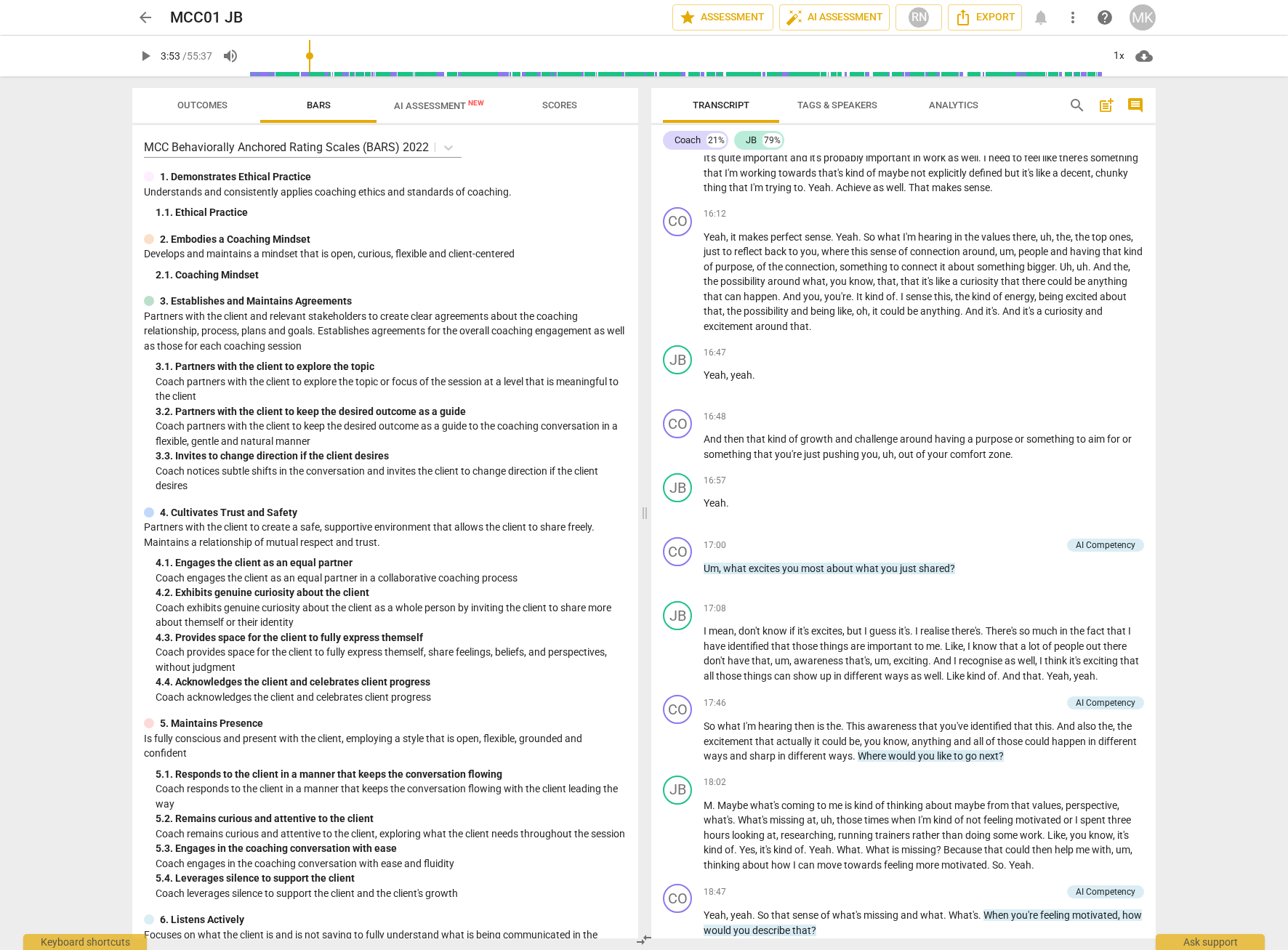
scroll to position [4142, 0]
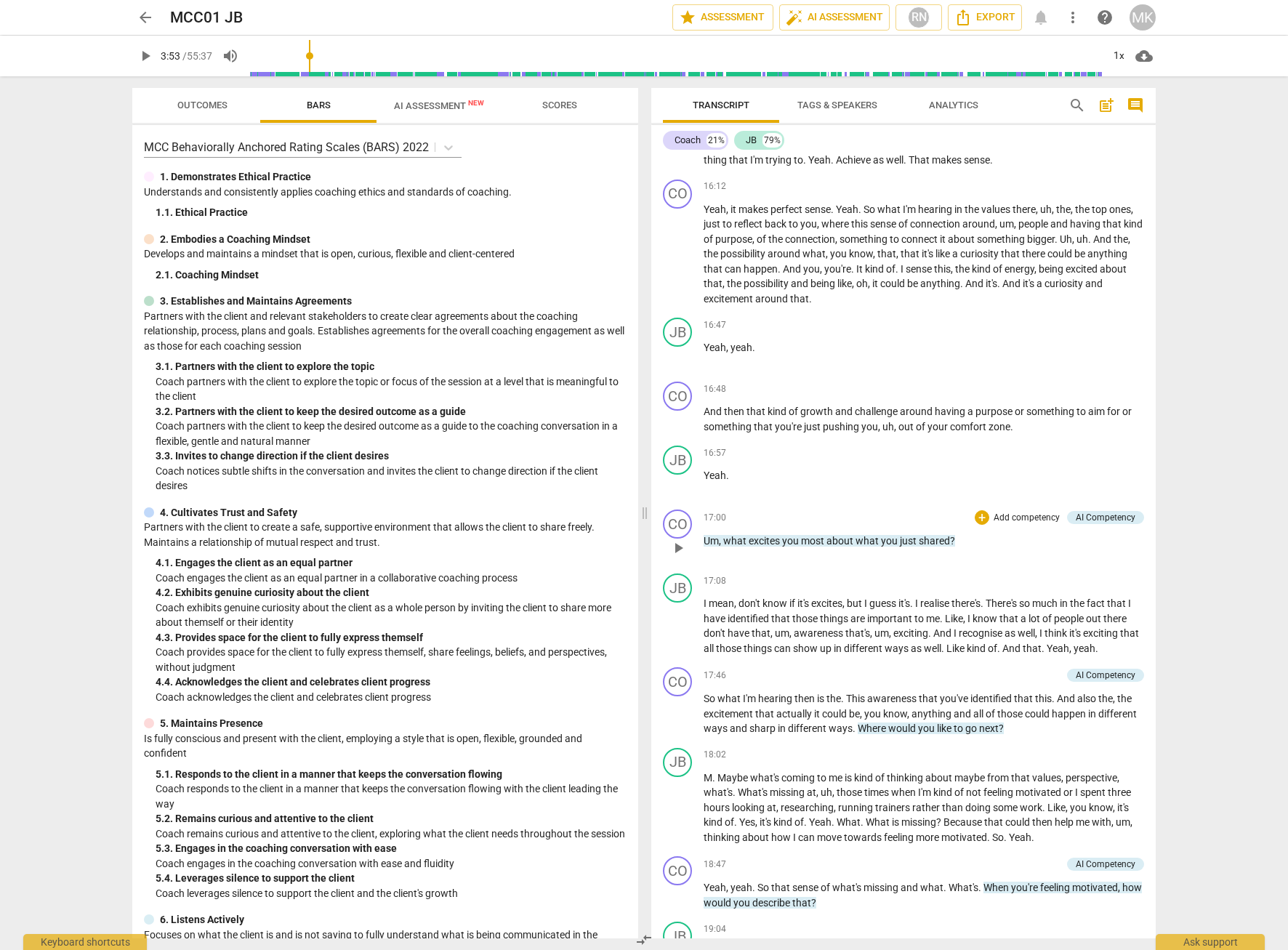
drag, startPoint x: 960, startPoint y: 588, endPoint x: 719, endPoint y: 584, distance: 241.0
click at [970, 561] on div "17:00 + Add competency AI Competency keyboard_arrow_right Um , what excites you…" at bounding box center [923, 536] width 440 height 52
drag, startPoint x: 969, startPoint y: 582, endPoint x: 702, endPoint y: 591, distance: 267.2
click at [702, 567] on div "CO play_arrow pause 17:00 + Add competency AI Competency keyboard_arrow_right U…" at bounding box center [903, 536] width 505 height 64
drag, startPoint x: 1014, startPoint y: 772, endPoint x: 858, endPoint y: 777, distance: 156.1
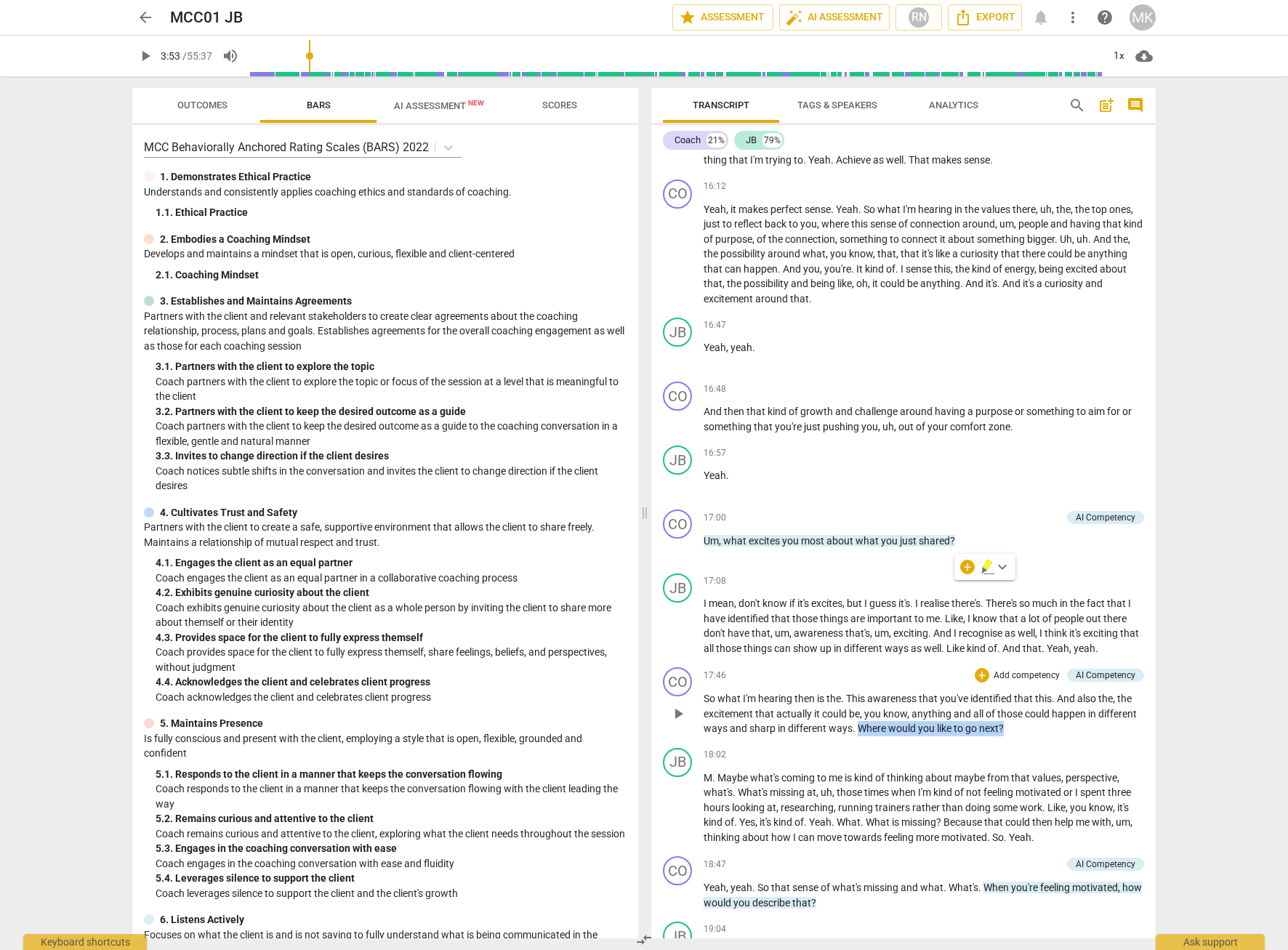
click at [857, 736] on p "So what I'm hearing then is the . This awareness that you've identified that th…" at bounding box center [923, 714] width 440 height 45
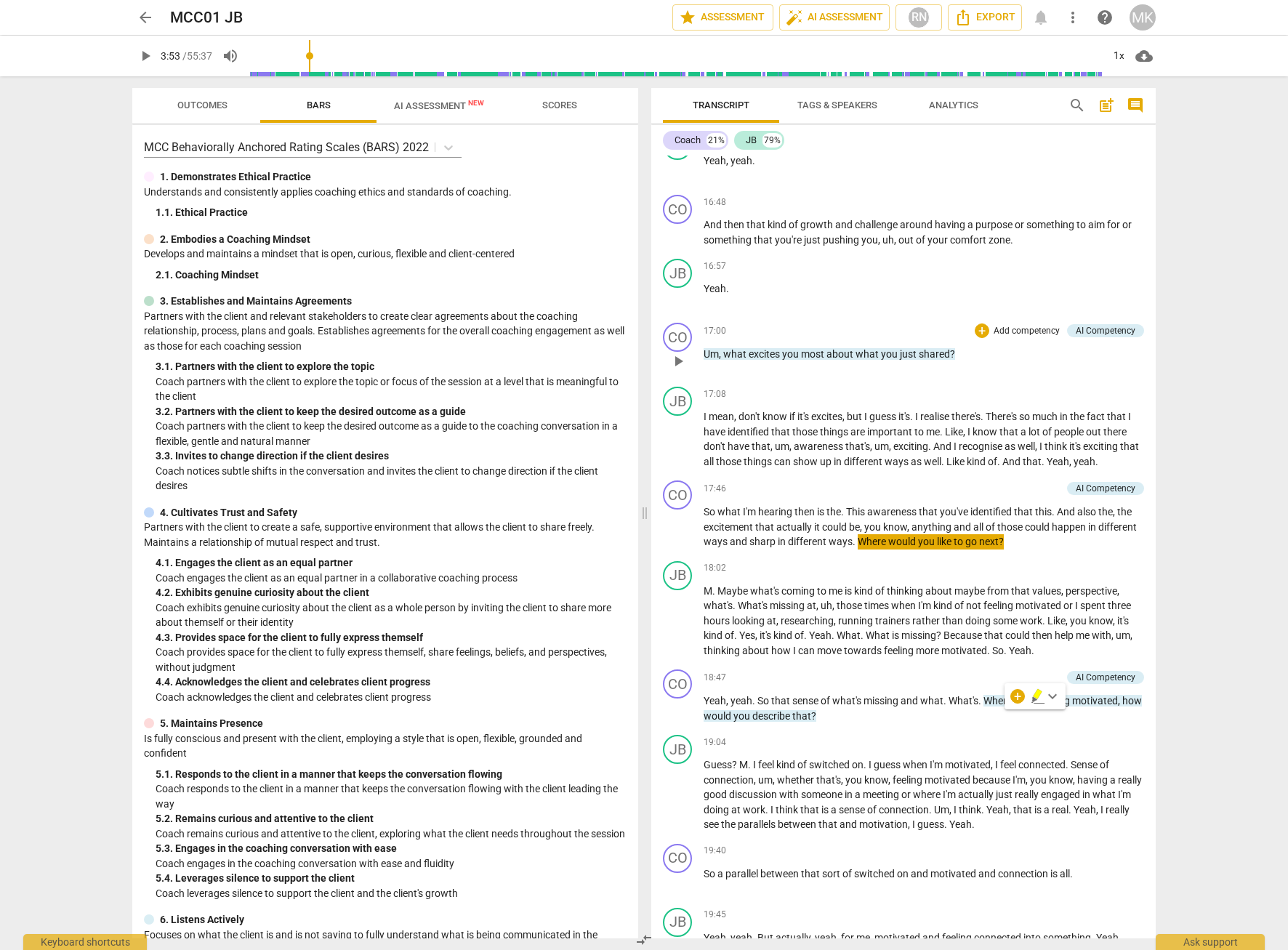
scroll to position [4360, 0]
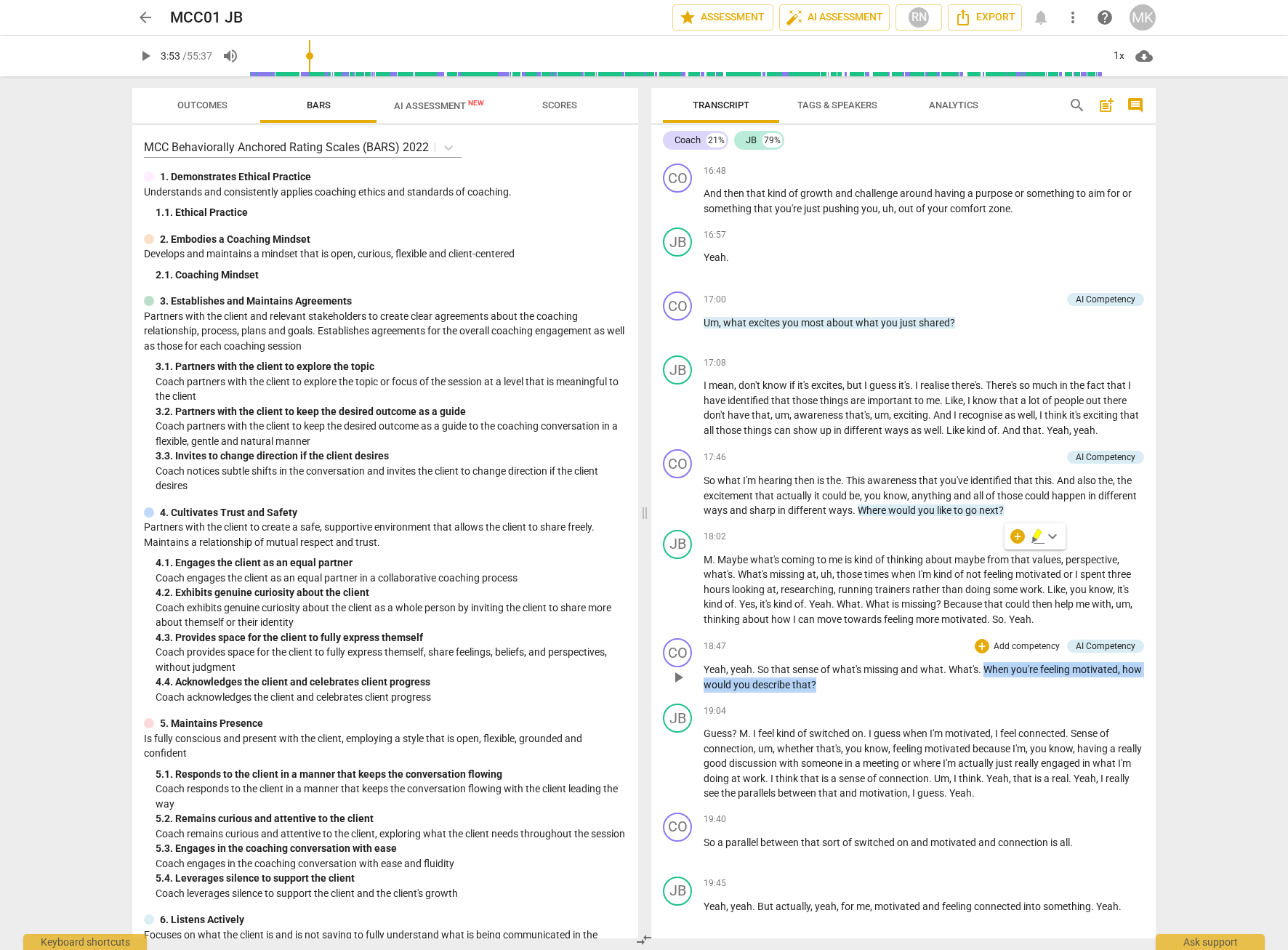
drag, startPoint x: 985, startPoint y: 712, endPoint x: 990, endPoint y: 733, distance: 21.6
click at [990, 692] on p "Yeah , yeah . So that sense of what's missing and what . What's . When you're f…" at bounding box center [923, 677] width 440 height 30
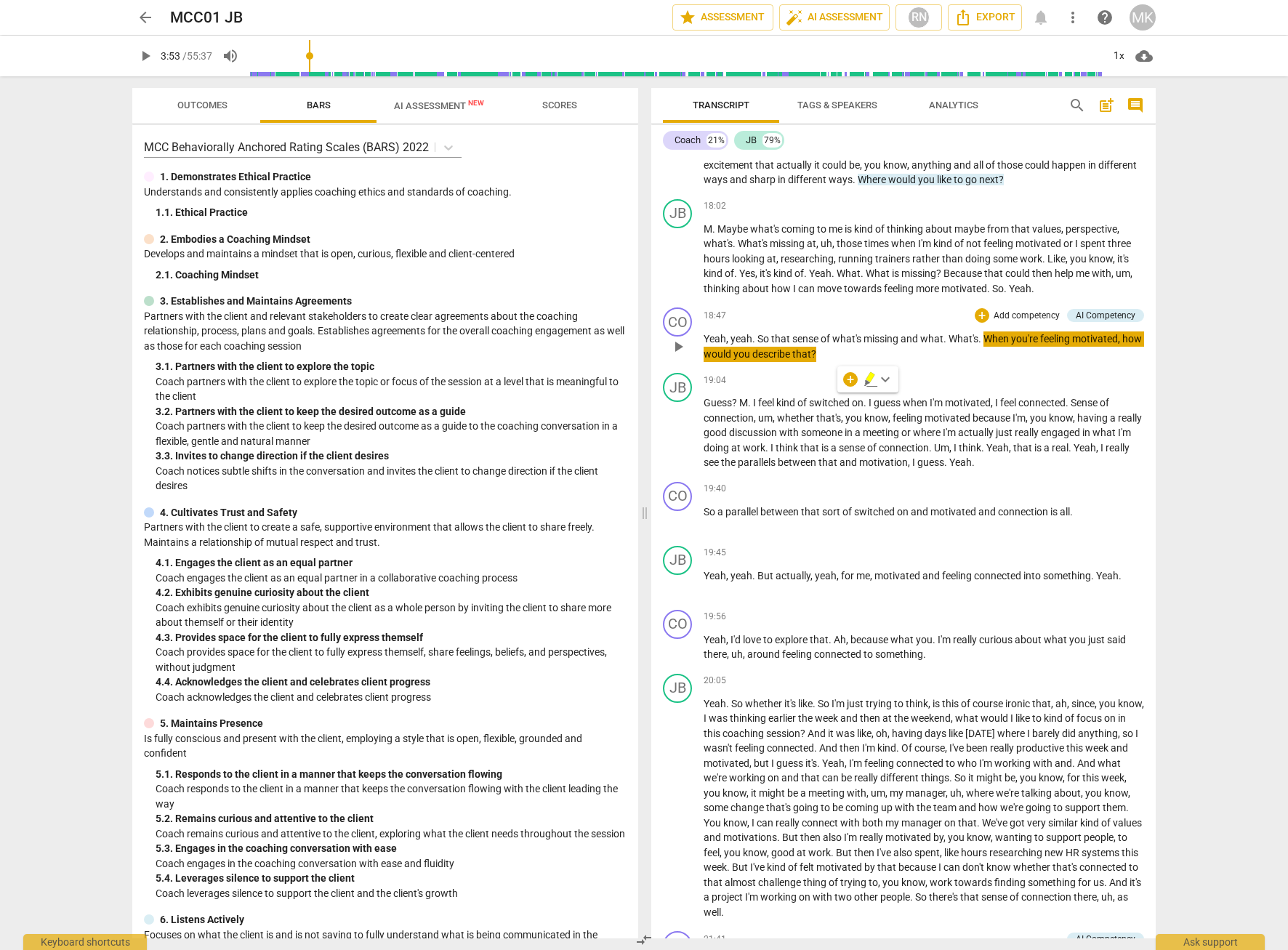
scroll to position [4723, 0]
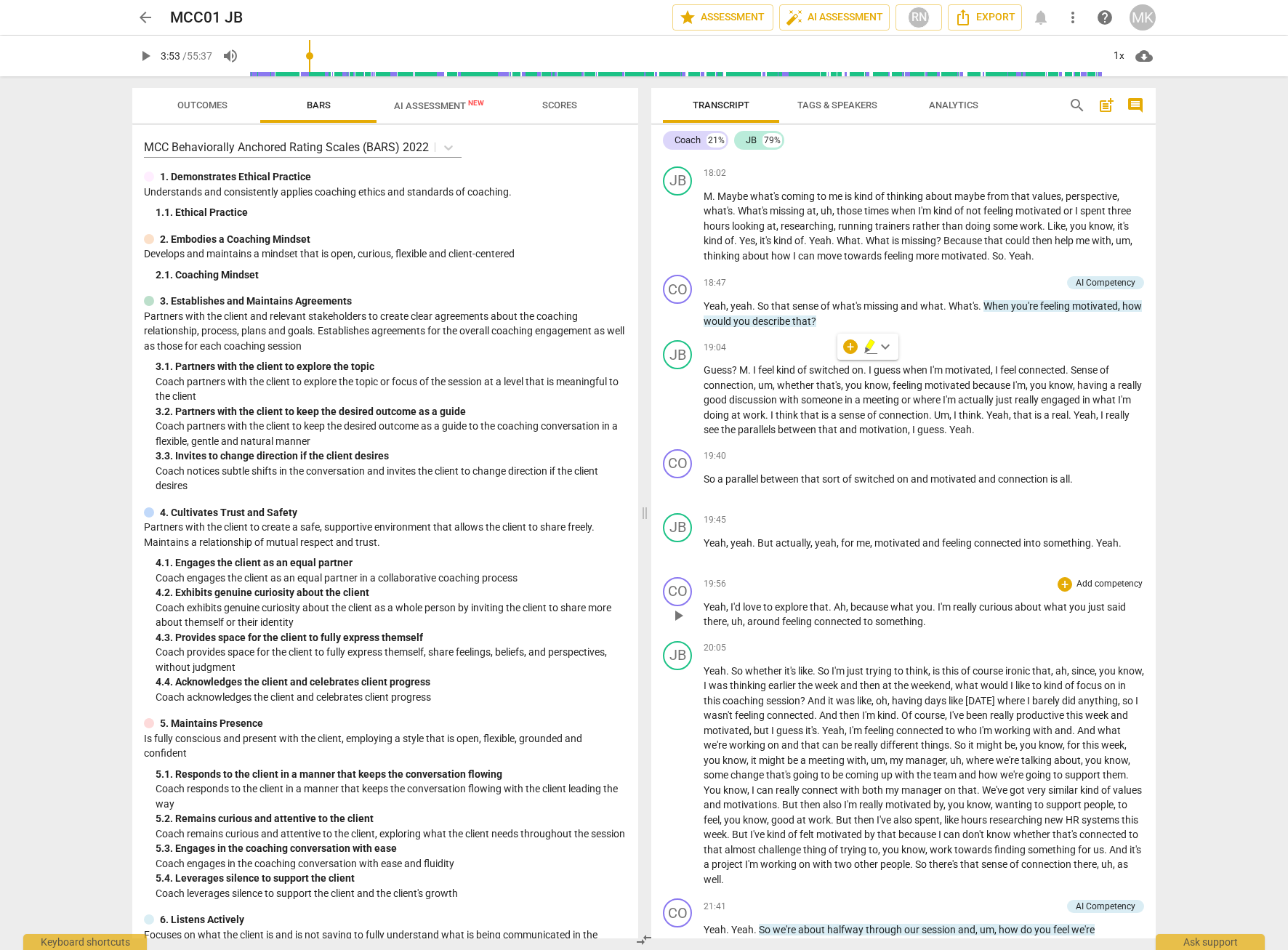
click at [936, 629] on p "Yeah , I'd love to explore that . Ah , because what you . I'm really curious ab…" at bounding box center [923, 614] width 440 height 30
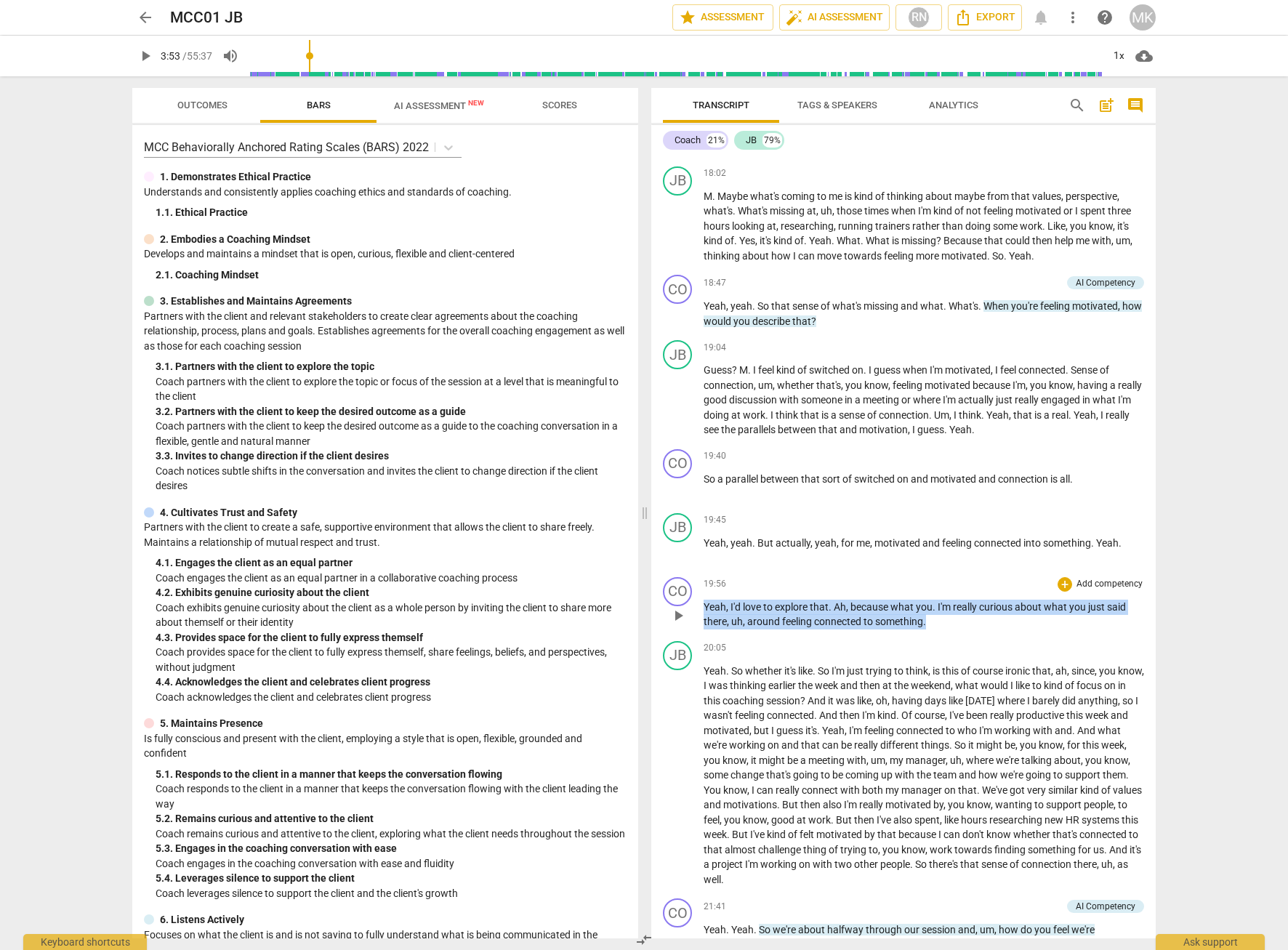
drag, startPoint x: 935, startPoint y: 666, endPoint x: 694, endPoint y: 655, distance: 241.3
click at [694, 635] on div "CO play_arrow pause 19:56 + Add competency keyboard_arrow_right Yeah , I'd love…" at bounding box center [903, 603] width 505 height 64
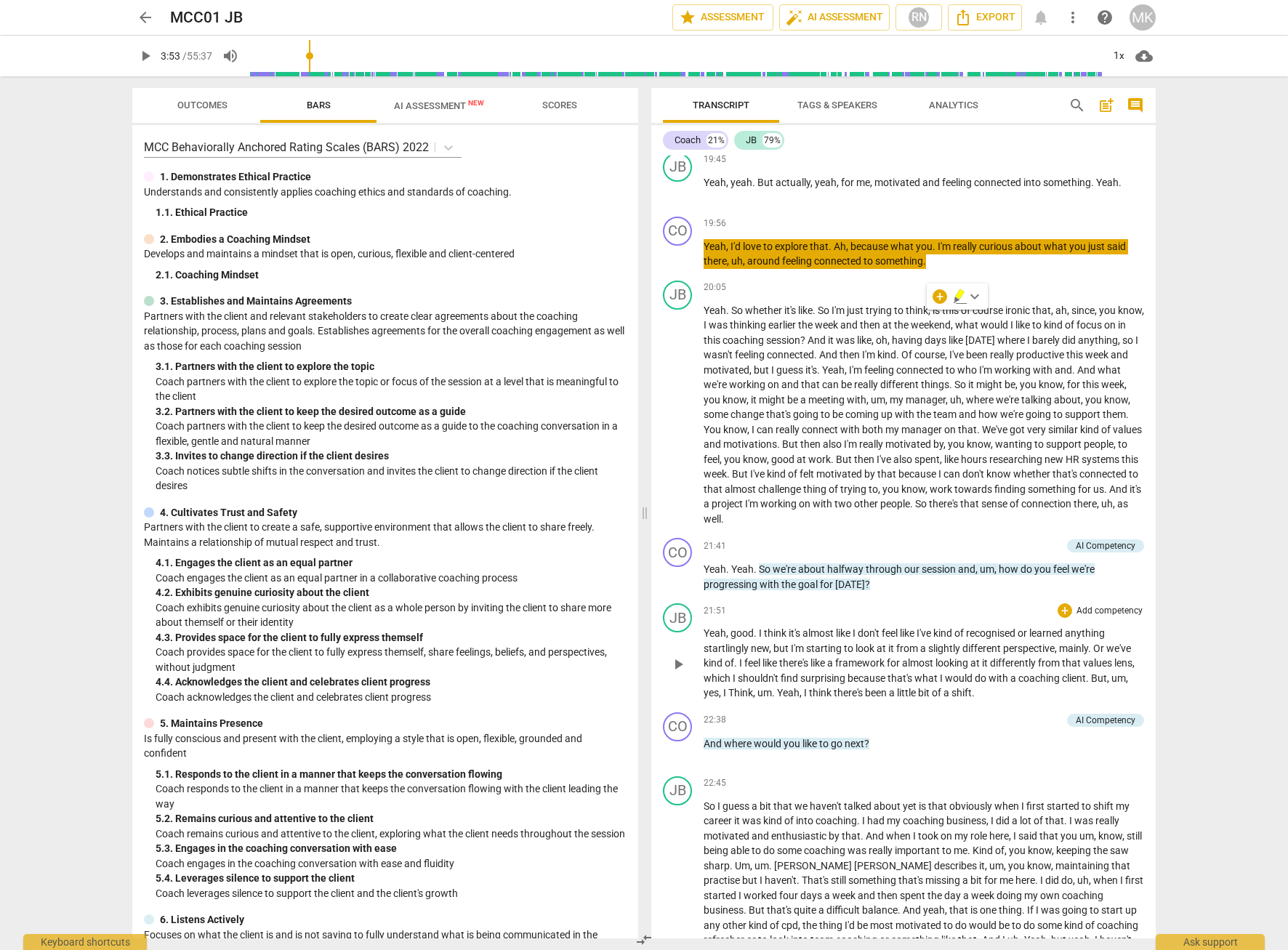
scroll to position [5086, 0]
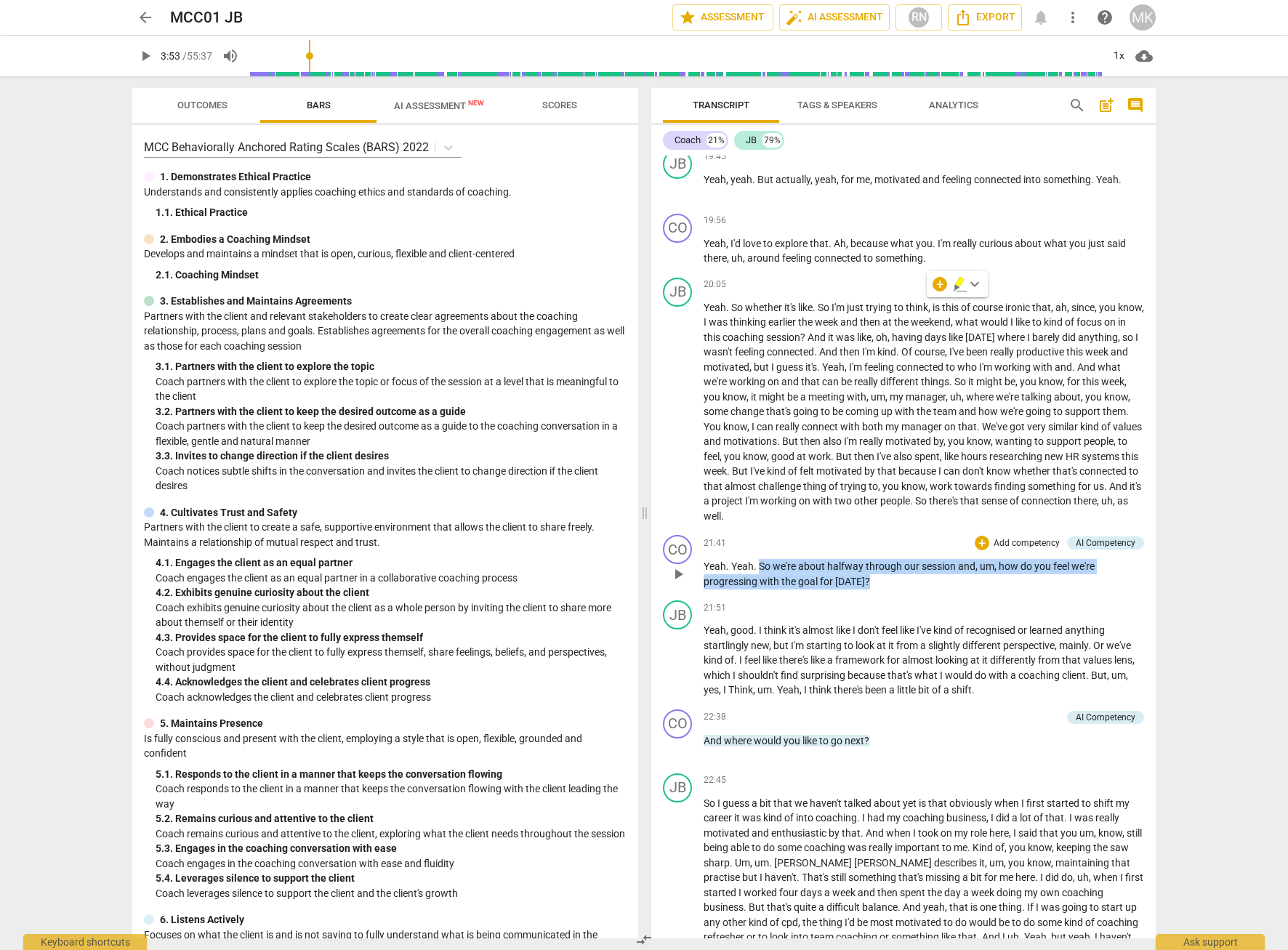
drag, startPoint x: 888, startPoint y: 623, endPoint x: 759, endPoint y: 615, distance: 129.2
click at [759, 588] on p "Yeah . Yeah . So we're about halfway through our session and , um , how do you …" at bounding box center [923, 574] width 440 height 30
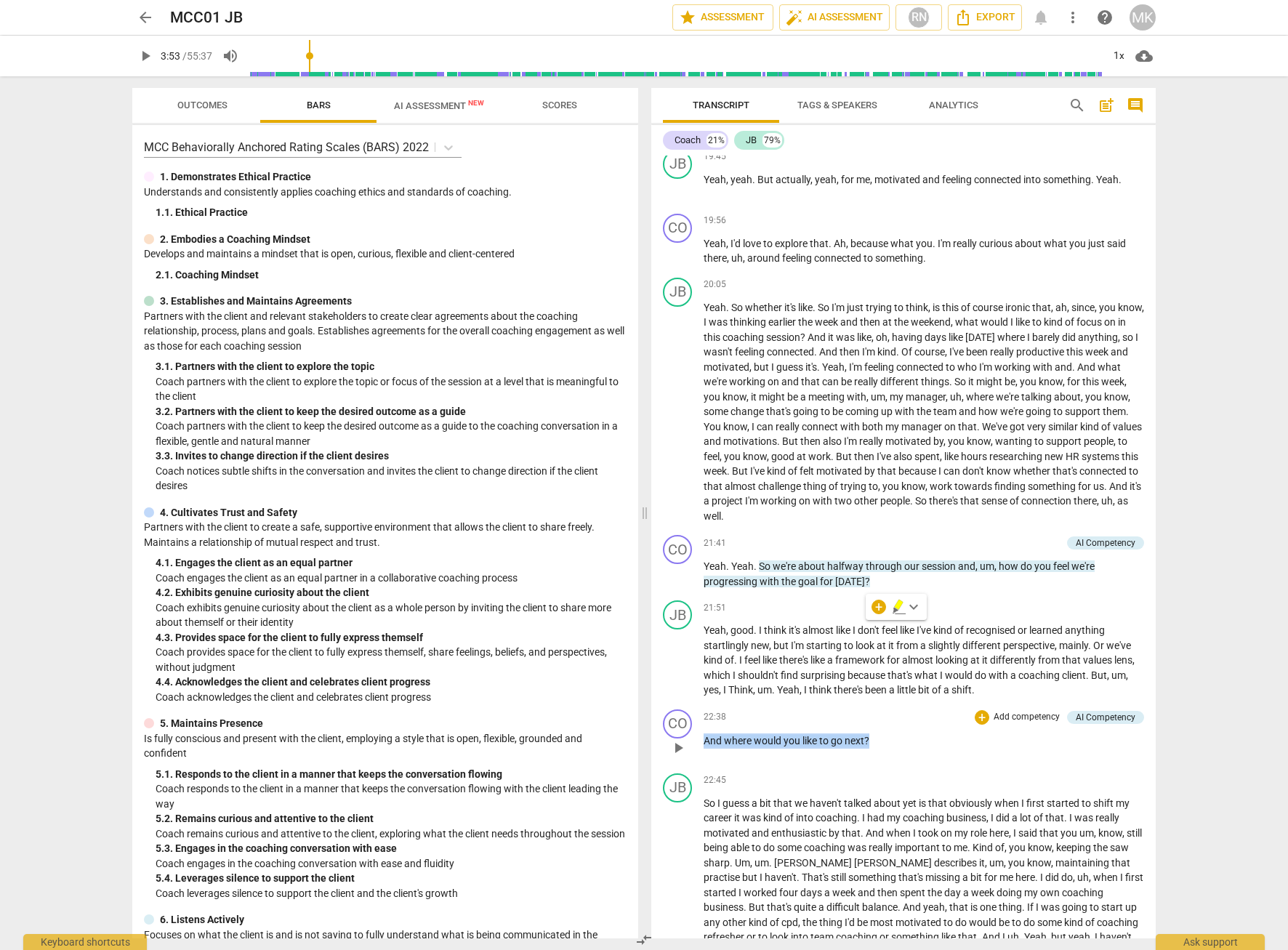
drag, startPoint x: 882, startPoint y: 783, endPoint x: 700, endPoint y: 782, distance: 182.0
click at [700, 768] on div "CO play_arrow pause 22:38 + Add competency AI Competency keyboard_arrow_right A…" at bounding box center [903, 735] width 505 height 64
